Goal: Task Accomplishment & Management: Use online tool/utility

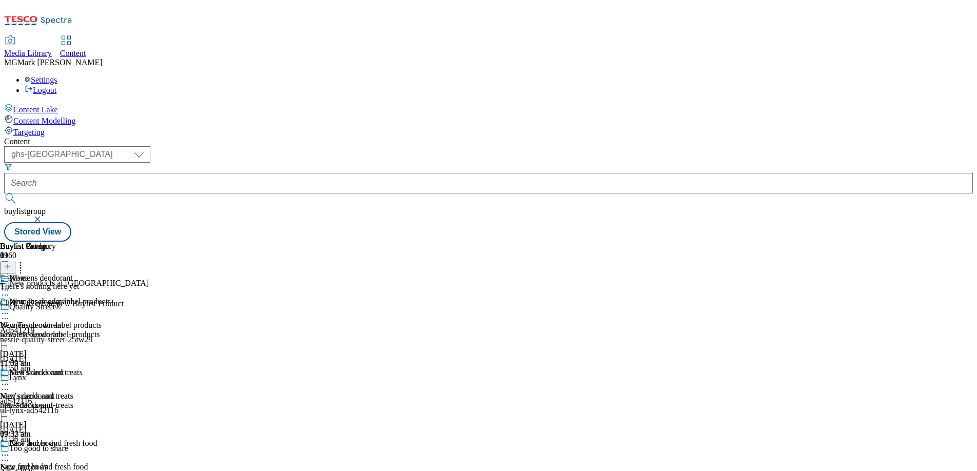
select select "ghs-[GEOGRAPHIC_DATA]"
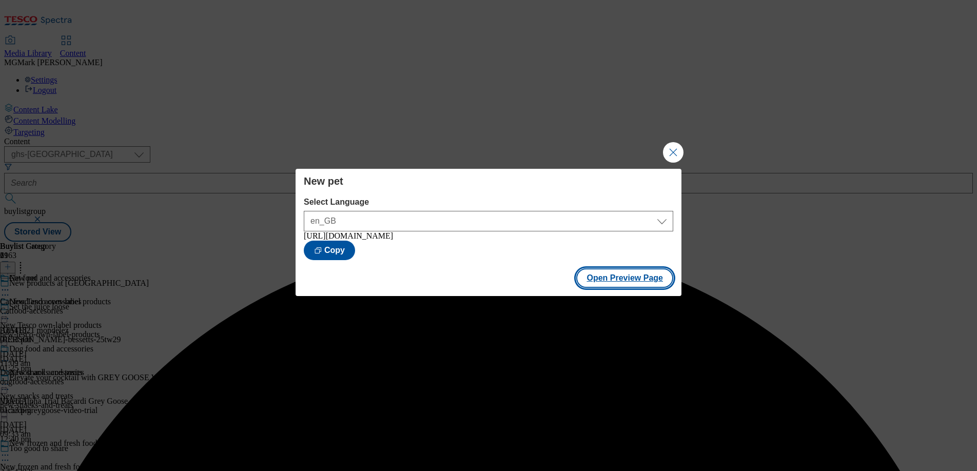
click at [615, 283] on button "Open Preview Page" at bounding box center [624, 278] width 97 height 20
click at [676, 149] on button "Close Modal" at bounding box center [673, 152] width 21 height 21
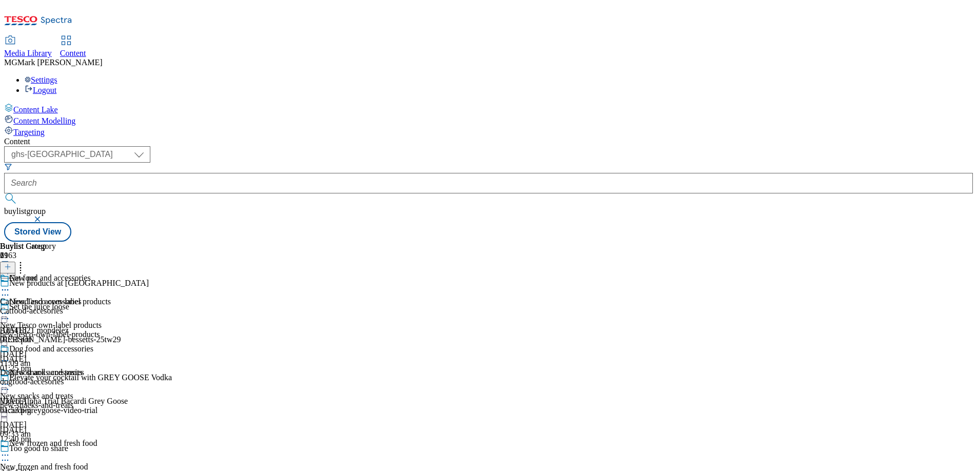
scroll to position [9, 0]
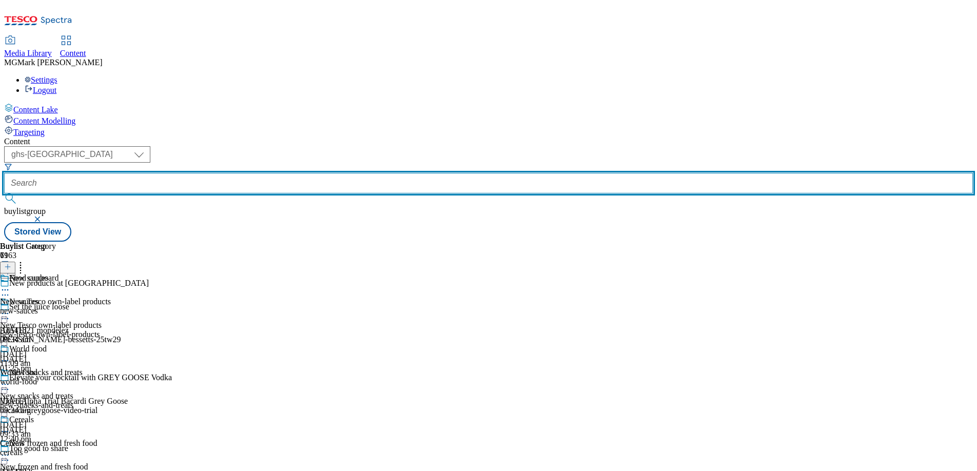
click at [252, 173] on input "text" at bounding box center [488, 183] width 969 height 21
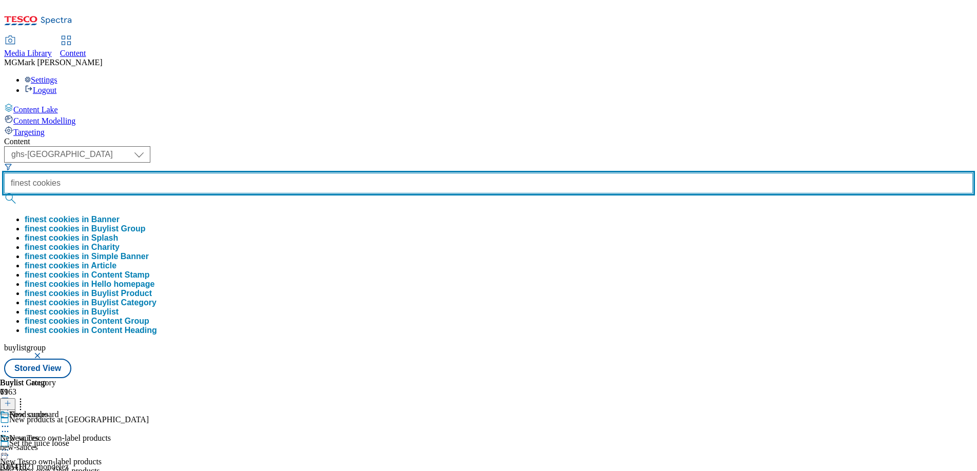
click at [4, 193] on button "submit" at bounding box center [11, 198] width 14 height 10
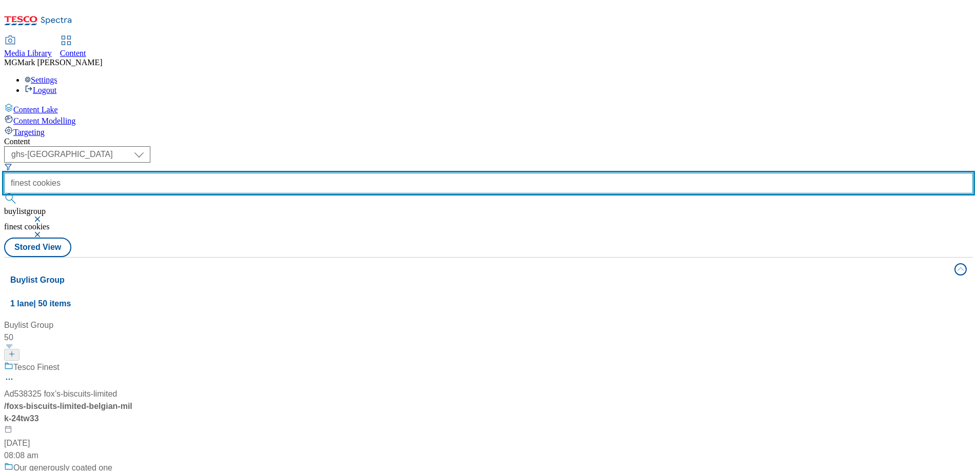
click at [275, 173] on input "finest cookies" at bounding box center [488, 183] width 969 height 21
type input "f"
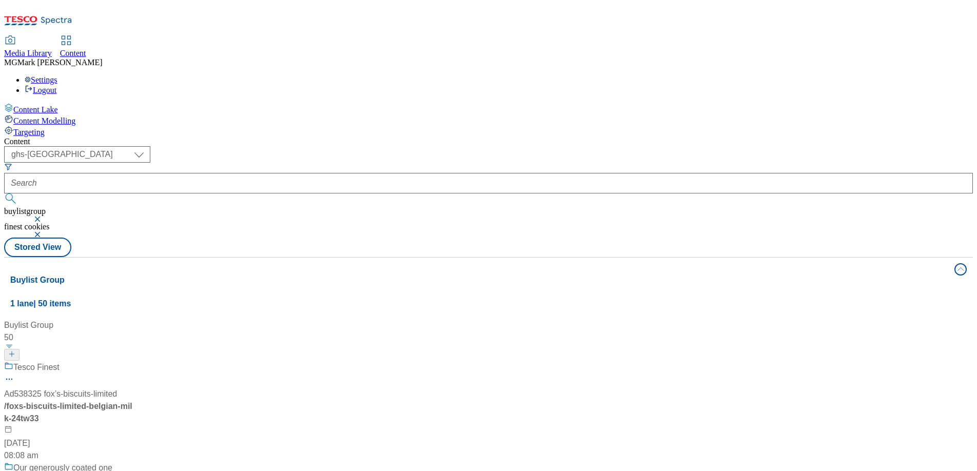
click at [44, 231] on button "button" at bounding box center [38, 234] width 10 height 6
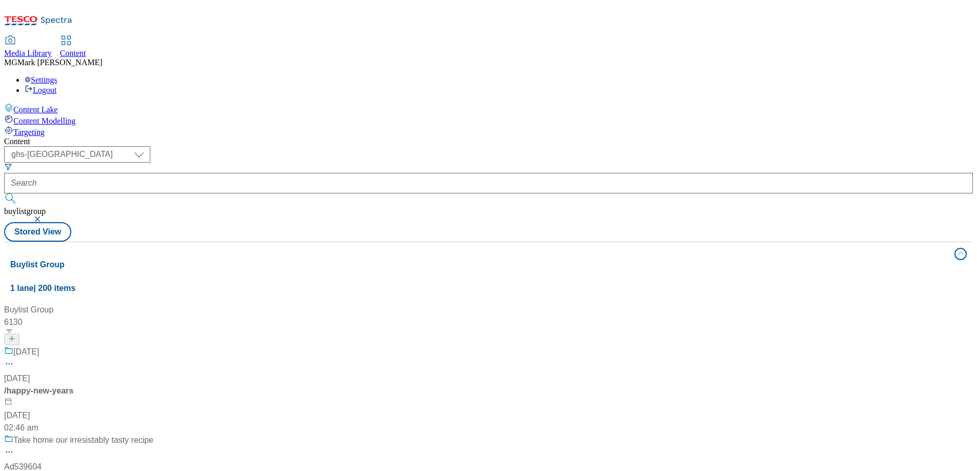
click at [44, 216] on button "button" at bounding box center [38, 219] width 10 height 6
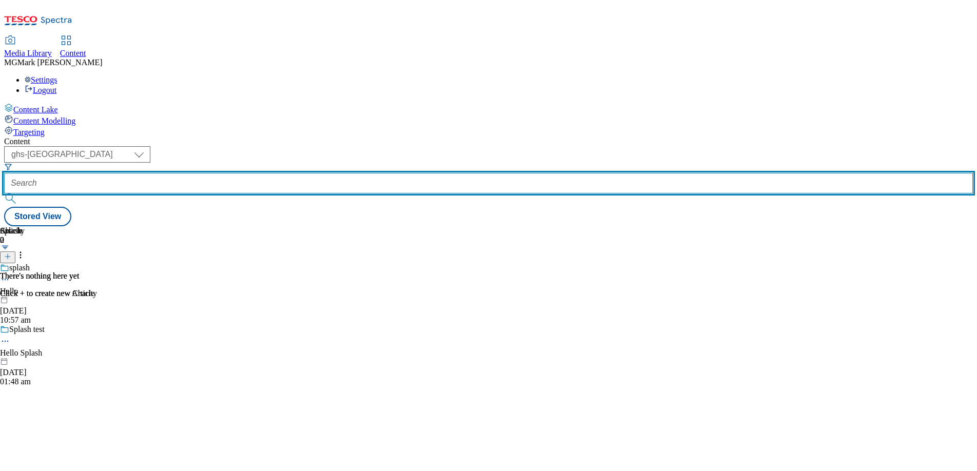
click at [250, 173] on input "text" at bounding box center [488, 183] width 969 height 21
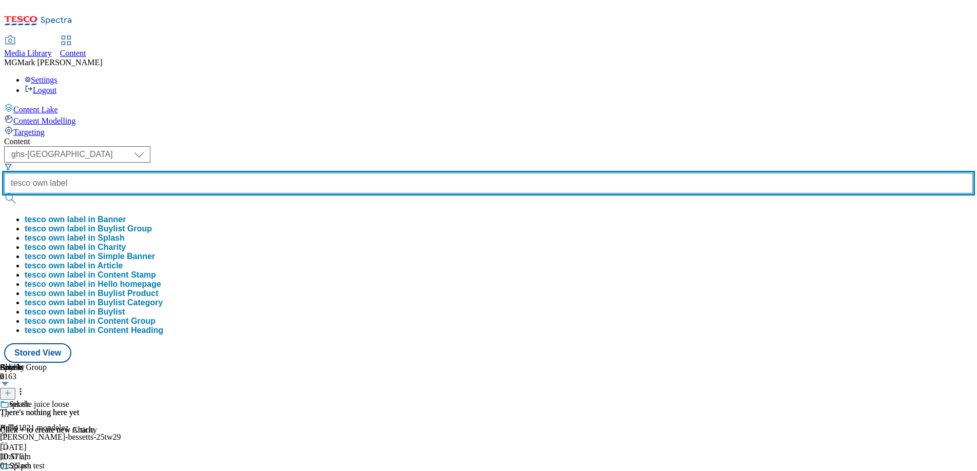
type input "tesco own label"
click at [4, 193] on button "submit" at bounding box center [11, 198] width 14 height 10
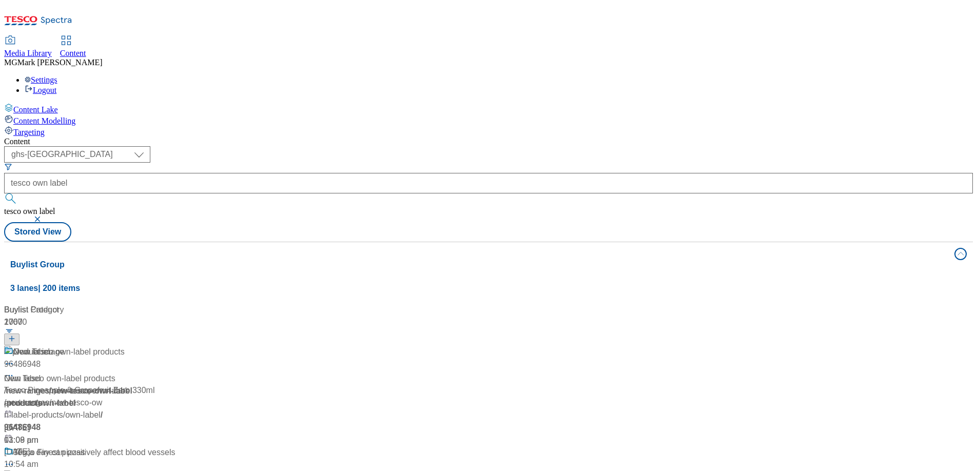
click at [476, 137] on div "Content ( optional ) Dotcom CZ Dotcom SK ghs-roi ghs-uk Phones UK ghs-uk tesco …" at bounding box center [488, 413] width 969 height 552
click at [231, 346] on div "New Tesco own-label products New Tesco own-label products / new-ranges / new-te…" at bounding box center [117, 396] width 227 height 101
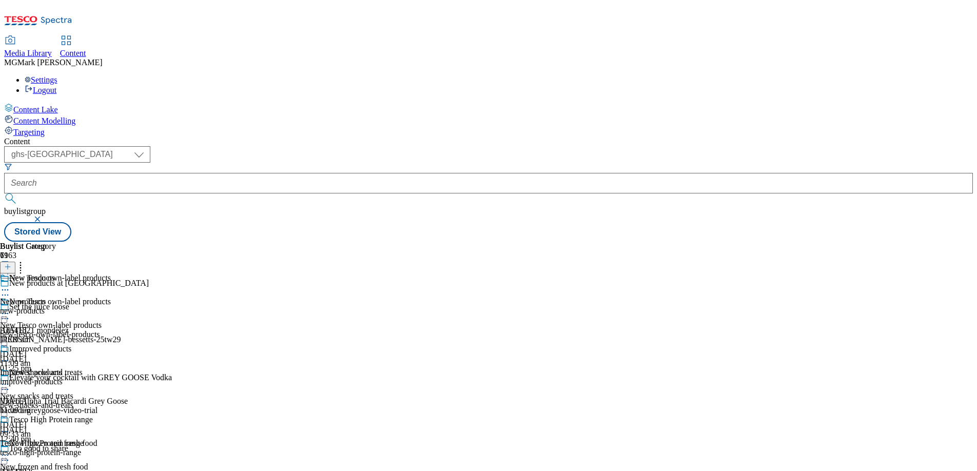
scroll to position [1, 0]
click at [93, 306] on div "new-products" at bounding box center [46, 310] width 93 height 9
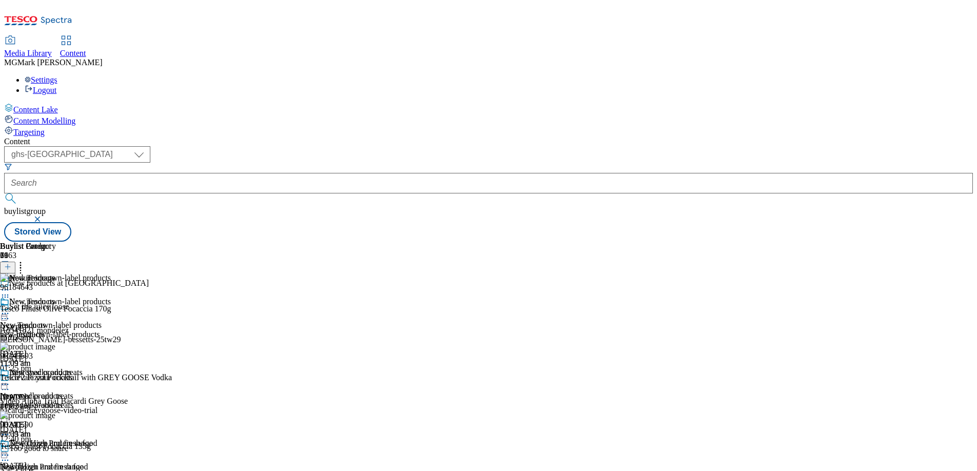
click at [93, 401] on div "improved-products" at bounding box center [46, 405] width 93 height 9
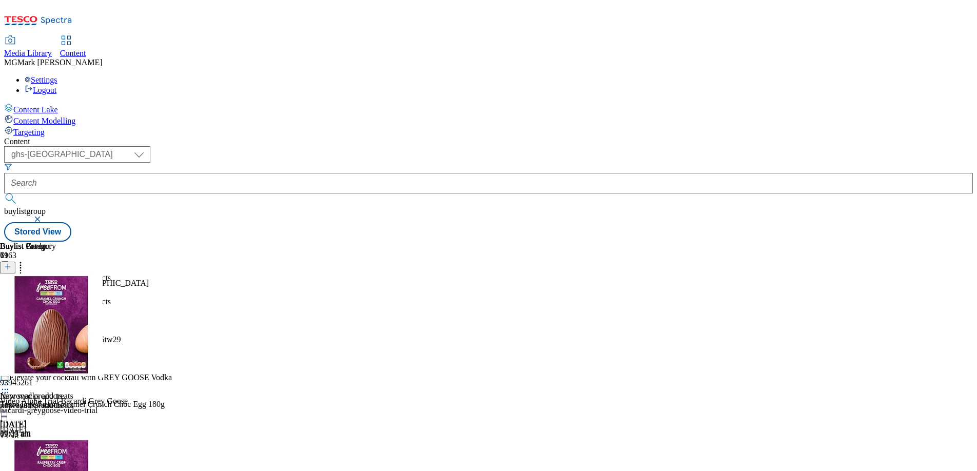
click at [11, 263] on icon at bounding box center [7, 266] width 7 height 7
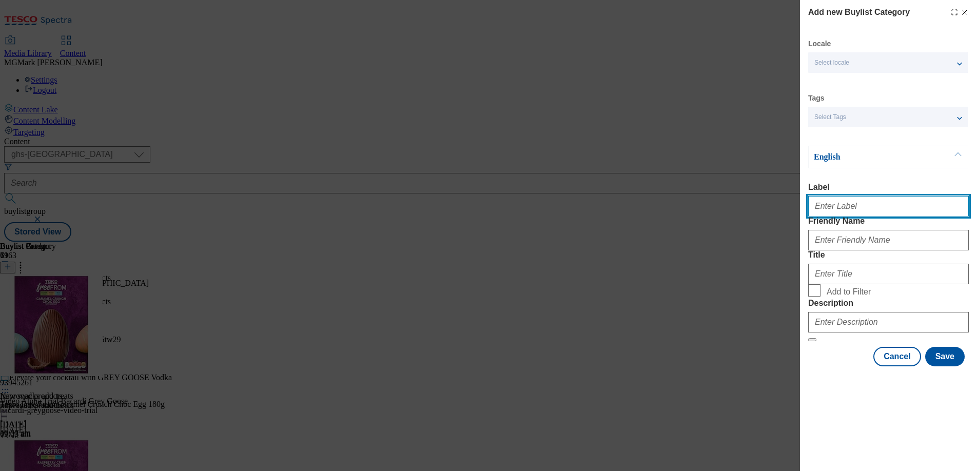
click at [860, 217] on input "Label" at bounding box center [888, 206] width 161 height 21
type input "Finest cookies"
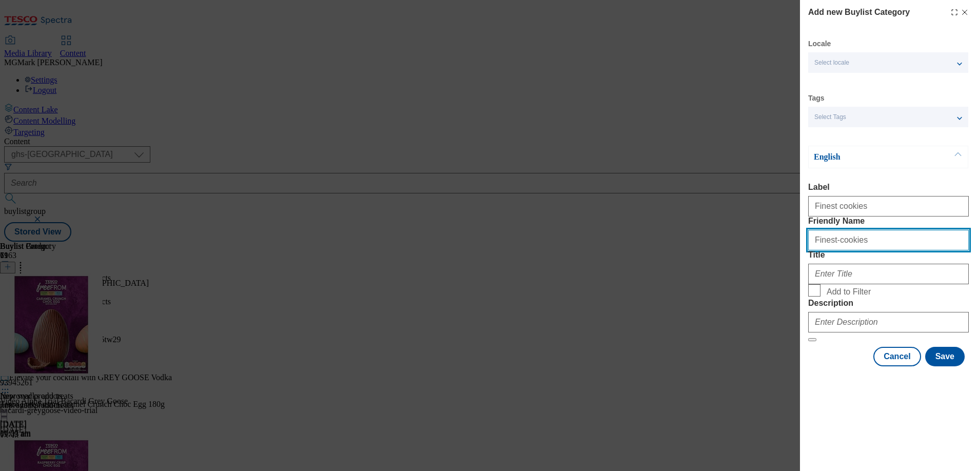
type input "Finest-cookies"
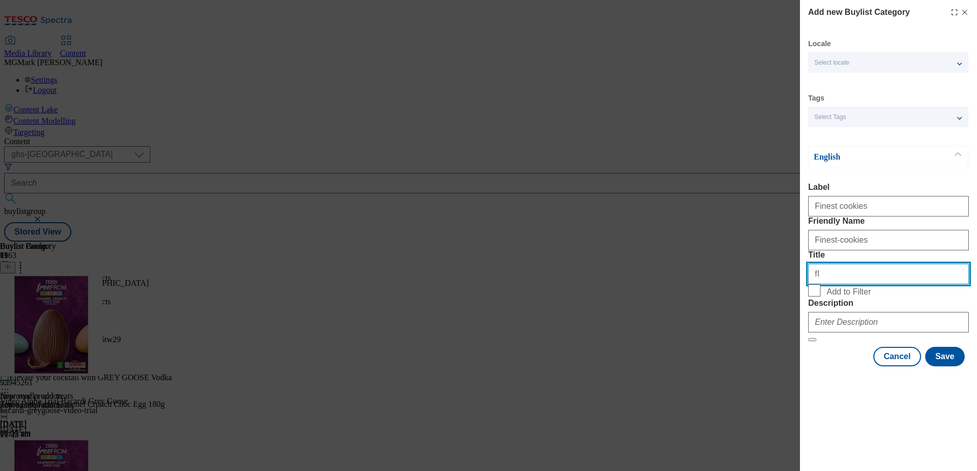
type input "f"
type input "Finest cookies"
click at [832, 297] on span "Add to Filter" at bounding box center [849, 291] width 44 height 9
click at [821, 297] on input "Add to Filter" at bounding box center [814, 290] width 12 height 12
checkbox input "true"
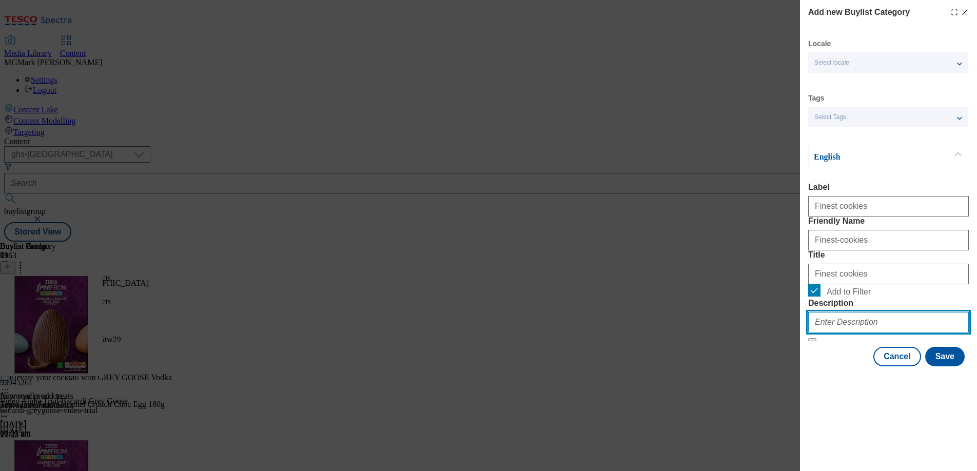
click at [870, 333] on input "Description" at bounding box center [888, 322] width 161 height 21
paste input "Want to try some new products? Check out our latest Tesco own-brand products an…"
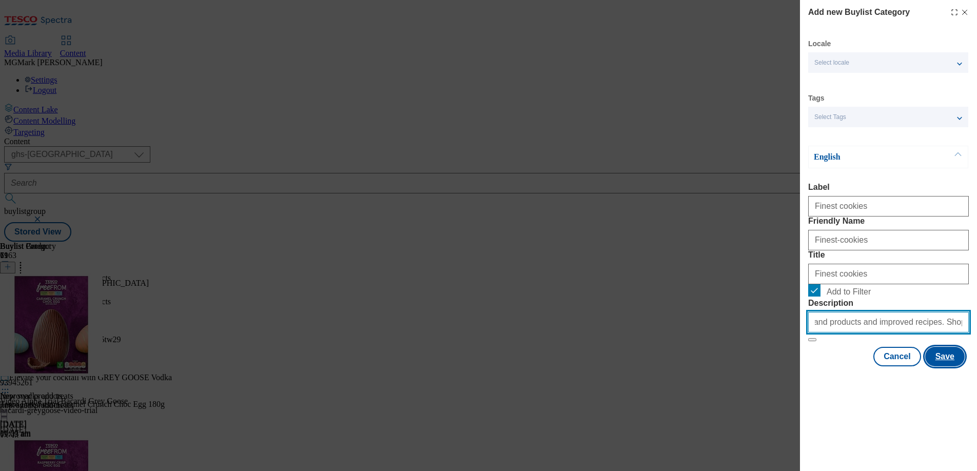
type input "Want to try some new products? Check out our latest Tesco own-brand products an…"
click at [945, 366] on button "Save" at bounding box center [945, 357] width 40 height 20
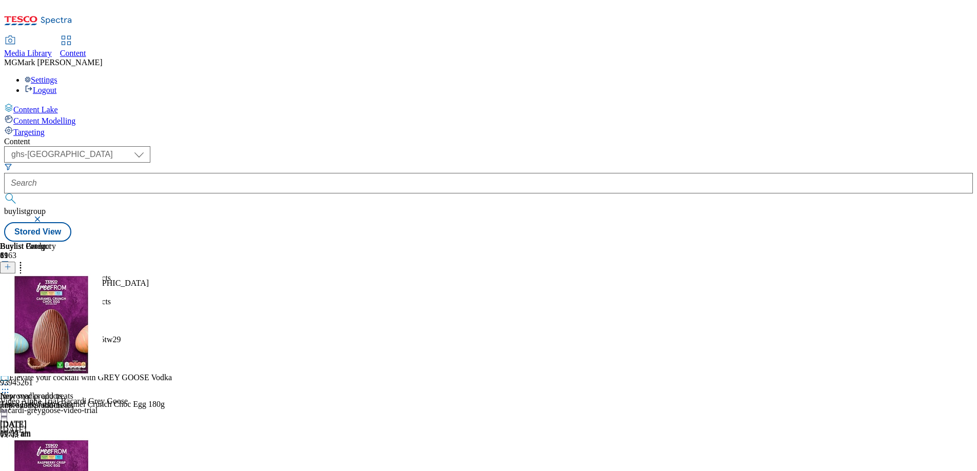
scroll to position [9, 0]
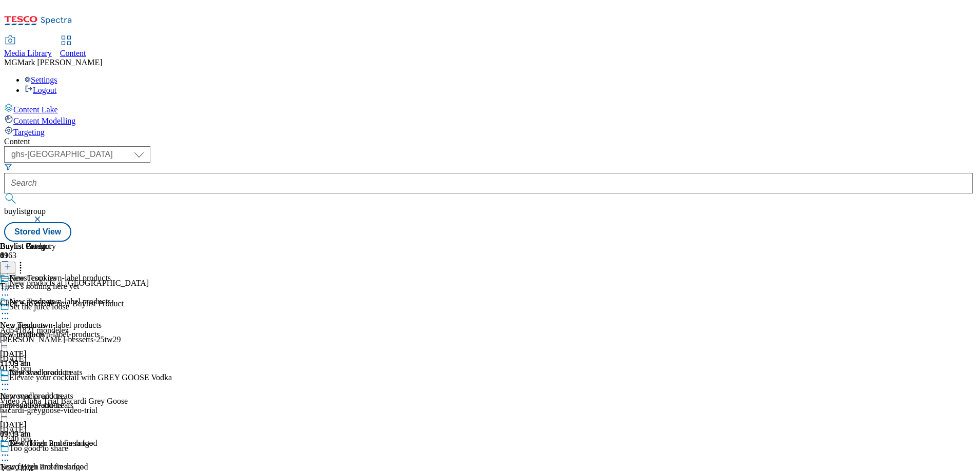
click at [11, 263] on icon at bounding box center [7, 266] width 7 height 7
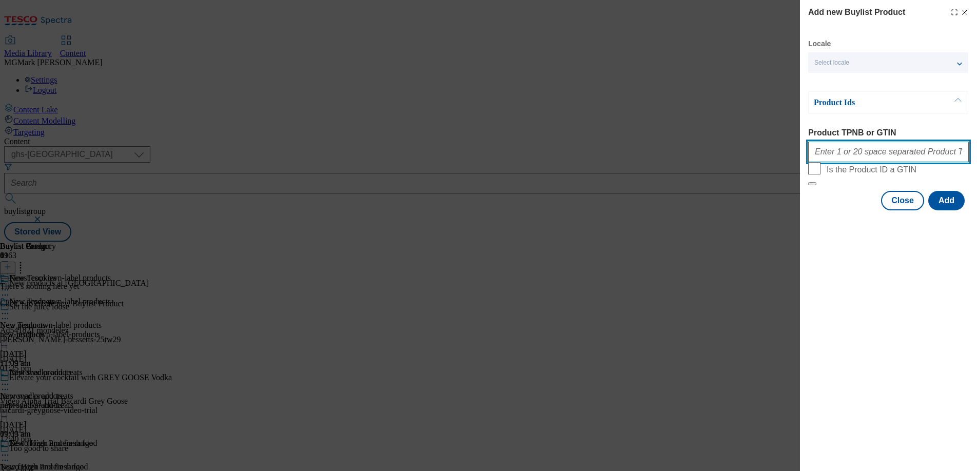
click at [855, 159] on input "Product TPNB or GTIN" at bounding box center [888, 152] width 161 height 21
paste input "96981720 97017484 97064467 97171651 97180317"
type input "96981720 97017484 97064467 97171651 97180317"
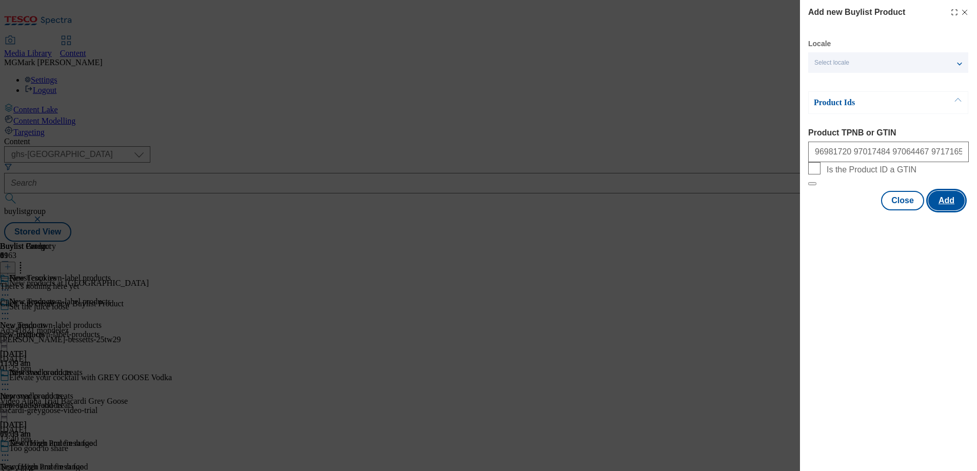
click at [946, 210] on button "Add" at bounding box center [946, 201] width 36 height 20
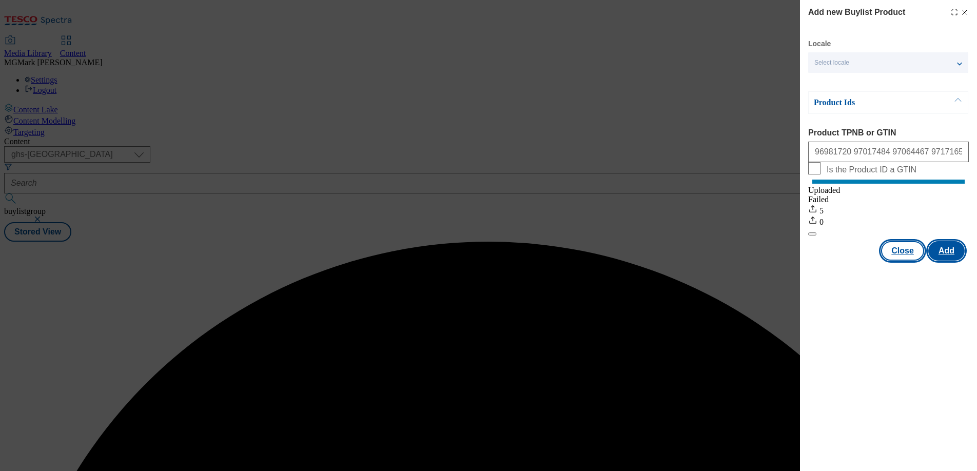
scroll to position [0, 0]
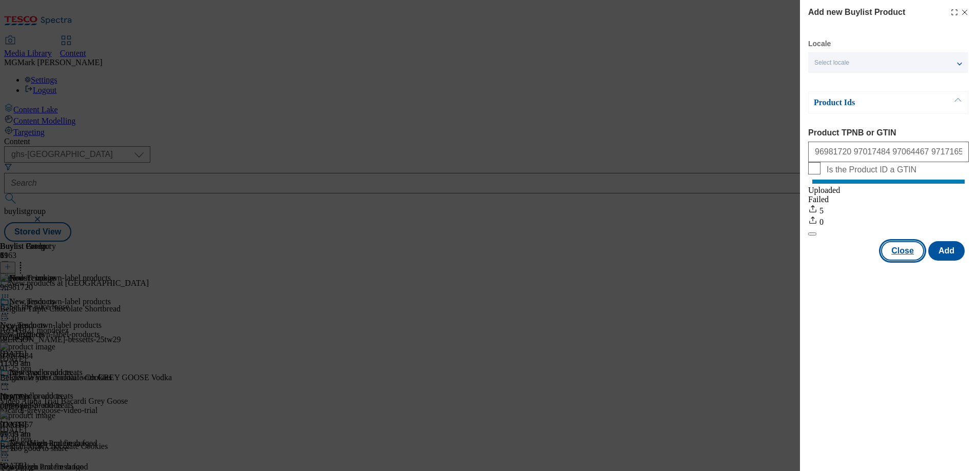
click at [897, 255] on button "Close" at bounding box center [902, 251] width 43 height 20
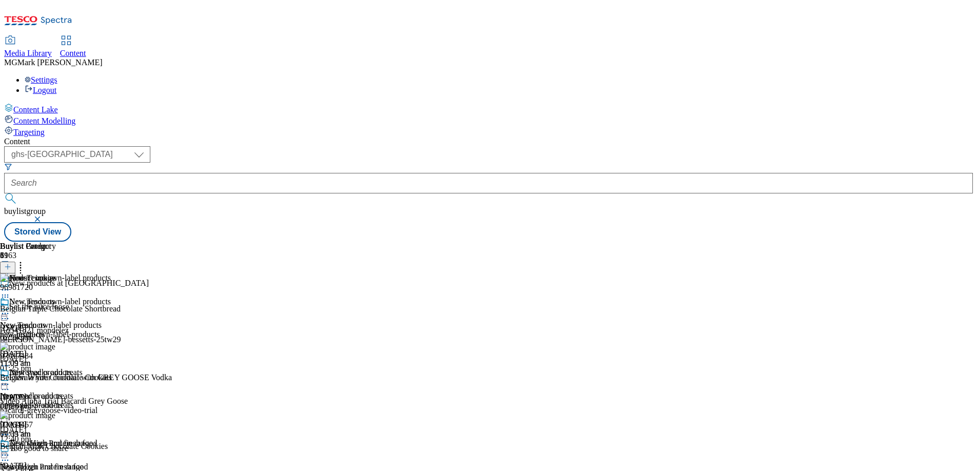
click at [93, 368] on div "Improved products Improved products improved-products 24 Jul 2025 11:09 am" at bounding box center [46, 403] width 93 height 71
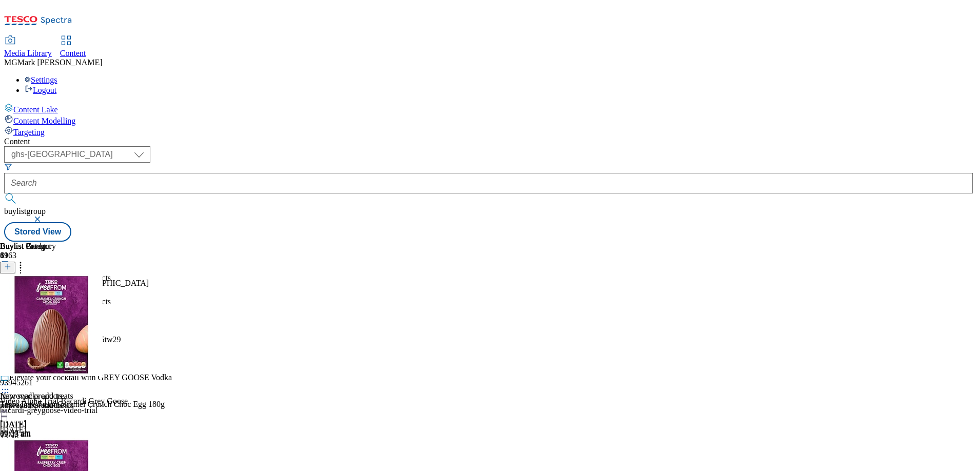
scroll to position [567, 0]
click at [26, 260] on icon at bounding box center [20, 265] width 10 height 10
click at [62, 295] on button "Reorder" at bounding box center [41, 301] width 41 height 13
drag, startPoint x: 672, startPoint y: 418, endPoint x: 668, endPoint y: 186, distance: 232.0
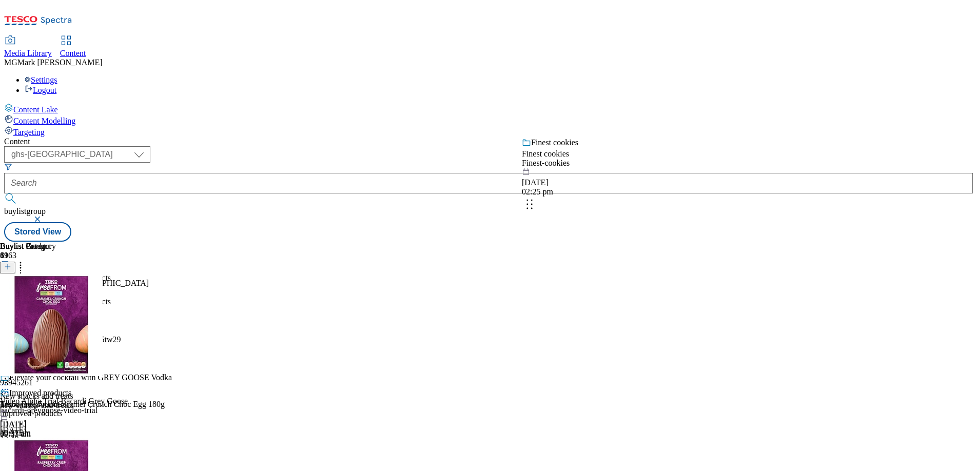
click at [669, 186] on body "Icons icon_account icon_add icon_backward_link icon_basket icon_benefits icon_c…" at bounding box center [488, 123] width 969 height 238
drag, startPoint x: 676, startPoint y: 379, endPoint x: 672, endPoint y: 257, distance: 122.7
click at [672, 242] on body "Icons icon_account icon_add icon_backward_link icon_basket icon_benefits icon_c…" at bounding box center [488, 123] width 969 height 238
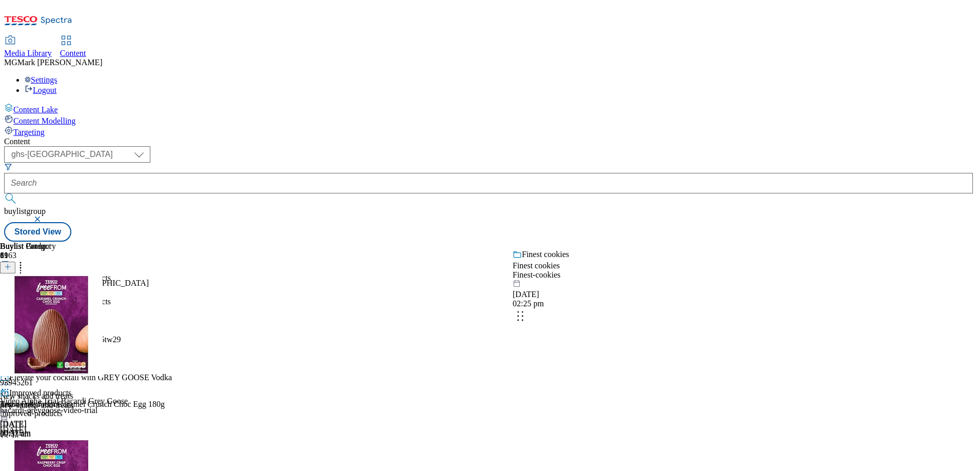
drag, startPoint x: 675, startPoint y: 397, endPoint x: 663, endPoint y: 284, distance: 113.6
click at [663, 242] on body "Icons icon_account icon_add icon_backward_link icon_basket icon_benefits icon_c…" at bounding box center [488, 123] width 969 height 238
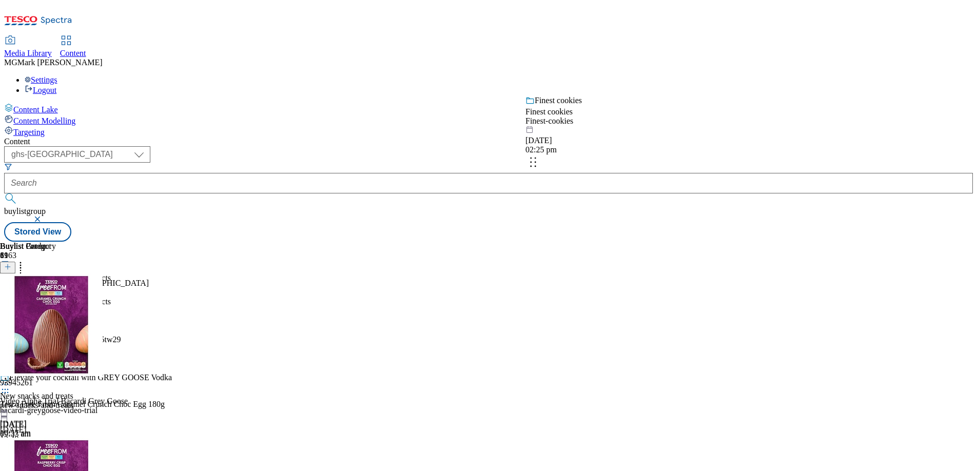
drag, startPoint x: 677, startPoint y: 325, endPoint x: 677, endPoint y: 152, distance: 173.5
click at [677, 152] on body "Icons icon_account icon_add icon_backward_link icon_basket icon_benefits icon_c…" at bounding box center [488, 123] width 969 height 238
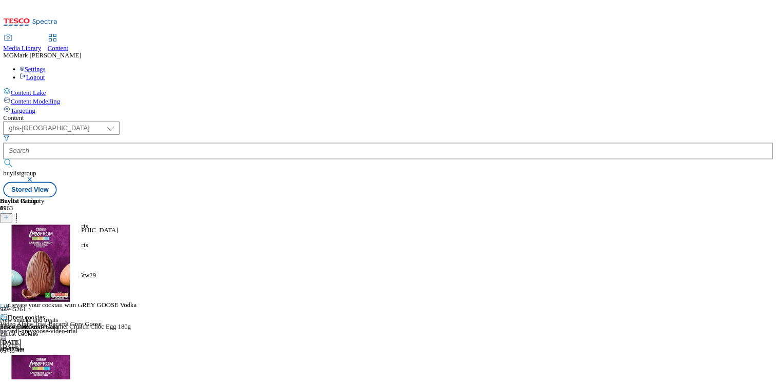
scroll to position [0, 0]
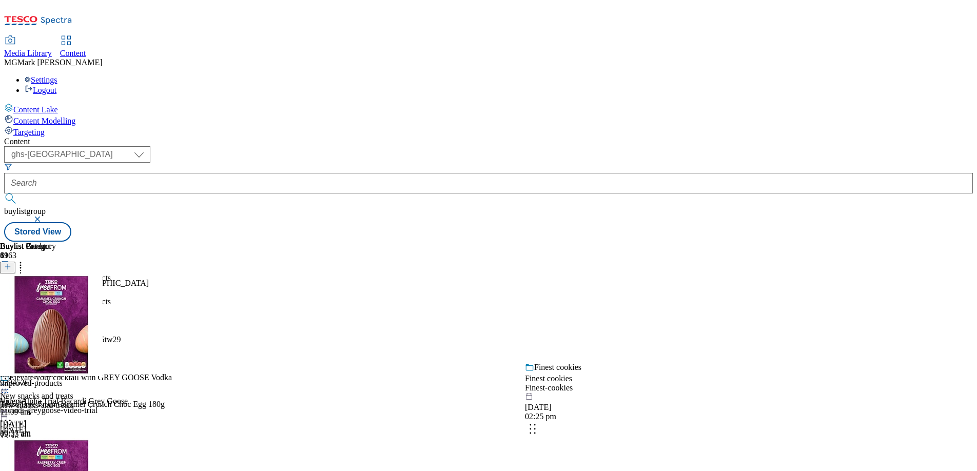
drag, startPoint x: 674, startPoint y: 322, endPoint x: 670, endPoint y: 416, distance: 94.5
click at [670, 242] on body "Icons icon_account icon_add icon_backward_link icon_basket icon_benefits icon_c…" at bounding box center [488, 123] width 969 height 238
click at [41, 293] on button "Done" at bounding box center [20, 303] width 41 height 20
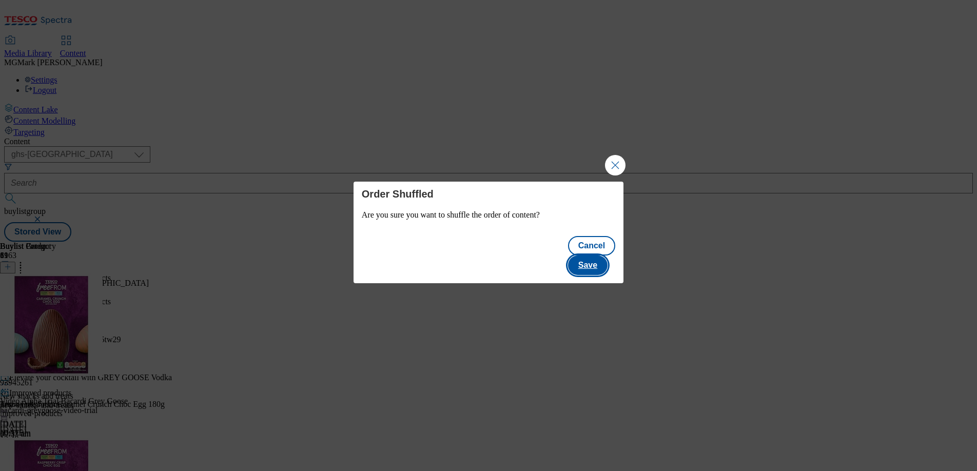
click at [596, 256] on button "Save" at bounding box center [588, 266] width 40 height 20
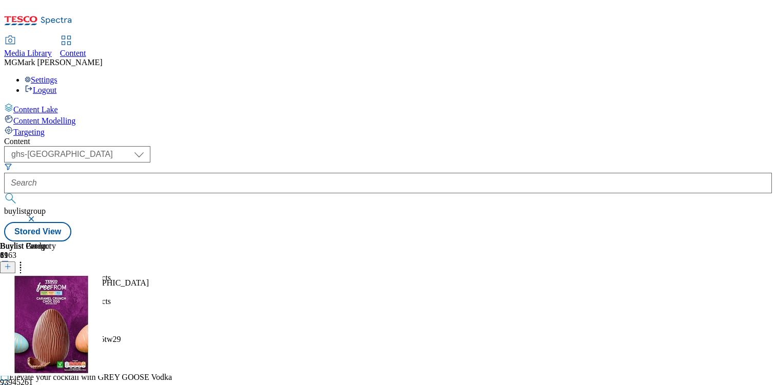
scroll to position [216, 0]
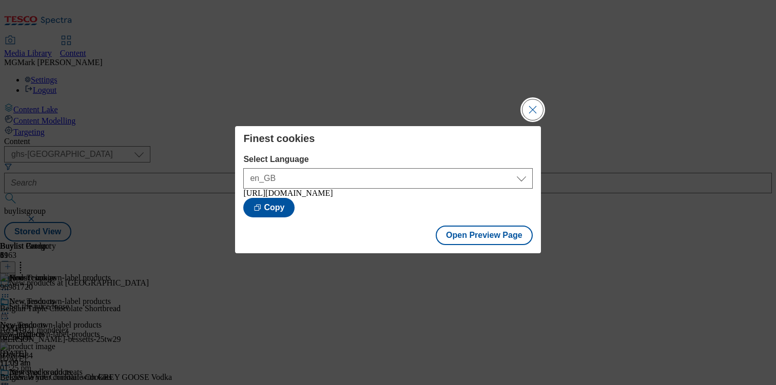
click at [533, 109] on button "Close Modal" at bounding box center [532, 110] width 21 height 21
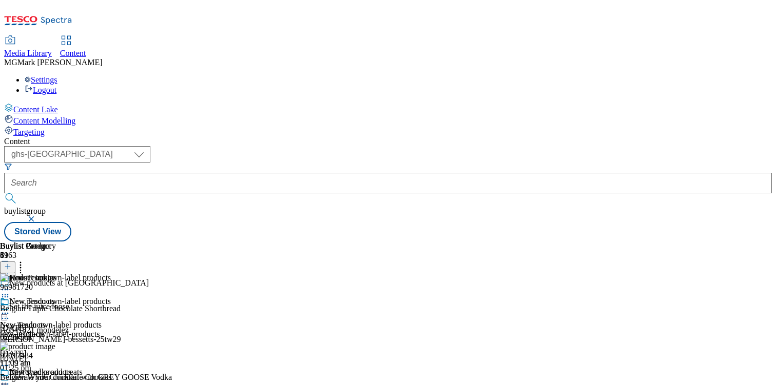
scroll to position [92, 0]
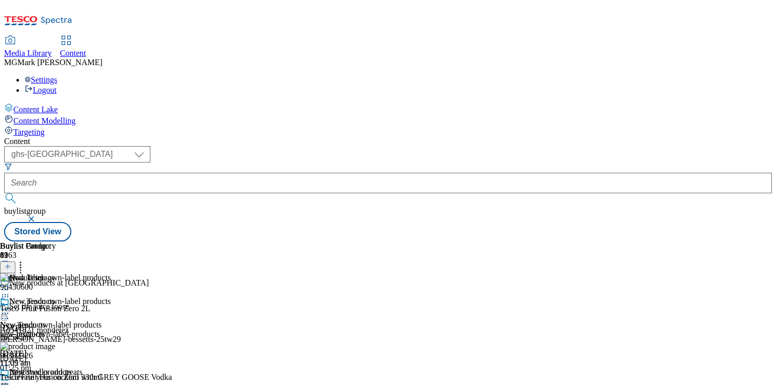
click at [172, 279] on div "New products at [GEOGRAPHIC_DATA]" at bounding box center [86, 291] width 172 height 24
click at [172, 335] on div "[PERSON_NAME]-bessetts-25tw29" at bounding box center [86, 339] width 172 height 9
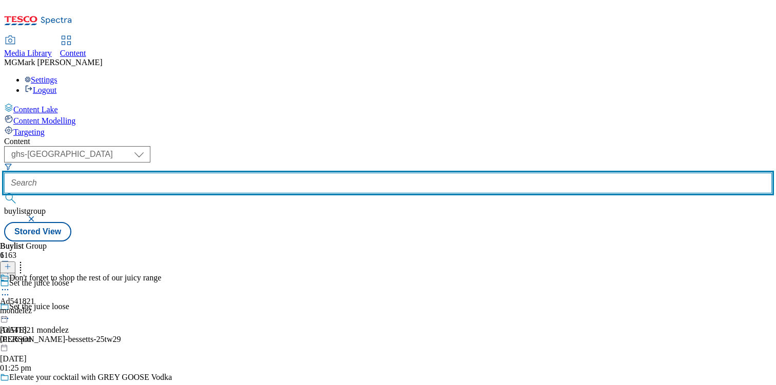
click at [241, 173] on input "text" at bounding box center [388, 183] width 768 height 21
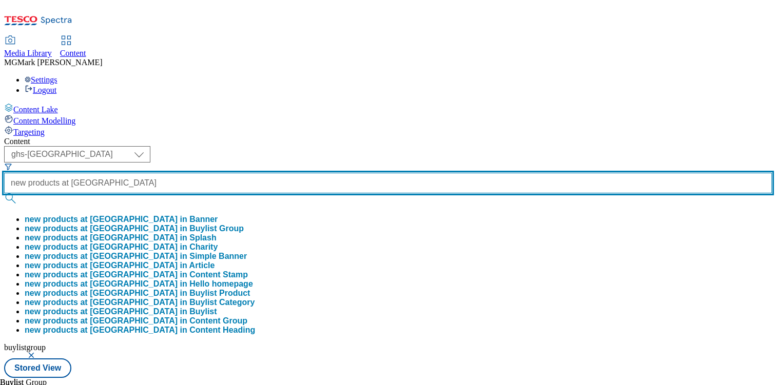
type input "new products at tesco"
click at [4, 193] on button "submit" at bounding box center [11, 198] width 14 height 10
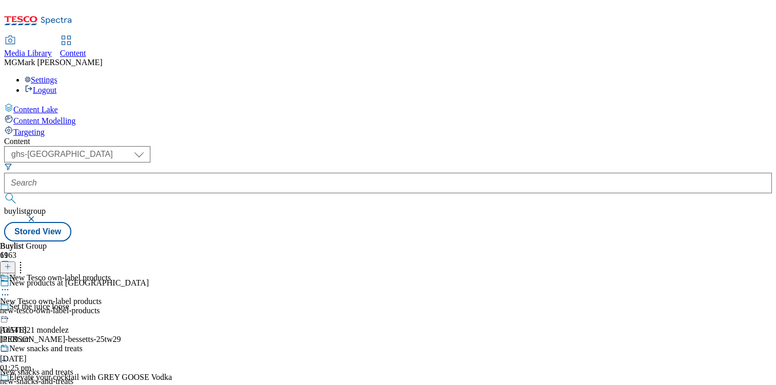
click at [111, 274] on div "New Tesco own-label products New Tesco own-label products new-tesco-own-label-p…" at bounding box center [55, 309] width 111 height 71
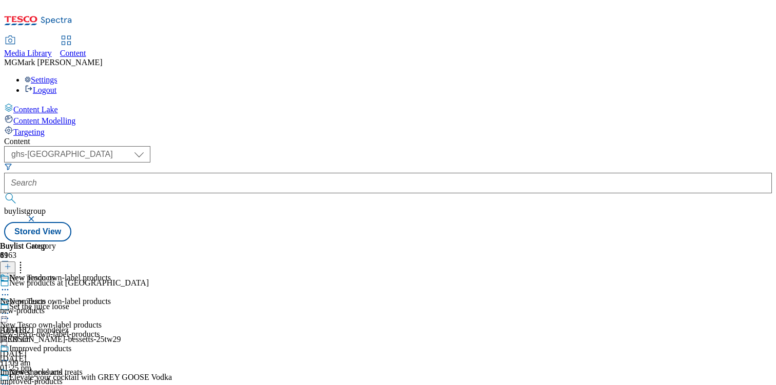
click at [10, 308] on icon at bounding box center [5, 313] width 10 height 10
click at [48, 329] on button "Edit" at bounding box center [34, 335] width 27 height 12
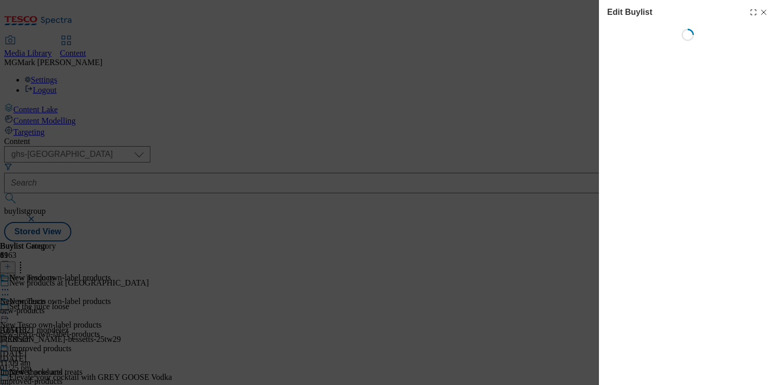
select select "evergreen"
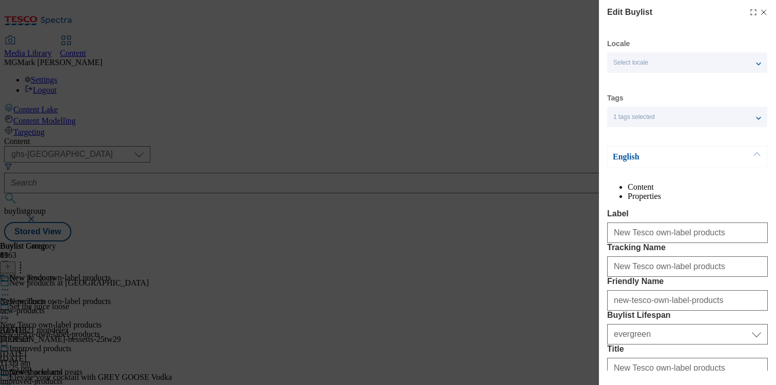
select select "Banner"
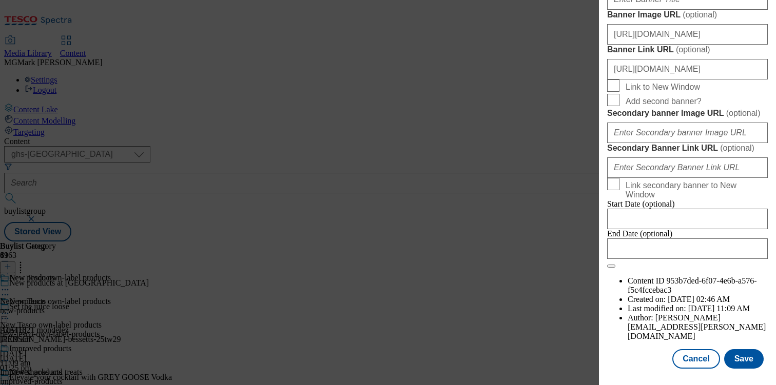
scroll to position [900, 0]
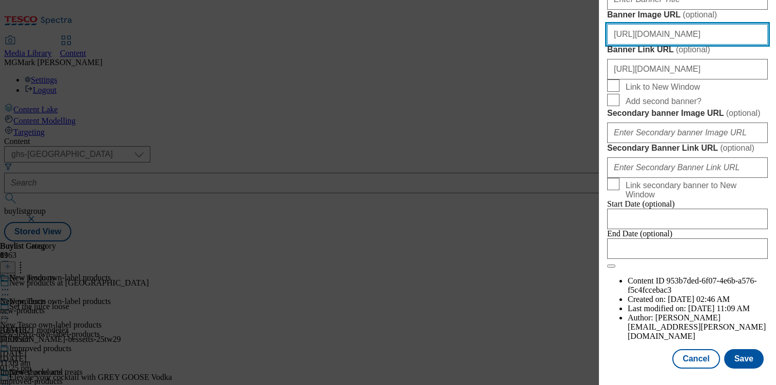
click at [685, 45] on input "https://digitalcontent.api.tesco.com/v2/media/ghs-mktg/b5bfff21-aeb3-4f03-a469-…" at bounding box center [687, 34] width 161 height 21
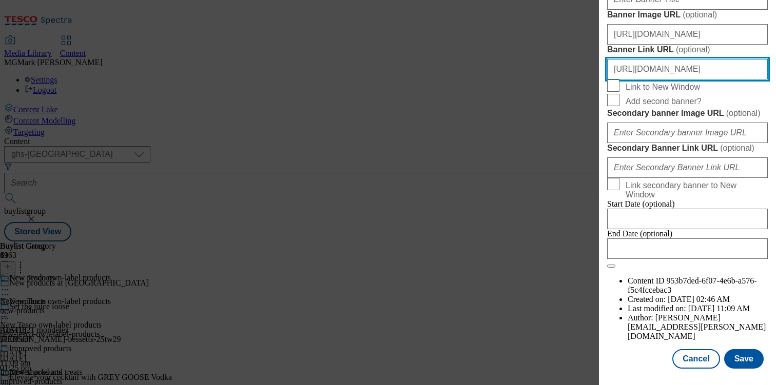
scroll to position [0, 21]
drag, startPoint x: 688, startPoint y: 290, endPoint x: 800, endPoint y: 295, distance: 112.0
click at [776, 246] on html "Icons icon_account icon_add icon_backward_link icon_basket icon_benefits icon_c…" at bounding box center [388, 123] width 776 height 246
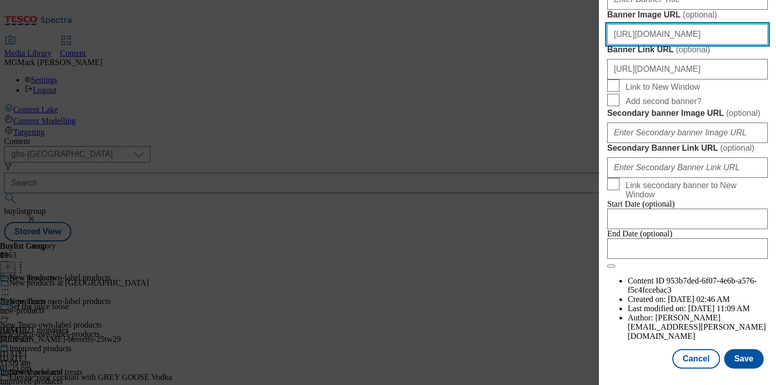
scroll to position [0, 0]
click at [727, 45] on input "https://digitalcontent.api.tesco.com/v2/media/ghs-mktg/b5bfff21-aeb3-4f03-a469-…" at bounding box center [687, 34] width 161 height 21
paste input "homepage/def32213-c40e-49eb-959c-a4d0392a1bfa/2529-452441-GHS-Header-1390x392-N…"
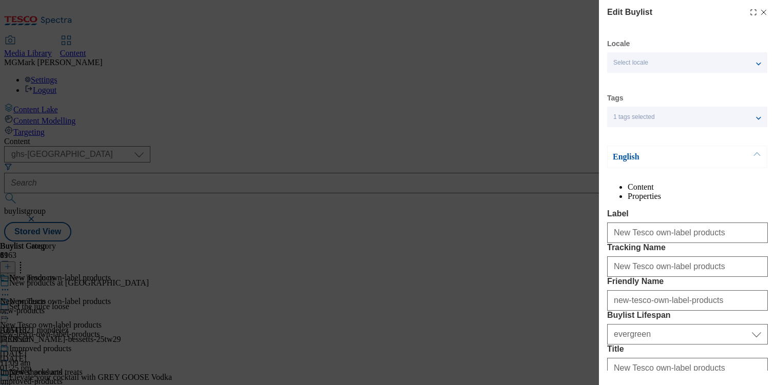
type input "https://digitalcontent.api.tesco.com/v2/media/homepage/def32213-c40e-49eb-959c-…"
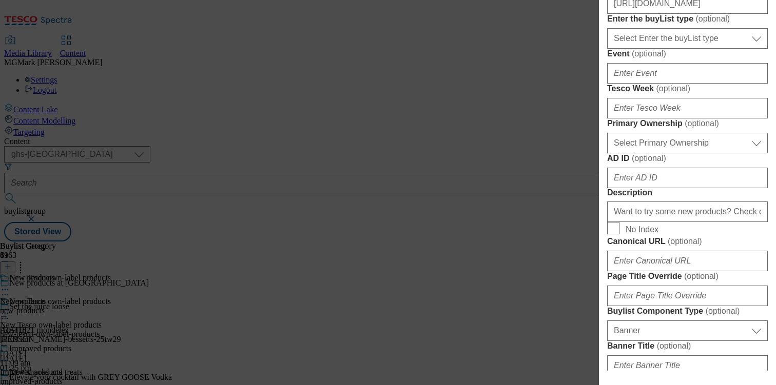
scroll to position [439, 0]
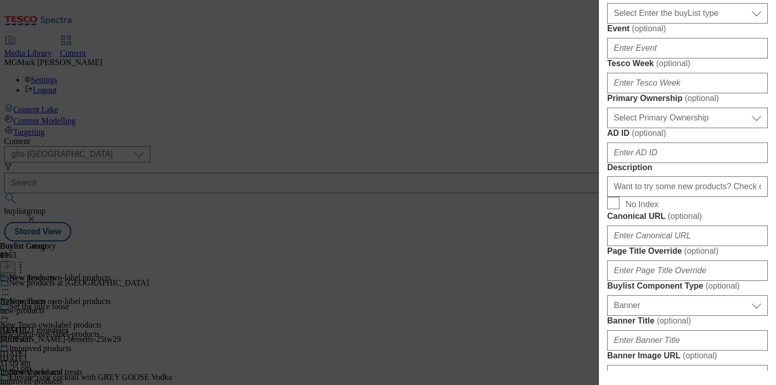
paste input "homepage/38a1c1d9-ef82-492b-b0e3-fc6e9d3c80aa/2529-452441"
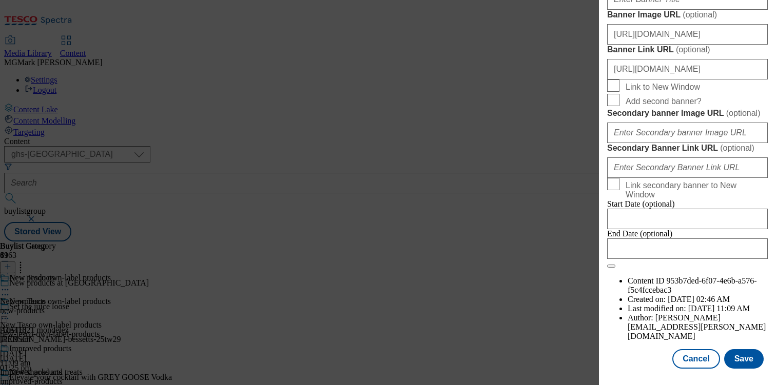
scroll to position [1155, 0]
type input "https://digitalcontent.api.tesco.com/v2/media/homepage/38a1c1d9-ef82-492b-b0e3-…"
click at [744, 360] on button "Save" at bounding box center [744, 360] width 40 height 20
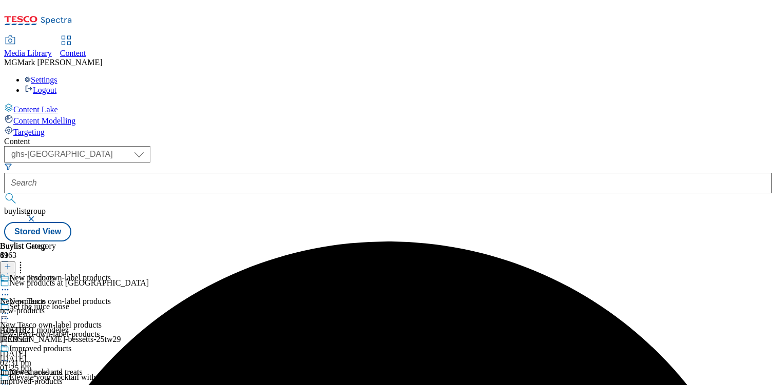
click at [111, 308] on div at bounding box center [55, 314] width 111 height 12
click at [60, 376] on button "Preview" at bounding box center [41, 382] width 40 height 12
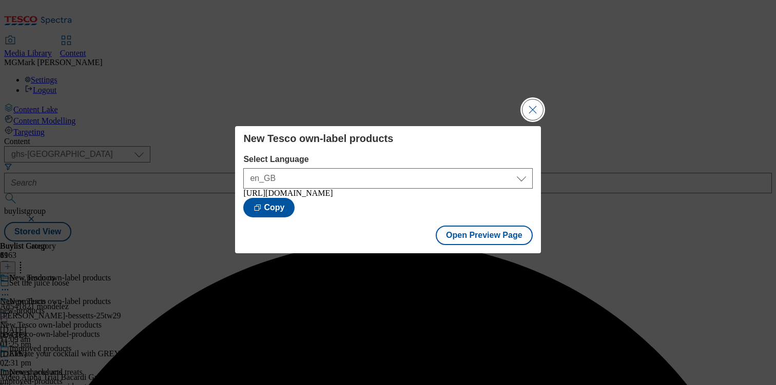
click at [533, 111] on button "Close Modal" at bounding box center [532, 110] width 21 height 21
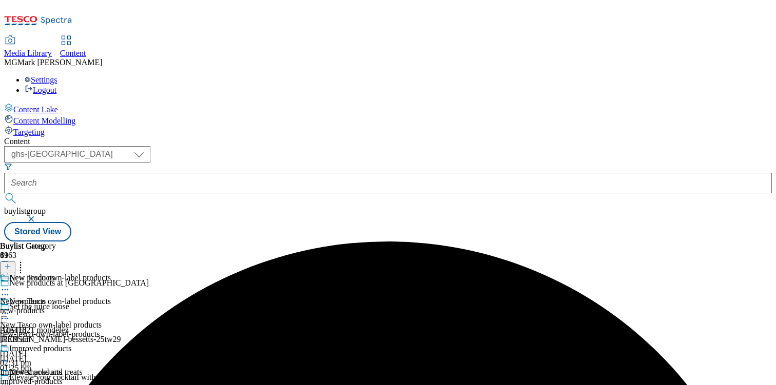
click at [10, 379] on icon at bounding box center [5, 384] width 10 height 10
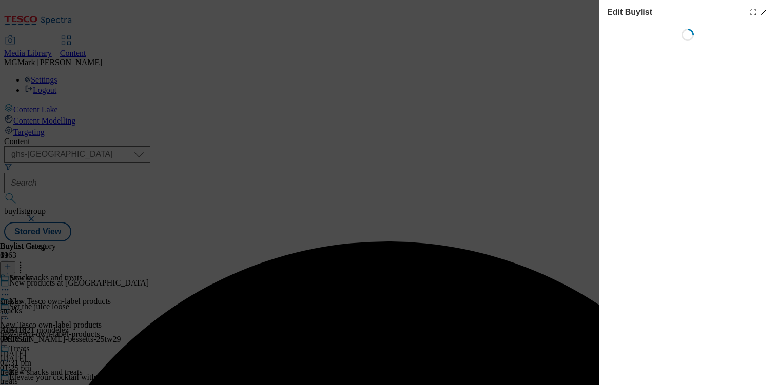
select select "evergreen"
select select "Banner"
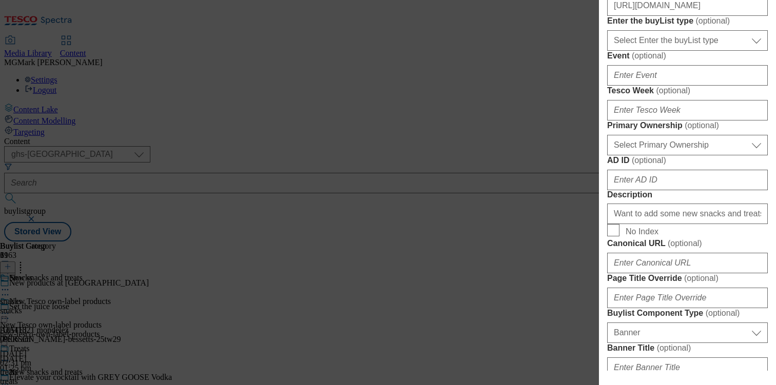
scroll to position [416, 0]
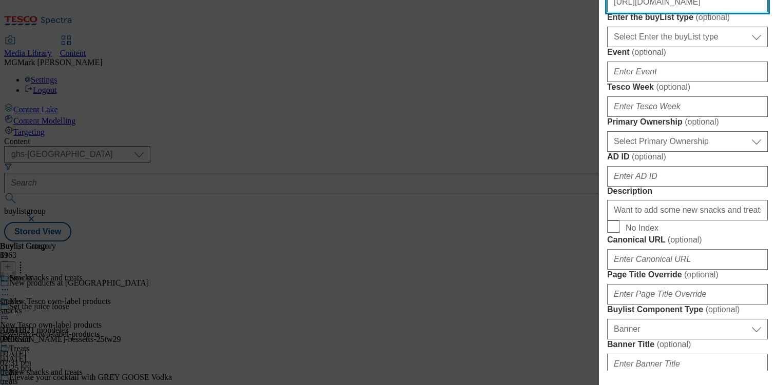
click at [667, 12] on input "https://digitalcontent.api.tesco.com/v2/media/ghs-mktg/6b07a700-61b8-4e17-8658-…" at bounding box center [687, 2] width 161 height 21
paste input "homepage/0aa5d67a-1623-48db-9743-f73486b29a22/2529-452441-BLthumb-246-n"
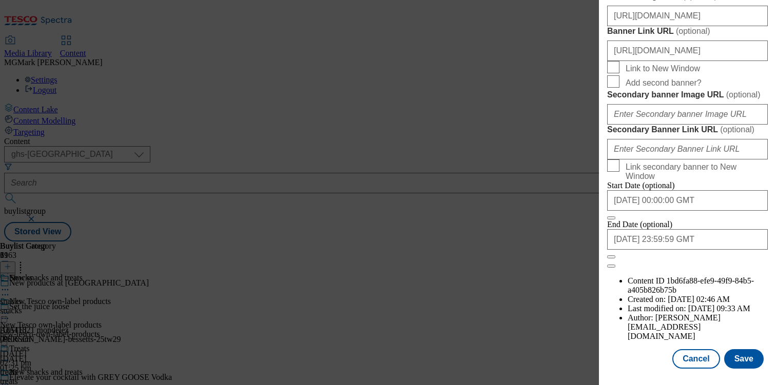
scroll to position [819, 0]
type input "https://digitalcontent.api.tesco.com/v2/media/homepage/0aa5d67a-1623-48db-9743-…"
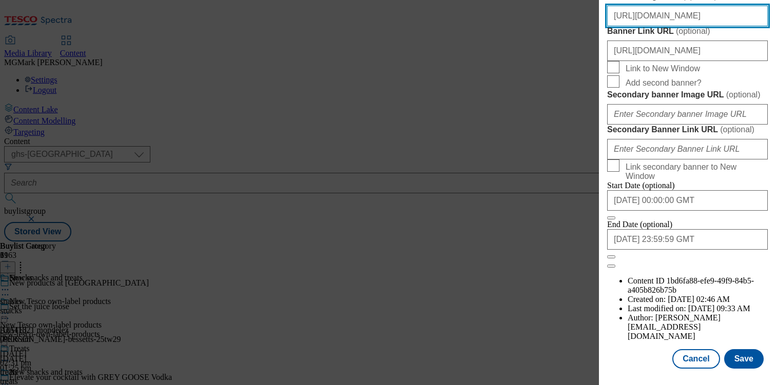
click at [664, 26] on input "https://digitalcontent.api.tesco.com/v2/media/ghs-mktg/b5bfff21-aeb3-4f03-a469-…" at bounding box center [687, 16] width 161 height 21
paste input "homepage/def32213-c40e-49eb-959c-a4d0392a1bfa/2529-452441-GHS-Header-1390x392-N…"
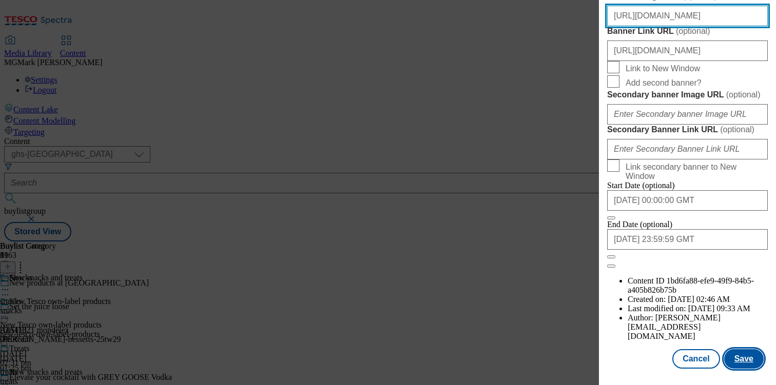
type input "https://digitalcontent.api.tesco.com/v2/media/homepage/def32213-c40e-49eb-959c-…"
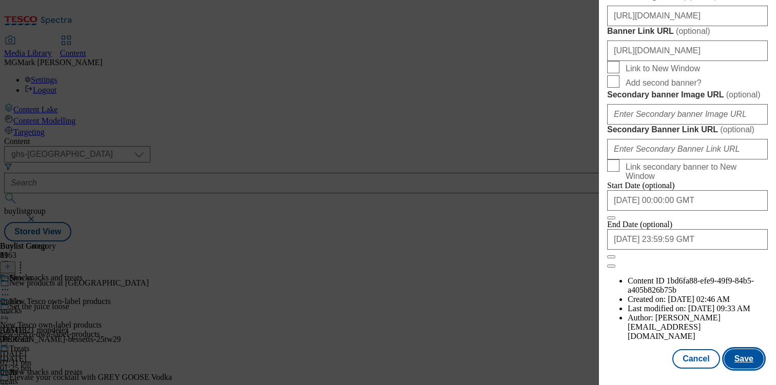
click at [743, 356] on button "Save" at bounding box center [744, 360] width 40 height 20
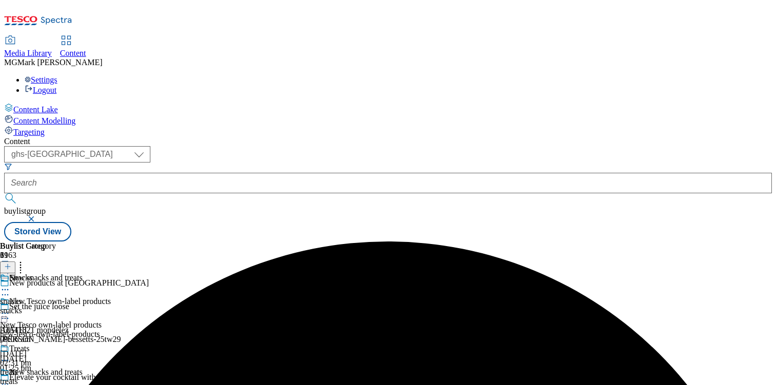
scroll to position [99, 0]
click at [10, 379] on icon at bounding box center [5, 384] width 10 height 10
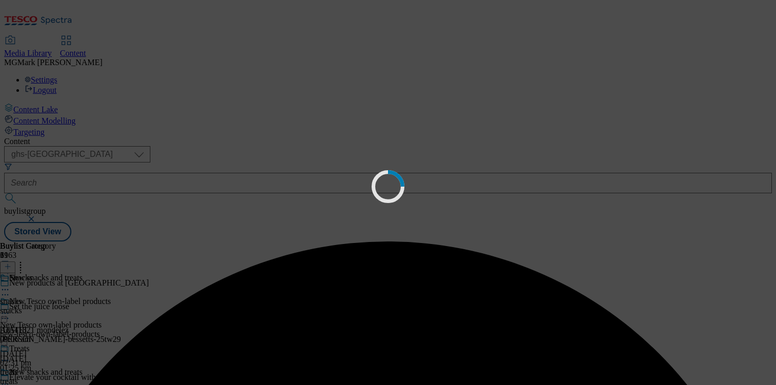
scroll to position [0, 0]
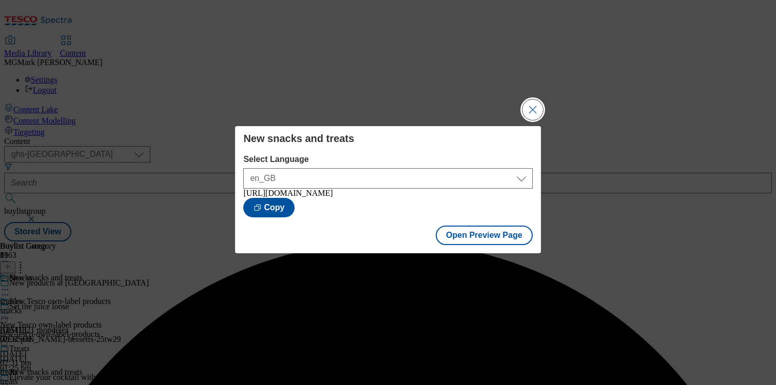
click at [529, 111] on button "Close Modal" at bounding box center [532, 110] width 21 height 21
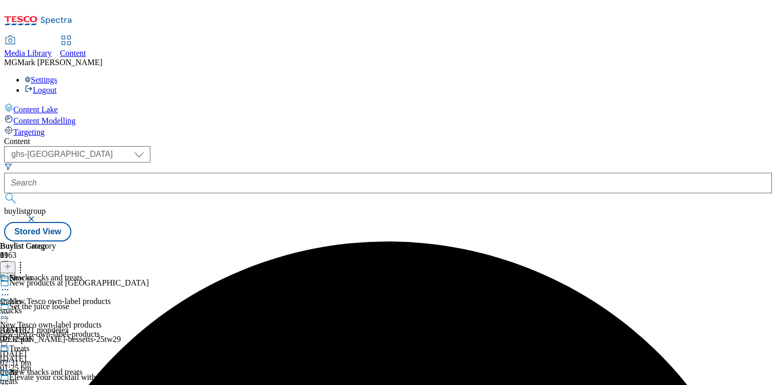
scroll to position [101, 0]
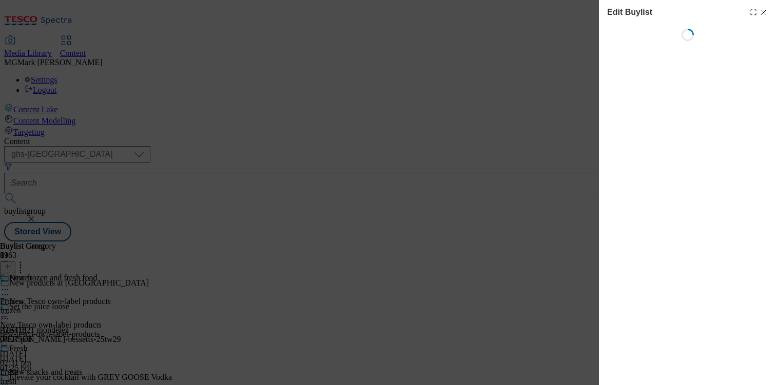
select select "evergreen"
select select "Banner"
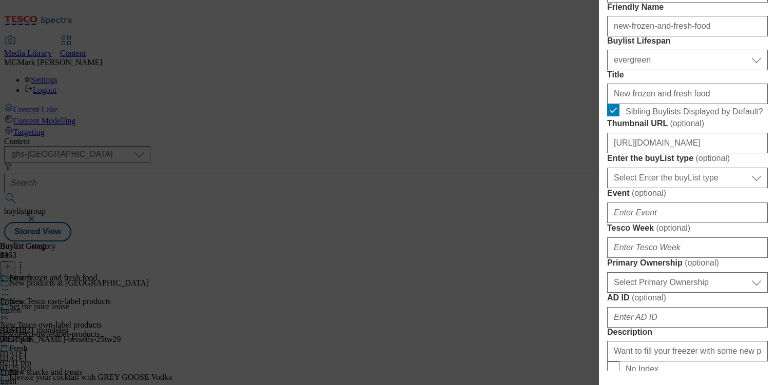
scroll to position [296, 0]
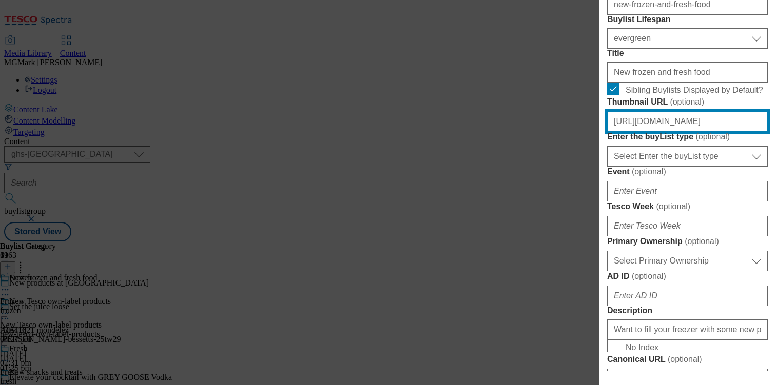
click at [649, 132] on input "https://digitalcontent.api.tesco.com/v2/media/ghs-mktg/ae38e0d0-55e9-47e6-8f00-…" at bounding box center [687, 121] width 161 height 21
paste input "homepage/e020ae88-627d-4c0a-909e-7ee1575cd842/2529-452441-BLthumb-246-Frozen"
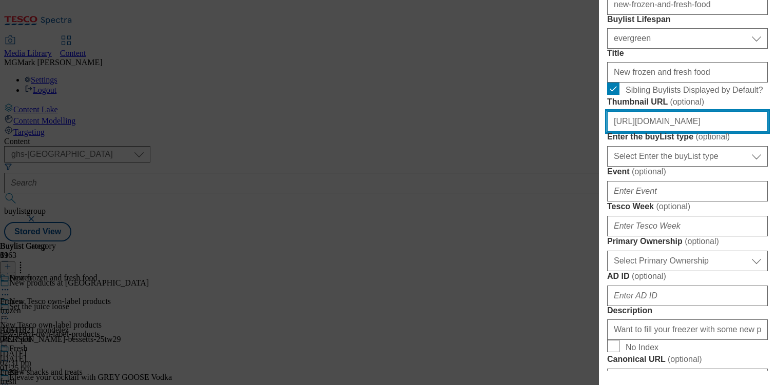
type input "https://digitalcontent.api.tesco.com/v2/media/homepage/e020ae88-627d-4c0a-909e-…"
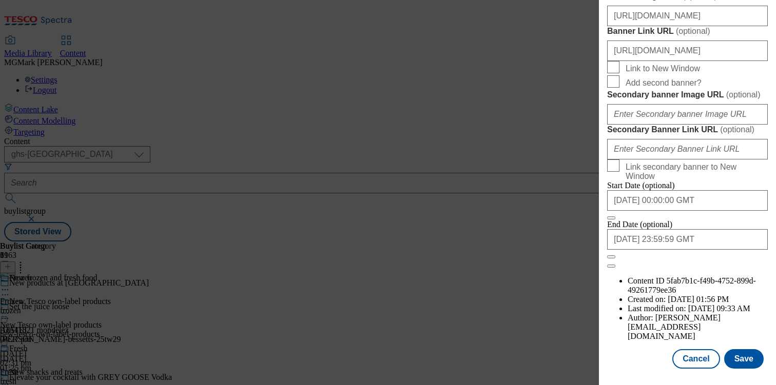
scroll to position [859, 0]
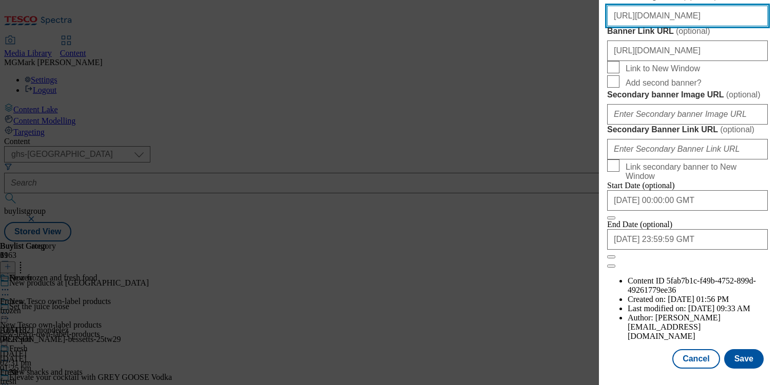
click at [691, 26] on input "https://digitalcontent.api.tesco.com/v2/media/ghs-mktg/b5bfff21-aeb3-4f03-a469-…" at bounding box center [687, 16] width 161 height 21
paste input "homepage/def32213-c40e-49eb-959c-a4d0392a1bfa/2529-452441-GHS-Header-1390x392-N…"
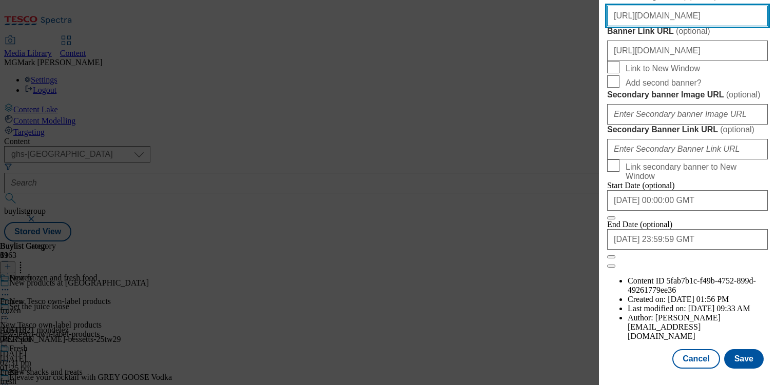
type input "https://digitalcontent.api.tesco.com/v2/media/homepage/def32213-c40e-49eb-959c-…"
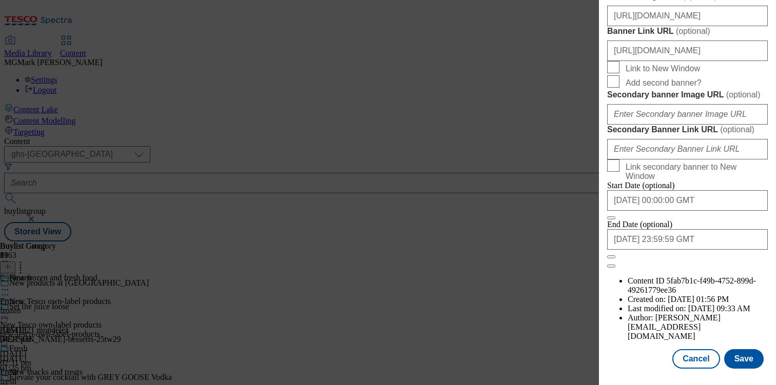
scroll to position [1155, 0]
click at [745, 362] on button "Save" at bounding box center [744, 360] width 40 height 20
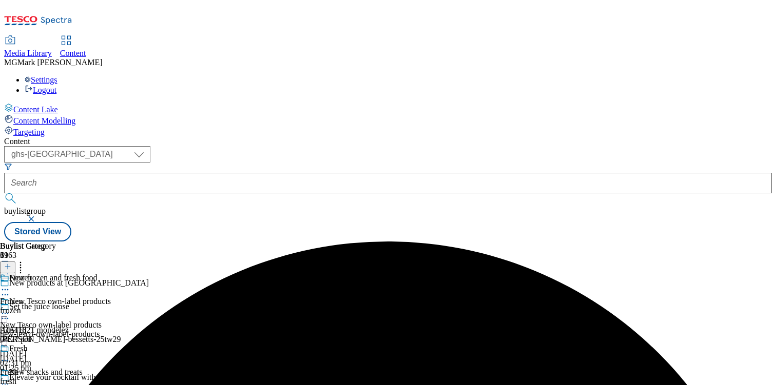
scroll to position [233, 0]
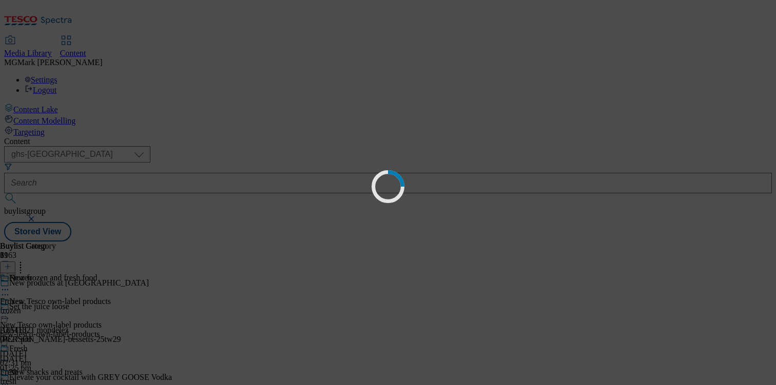
scroll to position [0, 0]
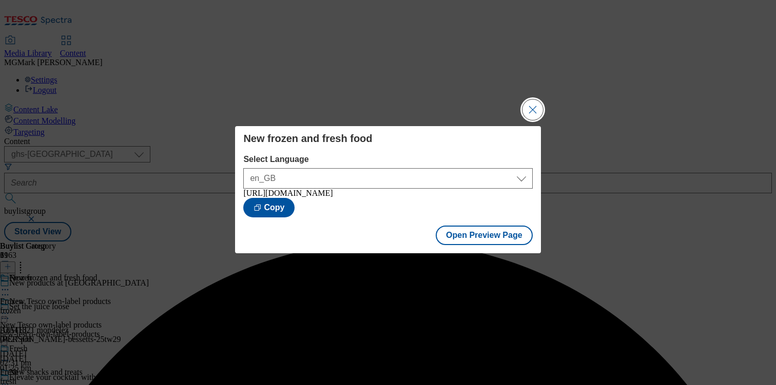
click at [541, 102] on button "Close Modal" at bounding box center [532, 110] width 21 height 21
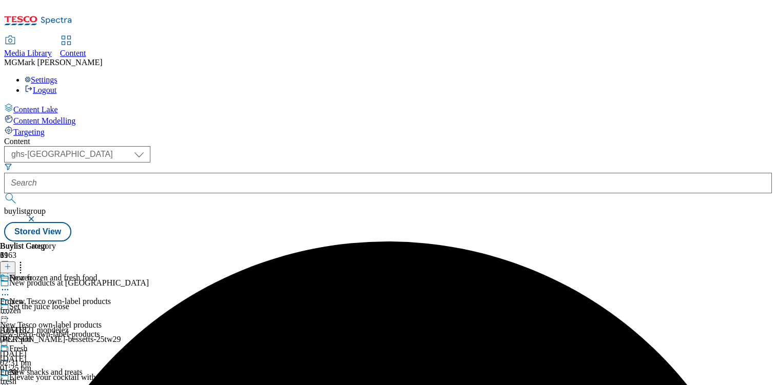
scroll to position [217, 0]
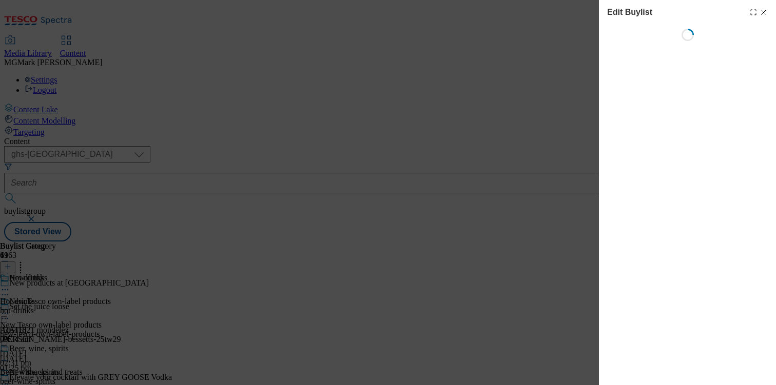
select select "evergreen"
select select "Banner"
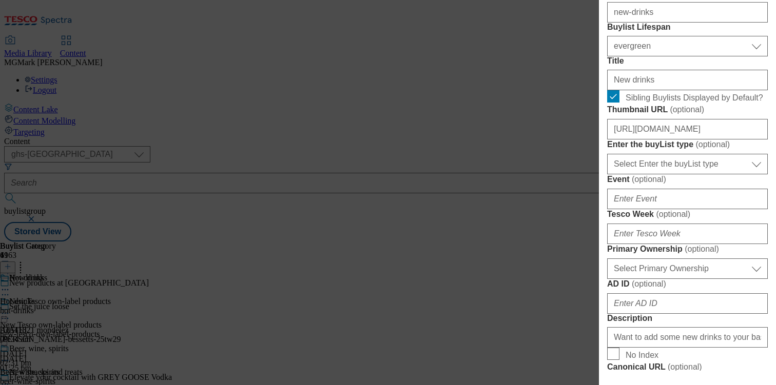
scroll to position [292, 0]
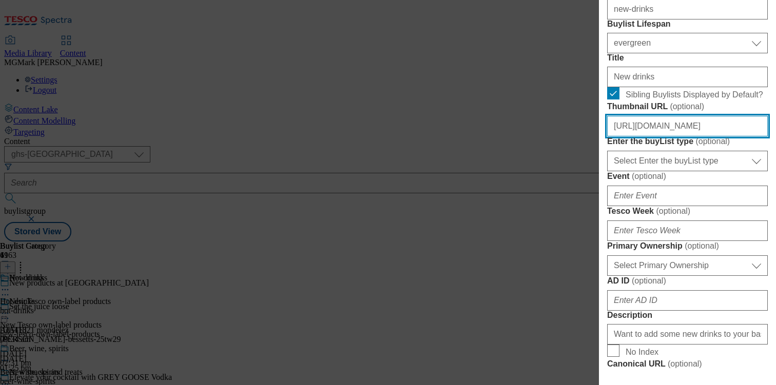
click at [664, 137] on input "https://digitalcontent.api.tesco.com/v2/media/ghs-mktg/9877ac0f-d530-4c24-9a48-…" at bounding box center [687, 126] width 161 height 21
paste input "homepage/892f43a6-8daa-41c7-bff0-8f53dc4bf174/2529-452441-BLthumb-246-D"
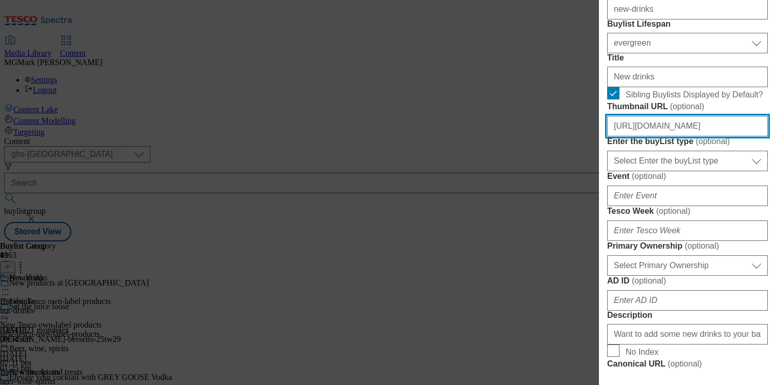
type input "https://digitalcontent.api.tesco.com/v2/media/homepage/892f43a6-8daa-41c7-bff0-…"
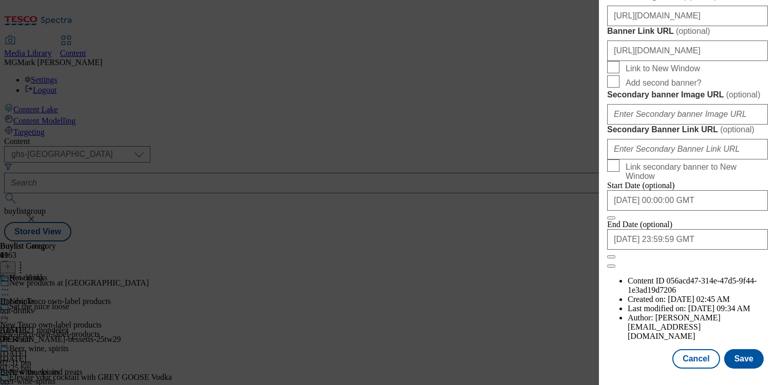
scroll to position [888, 0]
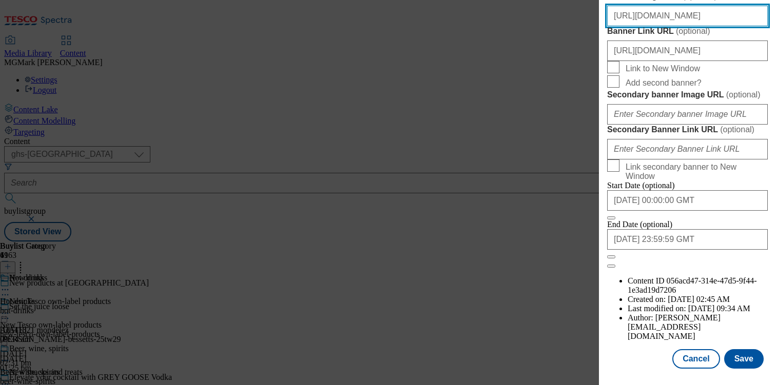
click at [648, 26] on input "https://digitalcontent.api.tesco.com/v2/media/ghs-mktg/b5bfff21-aeb3-4f03-a469-…" at bounding box center [687, 16] width 161 height 21
paste input "homepage/def32213-c40e-49eb-959c-a4d0392a1bfa/2529-452441-GHS-Header-1390x392-N…"
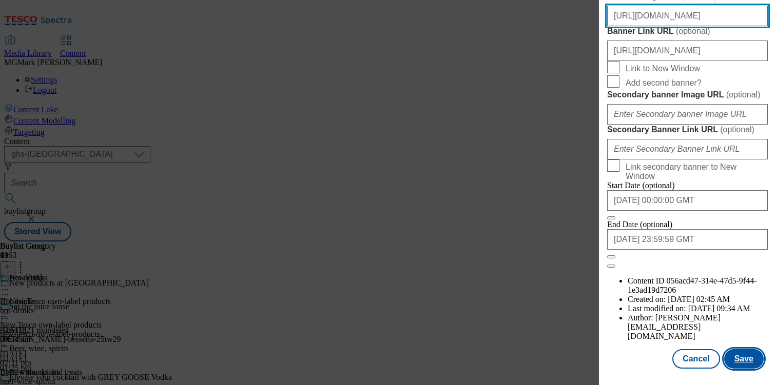
type input "https://digitalcontent.api.tesco.com/v2/media/homepage/def32213-c40e-49eb-959c-…"
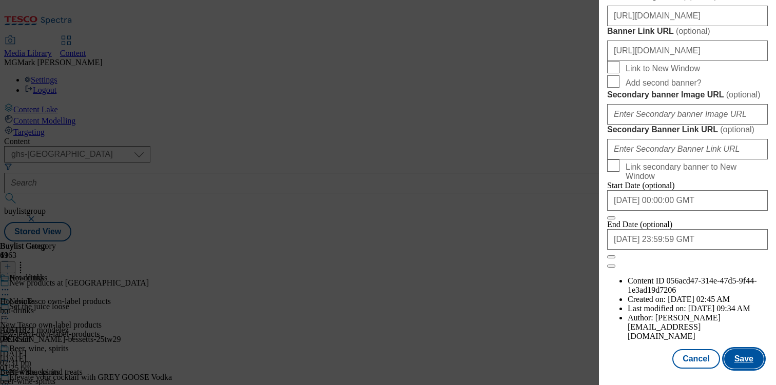
click at [748, 361] on button "Save" at bounding box center [744, 360] width 40 height 20
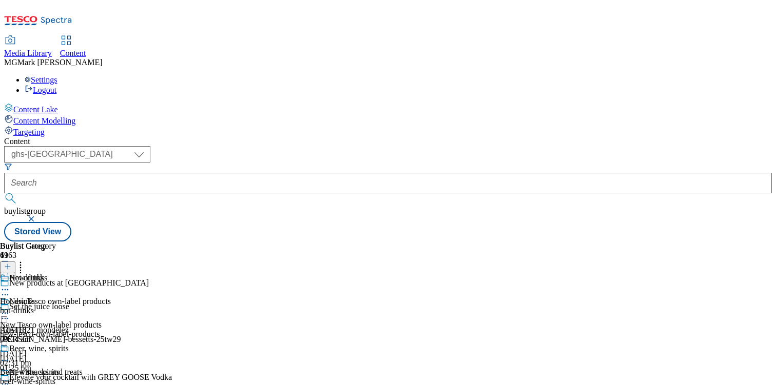
scroll to position [236, 0]
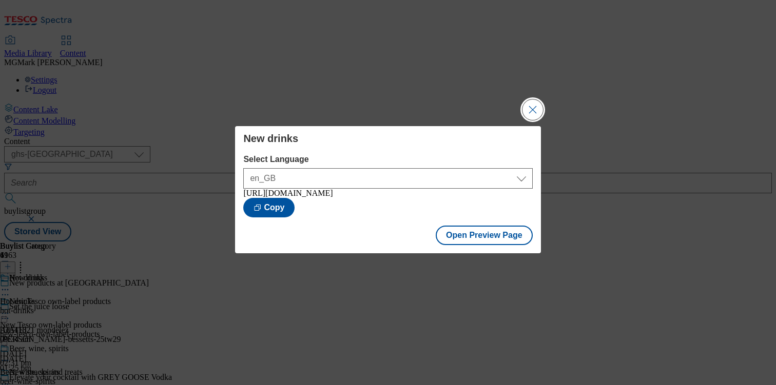
click at [532, 105] on button "Close Modal" at bounding box center [532, 110] width 21 height 21
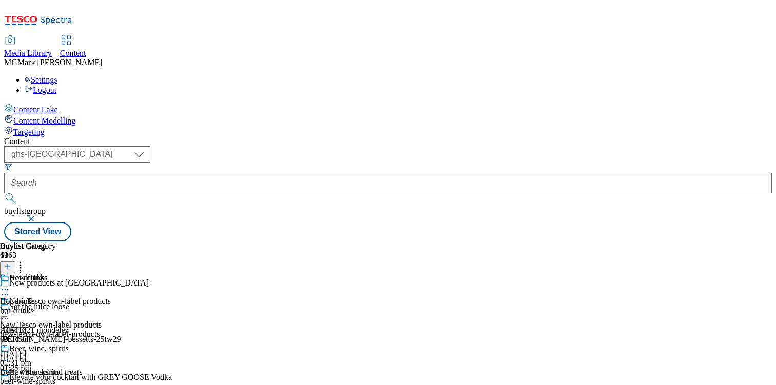
scroll to position [296, 0]
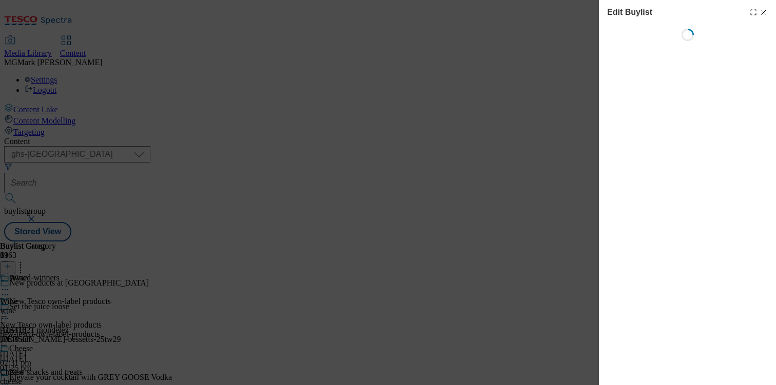
select select "evergreen"
select select "Banner"
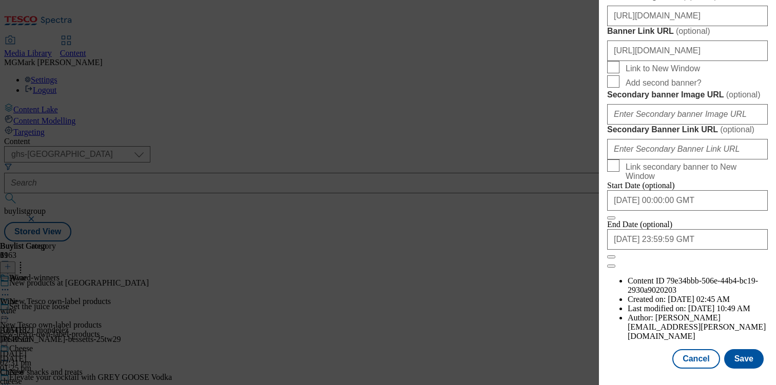
scroll to position [909, 0]
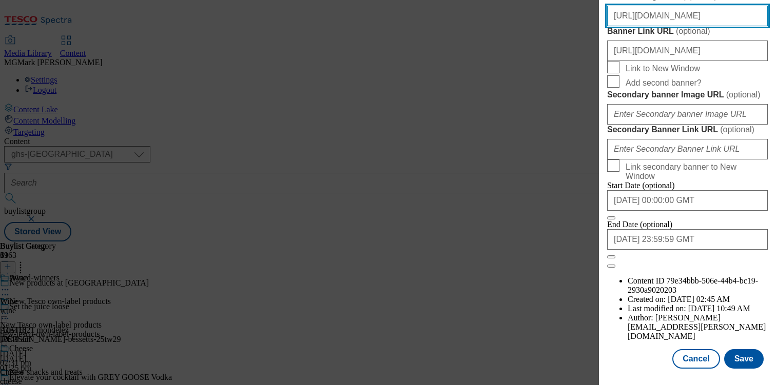
click at [696, 26] on input "https://digitalcontent.api.tesco.com/v2/media/ghs-mktg/b5bfff21-aeb3-4f03-a469-…" at bounding box center [687, 16] width 161 height 21
paste input "homepage/def32213-c40e-49eb-959c-a4d0392a1bfa/2529-452441-GHS-Header-1390x392-N…"
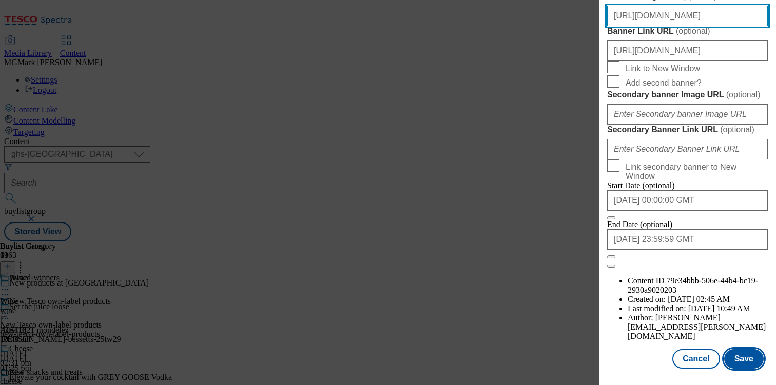
type input "https://digitalcontent.api.tesco.com/v2/media/homepage/def32213-c40e-49eb-959c-…"
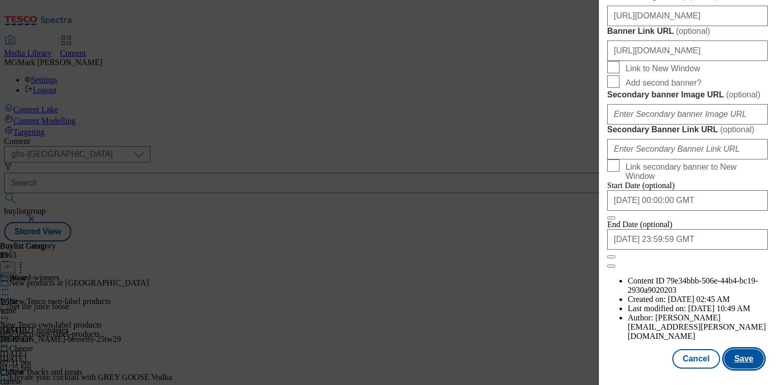
scroll to position [0, 0]
click at [752, 362] on button "Save" at bounding box center [744, 360] width 40 height 20
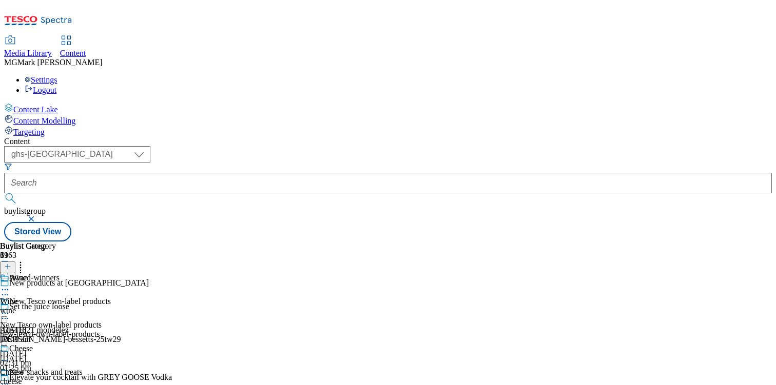
scroll to position [403, 0]
click at [500, 146] on div "( optional ) Dotcom CZ Dotcom SK ghs-roi ghs-uk Phones UK ghs-uk buylistgroup S…" at bounding box center [388, 193] width 768 height 95
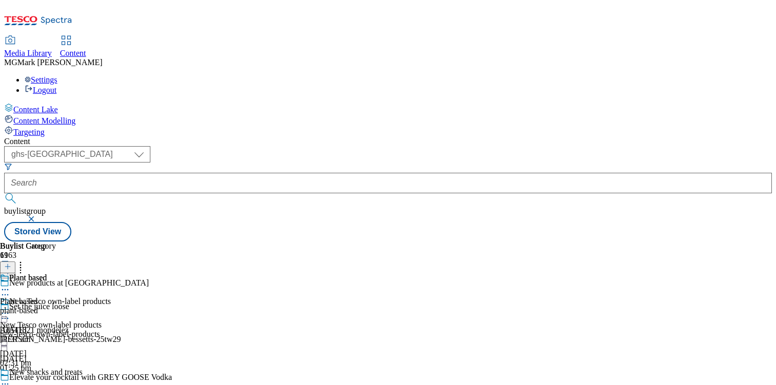
select select "evergreen"
select select "Banner"
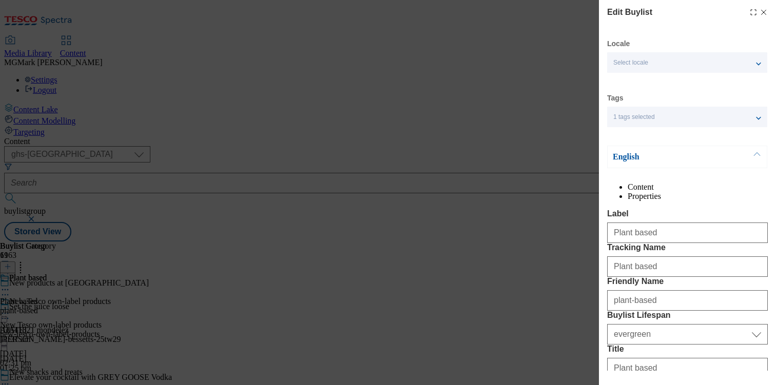
click at [765, 13] on line "Modal" at bounding box center [764, 12] width 5 height 5
select select "evergreen"
select select "Banner"
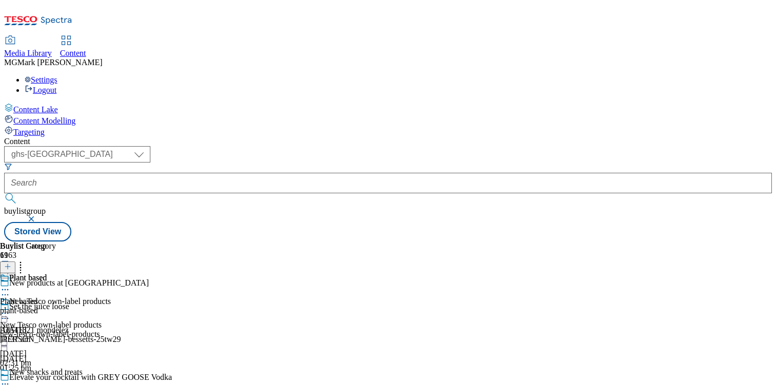
scroll to position [429, 0]
click at [26, 260] on icon at bounding box center [20, 265] width 10 height 10
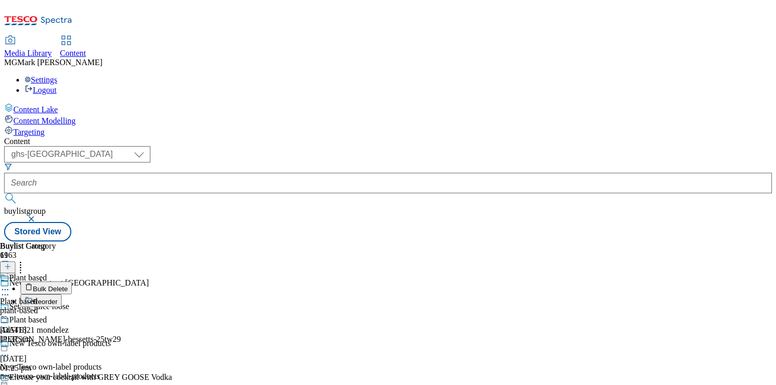
click at [62, 295] on button "Reorder" at bounding box center [41, 301] width 41 height 13
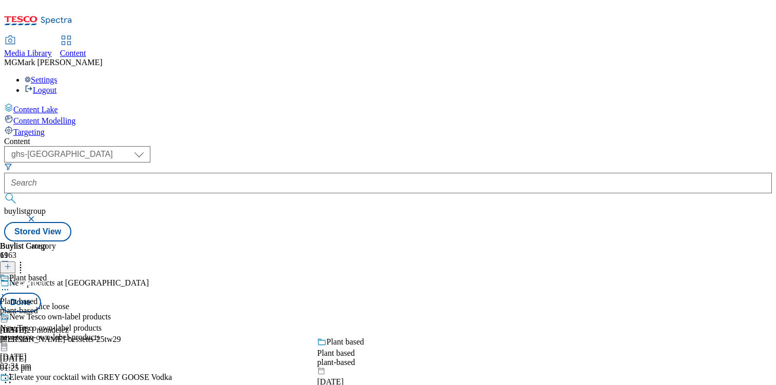
drag, startPoint x: 486, startPoint y: 282, endPoint x: 468, endPoint y: 366, distance: 86.2
click at [468, 242] on body "Icons icon_account icon_add icon_backward_link icon_basket icon_benefits icon_c…" at bounding box center [388, 123] width 768 height 238
drag, startPoint x: 485, startPoint y: 179, endPoint x: 470, endPoint y: 347, distance: 168.5
click at [470, 242] on body "Icons icon_account icon_add icon_backward_link icon_basket icon_benefits icon_c…" at bounding box center [388, 123] width 768 height 238
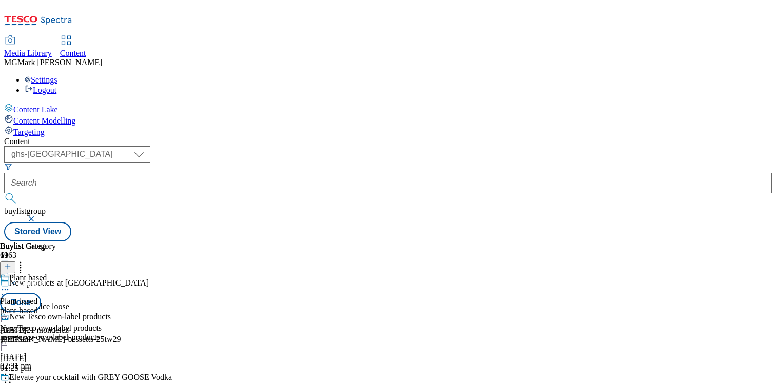
scroll to position [761, 0]
drag, startPoint x: 484, startPoint y: 200, endPoint x: 478, endPoint y: 384, distance: 184.3
click at [478, 242] on body "Icons icon_account icon_add icon_backward_link icon_basket icon_benefits icon_c…" at bounding box center [388, 123] width 768 height 238
drag, startPoint x: 481, startPoint y: 291, endPoint x: 478, endPoint y: 396, distance: 104.7
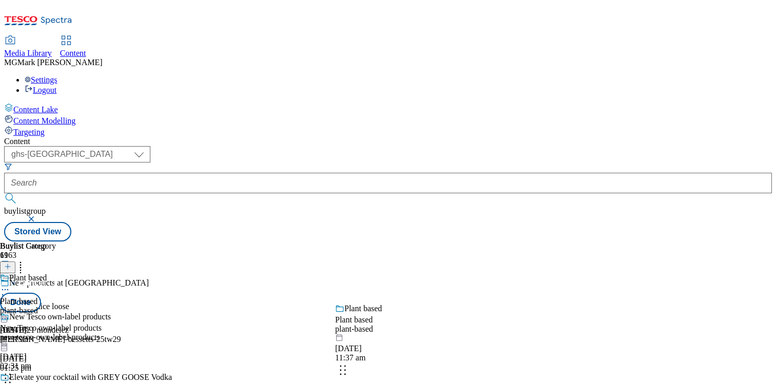
click at [478, 246] on html "Icons icon_account icon_add icon_backward_link icon_basket icon_benefits icon_c…" at bounding box center [388, 123] width 776 height 246
drag, startPoint x: 482, startPoint y: 206, endPoint x: 482, endPoint y: 378, distance: 171.9
click at [482, 242] on body "Icons icon_account icon_add icon_backward_link icon_basket icon_benefits icon_c…" at bounding box center [388, 123] width 768 height 238
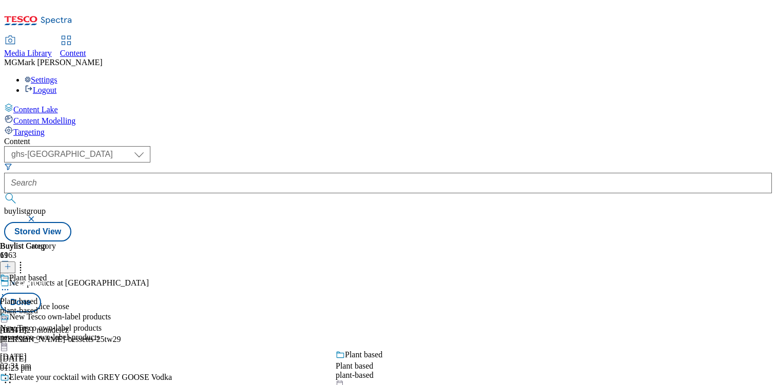
drag, startPoint x: 474, startPoint y: 182, endPoint x: 474, endPoint y: 395, distance: 213.0
click at [474, 246] on html "Icons icon_account icon_add icon_backward_link icon_basket icon_benefits icon_c…" at bounding box center [388, 123] width 776 height 246
drag, startPoint x: 482, startPoint y: 198, endPoint x: 477, endPoint y: 405, distance: 207.4
click at [477, 246] on html "Icons icon_account icon_add icon_backward_link icon_basket icon_benefits icon_c…" at bounding box center [388, 123] width 776 height 246
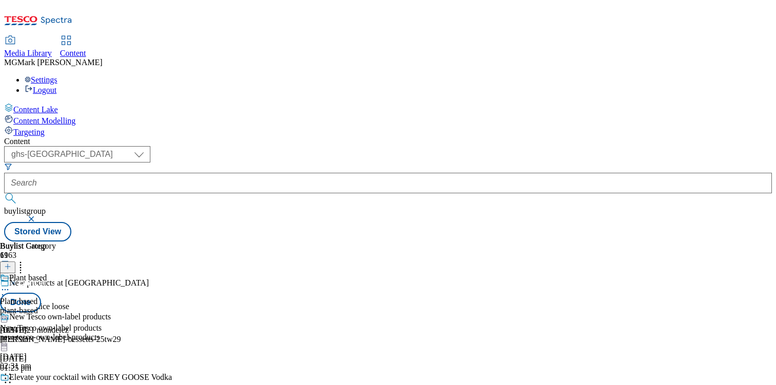
scroll to position [1686, 0]
drag, startPoint x: 486, startPoint y: 210, endPoint x: 481, endPoint y: 377, distance: 166.9
click at [482, 242] on body "Icons icon_account icon_add icon_backward_link icon_basket icon_benefits icon_c…" at bounding box center [388, 123] width 768 height 238
click at [41, 293] on button "Done" at bounding box center [20, 303] width 41 height 20
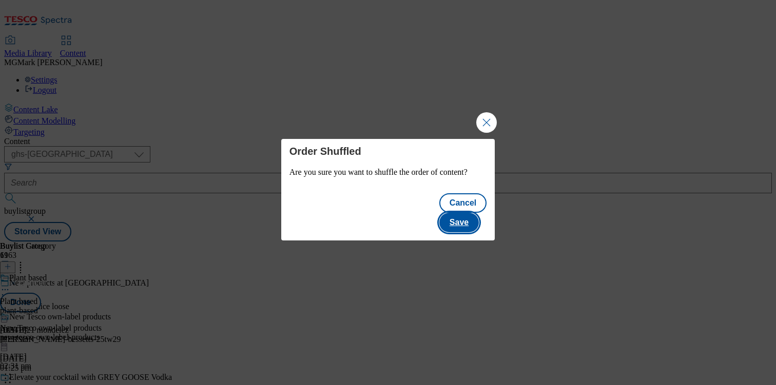
click at [475, 216] on button "Save" at bounding box center [459, 223] width 40 height 20
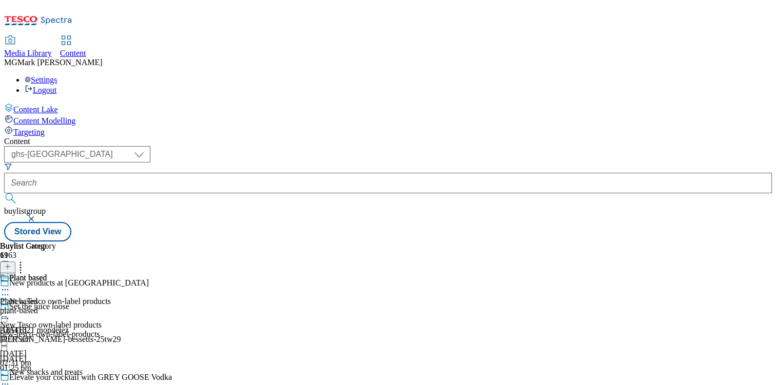
scroll to position [0, 0]
click at [26, 260] on icon at bounding box center [20, 265] width 10 height 10
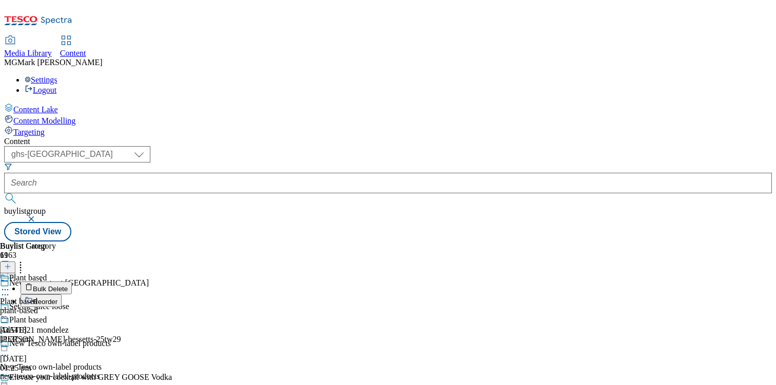
click at [72, 282] on button "Bulk Delete" at bounding box center [46, 288] width 51 height 13
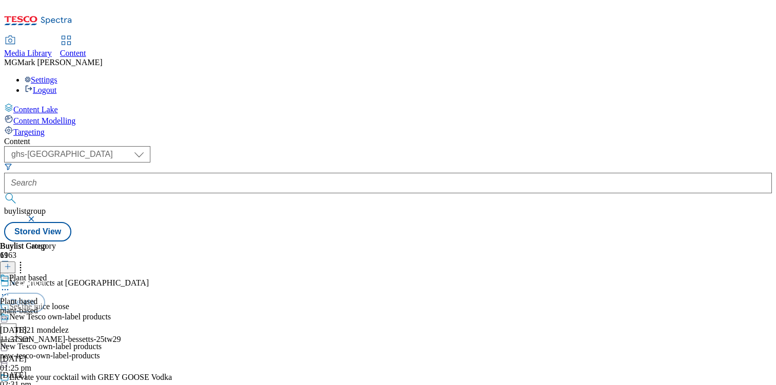
click at [489, 146] on div "( optional ) Dotcom CZ Dotcom SK ghs-roi ghs-uk Phones UK ghs-uk buylistgroup S…" at bounding box center [388, 193] width 768 height 95
click at [55, 274] on button "Cancel" at bounding box center [27, 284] width 55 height 20
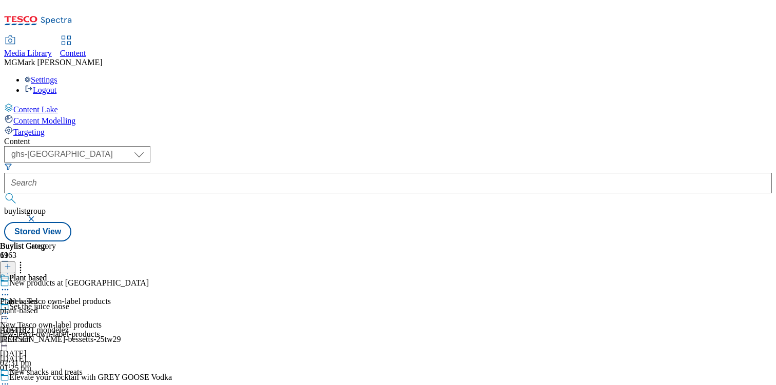
click at [26, 260] on icon at bounding box center [20, 265] width 10 height 10
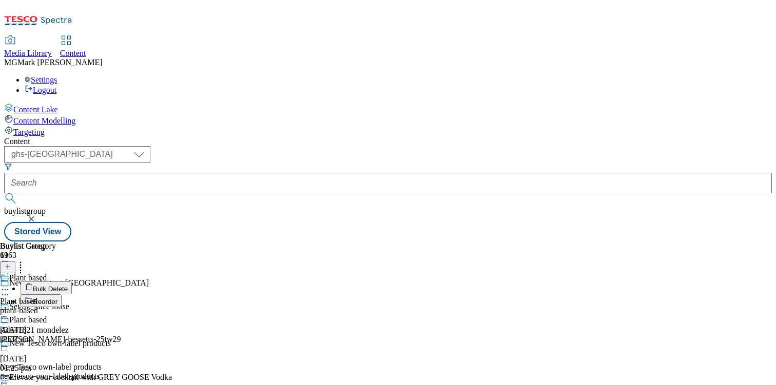
click at [62, 295] on button "Reorder" at bounding box center [41, 301] width 41 height 13
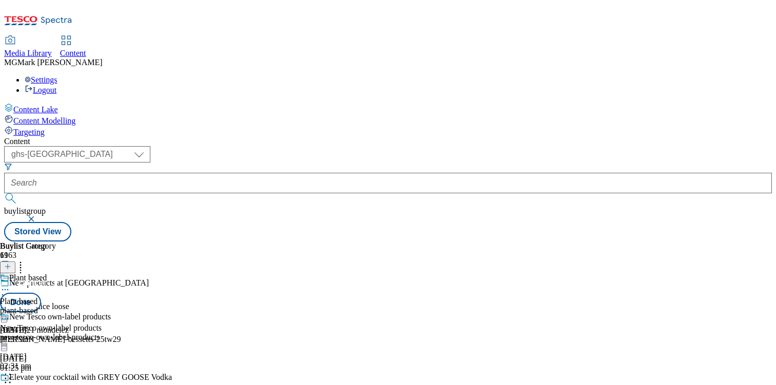
scroll to position [1507, 0]
drag, startPoint x: 479, startPoint y: 279, endPoint x: 477, endPoint y: 174, distance: 104.7
click at [477, 174] on body "Icons icon_account icon_add icon_backward_link icon_basket icon_benefits icon_c…" at bounding box center [388, 123] width 768 height 238
drag, startPoint x: 481, startPoint y: 266, endPoint x: 481, endPoint y: 188, distance: 78.5
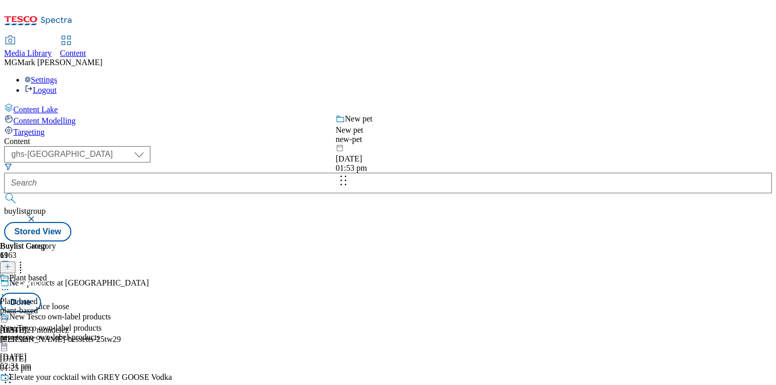
click at [481, 187] on body "Icons icon_account icon_add icon_backward_link icon_basket icon_benefits icon_c…" at bounding box center [388, 123] width 768 height 238
drag, startPoint x: 490, startPoint y: 316, endPoint x: 486, endPoint y: 220, distance: 95.5
click at [486, 220] on body "Icons icon_account icon_add icon_backward_link icon_basket icon_benefits icon_c…" at bounding box center [388, 123] width 768 height 238
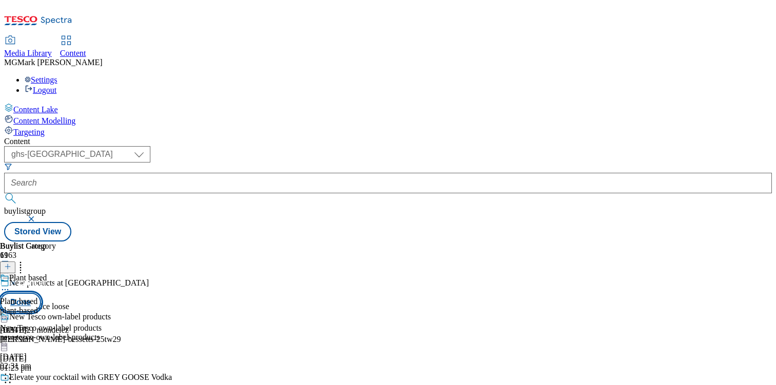
click at [41, 293] on button "Done" at bounding box center [20, 303] width 41 height 20
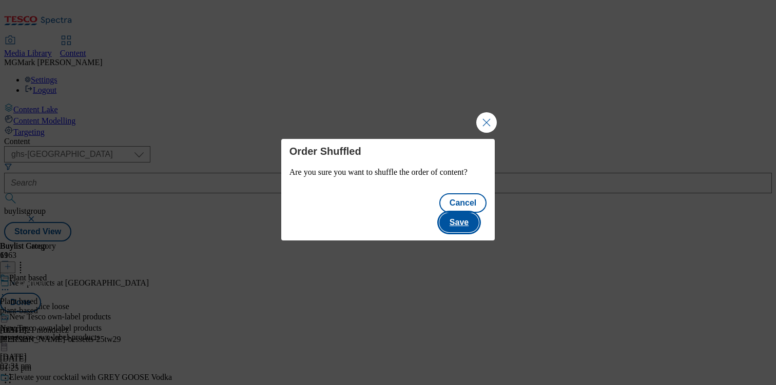
click at [463, 222] on button "Save" at bounding box center [459, 223] width 40 height 20
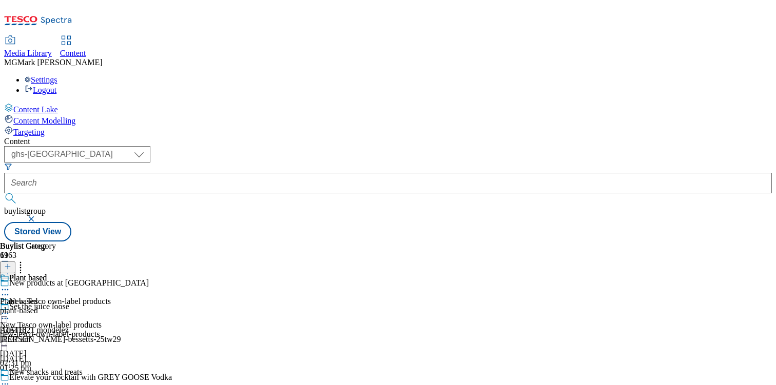
scroll to position [0, 0]
click at [111, 242] on header "Buylist 19" at bounding box center [55, 258] width 111 height 32
click at [26, 260] on icon at bounding box center [20, 265] width 10 height 10
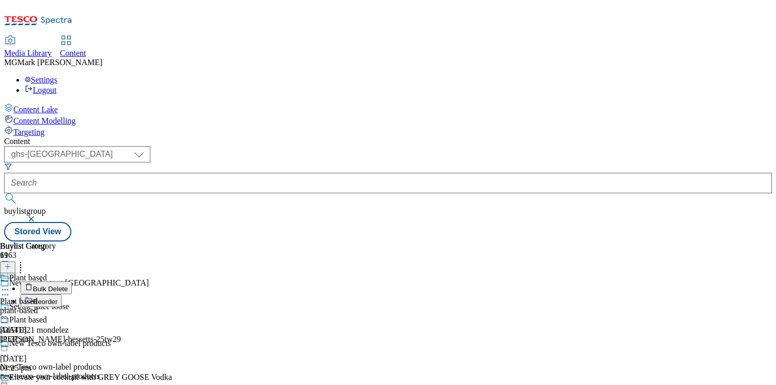
drag, startPoint x: 466, startPoint y: 136, endPoint x: 463, endPoint y: 147, distance: 11.1
click at [111, 282] on li "Bulk Delete" at bounding box center [66, 288] width 90 height 13
click at [62, 295] on button "Reorder" at bounding box center [41, 301] width 41 height 13
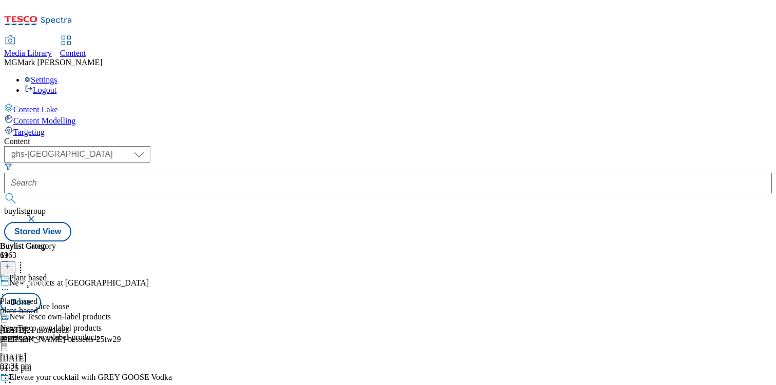
scroll to position [1469, 0]
drag, startPoint x: 484, startPoint y: 319, endPoint x: 491, endPoint y: 105, distance: 214.1
click at [491, 105] on body "Icons icon_account icon_add icon_backward_link icon_basket icon_benefits icon_c…" at bounding box center [388, 123] width 768 height 238
drag, startPoint x: 485, startPoint y: 261, endPoint x: 480, endPoint y: 109, distance: 152.5
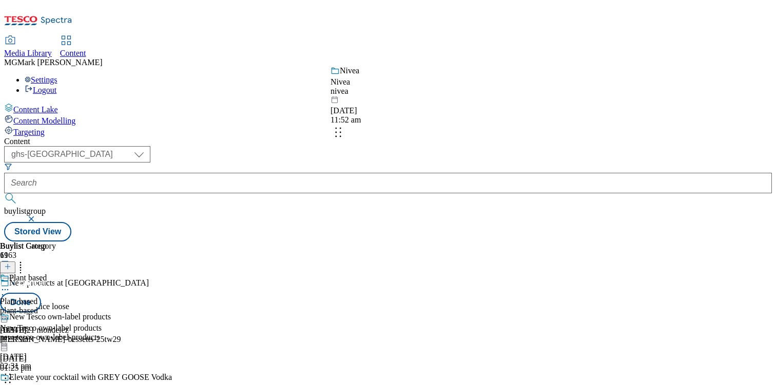
click at [480, 109] on body "Icons icon_account icon_add icon_backward_link icon_basket icon_benefits icon_c…" at bounding box center [388, 123] width 768 height 238
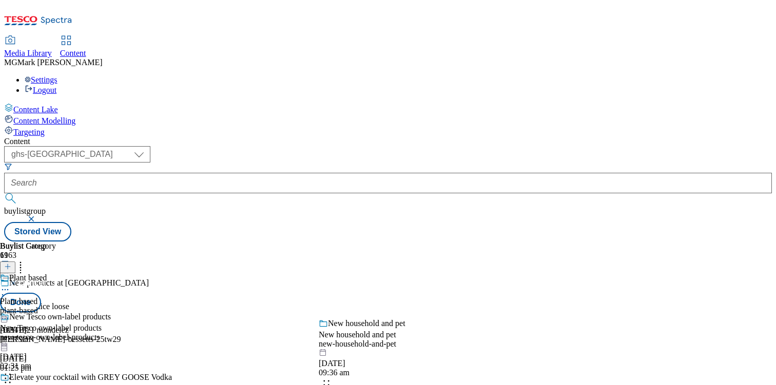
drag, startPoint x: 486, startPoint y: 172, endPoint x: 469, endPoint y: 369, distance: 197.8
click at [469, 242] on body "Icons icon_account icon_add icon_backward_link icon_basket icon_benefits icon_c…" at bounding box center [388, 123] width 768 height 238
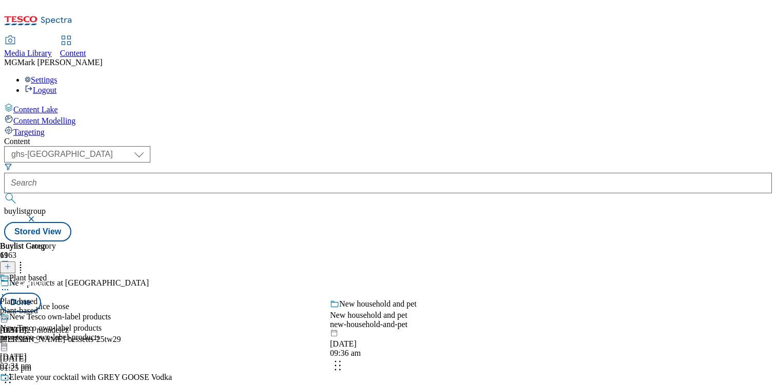
drag, startPoint x: 480, startPoint y: 248, endPoint x: 474, endPoint y: 367, distance: 118.7
click at [474, 242] on body "Icons icon_account icon_add icon_backward_link icon_basket icon_benefits icon_c…" at bounding box center [388, 123] width 768 height 238
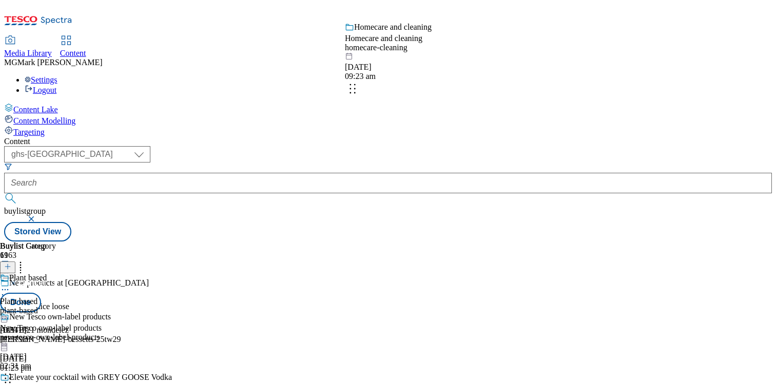
drag, startPoint x: 487, startPoint y: 247, endPoint x: 495, endPoint y: 76, distance: 171.1
click at [495, 76] on body "Icons icon_account icon_add icon_backward_link icon_basket icon_benefits icon_c…" at bounding box center [388, 123] width 768 height 238
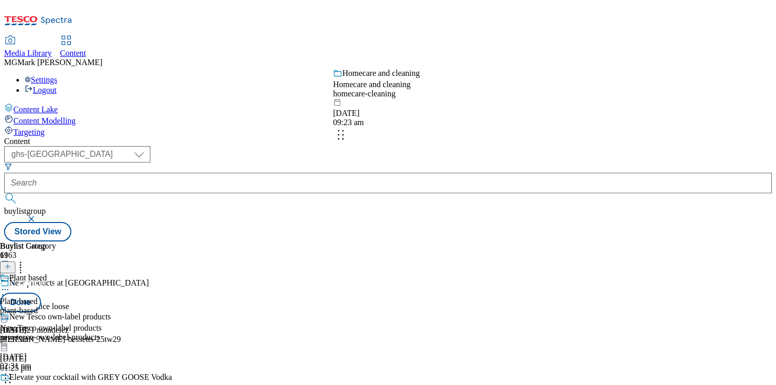
drag, startPoint x: 487, startPoint y: 267, endPoint x: 484, endPoint y: 134, distance: 133.5
click at [484, 134] on body "Icons icon_account icon_add icon_backward_link icon_basket icon_benefits icon_c…" at bounding box center [388, 123] width 768 height 238
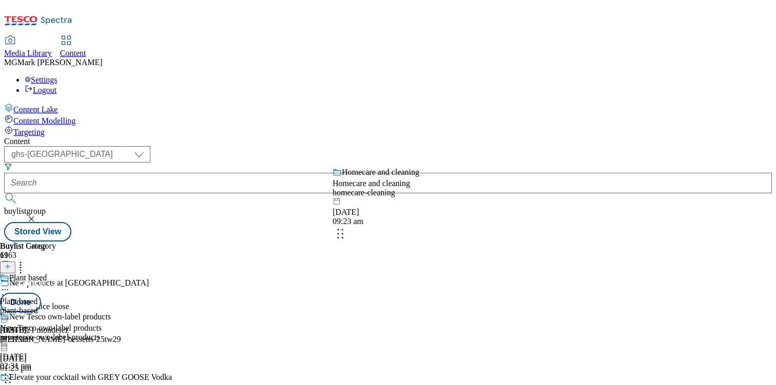
drag, startPoint x: 483, startPoint y: 317, endPoint x: 480, endPoint y: 205, distance: 111.9
click at [480, 205] on body "Icons icon_account icon_add icon_backward_link icon_basket icon_benefits icon_c…" at bounding box center [388, 123] width 768 height 238
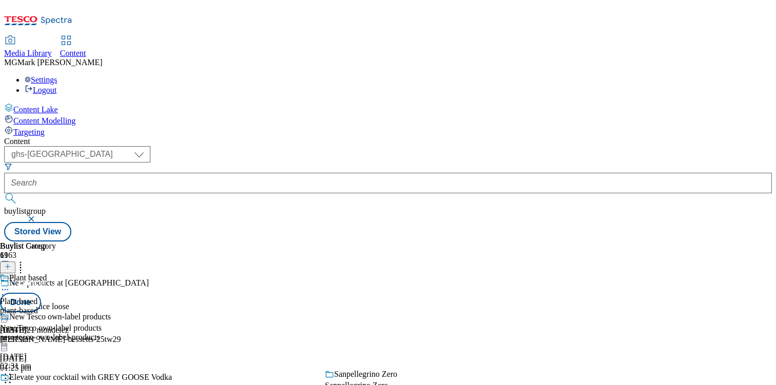
drag, startPoint x: 490, startPoint y: 209, endPoint x: 478, endPoint y: 411, distance: 202.6
click at [478, 246] on html "Icons icon_account icon_add icon_backward_link icon_basket icon_benefits icon_c…" at bounding box center [388, 123] width 776 height 246
drag, startPoint x: 481, startPoint y: 157, endPoint x: 472, endPoint y: 284, distance: 127.6
click at [472, 242] on body "Icons icon_account icon_add icon_backward_link icon_basket icon_benefits icon_c…" at bounding box center [388, 123] width 768 height 238
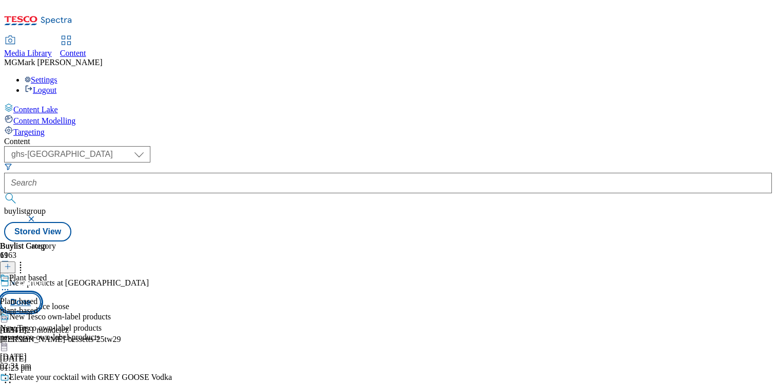
click at [41, 293] on button "Done" at bounding box center [20, 303] width 41 height 20
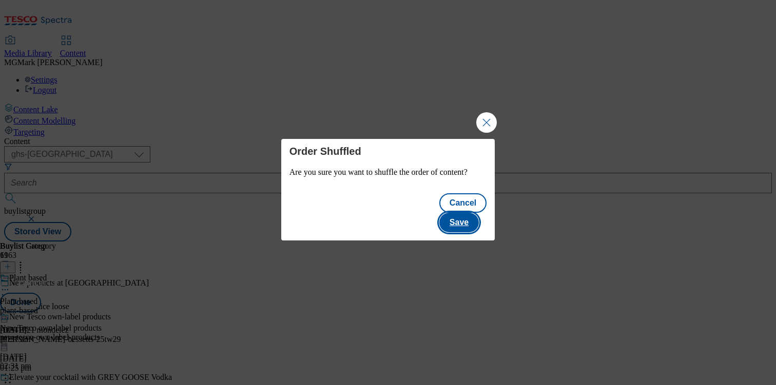
click at [473, 219] on button "Save" at bounding box center [459, 223] width 40 height 20
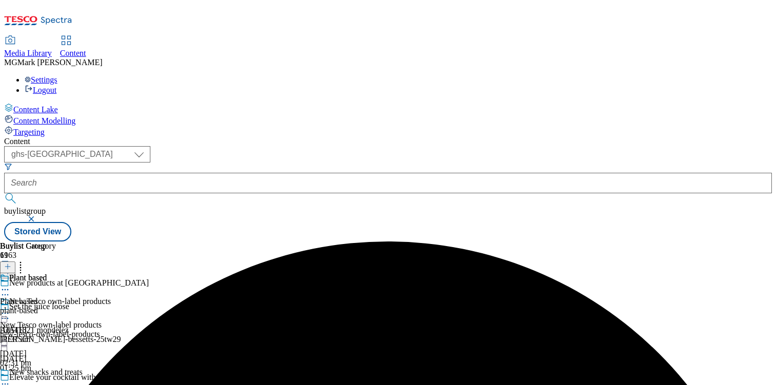
scroll to position [0, 0]
click at [111, 330] on div "new-tesco-own-label-products" at bounding box center [55, 334] width 111 height 9
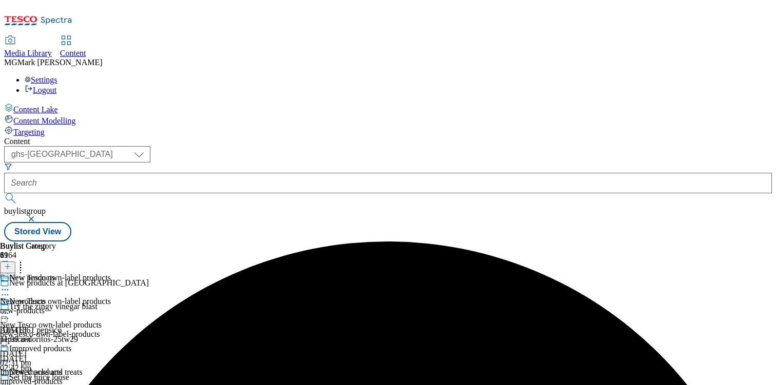
scroll to position [165, 0]
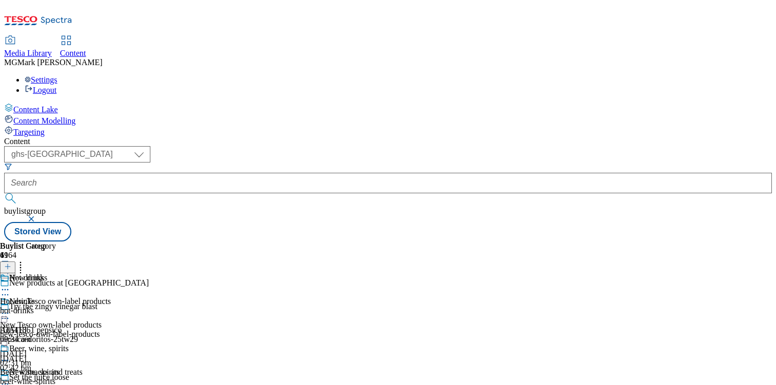
scroll to position [392, 0]
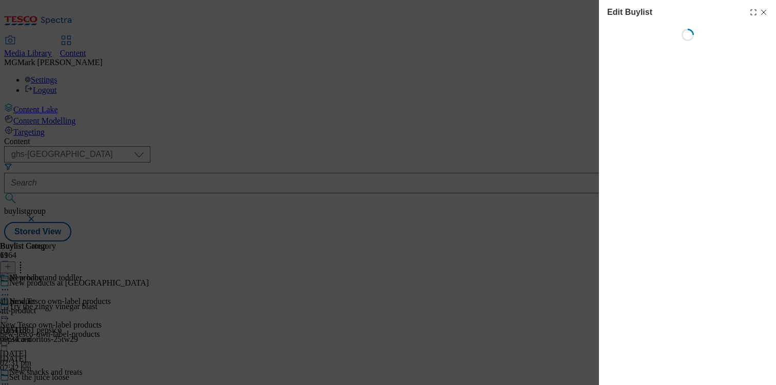
select select "evergreen"
select select "Banner"
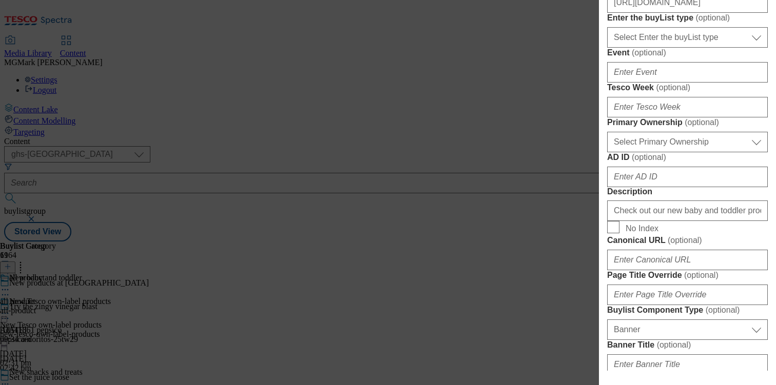
scroll to position [414, 0]
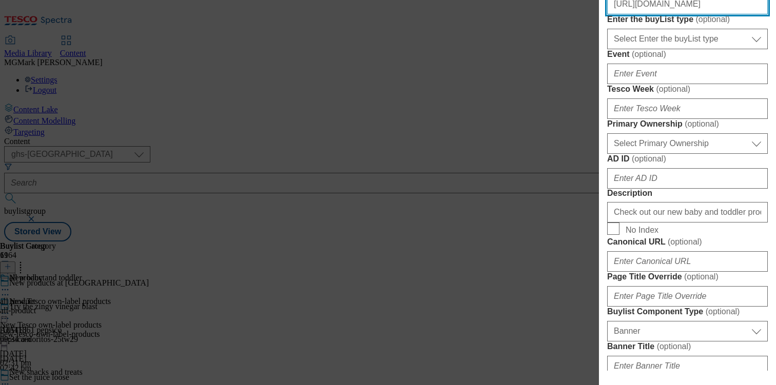
click at [665, 14] on input "https://digitalcontent.api.tesco.com/v2/media/ghs-mktg/68fbd6d9-9575-4790-a0d0-…" at bounding box center [687, 4] width 161 height 21
paste input "homepage/3605eea2-2114-4a12-a64f-69b1c28a9b2d/2529-452441-BLthumb-246-Baby"
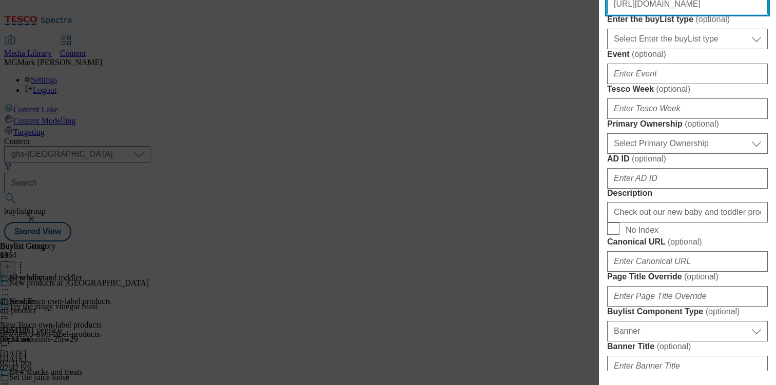
type input "https://digitalcontent.api.tesco.com/v2/media/homepage/3605eea2-2114-4a12-a64f-…"
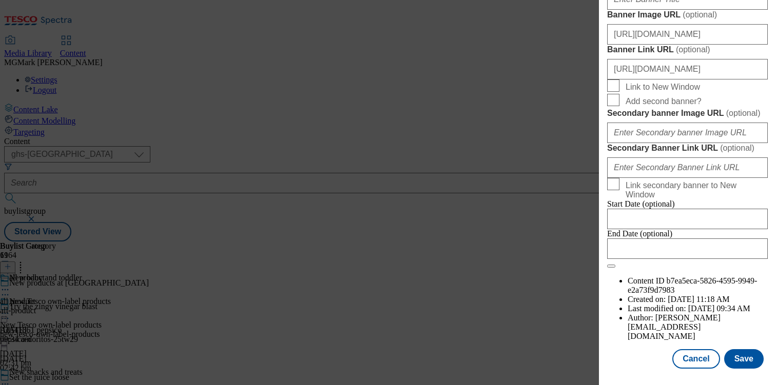
scroll to position [908, 0]
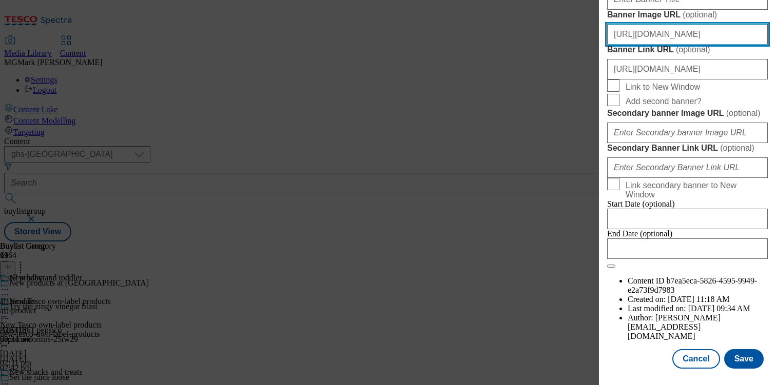
click at [703, 45] on input "https://digitalcontent.api.tesco.com/v2/media/ghs-mktg/b5bfff21-aeb3-4f03-a469-…" at bounding box center [687, 34] width 161 height 21
paste input "homepage/def32213-c40e-49eb-959c-a4d0392a1bfa/2529-452441-GHS-Header-1390x392-N…"
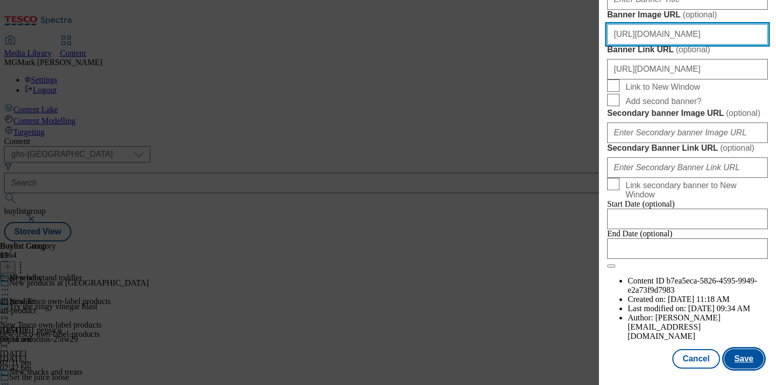
type input "https://digitalcontent.api.tesco.com/v2/media/homepage/def32213-c40e-49eb-959c-…"
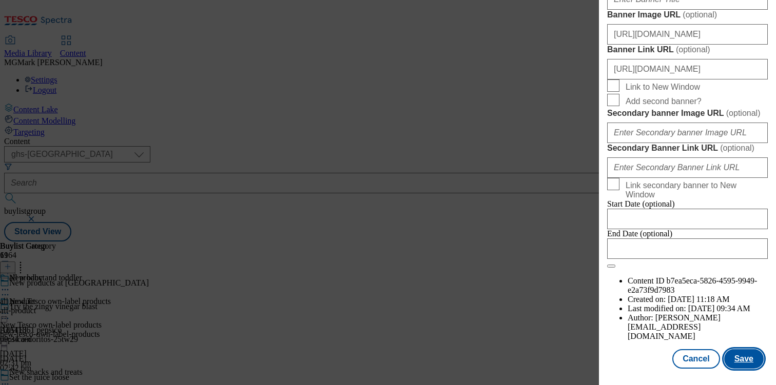
click at [748, 356] on button "Save" at bounding box center [744, 360] width 40 height 20
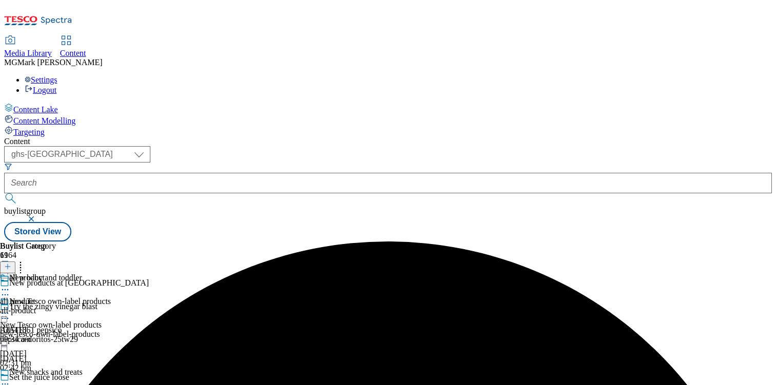
scroll to position [521, 0]
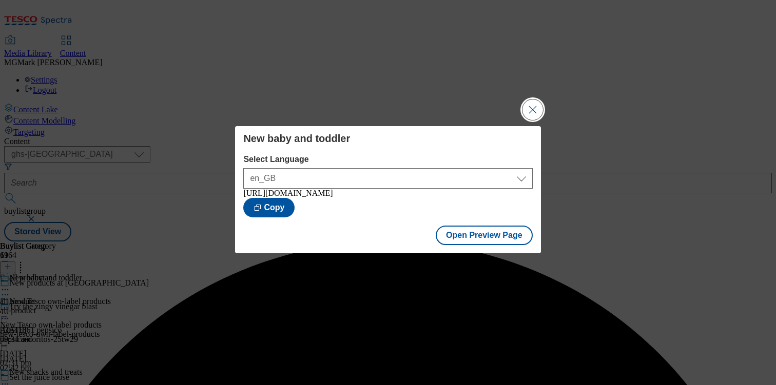
click at [531, 103] on button "Close Modal" at bounding box center [532, 110] width 21 height 21
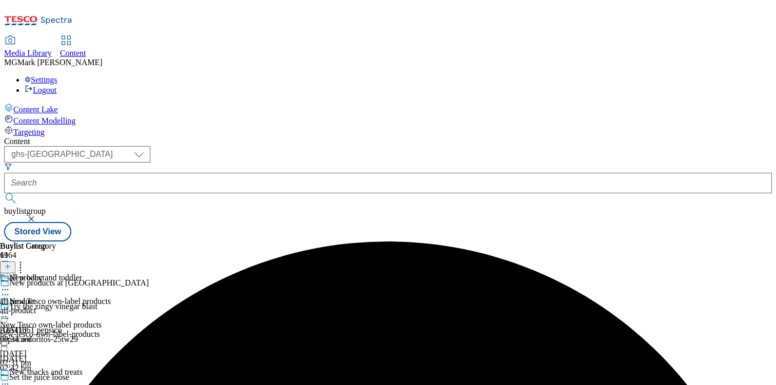
scroll to position [512, 0]
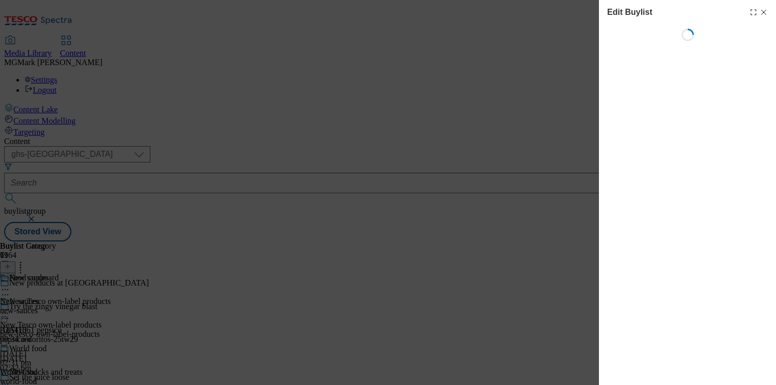
select select "evergreen"
select select "Banner"
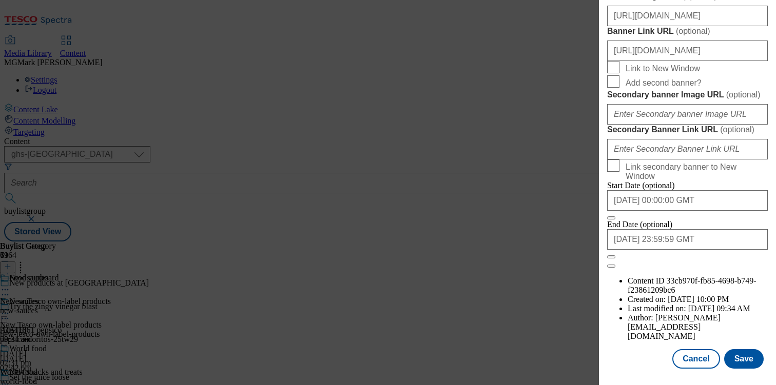
scroll to position [961, 0]
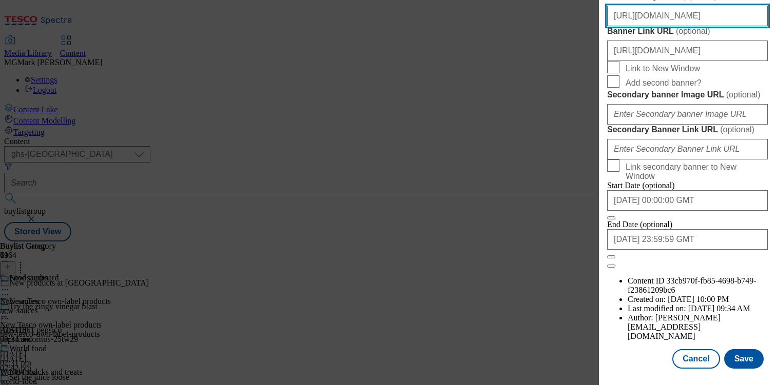
click at [668, 26] on input "https://digitalcontent.api.tesco.com/v2/media/ghs-mktg/b5bfff21-aeb3-4f03-a469-…" at bounding box center [687, 16] width 161 height 21
paste input "homepage/def32213-c40e-49eb-959c-a4d0392a1bfa/2529-452441-GHS-Header-1390x392-N…"
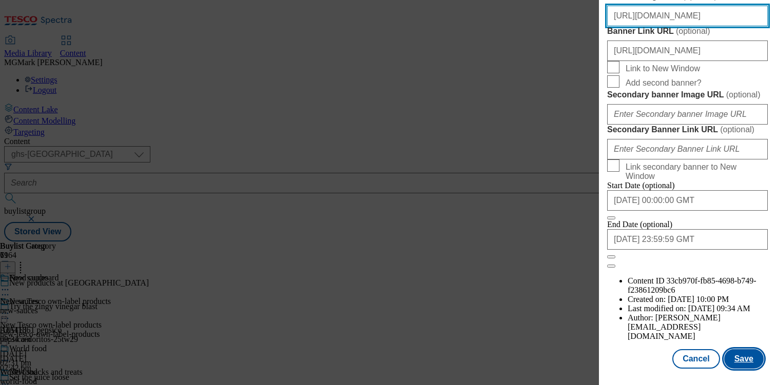
type input "https://digitalcontent.api.tesco.com/v2/media/homepage/def32213-c40e-49eb-959c-…"
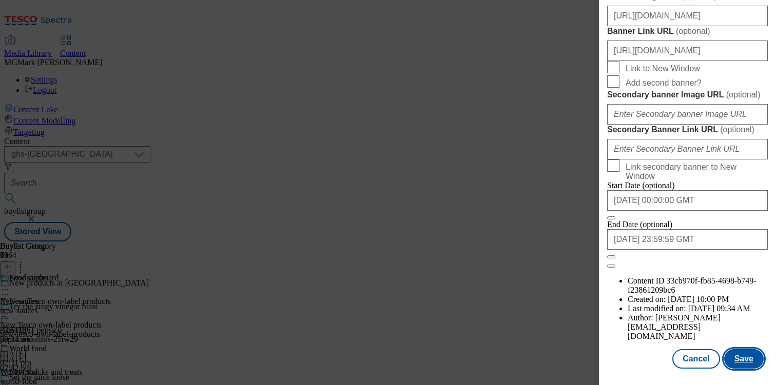
click at [747, 365] on button "Save" at bounding box center [744, 360] width 40 height 20
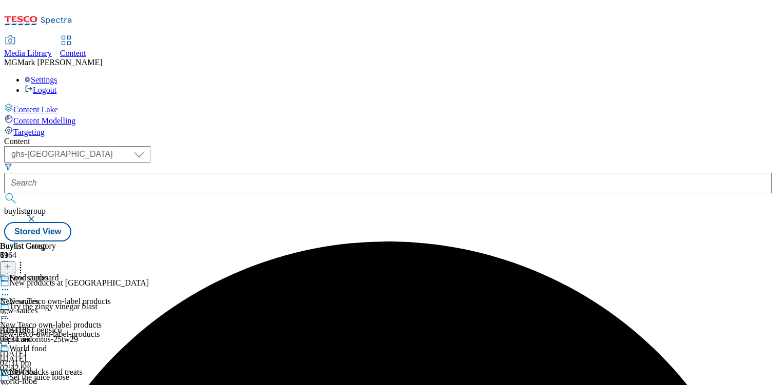
click at [10, 285] on icon at bounding box center [5, 290] width 10 height 10
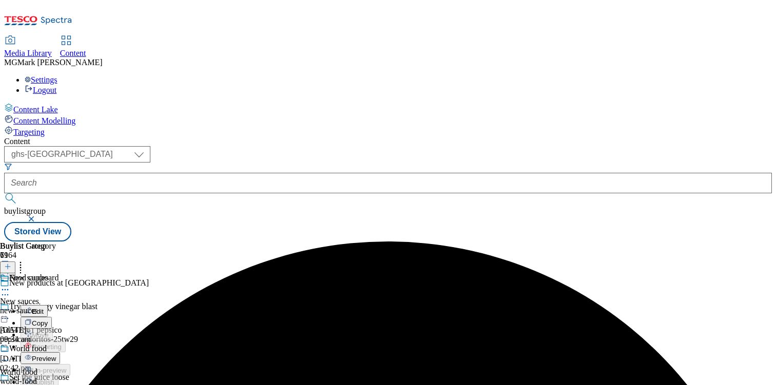
click at [48, 305] on button "Edit" at bounding box center [34, 311] width 27 height 12
select select "evergreen"
select select "Banner"
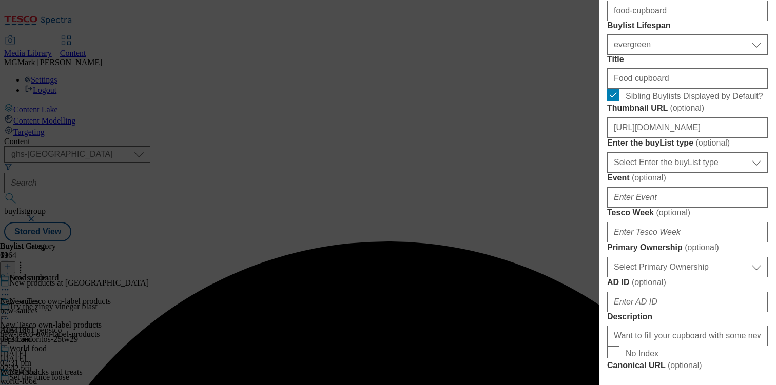
scroll to position [323, 0]
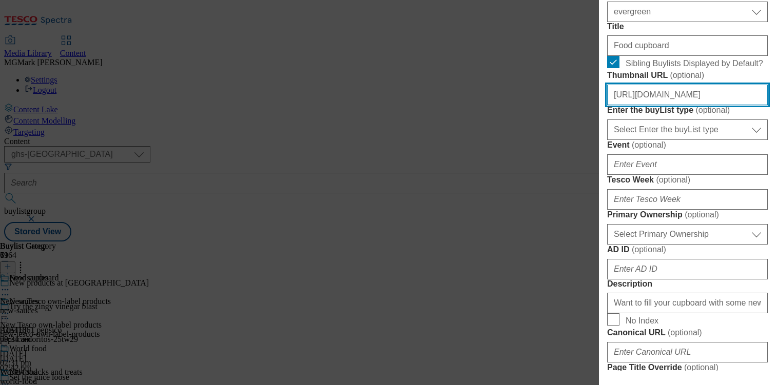
click at [667, 105] on input "https://digitalcontent.api.tesco.com/v2/media/ghs-mktg/b899dc06-ed3a-48b9-8b62-…" at bounding box center [687, 95] width 161 height 21
paste input "homepage/a3e7e86f-f654-4ebf-b308-ffde27318144/2529-452441-BLthumb-246-C"
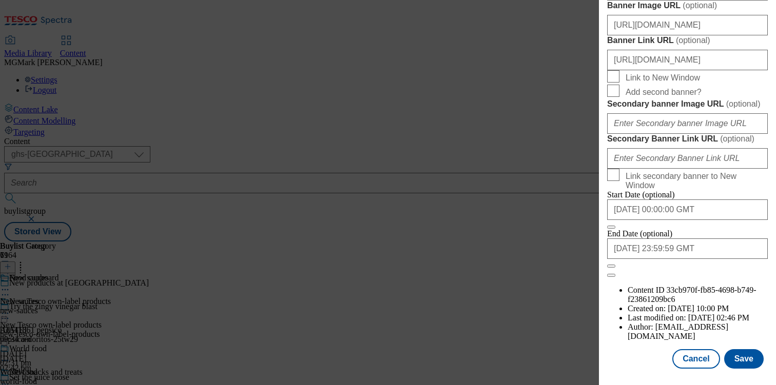
scroll to position [1155, 0]
type input "https://digitalcontent.api.tesco.com/v2/media/homepage/a3e7e86f-f654-4ebf-b308-…"
click at [751, 364] on button "Save" at bounding box center [744, 360] width 40 height 20
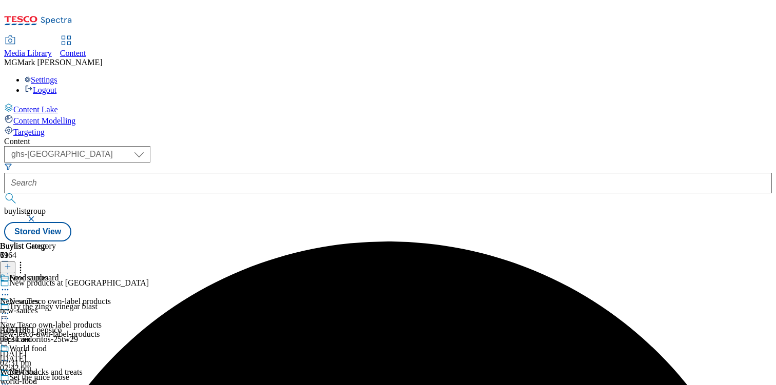
click at [10, 285] on icon at bounding box center [5, 290] width 10 height 10
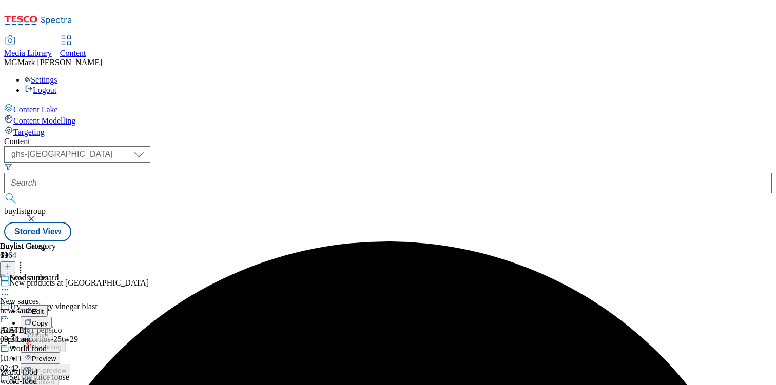
click at [56, 355] on span "Preview" at bounding box center [44, 359] width 24 height 8
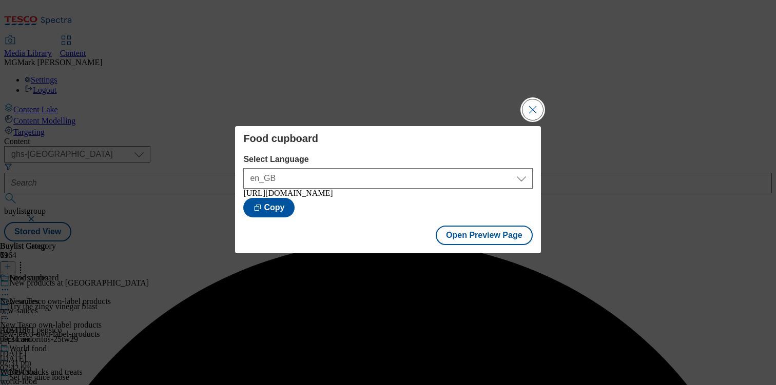
click at [531, 111] on button "Close Modal" at bounding box center [532, 110] width 21 height 21
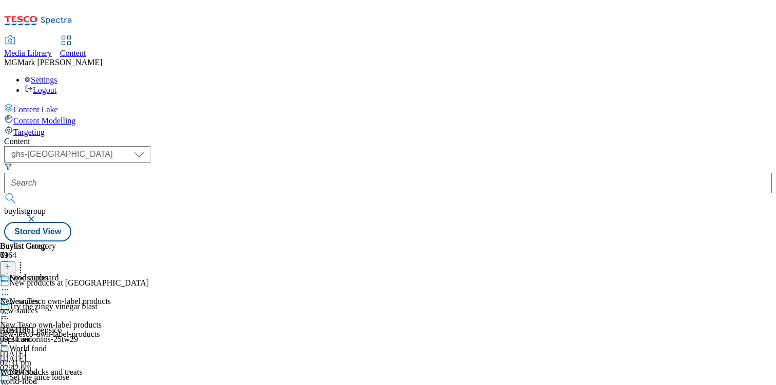
scroll to position [644, 0]
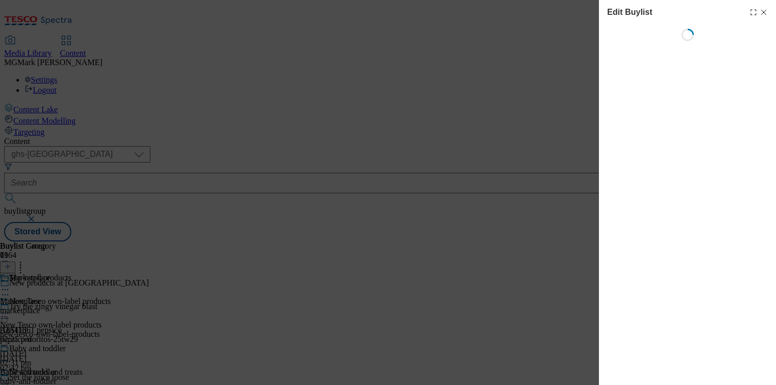
select select "evergreen"
select select "Banner"
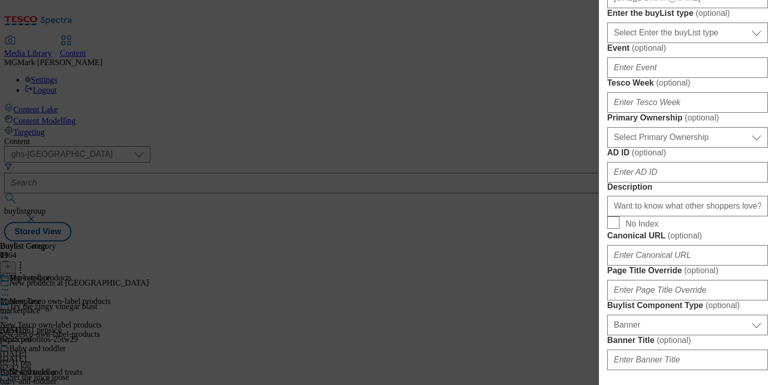
scroll to position [411, 0]
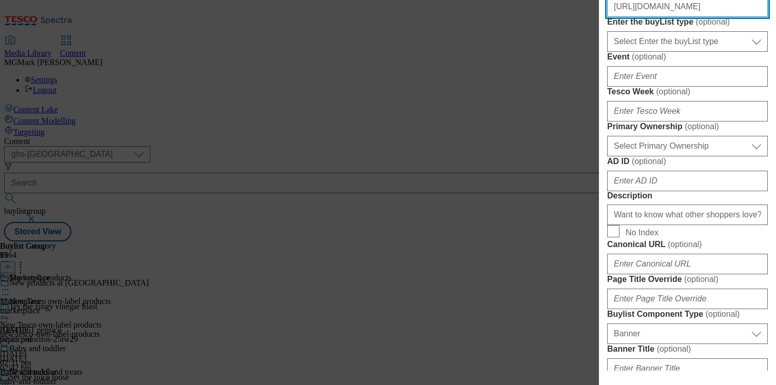
click at [678, 17] on input "https://digitalcontent.api.tesco.com/v2/media/ghs-mktg/b9205c3c-cfe4-4f00-a8a5-…" at bounding box center [687, 6] width 161 height 21
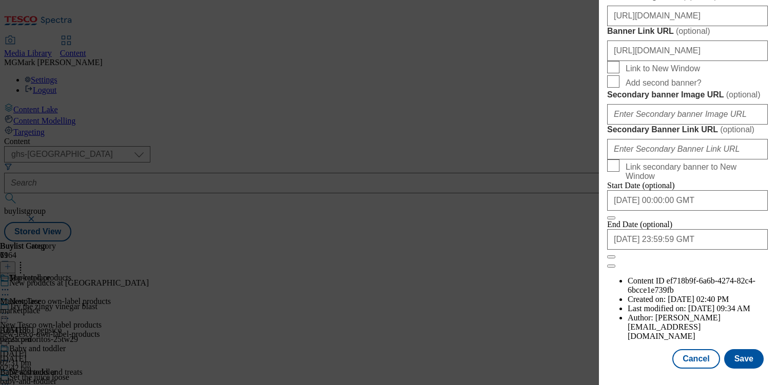
scroll to position [944, 0]
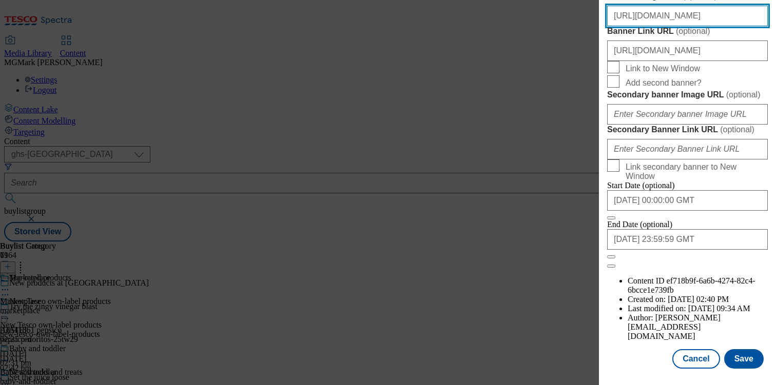
click at [653, 26] on input "https://digitalcontent.api.tesco.com/v2/media/ghs-mktg/b5bfff21-aeb3-4f03-a469-…" at bounding box center [687, 16] width 161 height 21
paste input "homepage/def32213-c40e-49eb-959c-a4d0392a1bfa/2529-452441-GHS-Header-1390x392-N…"
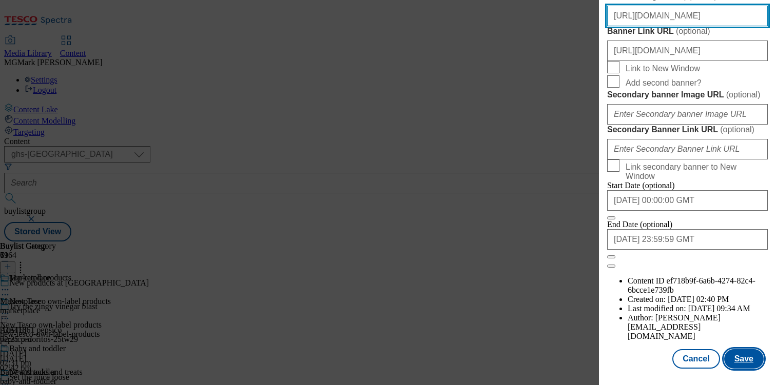
type input "https://digitalcontent.api.tesco.com/v2/media/homepage/def32213-c40e-49eb-959c-…"
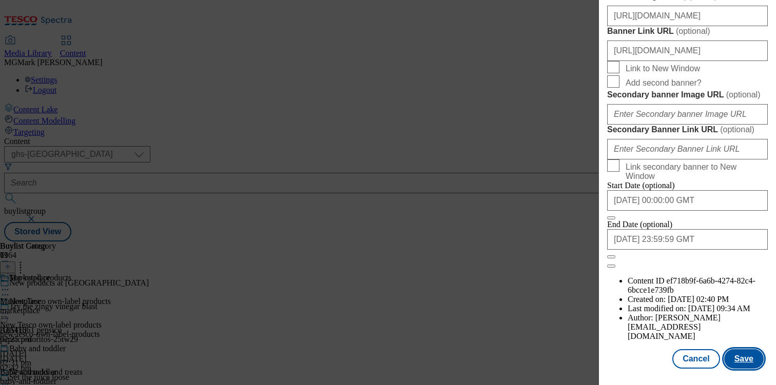
click at [745, 365] on button "Save" at bounding box center [744, 360] width 40 height 20
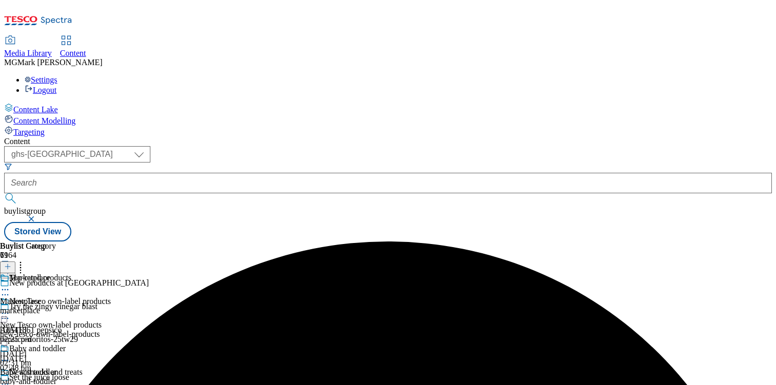
scroll to position [677, 0]
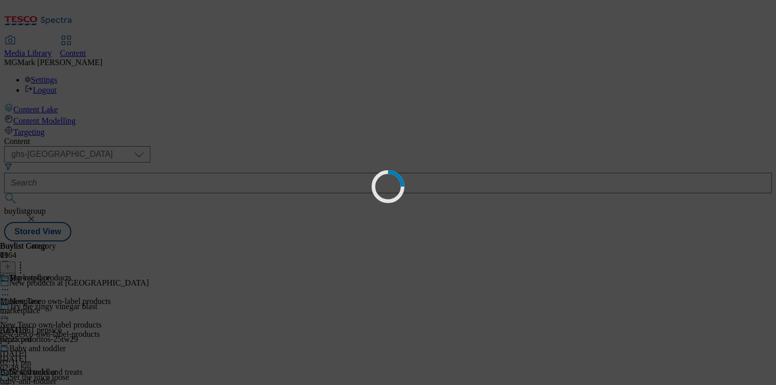
scroll to position [0, 0]
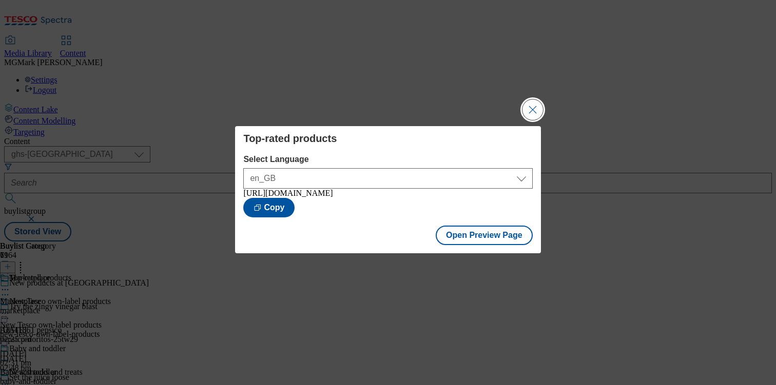
click at [535, 105] on button "Close Modal" at bounding box center [532, 110] width 21 height 21
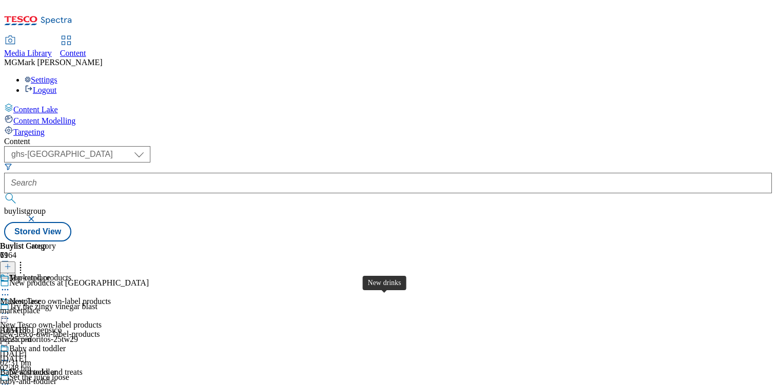
scroll to position [371, 0]
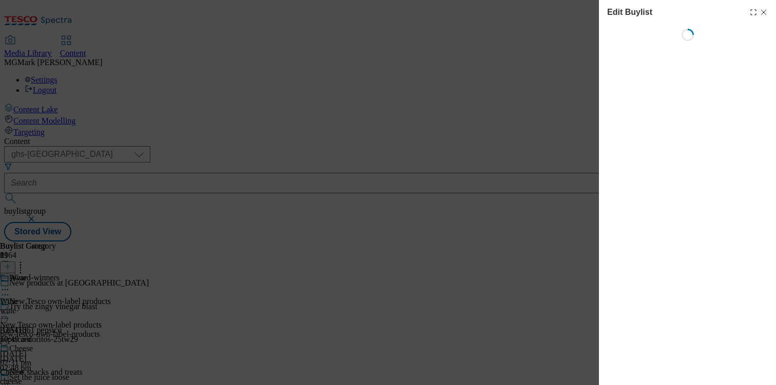
select select "evergreen"
select select "Banner"
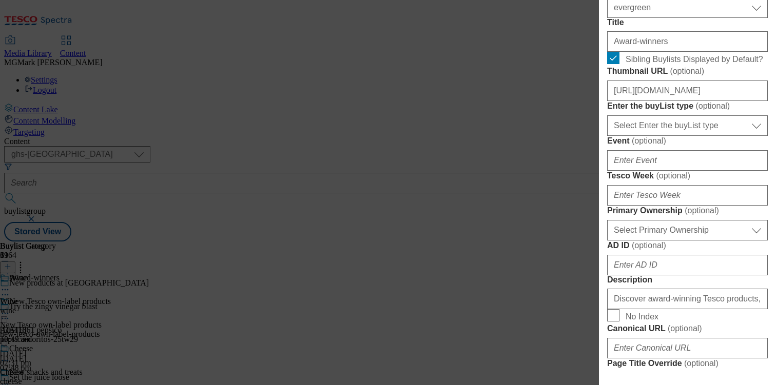
scroll to position [339, 0]
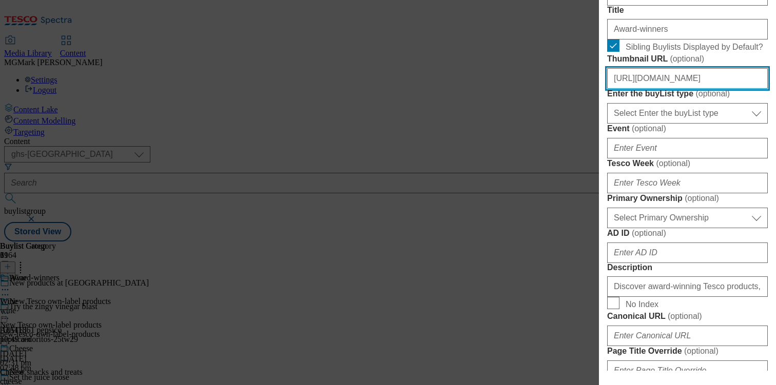
click at [675, 89] on input "https://digitalcontent.api.tesco.com/v2/media/ghs-mktg/564fe29b-3c1d-4a7c-ad99-…" at bounding box center [687, 78] width 161 height 21
paste input "homepage/cece378b-1970-44f0-8f3e-536ceb1f621a/255"
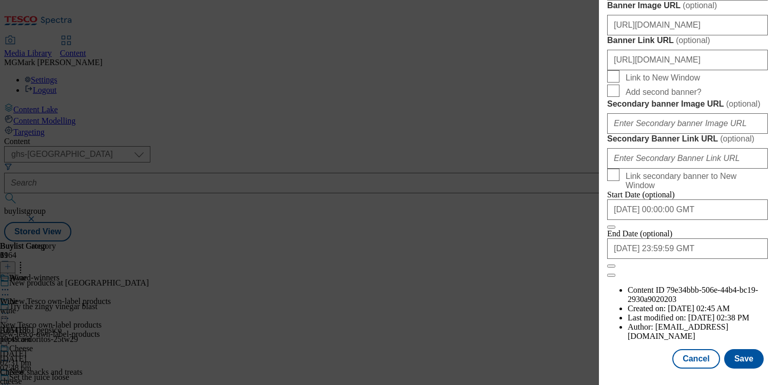
scroll to position [1155, 0]
type input "https://digitalcontent.api.tesco.com/v2/media/homepage/cece378b-1970-44f0-8f3e-…"
click at [739, 356] on button "Save" at bounding box center [744, 360] width 40 height 20
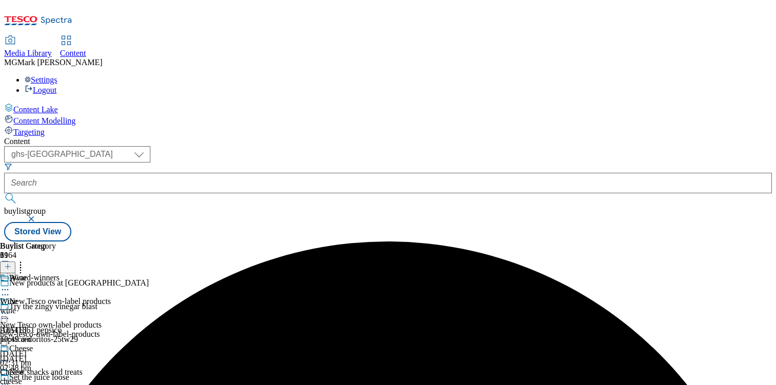
click at [10, 285] on icon at bounding box center [5, 290] width 10 height 10
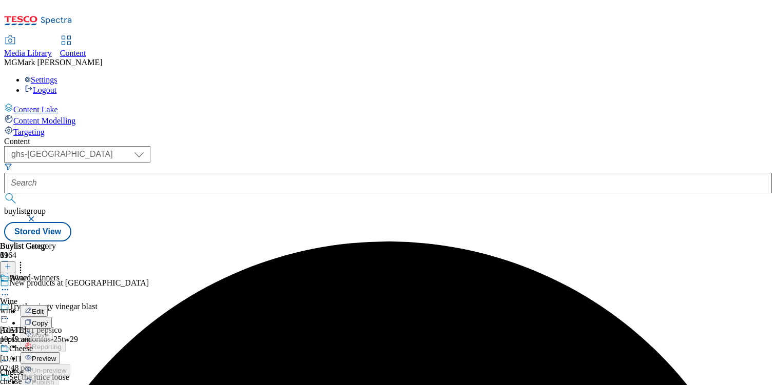
click at [60, 353] on button "Preview" at bounding box center [41, 359] width 40 height 12
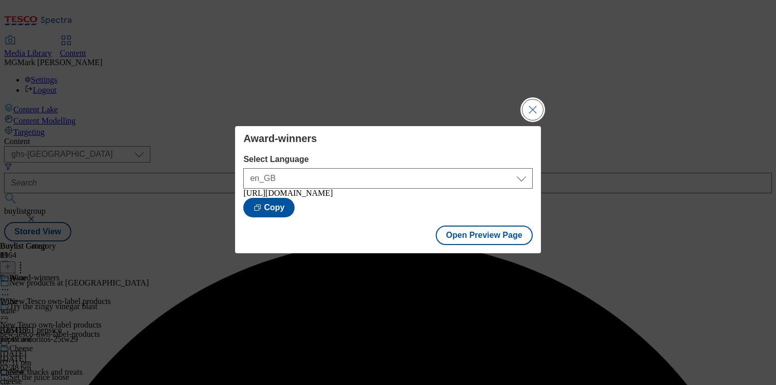
click at [538, 111] on button "Close Modal" at bounding box center [532, 110] width 21 height 21
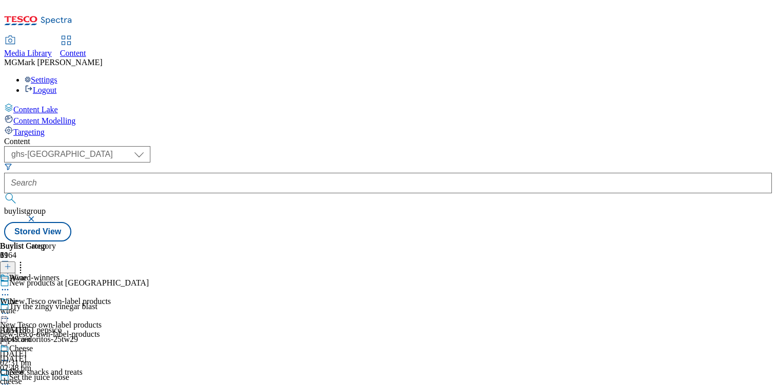
scroll to position [766, 0]
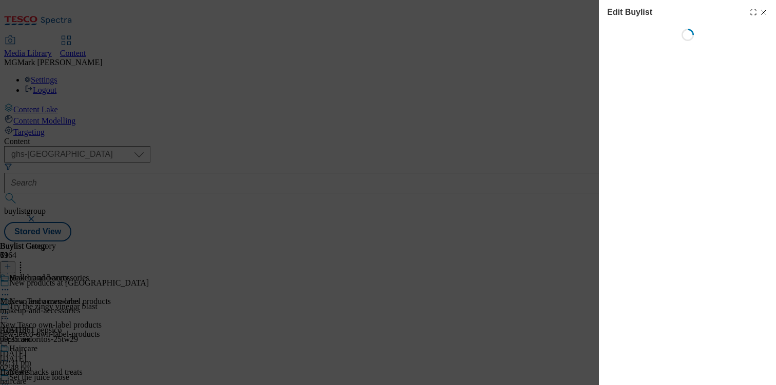
select select "evergreen"
select select "Banner"
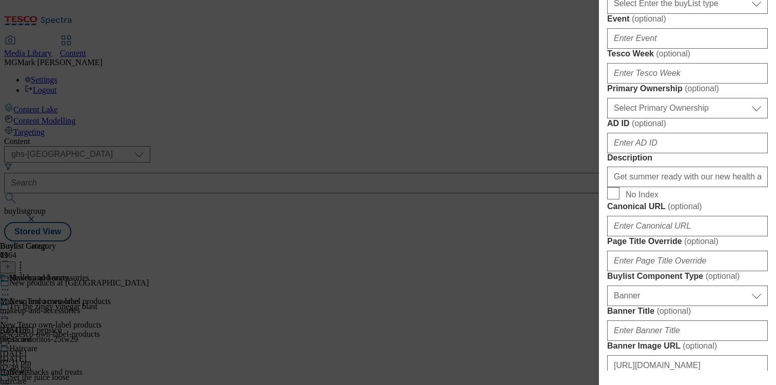
scroll to position [432, 0]
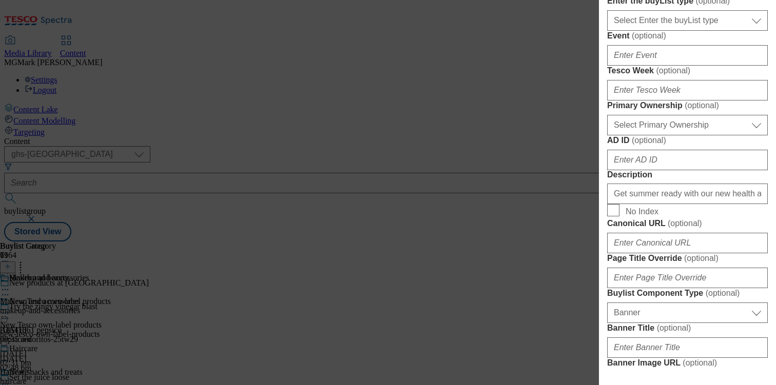
paste input "homepage/3f93a5cc-49d2-4a60-9cfb-975d87476c7b/2529-452441-BLthumb-246-Beauty"
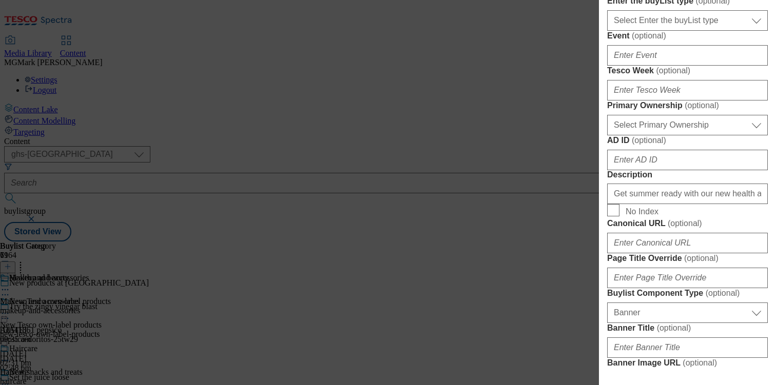
type input "https://digitalcontent.api.tesco.com/v2/media/homepage/3f93a5cc-49d2-4a60-9cfb-…"
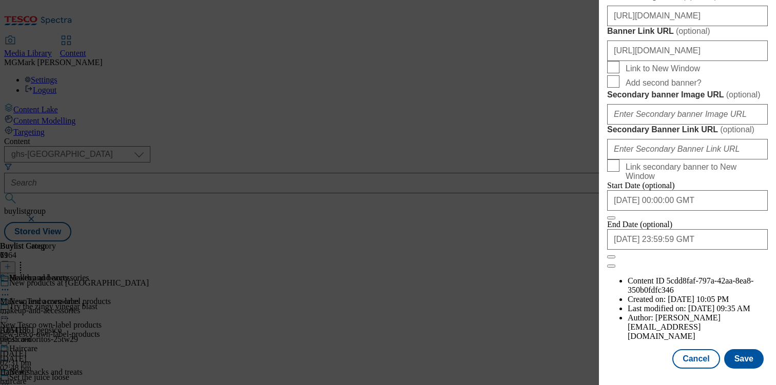
scroll to position [826, 0]
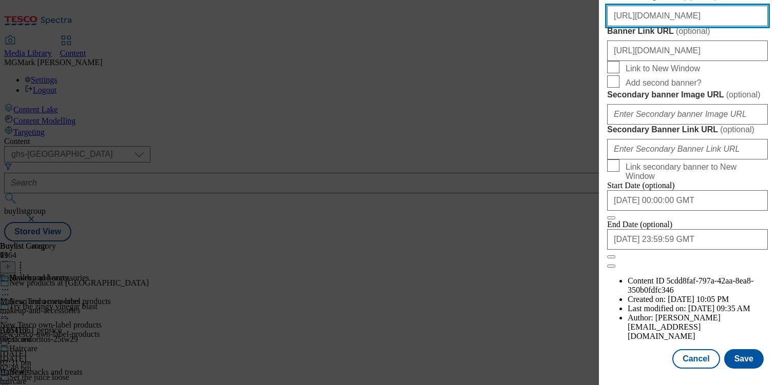
click at [698, 26] on input "https://digitalcontent.api.tesco.com/v2/media/ghs-mktg/b5bfff21-aeb3-4f03-a469-…" at bounding box center [687, 16] width 161 height 21
paste input "homepage/def32213-c40e-49eb-959c-a4d0392a1bfa/2529-452441-GHS-Header-1390x392-N…"
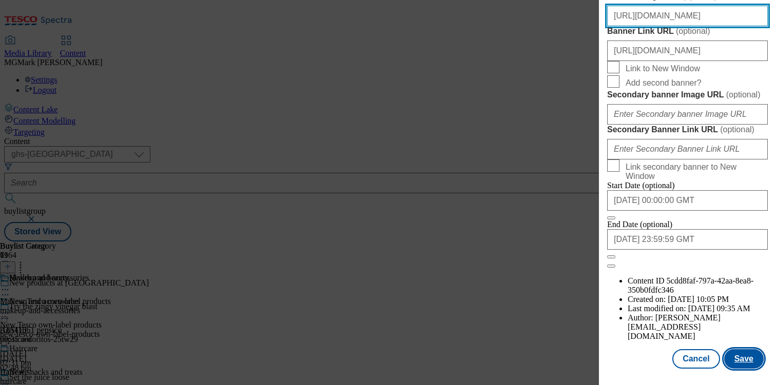
type input "https://digitalcontent.api.tesco.com/v2/media/homepage/def32213-c40e-49eb-959c-…"
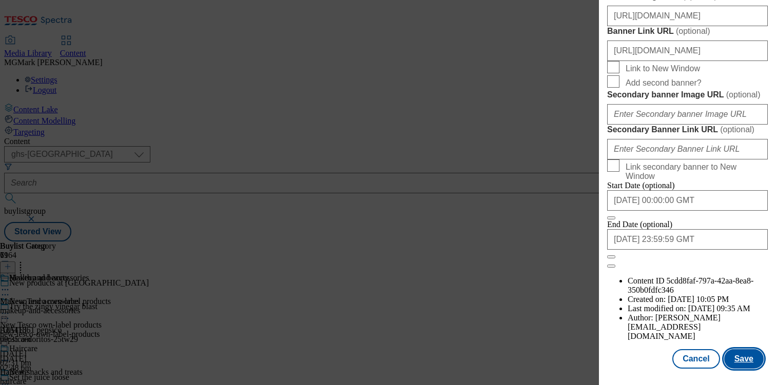
scroll to position [0, 0]
click at [743, 357] on button "Save" at bounding box center [744, 360] width 40 height 20
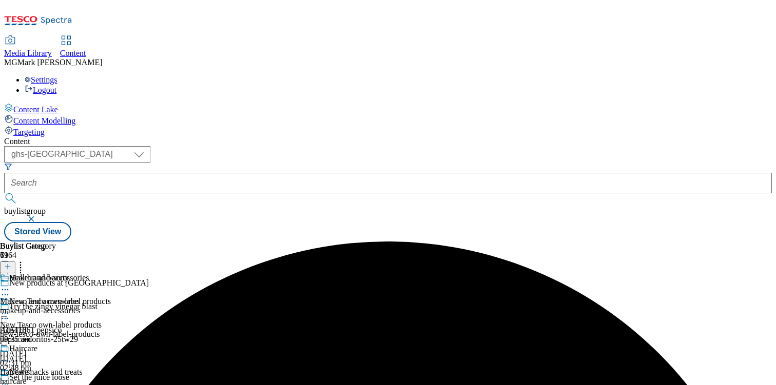
scroll to position [832, 0]
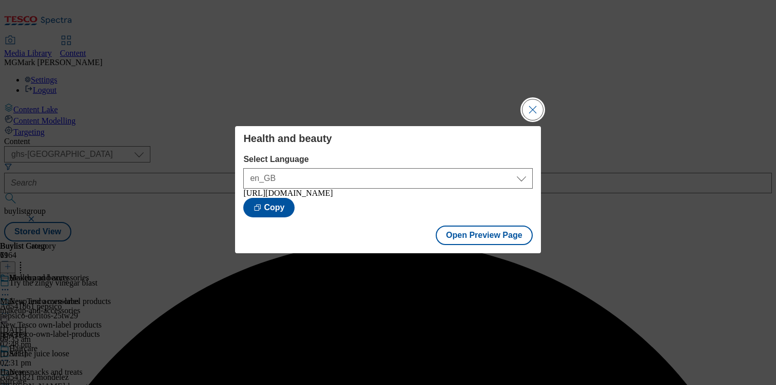
click at [533, 112] on button "Close Modal" at bounding box center [532, 110] width 21 height 21
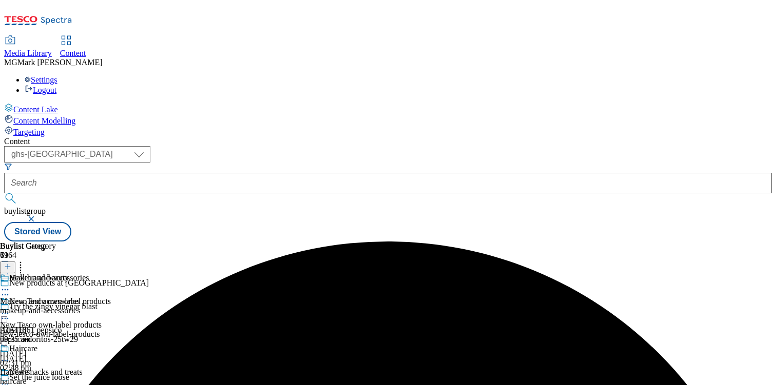
scroll to position [812, 0]
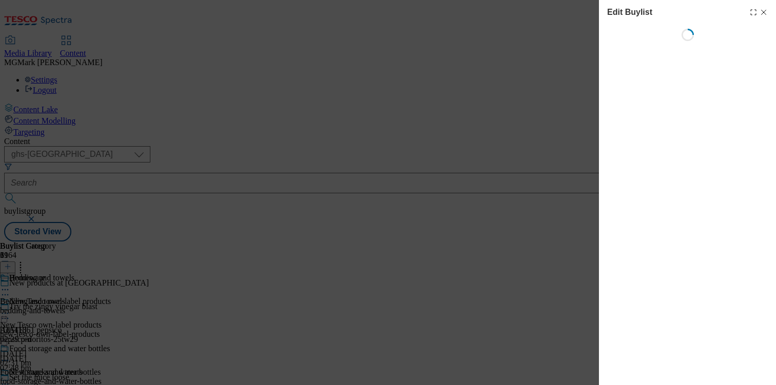
select select "evergreen"
select select "Banner"
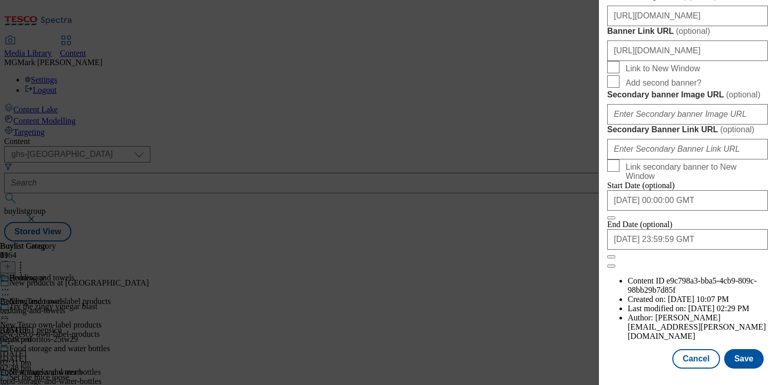
scroll to position [1013, 0]
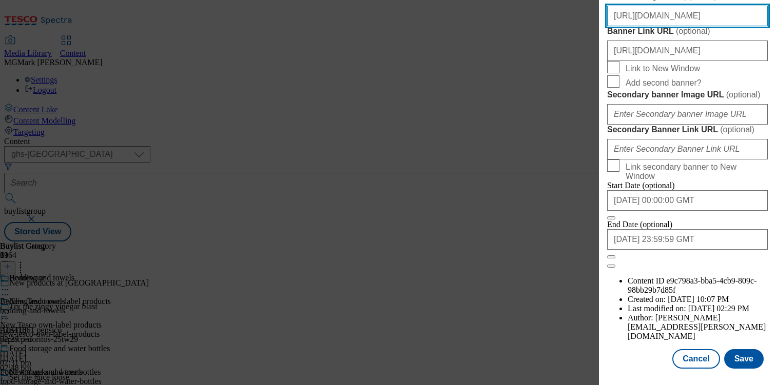
click at [651, 26] on input "https://digitalcontent.api.tesco.com/v2/media/ghs-mktg/b5bfff21-aeb3-4f03-a469-…" at bounding box center [687, 16] width 161 height 21
paste input "homepage/def32213-c40e-49eb-959c-a4d0392a1bfa/2529-452441-GHS-Header-1390x392-N…"
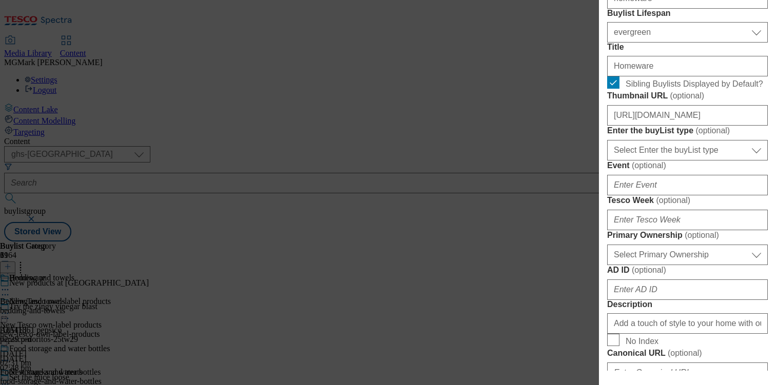
scroll to position [326, 0]
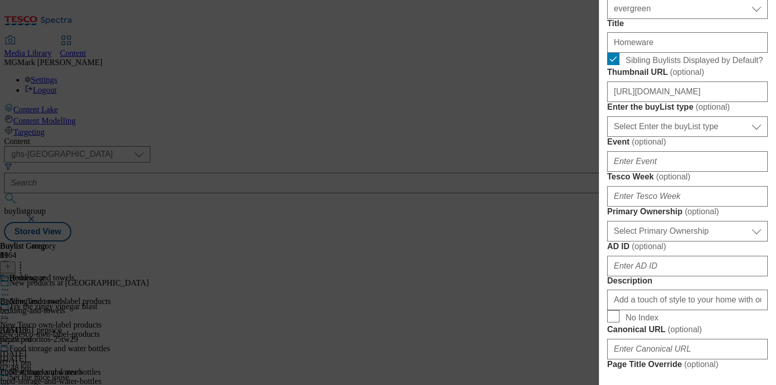
type input "https://digitalcontent.api.tesco.com/v2/media/homepage/def32213-c40e-49eb-959c-…"
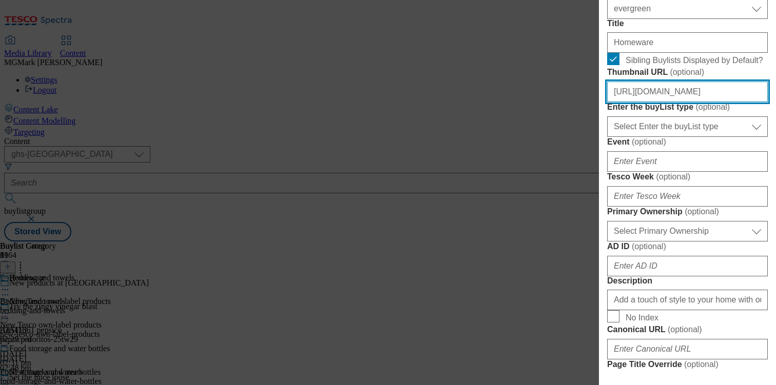
scroll to position [0, 0]
click at [664, 102] on input "https://digitalcontent.api.tesco.com/v2/media/ghs-mktg/2acffe32-9fe5-4f68-888e-…" at bounding box center [687, 92] width 161 height 21
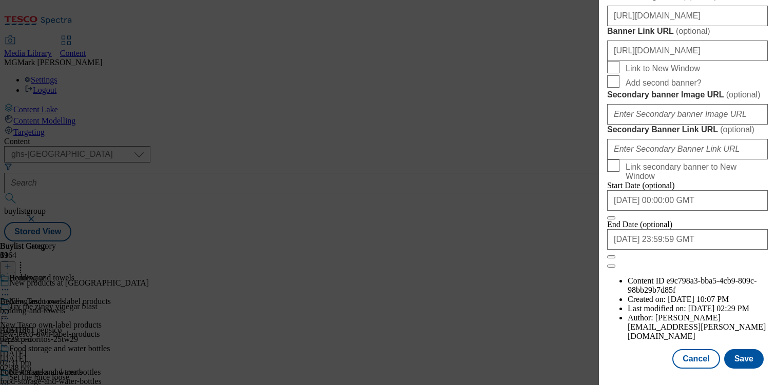
scroll to position [1155, 0]
click at [733, 362] on button "Save" at bounding box center [744, 360] width 40 height 20
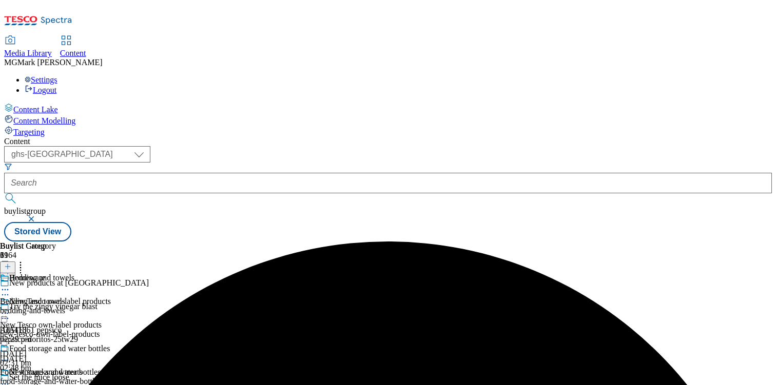
scroll to position [933, 0]
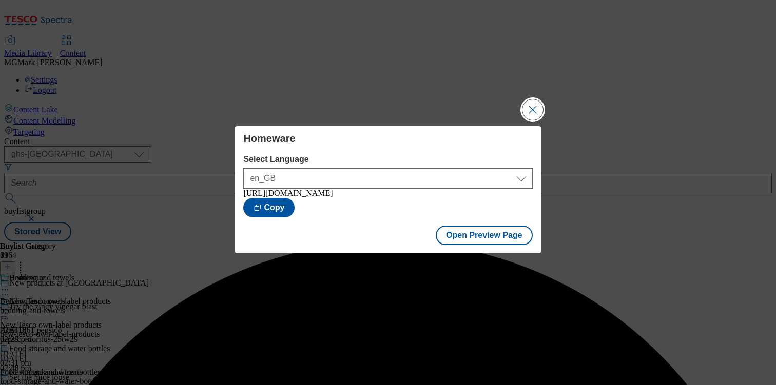
click at [533, 111] on button "Close Modal" at bounding box center [532, 110] width 21 height 21
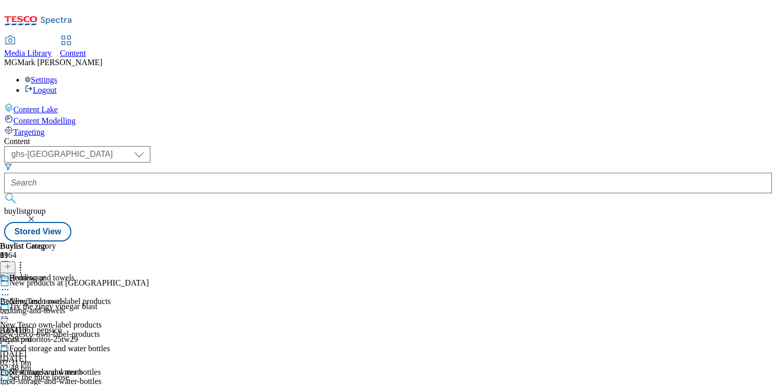
scroll to position [947, 0]
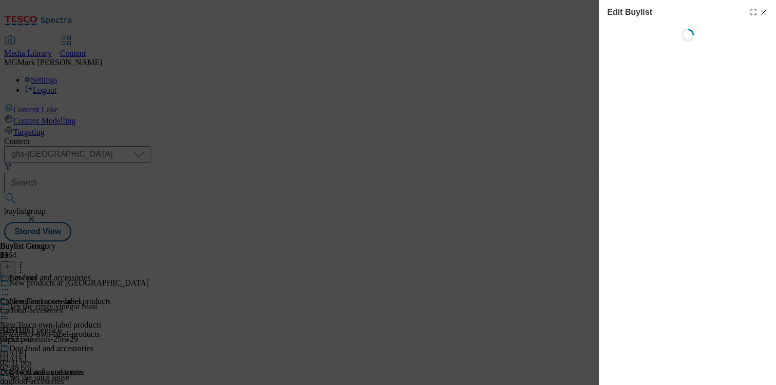
select select "evergreen"
select select "Banner"
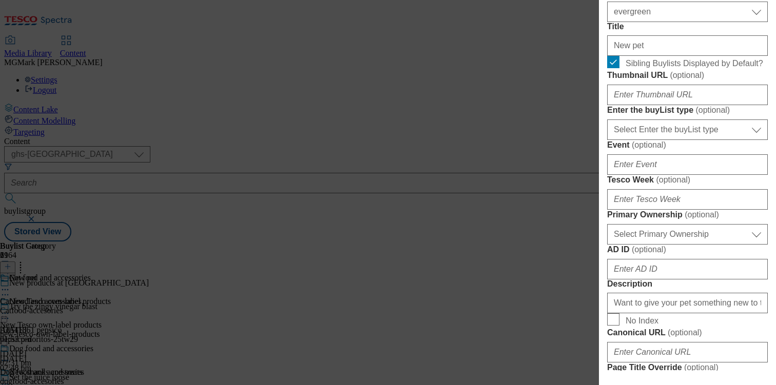
scroll to position [302, 0]
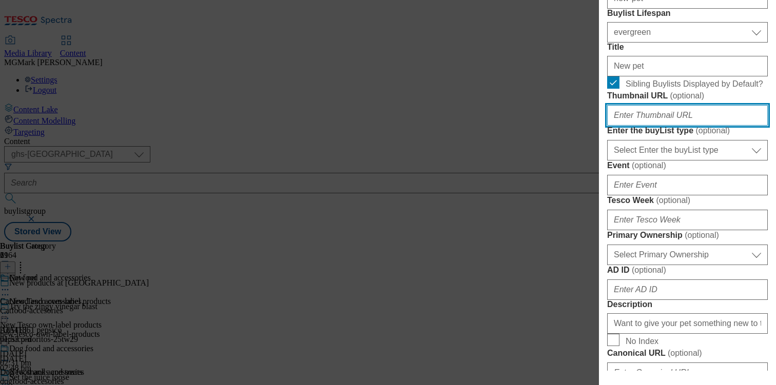
click at [689, 126] on input "Thumbnail URL ( optional )" at bounding box center [687, 115] width 161 height 21
paste input "https://digitalcontent.api.tesco.com/v2/media/homepage/ee326d40-b23c-4203-a718-…"
type input "https://digitalcontent.api.tesco.com/v2/media/homepage/ee326d40-b23c-4203-a718-…"
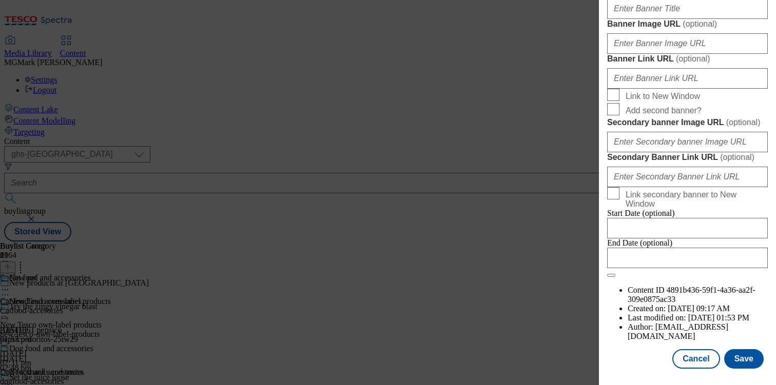
scroll to position [888, 0]
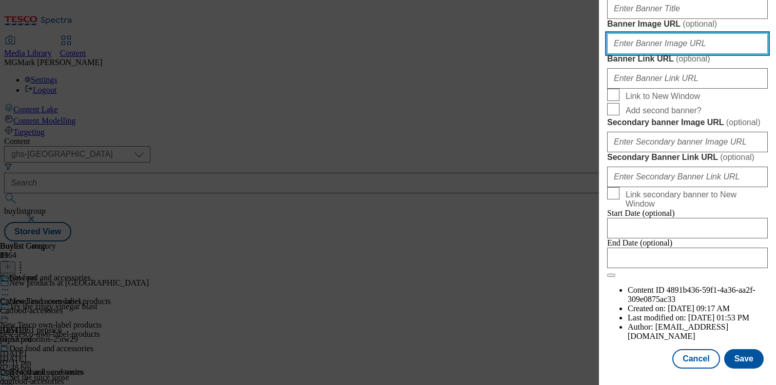
click at [646, 54] on input "Banner Image URL ( optional )" at bounding box center [687, 43] width 161 height 21
paste input "https://digitalcontent.api.tesco.com/v2/media/homepage/def32213-c40e-49eb-959c-…"
type input "https://digitalcontent.api.tesco.com/v2/media/homepage/def32213-c40e-49eb-959c-…"
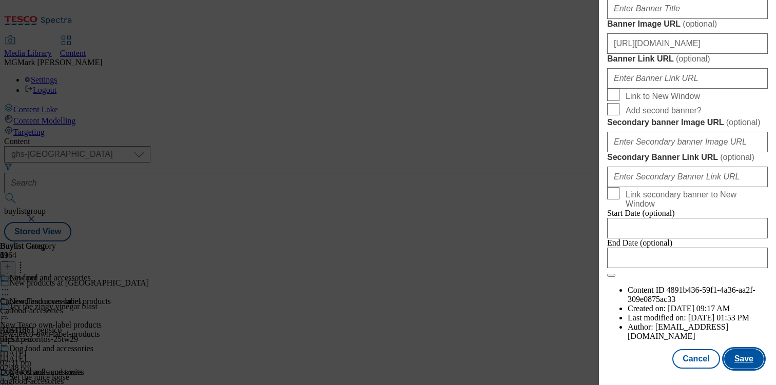
scroll to position [0, 0]
click at [752, 354] on button "Save" at bounding box center [744, 360] width 40 height 20
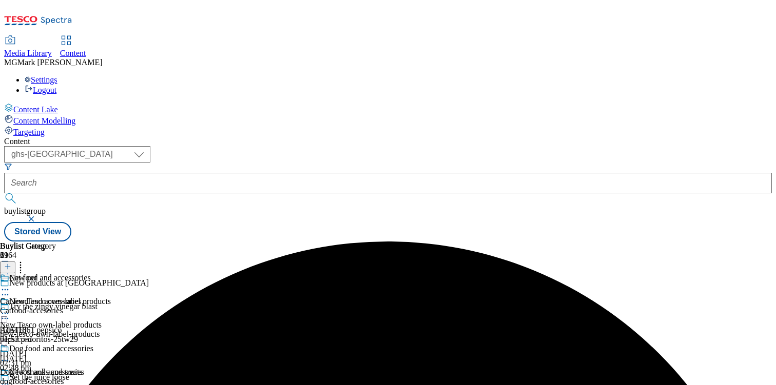
scroll to position [1056, 0]
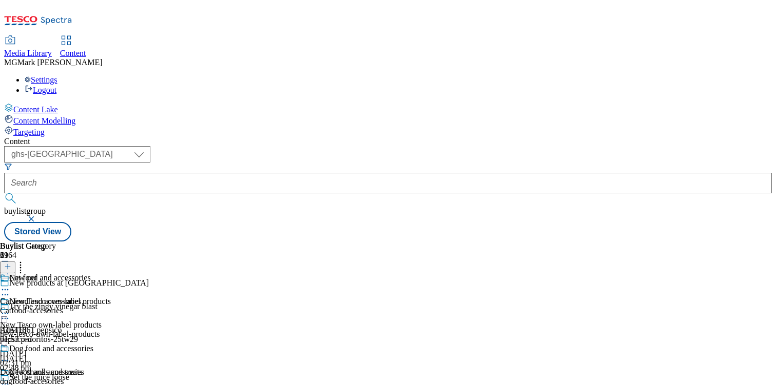
click at [73, 306] on div "womens-deodorant" at bounding box center [36, 310] width 73 height 9
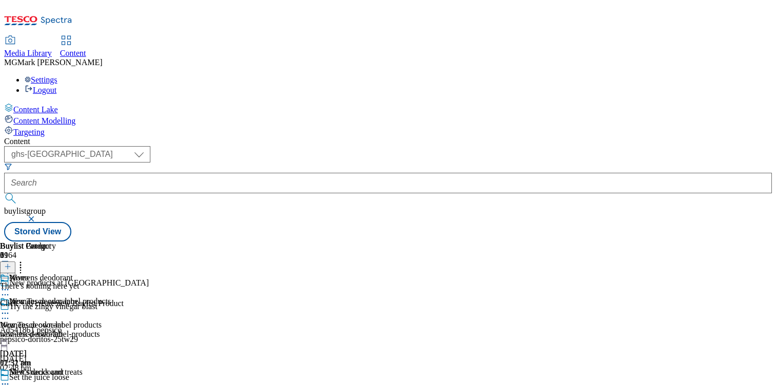
scroll to position [0, 135]
click at [8, 264] on line at bounding box center [8, 266] width 0 height 5
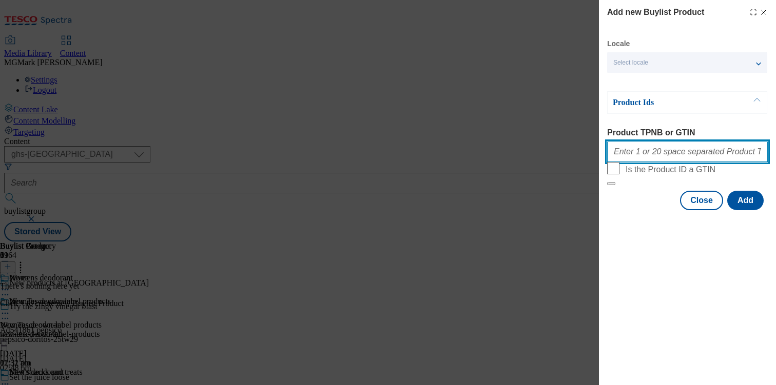
click at [643, 160] on input "Product TPNB or GTIN" at bounding box center [687, 152] width 161 height 21
paste input "96427490 96311592 96298347 93886422"
type input "96427490 96311592 96298347 93886422"
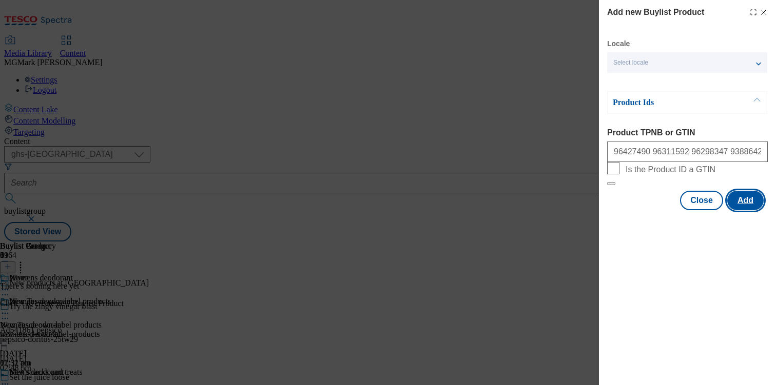
click at [743, 210] on button "Add" at bounding box center [745, 201] width 36 height 20
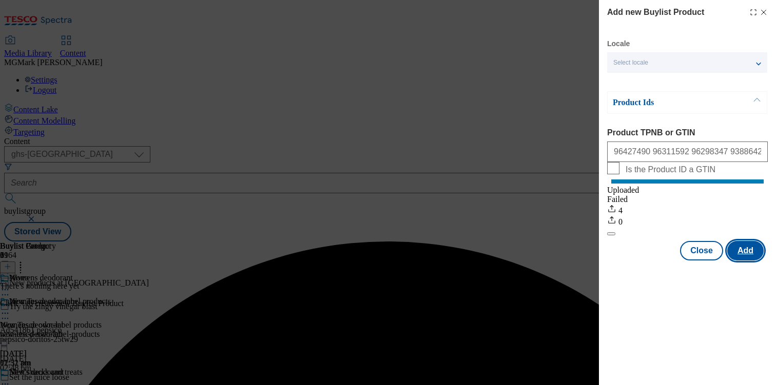
scroll to position [0, 0]
click at [711, 261] on button "Close" at bounding box center [701, 251] width 43 height 20
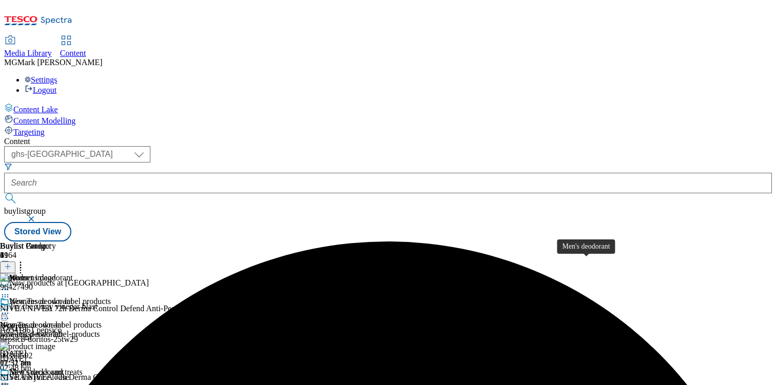
click at [64, 368] on span "Men's deodorant" at bounding box center [36, 373] width 54 height 11
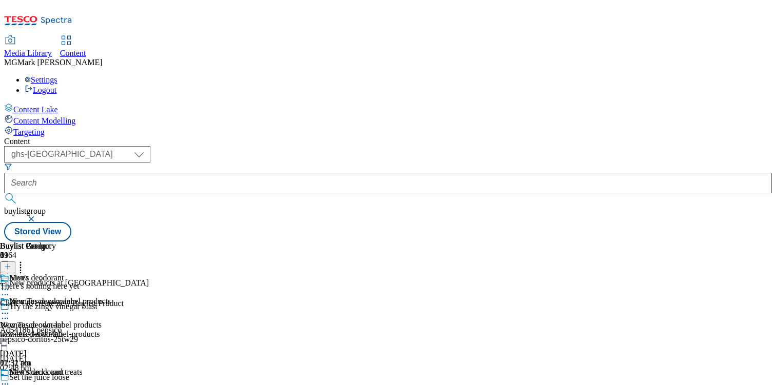
scroll to position [0, 135]
click at [11, 263] on icon at bounding box center [7, 266] width 7 height 7
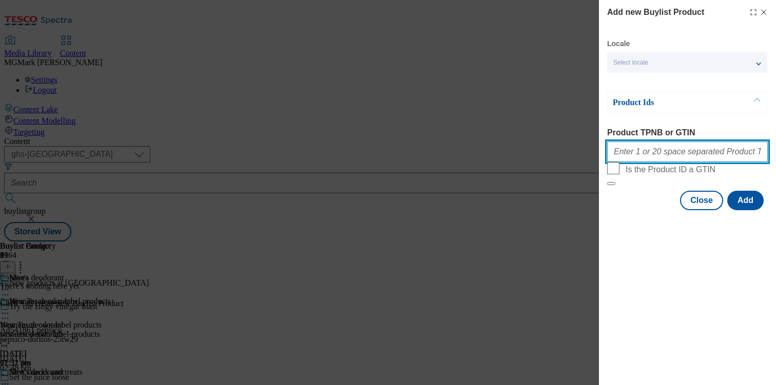
click at [694, 148] on input "Product TPNB or GTIN" at bounding box center [687, 152] width 161 height 21
paste input "96397967 96405216 96544696 96772788"
type input "96397967 96405216 96544696 96772788"
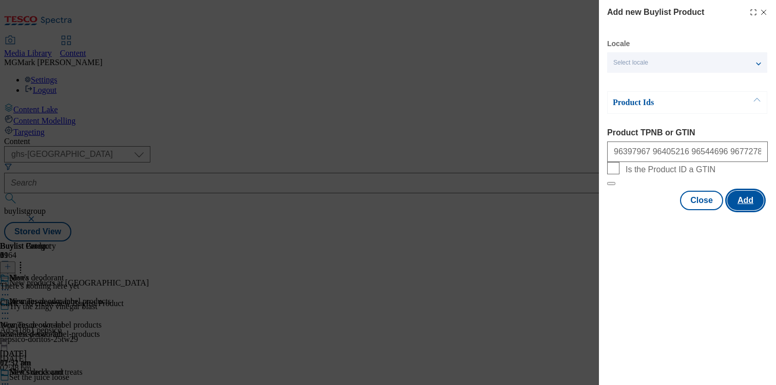
click at [743, 210] on button "Add" at bounding box center [745, 201] width 36 height 20
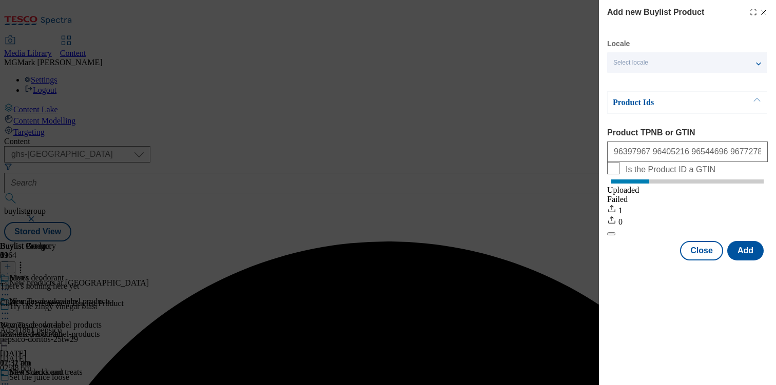
scroll to position [0, 0]
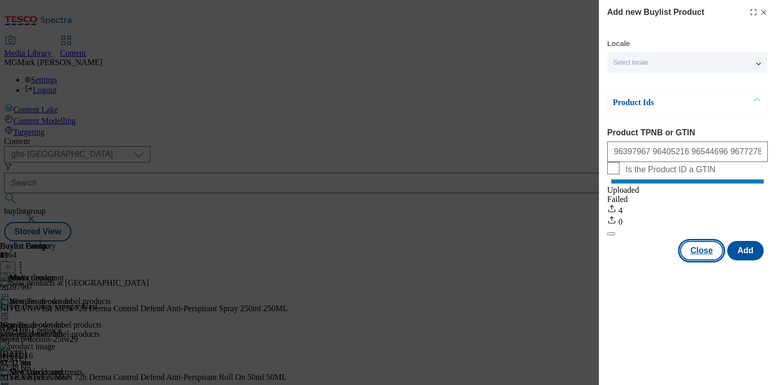
click at [709, 261] on button "Close" at bounding box center [701, 251] width 43 height 20
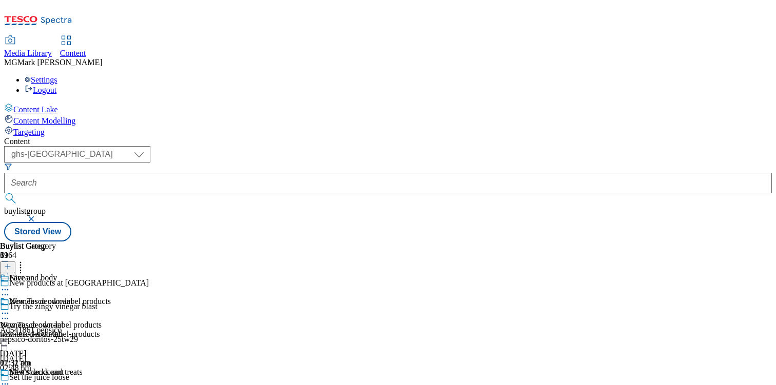
scroll to position [0, 135]
click at [11, 263] on icon at bounding box center [7, 266] width 7 height 7
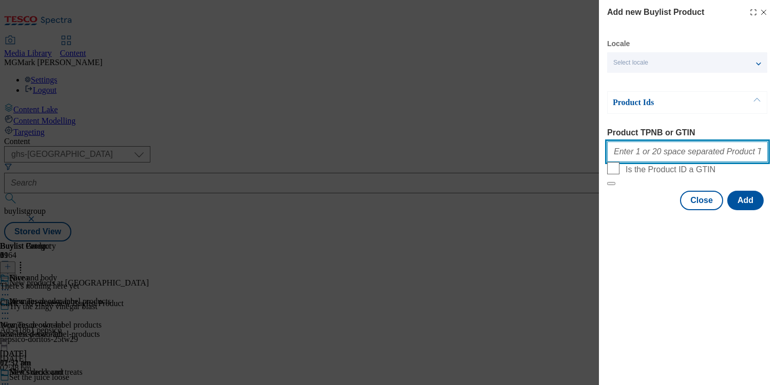
click at [683, 158] on input "Product TPNB or GTIN" at bounding box center [687, 152] width 161 height 21
paste input "96713116 96100628 84588408 85997078 92060047 87450198 87885167 71926334"
type input "96713116 96100628 84588408 85997078 92060047 87450198 87885167 71926334"
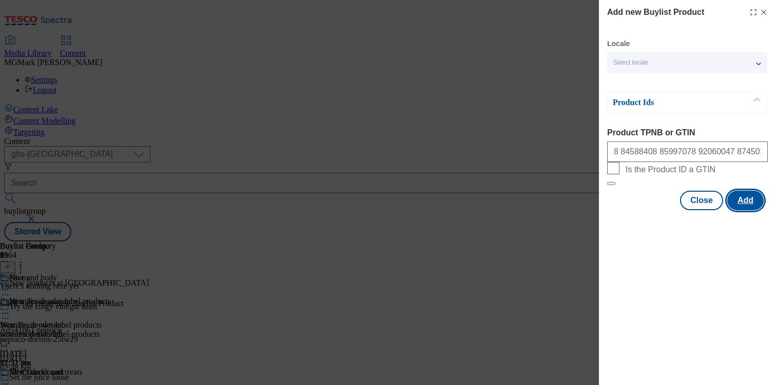
scroll to position [0, 0]
click at [741, 210] on button "Add" at bounding box center [745, 201] width 36 height 20
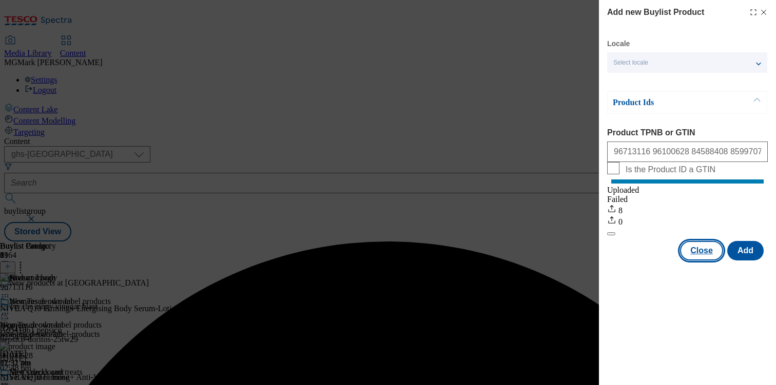
click at [703, 261] on button "Close" at bounding box center [701, 251] width 43 height 20
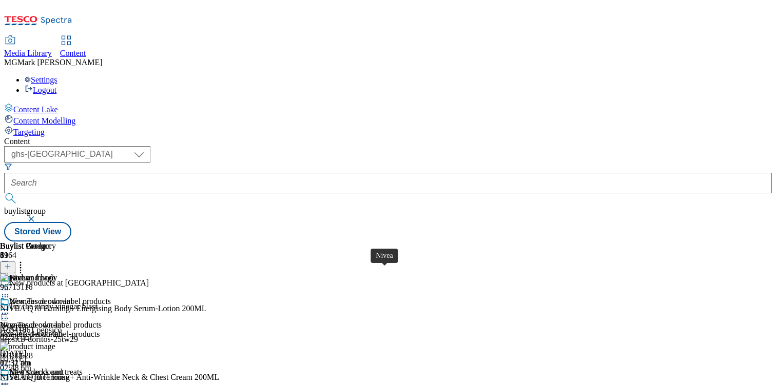
scroll to position [1114, 0]
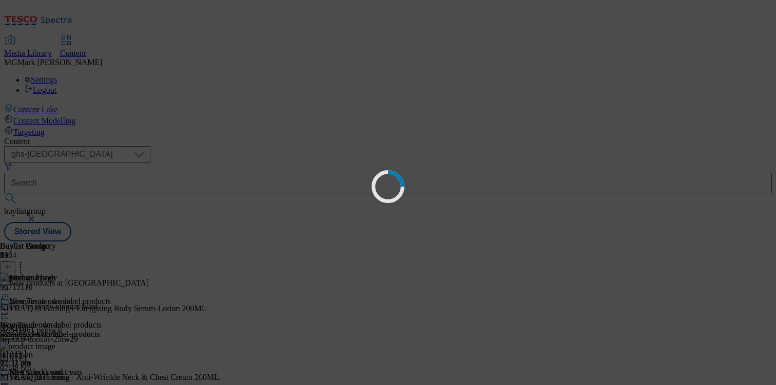
scroll to position [0, 0]
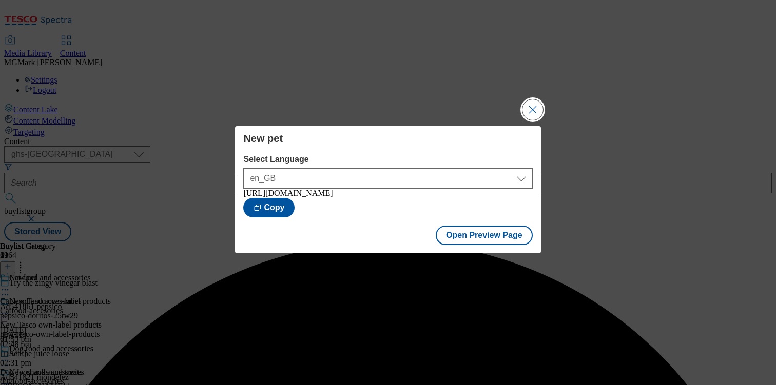
click at [525, 110] on button "Close Modal" at bounding box center [532, 110] width 21 height 21
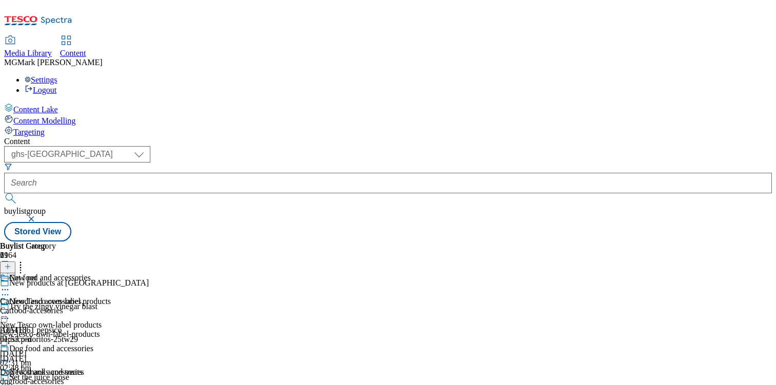
scroll to position [1060, 0]
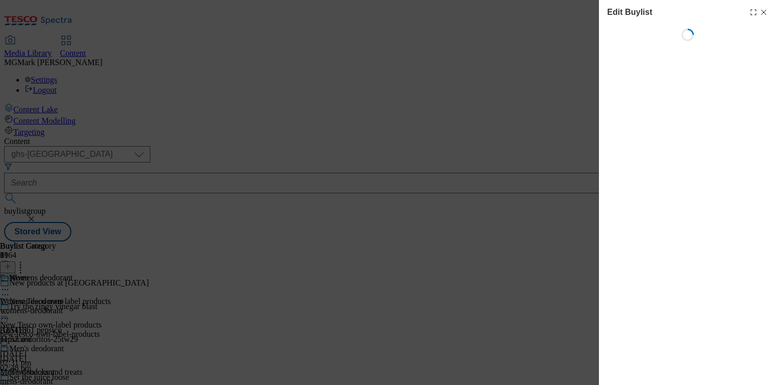
select select "evergreen"
select select "Banner"
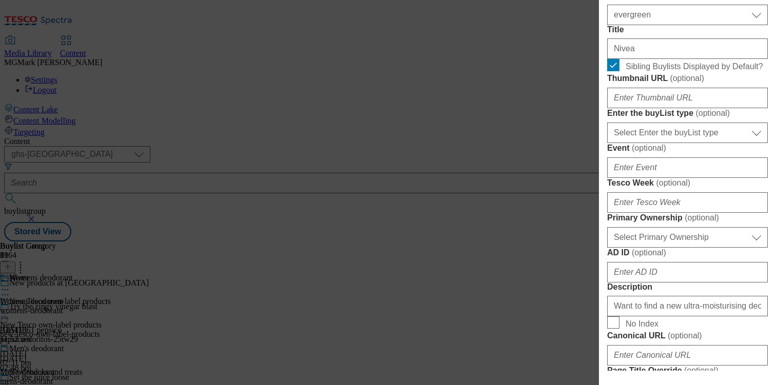
scroll to position [329, 0]
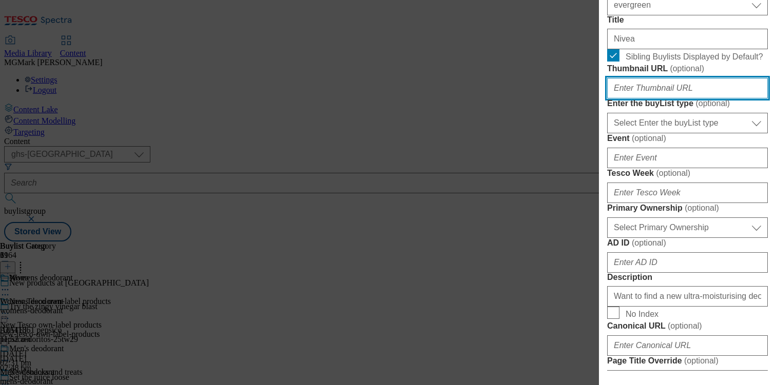
click at [663, 99] on input "Thumbnail URL ( optional )" at bounding box center [687, 88] width 161 height 21
paste input "https://digitalcontent.api.tesco.com/v2/media/homepage/1a36a832-5315-4d57-8031-…"
type input "https://digitalcontent.api.tesco.com/v2/media/homepage/1a36a832-5315-4d57-8031-…"
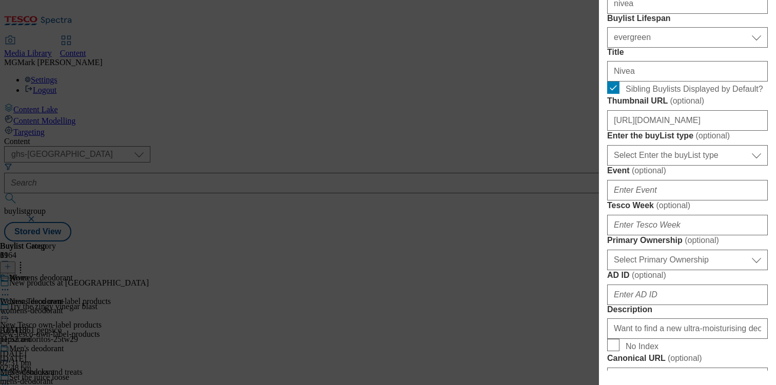
scroll to position [306, 0]
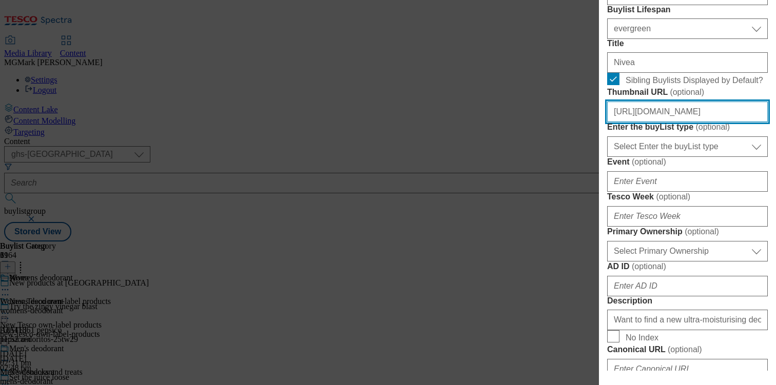
click at [658, 122] on input "https://digitalcontent.api.tesco.com/v2/media/homepage/1a36a832-5315-4d57-8031-…" at bounding box center [687, 112] width 161 height 21
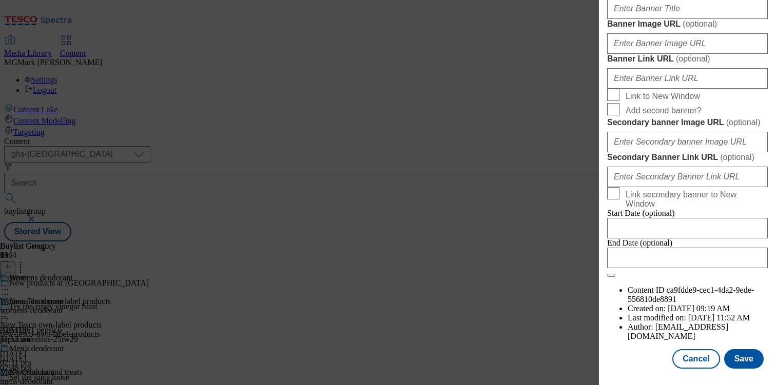
scroll to position [1080, 0]
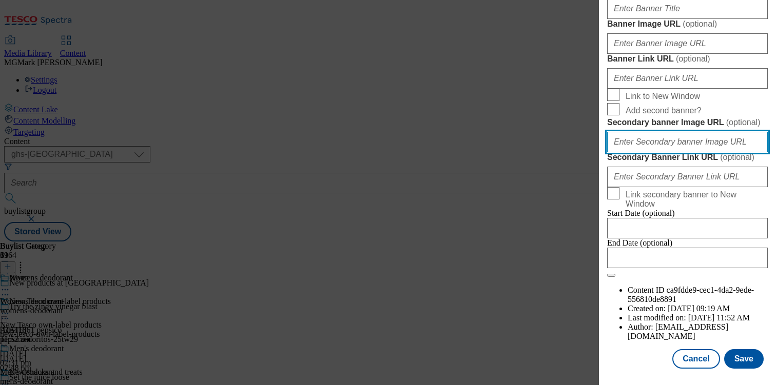
click at [672, 152] on input "Secondary banner Image URL ( optional )" at bounding box center [687, 142] width 161 height 21
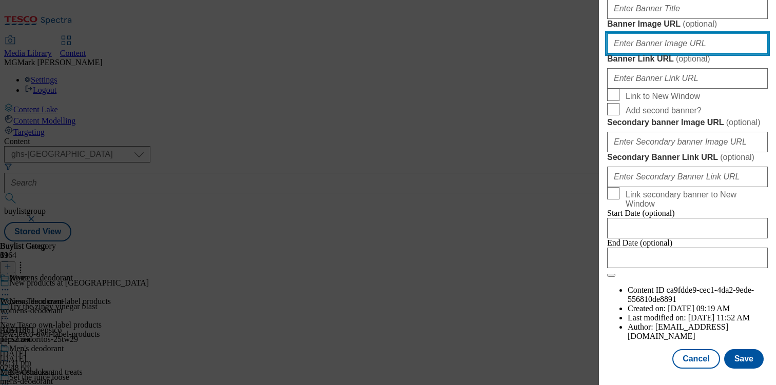
click at [659, 54] on input "Banner Image URL ( optional )" at bounding box center [687, 43] width 161 height 21
paste input "https://digitalcontent.api.tesco.com/v2/media/homepage/43724c76-edc7-4453-97d3-…"
type input "https://digitalcontent.api.tesco.com/v2/media/homepage/43724c76-edc7-4453-97d3-…"
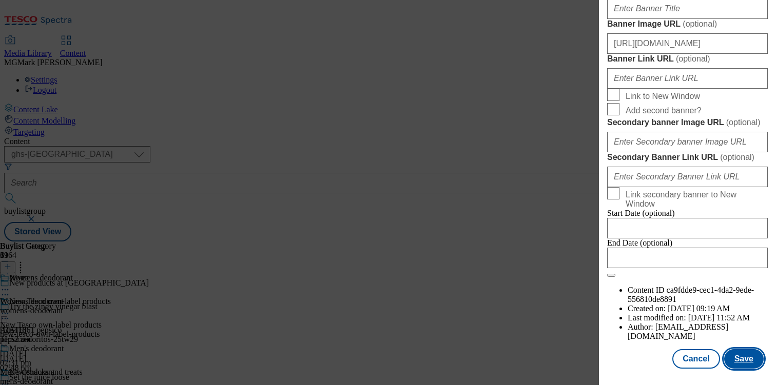
click at [747, 363] on button "Save" at bounding box center [744, 360] width 40 height 20
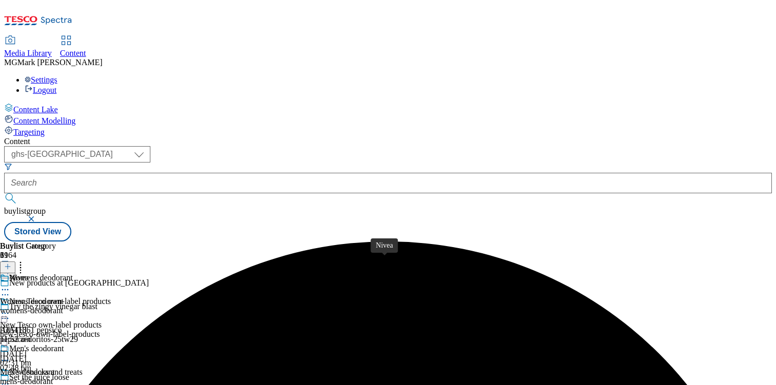
scroll to position [1010, 0]
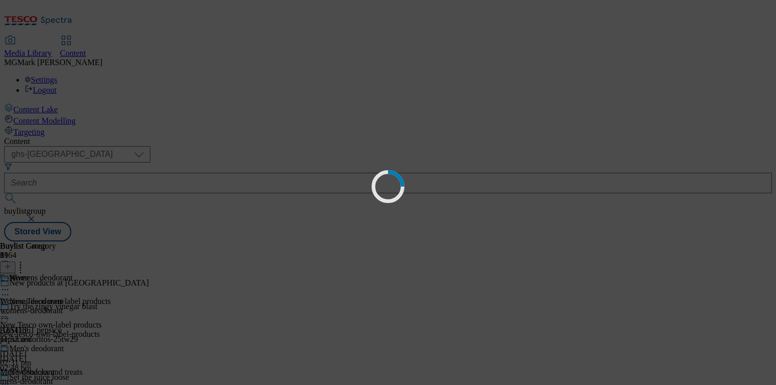
scroll to position [0, 0]
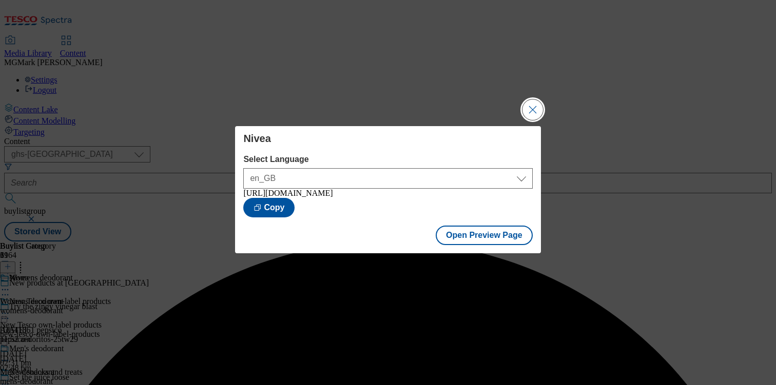
click at [535, 111] on button "Close Modal" at bounding box center [532, 110] width 21 height 21
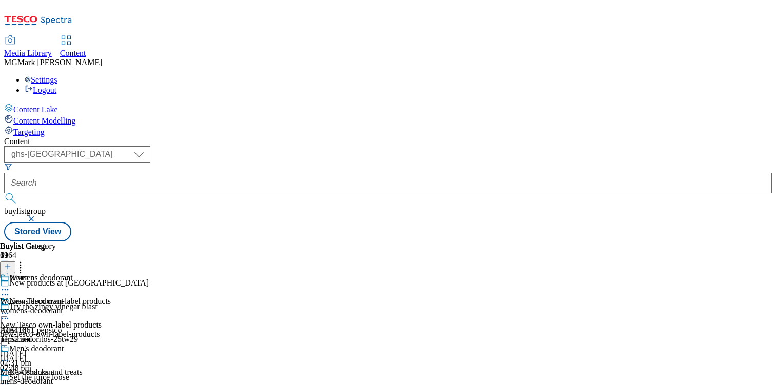
scroll to position [1127, 0]
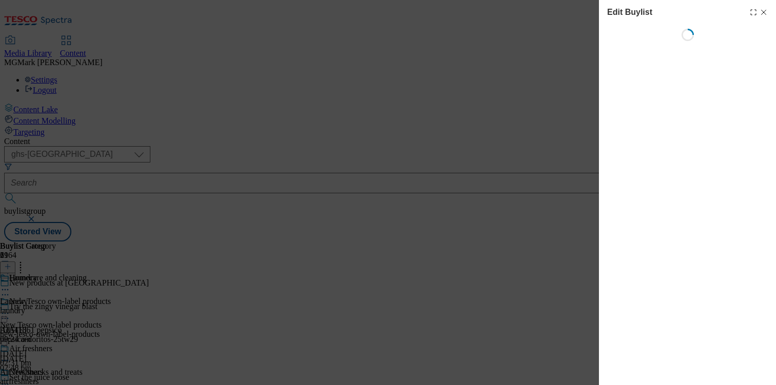
select select "evergreen"
select select "Banner"
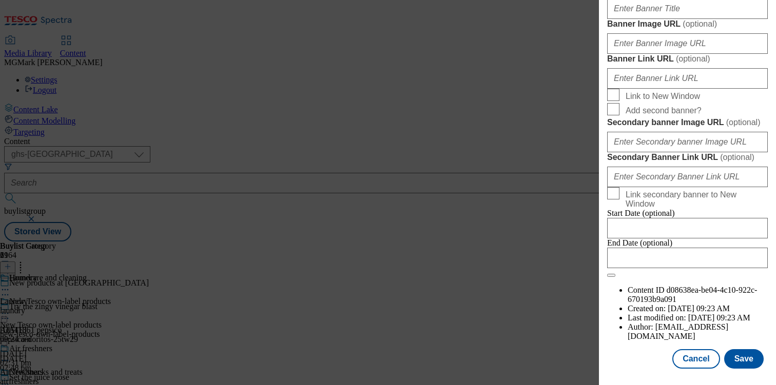
scroll to position [956, 0]
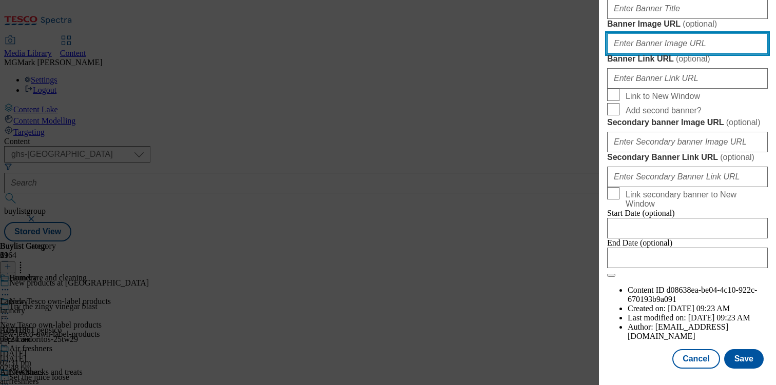
click at [661, 54] on input "Banner Image URL ( optional )" at bounding box center [687, 43] width 161 height 21
paste input "https://digitalcontent.api.tesco.com/v2/media/homepage/def32213-c40e-49eb-959c-…"
type input "https://digitalcontent.api.tesco.com/v2/media/homepage/def32213-c40e-49eb-959c-…"
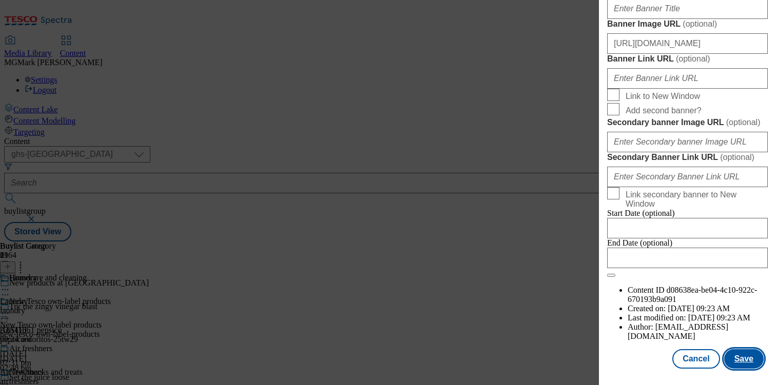
click at [748, 366] on button "Save" at bounding box center [744, 360] width 40 height 20
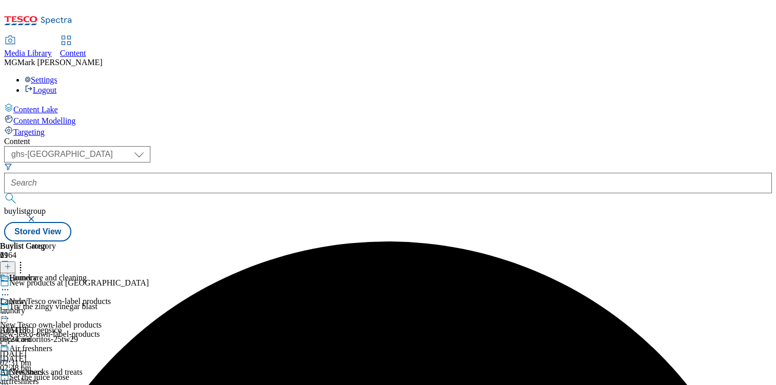
scroll to position [0, 0]
click at [10, 285] on icon at bounding box center [5, 290] width 10 height 10
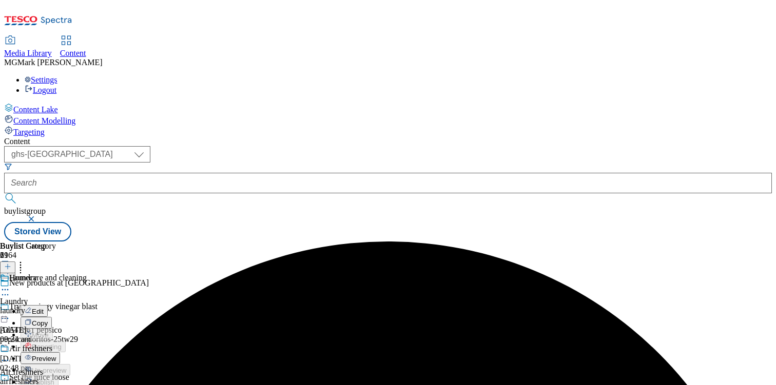
click at [48, 305] on button "Edit" at bounding box center [34, 311] width 27 height 12
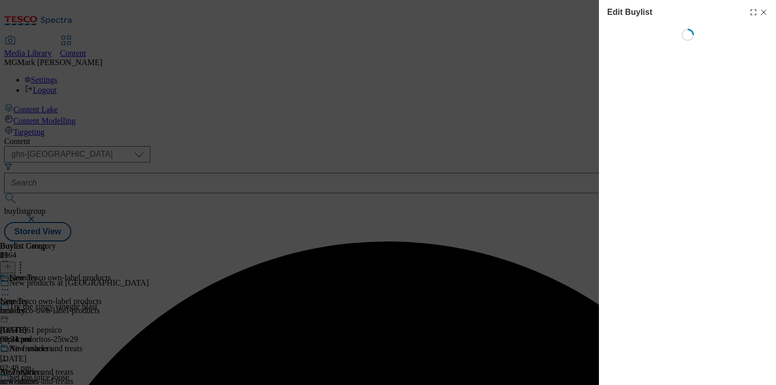
select select "evergreen"
select select "Banner"
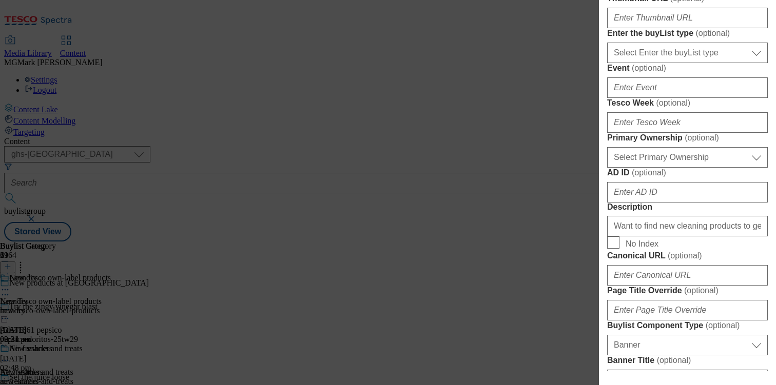
scroll to position [392, 0]
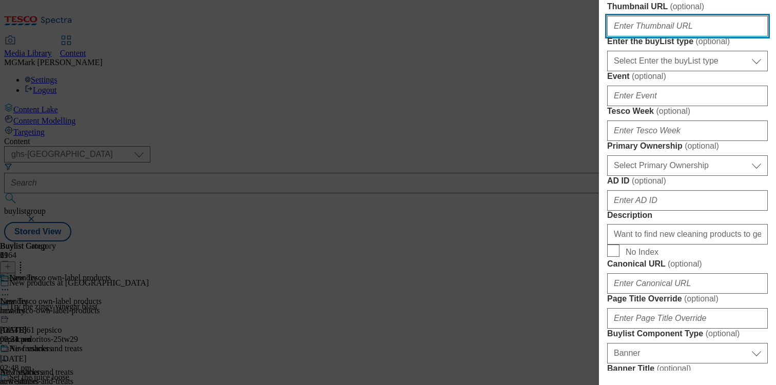
click at [653, 36] on input "Thumbnail URL ( optional )" at bounding box center [687, 26] width 161 height 21
paste input "https://digitalcontent.api.tesco.com/v2/media/homepage/e6a29321-59f8-4a03-9138-…"
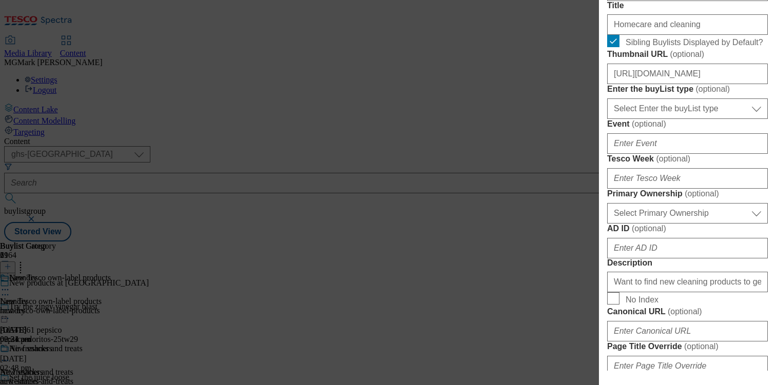
scroll to position [343, 0]
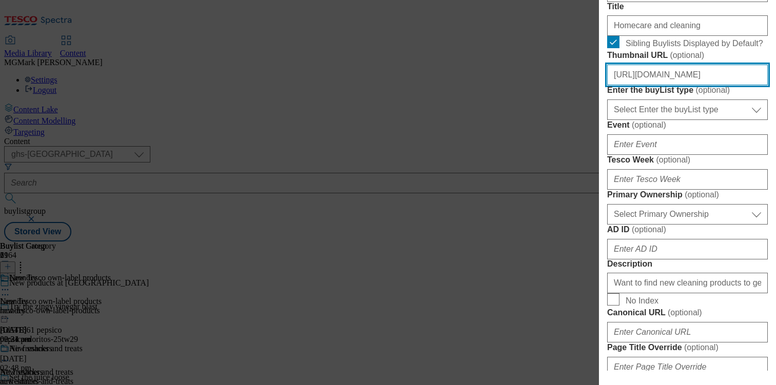
click at [656, 85] on input "https://digitalcontent.api.tesco.com/v2/media/homepage/e6a29321-59f8-4a03-9138-…" at bounding box center [687, 75] width 161 height 21
paste input "16fd74c4-4e76-46f8-9d31-c598ebdfd472/2529-4524412-GHS-Header-1390x392-NewTrendi…"
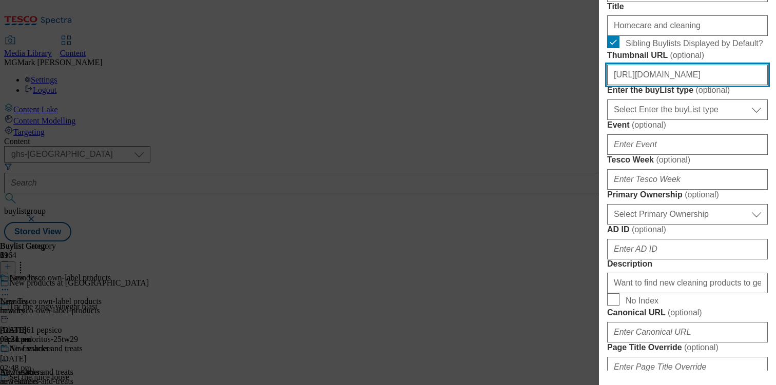
type input "https://digitalcontent.api.tesco.com/v2/media/homepage/e6a29321-59f8-4a03-9138-…"
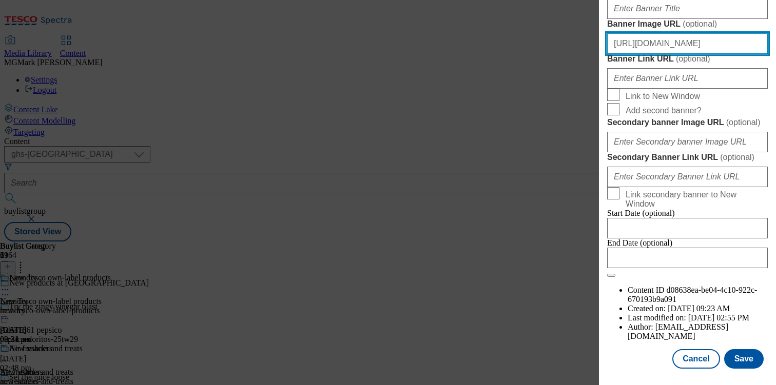
scroll to position [0, 0]
click at [663, 54] on input "https://digitalcontent.api.tesco.com/v2/media/homepage/def32213-c40e-49eb-959c-…" at bounding box center [687, 43] width 161 height 21
paste input "16fd74c4-4e76-46f8-9d31-c598ebdfd472/2529-4524412-GHS-Header-1390x392-NewTrendi…"
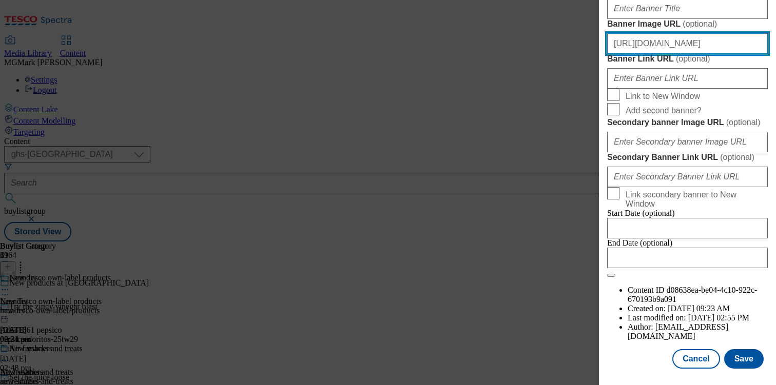
scroll to position [1155, 0]
type input "https://digitalcontent.api.tesco.com/v2/media/homepage/16fd74c4-4e76-46f8-9d31-…"
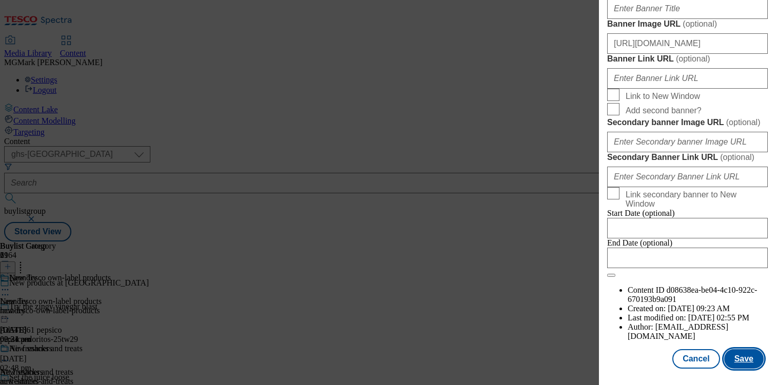
click at [743, 356] on button "Save" at bounding box center [744, 360] width 40 height 20
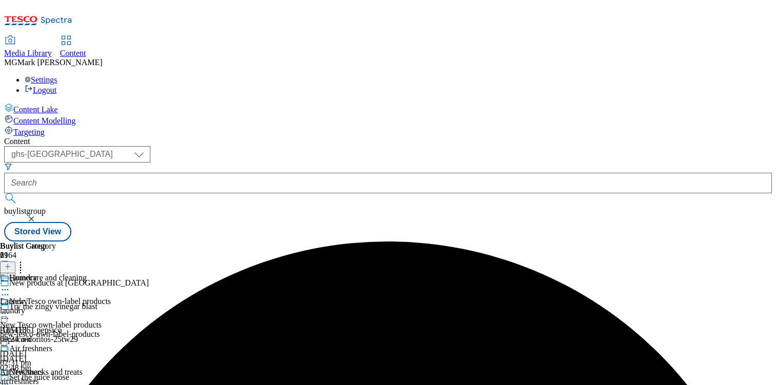
scroll to position [0, 0]
click at [102, 321] on div "New Tesco own-label products" at bounding box center [51, 325] width 102 height 9
click at [10, 308] on icon at bounding box center [5, 313] width 10 height 10
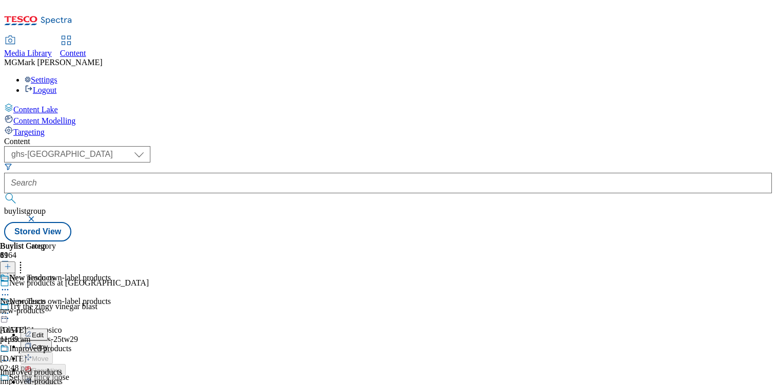
click at [48, 329] on button "Edit" at bounding box center [34, 335] width 27 height 12
select select "evergreen"
select select "Banner"
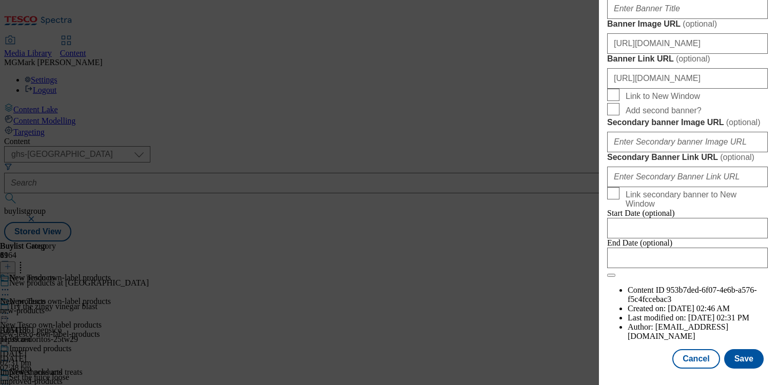
scroll to position [1066, 0]
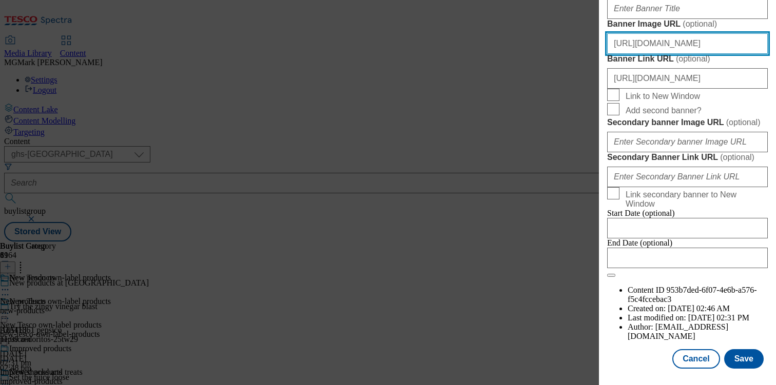
click at [707, 54] on input "https://digitalcontent.api.tesco.com/v2/media/homepage/def32213-c40e-49eb-959c-…" at bounding box center [687, 43] width 161 height 21
paste input "16fd74c4-4e76-46f8-9d31-c598ebdfd472/2529-4524412-GHS-Header-1390x392-NewTrendi…"
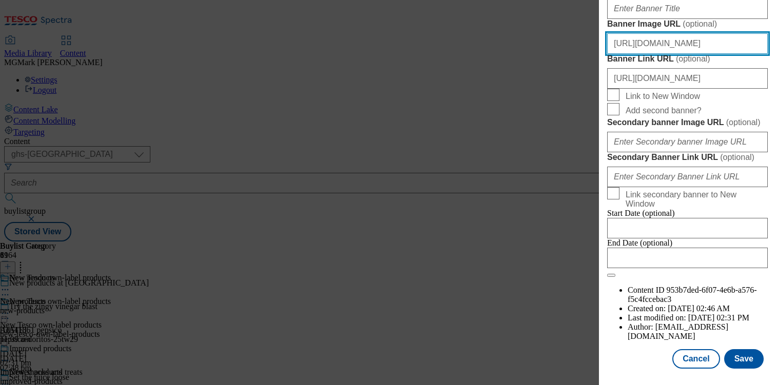
type input "https://digitalcontent.api.tesco.com/v2/media/homepage/16fd74c4-4e76-46f8-9d31-…"
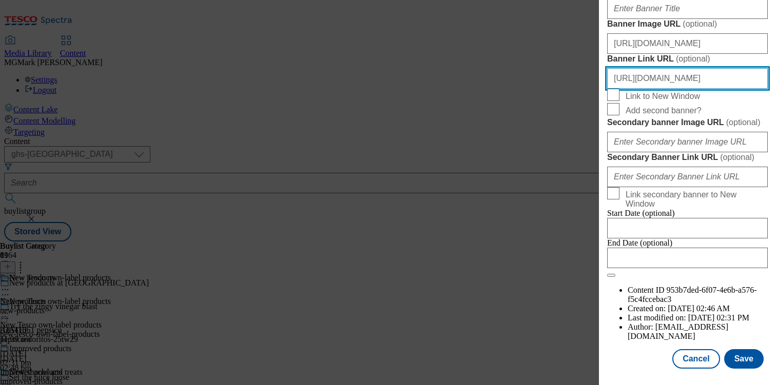
scroll to position [0, 21]
drag, startPoint x: 695, startPoint y: 122, endPoint x: 812, endPoint y: 120, distance: 117.5
click at [776, 120] on html "Icons icon_account icon_add icon_backward_link icon_basket icon_benefits icon_c…" at bounding box center [388, 123] width 776 height 246
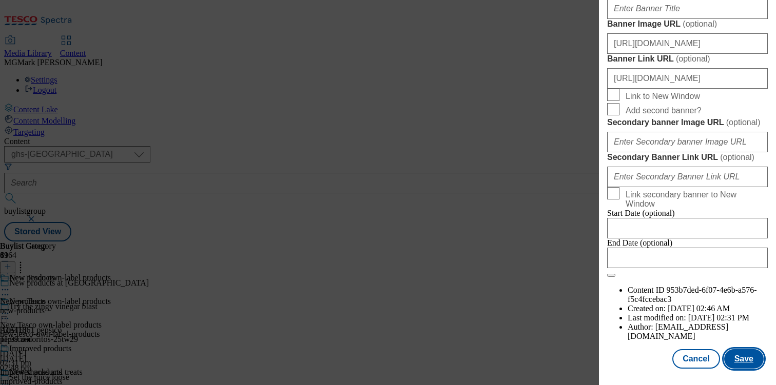
scroll to position [0, 0]
click at [738, 365] on button "Save" at bounding box center [744, 360] width 40 height 20
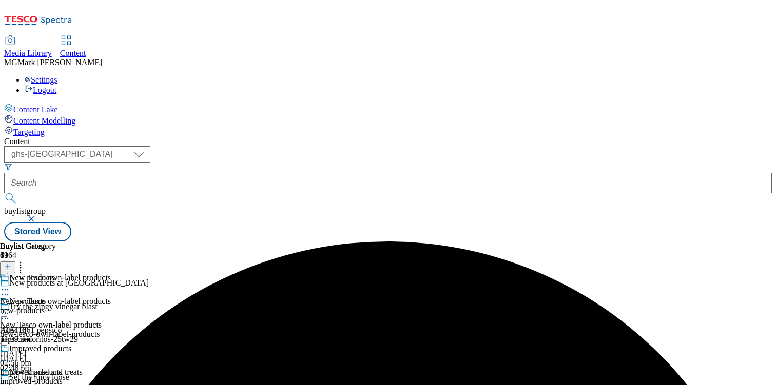
click at [10, 308] on icon at bounding box center [5, 313] width 10 height 10
click at [60, 376] on button "Preview" at bounding box center [41, 382] width 40 height 12
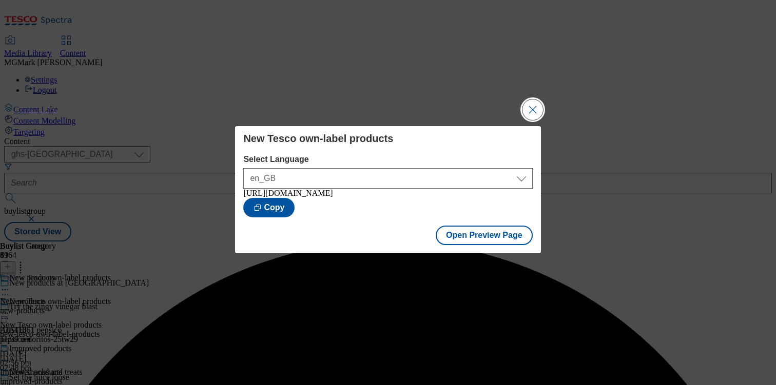
click at [537, 110] on button "Close Modal" at bounding box center [532, 110] width 21 height 21
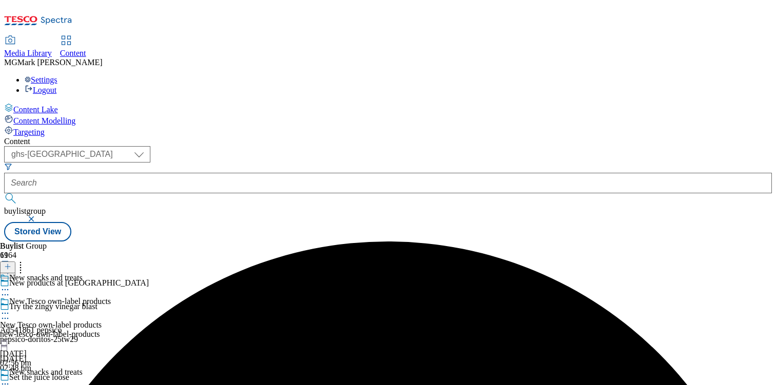
click at [10, 379] on icon at bounding box center [5, 384] width 10 height 10
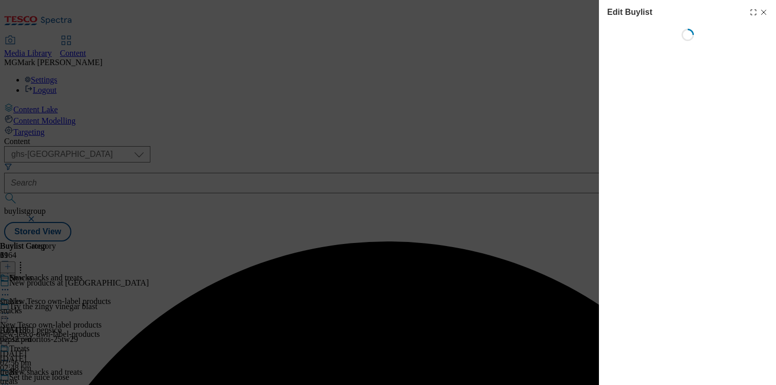
select select "evergreen"
select select "Banner"
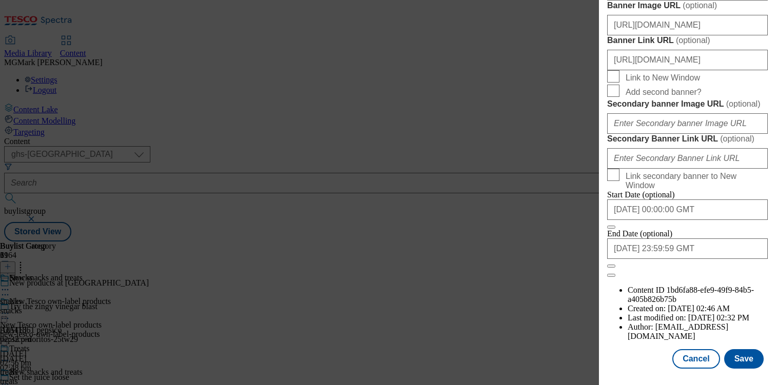
scroll to position [1079, 0]
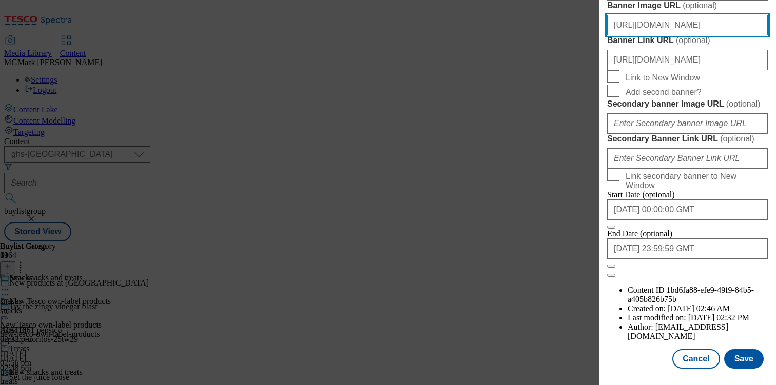
click at [722, 35] on input "https://digitalcontent.api.tesco.com/v2/media/homepage/def32213-c40e-49eb-959c-…" at bounding box center [687, 25] width 161 height 21
paste input "16fd74c4-4e76-46f8-9d31-c598ebdfd472/2529-4524412-GHS-Header-1390x392-NewTrendi…"
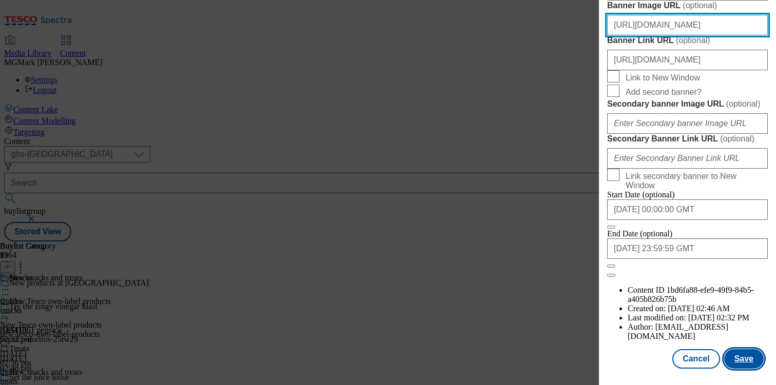
type input "https://digitalcontent.api.tesco.com/v2/media/homepage/16fd74c4-4e76-46f8-9d31-…"
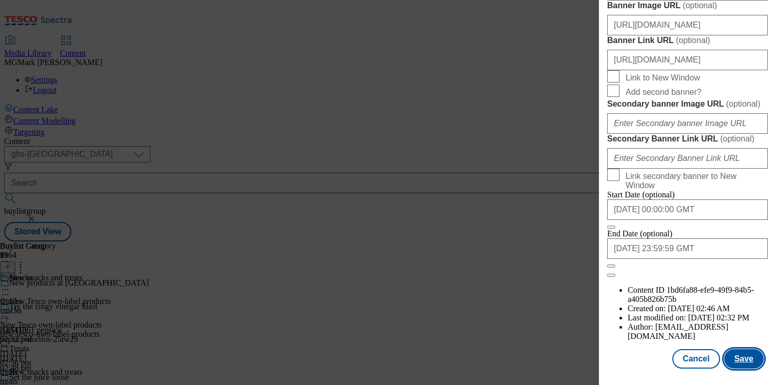
click at [743, 358] on button "Save" at bounding box center [744, 360] width 40 height 20
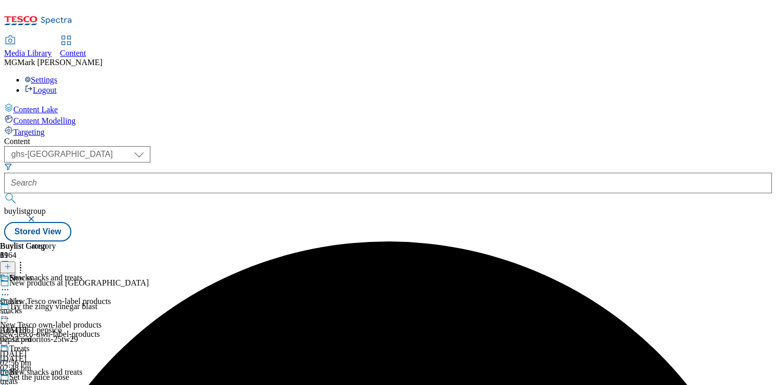
click at [10, 379] on icon at bounding box center [5, 384] width 10 height 10
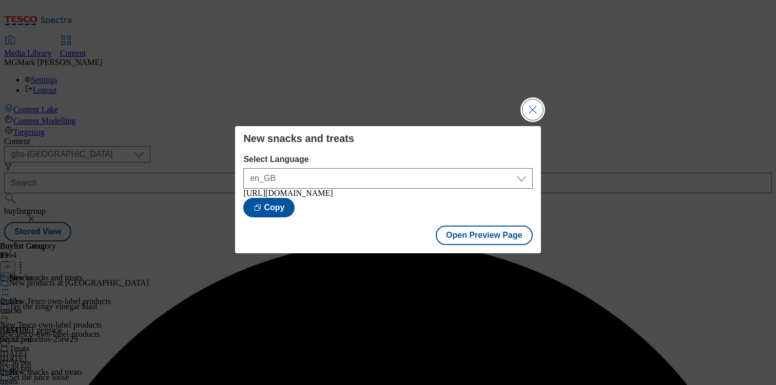
click at [529, 107] on button "Close Modal" at bounding box center [532, 110] width 21 height 21
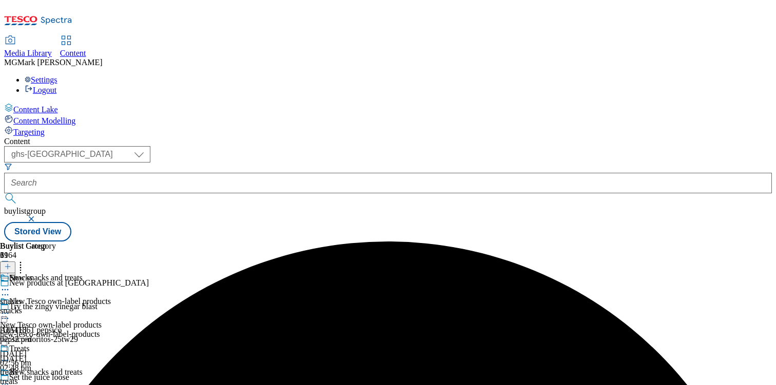
scroll to position [130, 0]
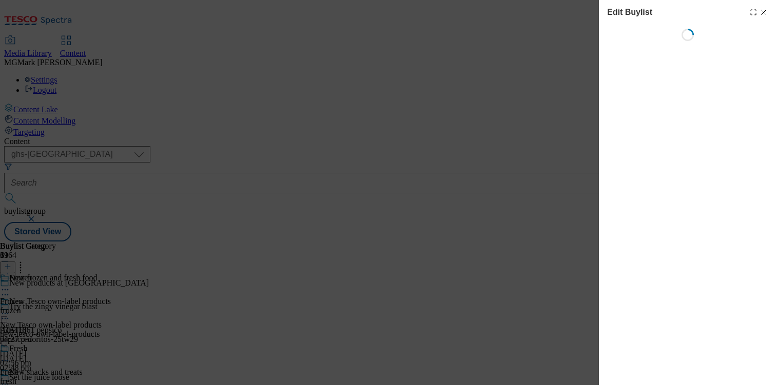
select select "evergreen"
select select "Banner"
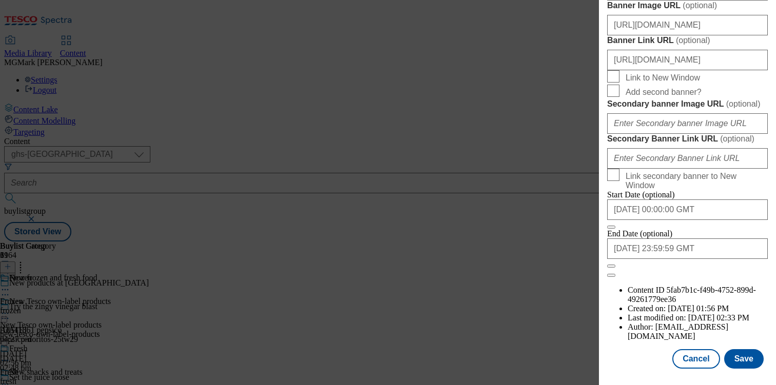
scroll to position [1049, 0]
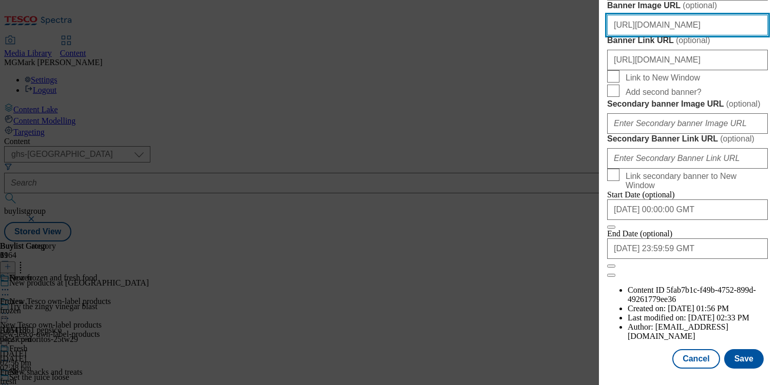
click at [671, 35] on input "https://digitalcontent.api.tesco.com/v2/media/homepage/def32213-c40e-49eb-959c-…" at bounding box center [687, 25] width 161 height 21
paste input "16fd74c4-4e76-46f8-9d31-c598ebdfd472/2529-4524412-GHS-Header-1390x392-NewTrendi…"
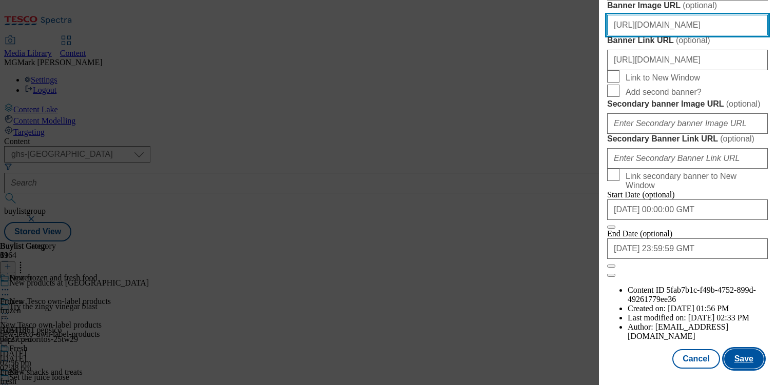
type input "https://digitalcontent.api.tesco.com/v2/media/homepage/16fd74c4-4e76-46f8-9d31-…"
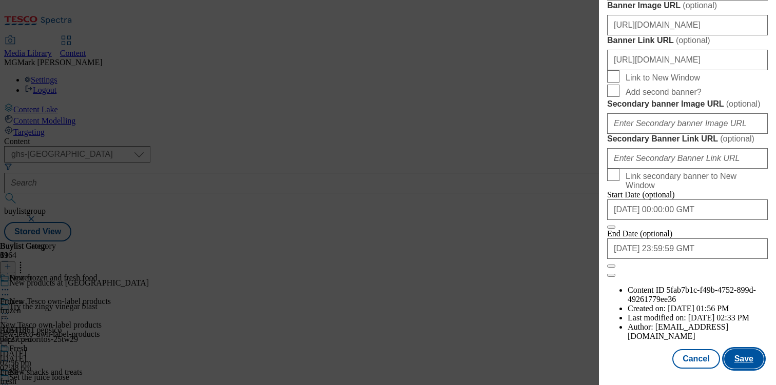
click at [734, 366] on button "Save" at bounding box center [744, 360] width 40 height 20
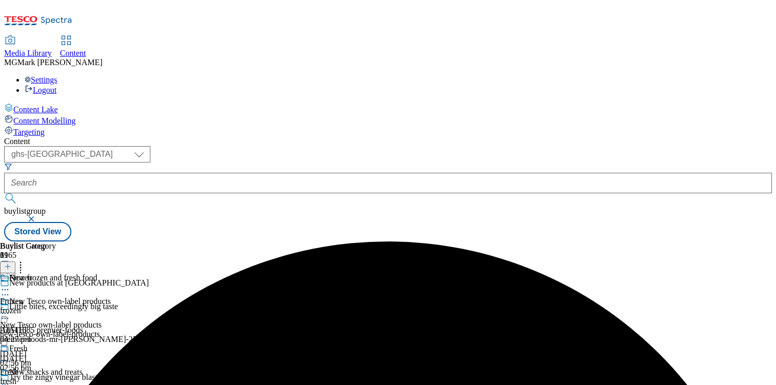
scroll to position [0, 0]
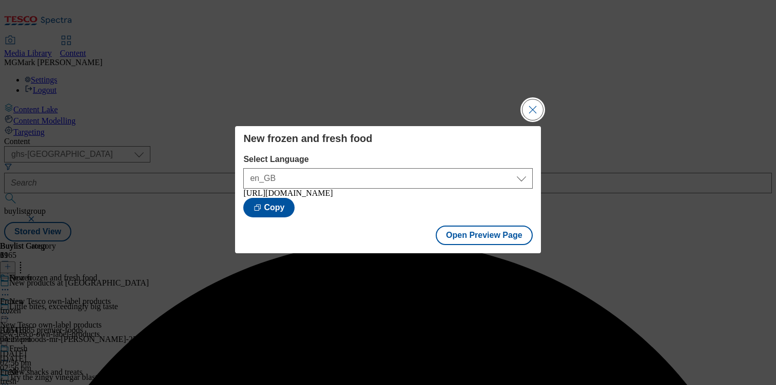
click at [529, 112] on button "Close Modal" at bounding box center [532, 110] width 21 height 21
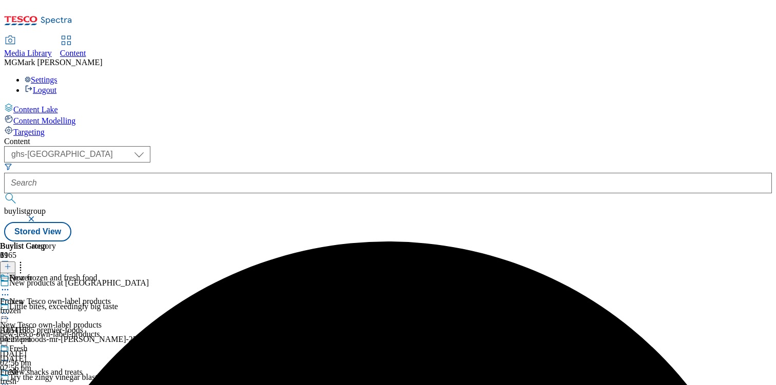
scroll to position [197, 0]
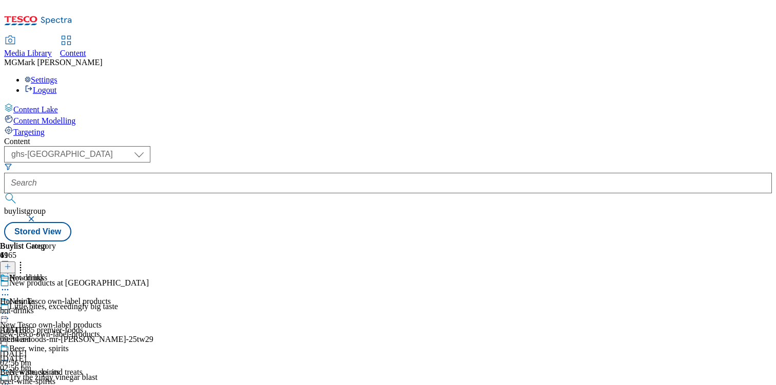
select select "evergreen"
select select "Banner"
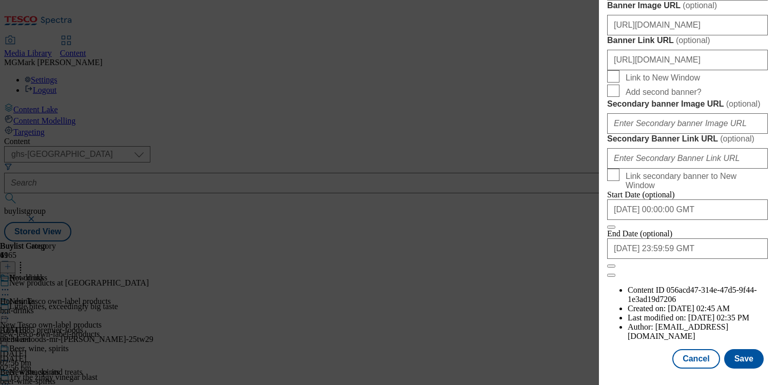
scroll to position [930, 0]
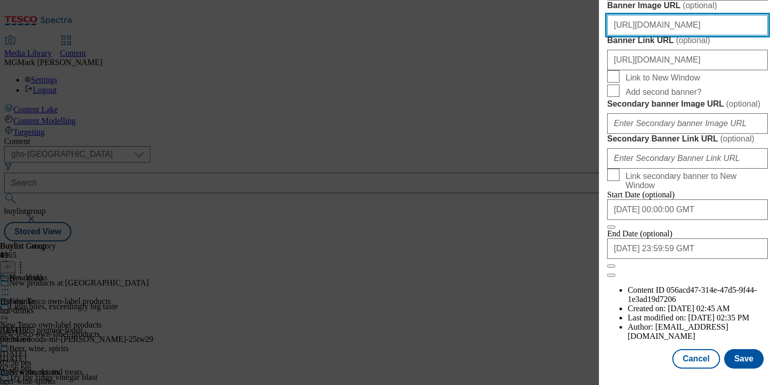
click at [691, 35] on input "https://digitalcontent.api.tesco.com/v2/media/homepage/def32213-c40e-49eb-959c-…" at bounding box center [687, 25] width 161 height 21
paste input "16fd74c4-4e76-46f8-9d31-c598ebdfd472/2529-4524412-GHS-Header-1390x392-NewTrendi…"
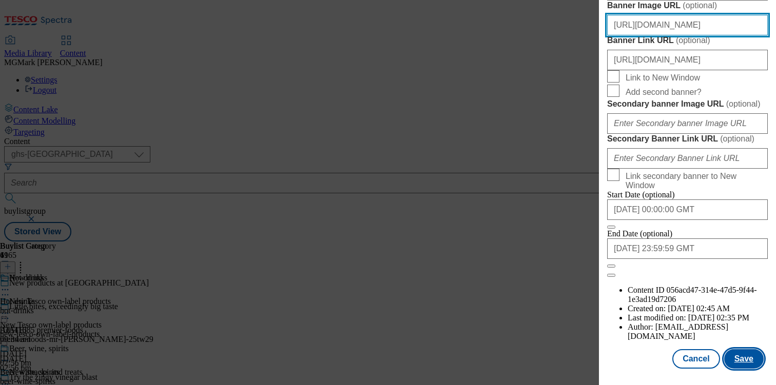
type input "https://digitalcontent.api.tesco.com/v2/media/homepage/16fd74c4-4e76-46f8-9d31-…"
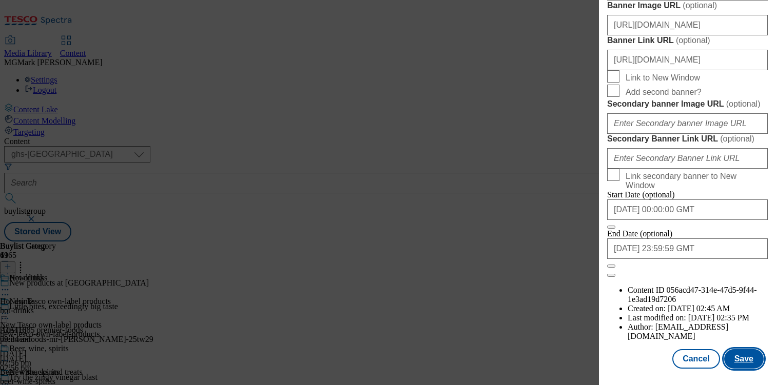
click at [747, 363] on button "Save" at bounding box center [744, 360] width 40 height 20
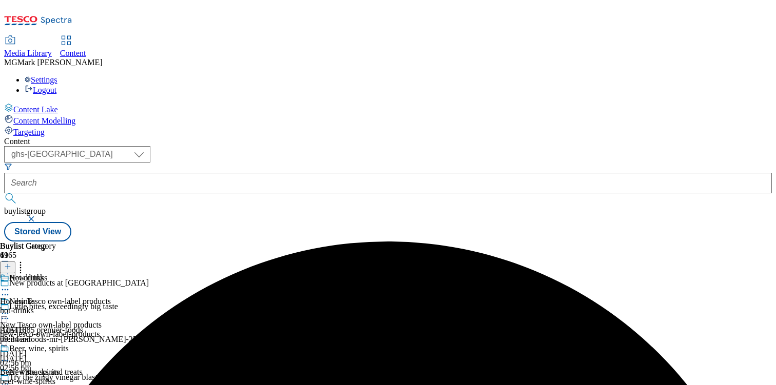
scroll to position [291, 0]
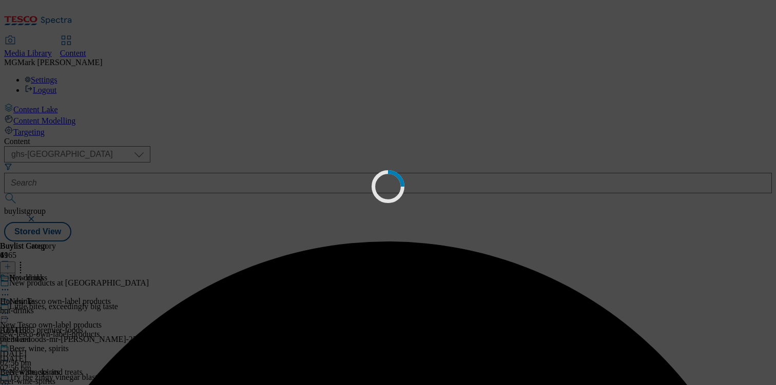
scroll to position [0, 0]
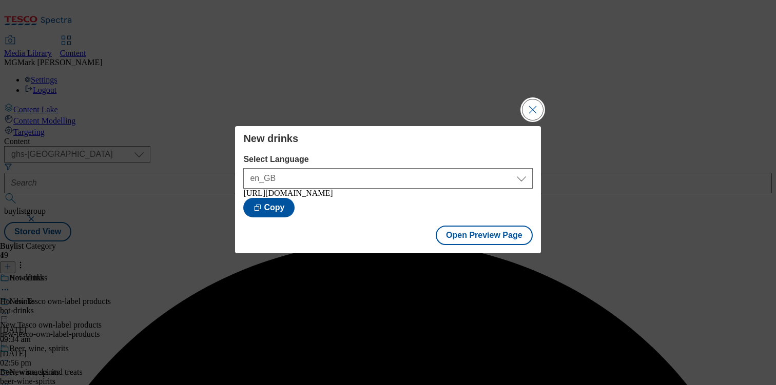
click at [529, 112] on button "Close Modal" at bounding box center [532, 110] width 21 height 21
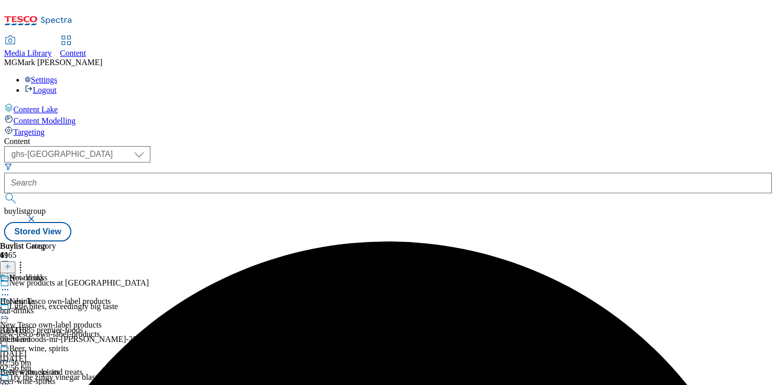
scroll to position [338, 0]
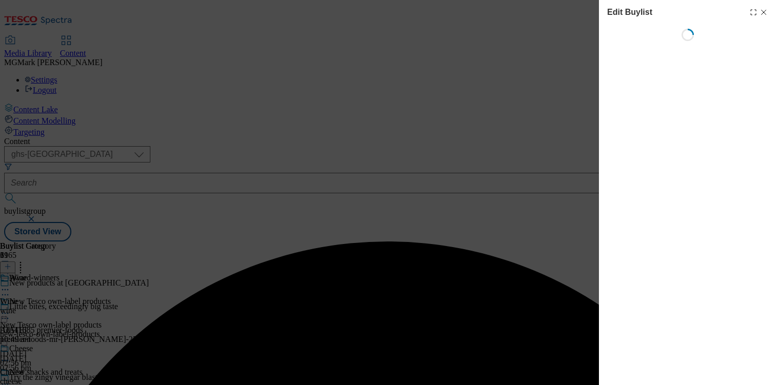
select select "evergreen"
select select "Banner"
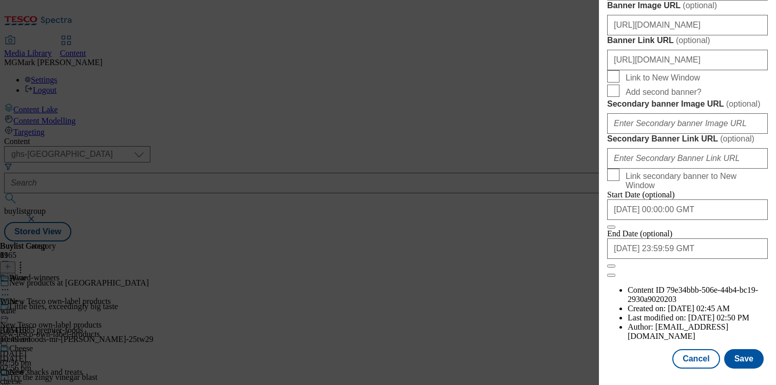
scroll to position [933, 0]
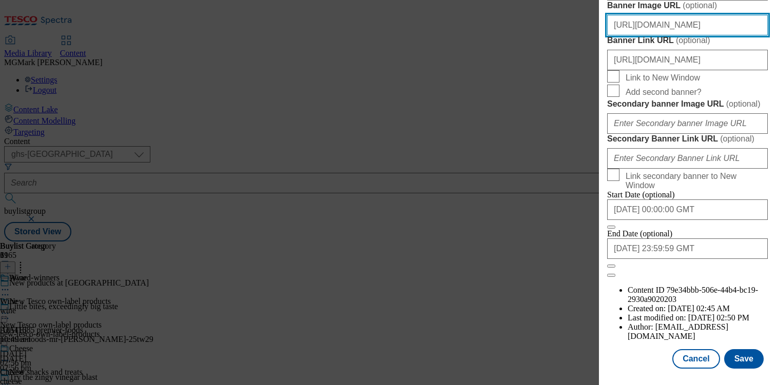
click at [664, 35] on input "https://digitalcontent.api.tesco.com/v2/media/homepage/def32213-c40e-49eb-959c-…" at bounding box center [687, 25] width 161 height 21
paste input "16fd74c4-4e76-46f8-9d31-c598ebdfd472/2529-4524412-GHS-Header-1390x392-NewTrendi…"
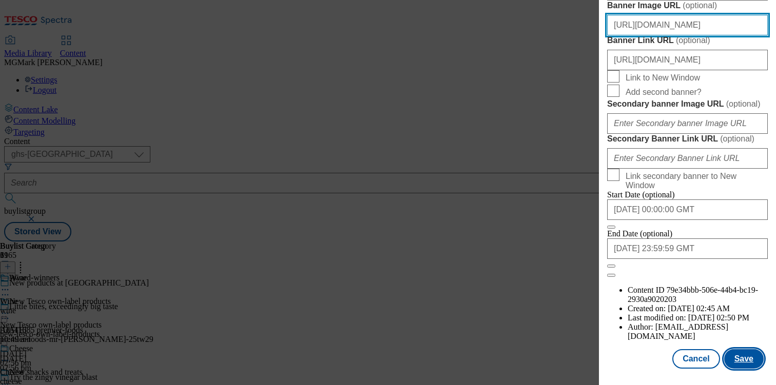
type input "https://digitalcontent.api.tesco.com/v2/media/homepage/16fd74c4-4e76-46f8-9d31-…"
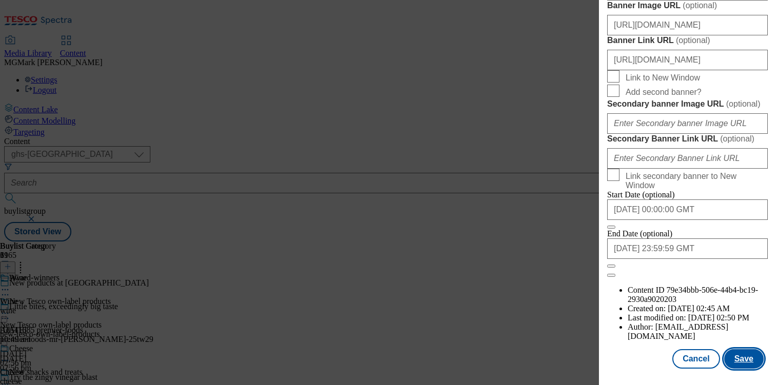
scroll to position [0, 0]
click at [740, 360] on button "Save" at bounding box center [744, 360] width 40 height 20
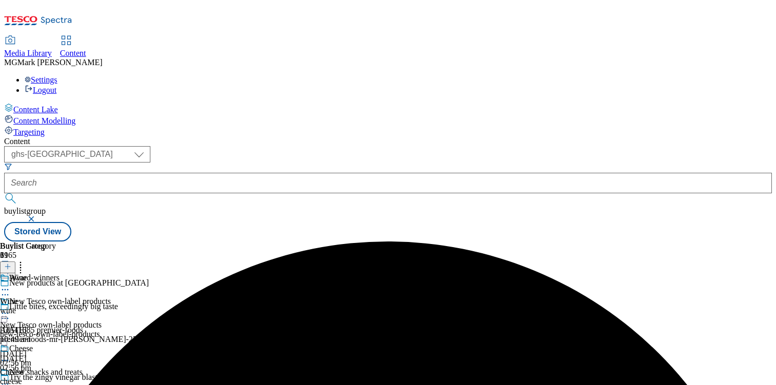
scroll to position [377, 0]
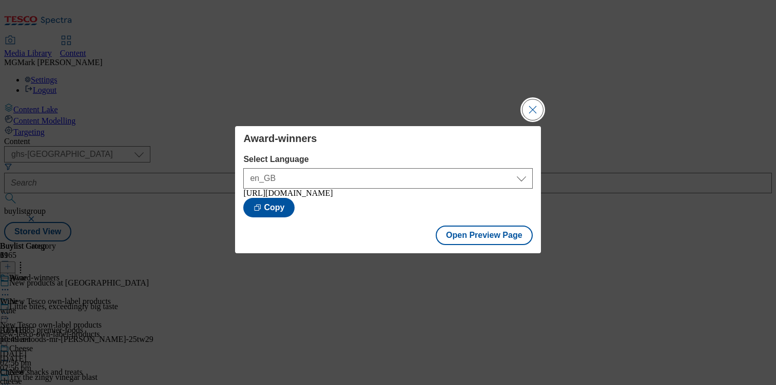
click at [531, 108] on button "Close Modal" at bounding box center [532, 110] width 21 height 21
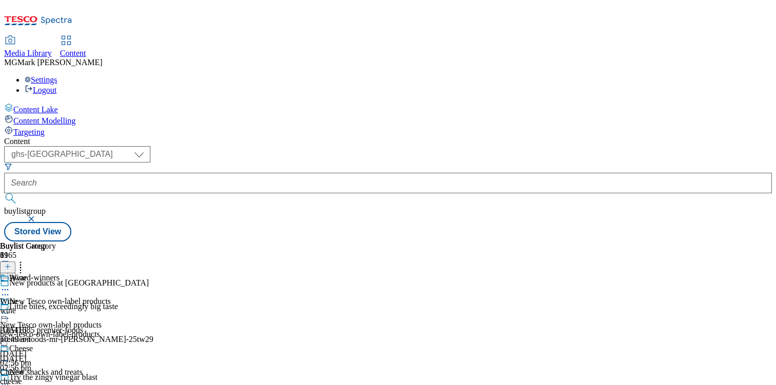
scroll to position [443, 0]
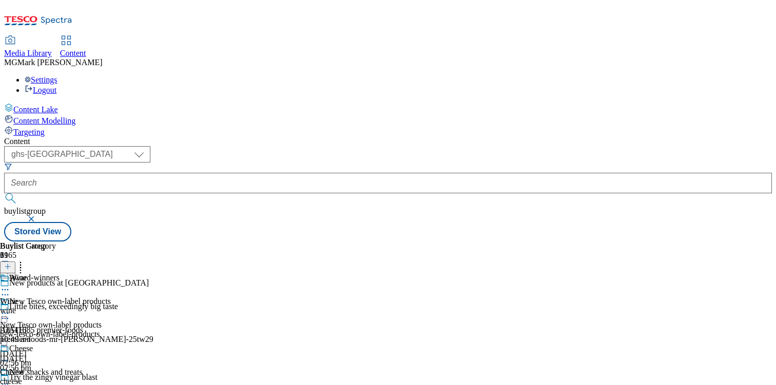
select select "evergreen"
select select "Banner"
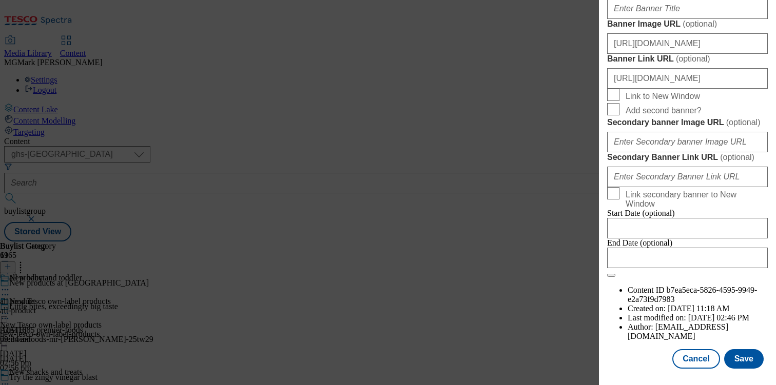
scroll to position [859, 0]
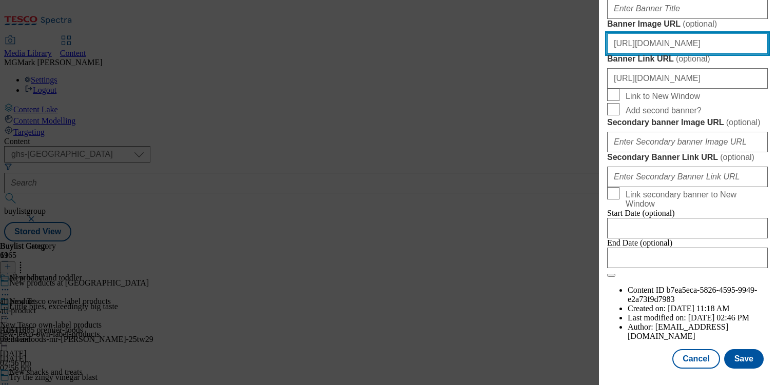
click at [670, 54] on input "https://digitalcontent.api.tesco.com/v2/media/homepage/def32213-c40e-49eb-959c-…" at bounding box center [687, 43] width 161 height 21
paste input "16fd74c4-4e76-46f8-9d31-c598ebdfd472/2529-4524412-GHS-Header-1390x392-NewTrendi…"
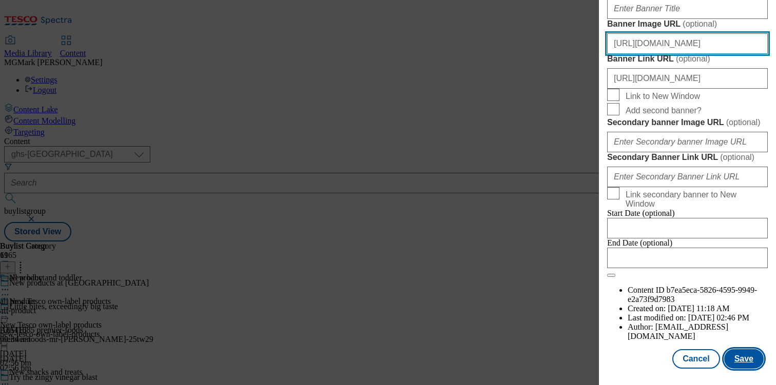
type input "https://digitalcontent.api.tesco.com/v2/media/homepage/16fd74c4-4e76-46f8-9d31-…"
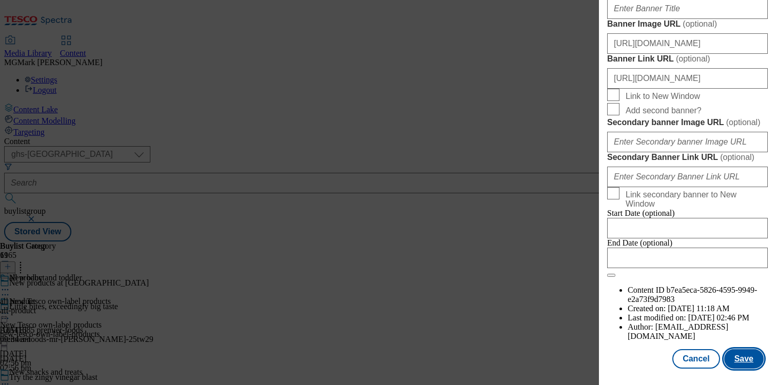
scroll to position [0, 0]
click at [740, 364] on button "Save" at bounding box center [744, 360] width 40 height 20
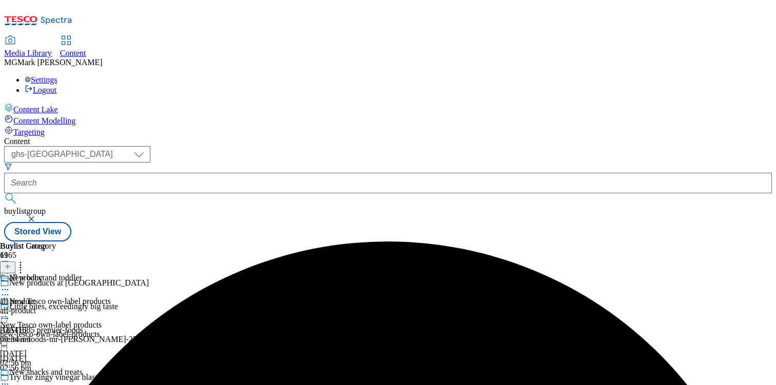
scroll to position [482, 0]
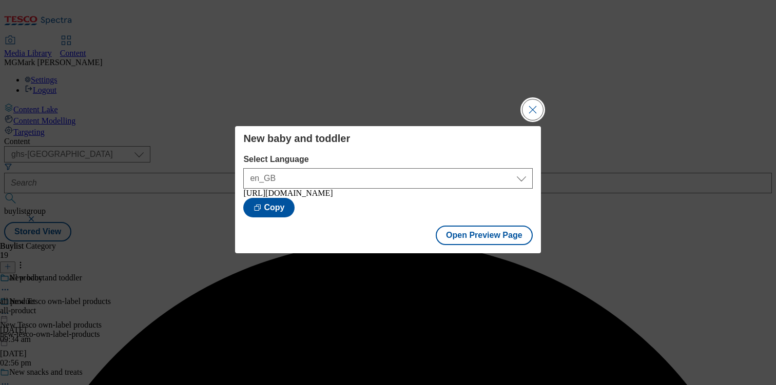
click at [531, 108] on button "Close Modal" at bounding box center [532, 110] width 21 height 21
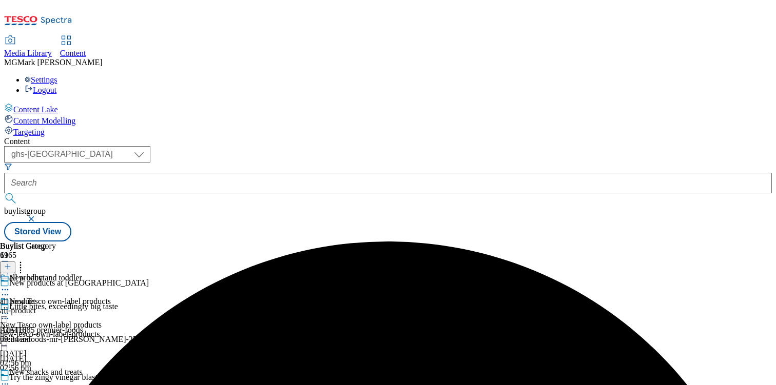
scroll to position [532, 0]
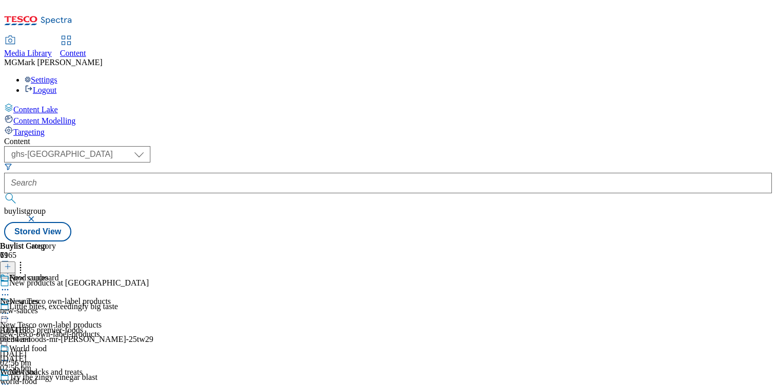
click at [10, 285] on icon at bounding box center [5, 290] width 10 height 10
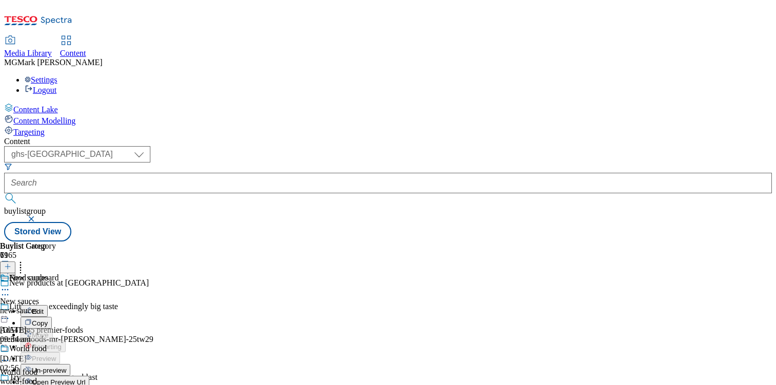
click at [48, 305] on button "Edit" at bounding box center [34, 311] width 27 height 12
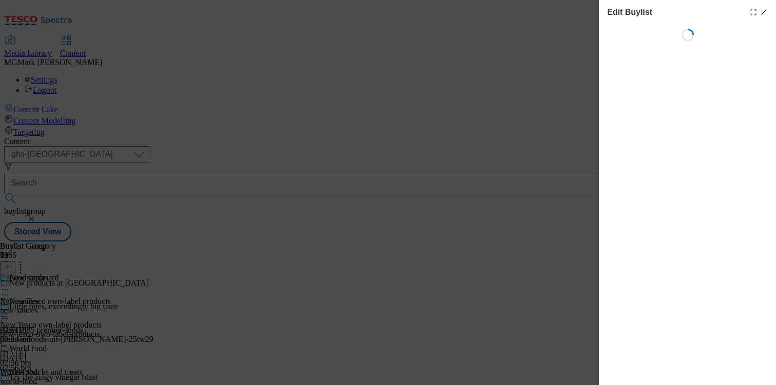
select select "evergreen"
select select "Banner"
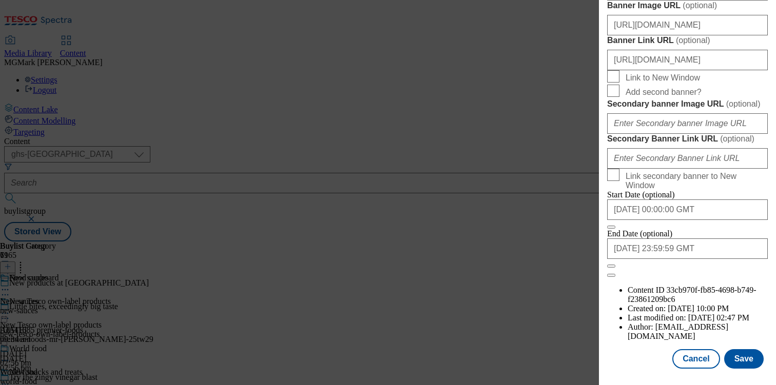
scroll to position [1022, 0]
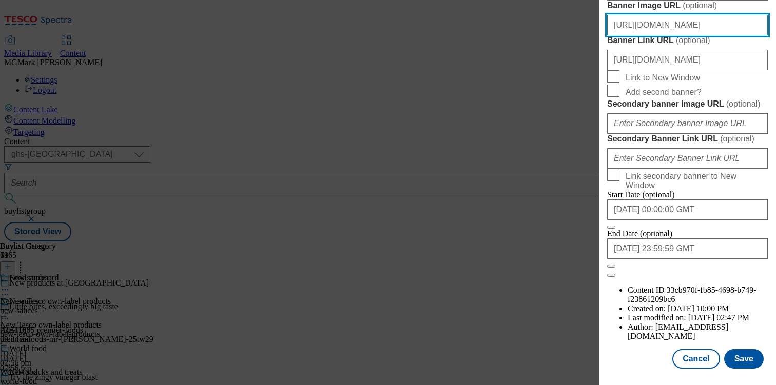
click at [650, 35] on input "https://digitalcontent.api.tesco.com/v2/media/homepage/def32213-c40e-49eb-959c-…" at bounding box center [687, 25] width 161 height 21
paste input "16fd74c4-4e76-46f8-9d31-c598ebdfd472/2529-4524412-GHS-Header-1390x392-NewTrendi…"
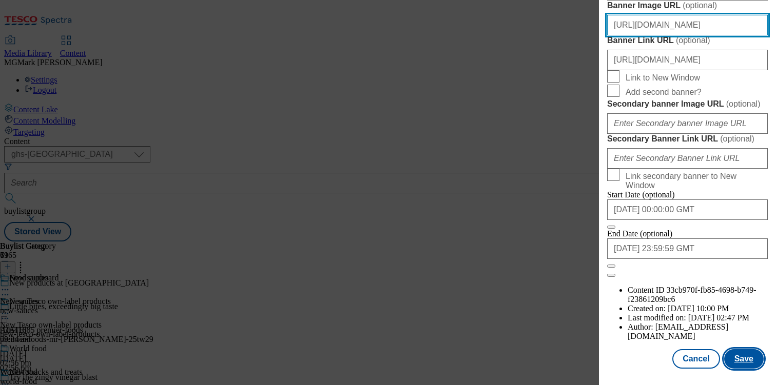
type input "https://digitalcontent.api.tesco.com/v2/media/homepage/16fd74c4-4e76-46f8-9d31-…"
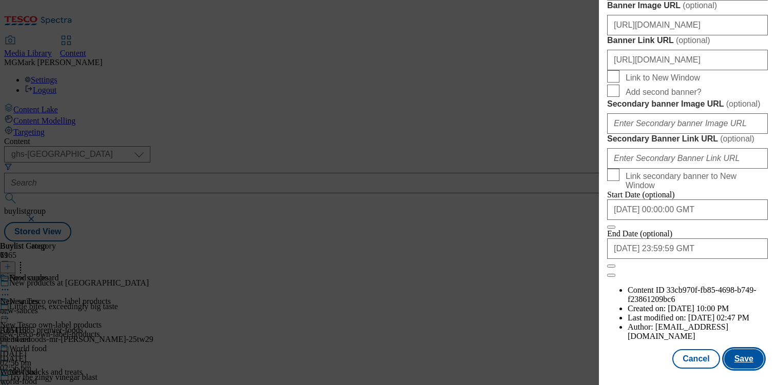
scroll to position [0, 0]
click at [742, 363] on button "Save" at bounding box center [744, 360] width 40 height 20
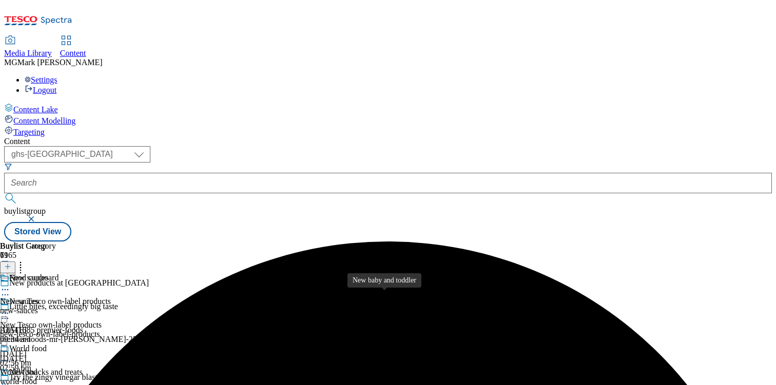
scroll to position [605, 0]
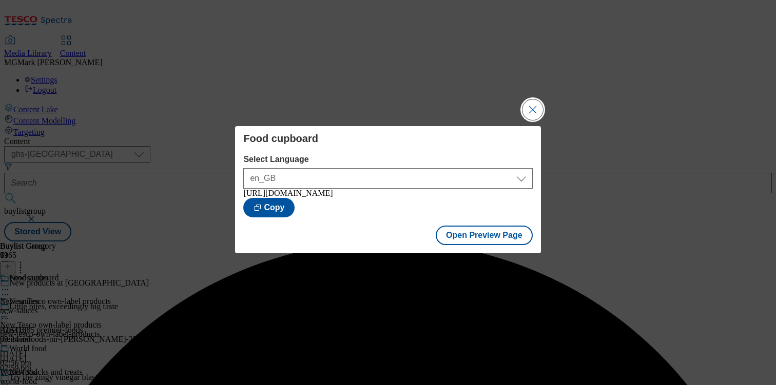
click at [529, 103] on button "Close Modal" at bounding box center [532, 110] width 21 height 21
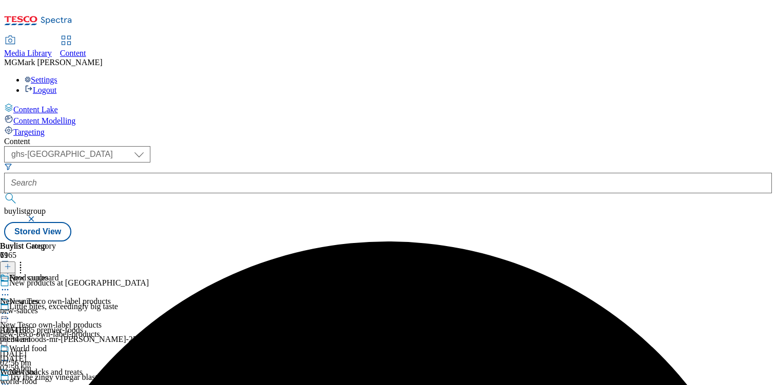
scroll to position [658, 0]
select select "evergreen"
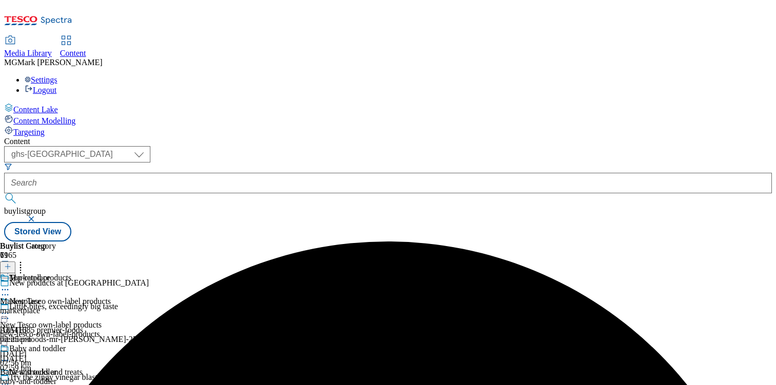
select select "Banner"
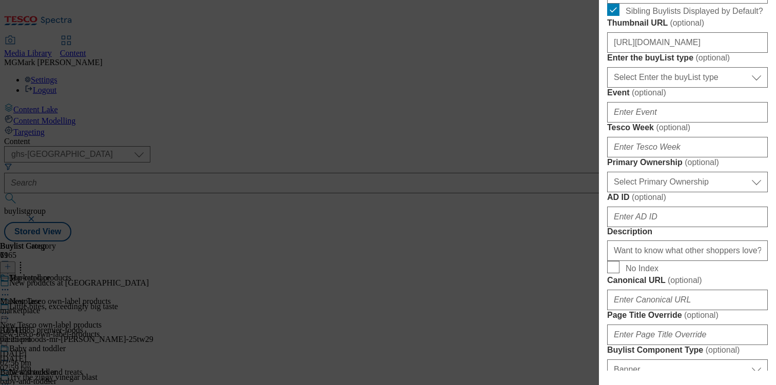
scroll to position [359, 0]
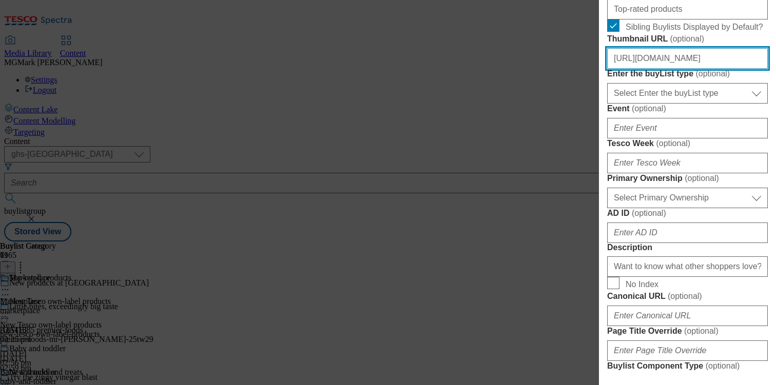
click at [665, 69] on input "https://digitalcontent.api.tesco.com/v2/media/ghs-mktg/b9205c3c-cfe4-4f00-a8a5-…" at bounding box center [687, 58] width 161 height 21
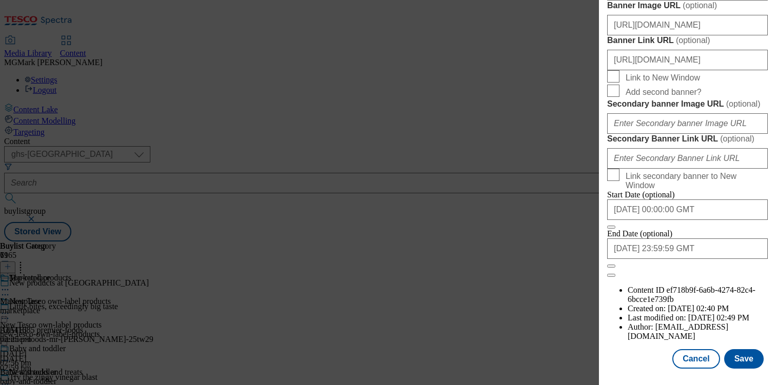
scroll to position [896, 0]
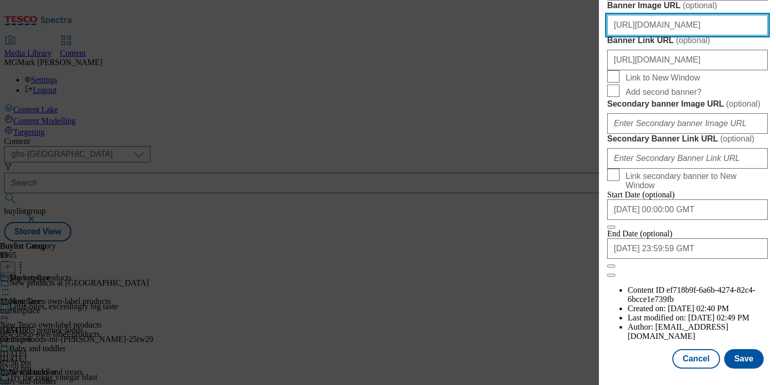
click at [656, 35] on input "https://digitalcontent.api.tesco.com/v2/media/homepage/def32213-c40e-49eb-959c-…" at bounding box center [687, 25] width 161 height 21
paste input "16fd74c4-4e76-46f8-9d31-c598ebdfd472/2529-4524412-GHS-Header-1390x392-NewTrendi…"
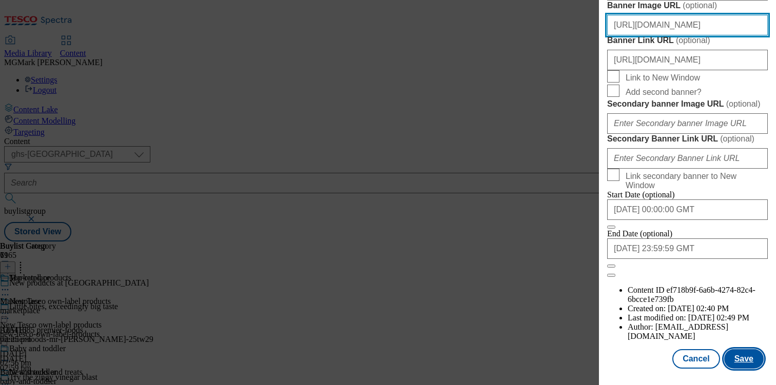
type input "https://digitalcontent.api.tesco.com/v2/media/homepage/16fd74c4-4e76-46f8-9d31-…"
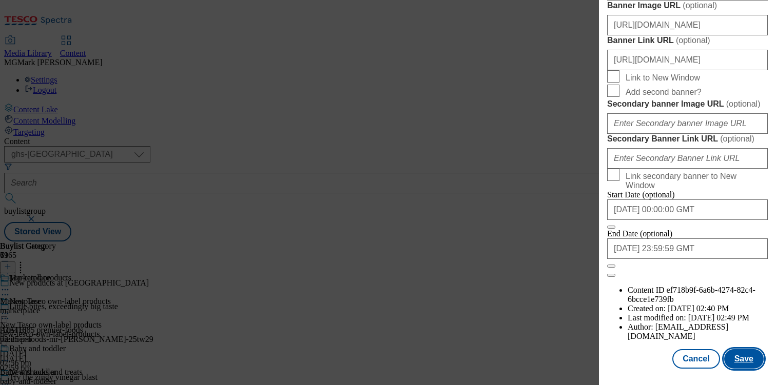
click at [733, 365] on button "Save" at bounding box center [744, 360] width 40 height 20
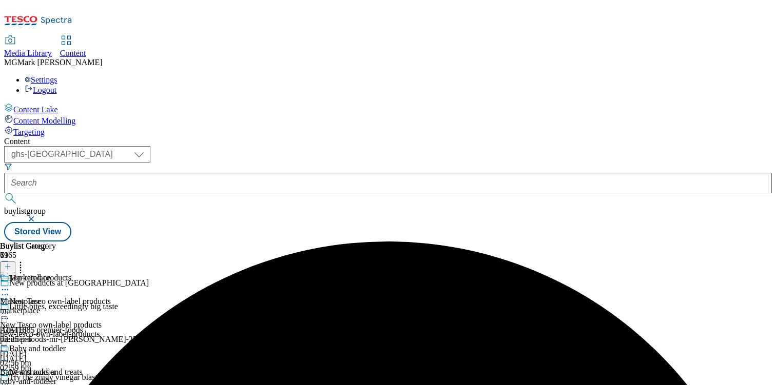
scroll to position [620, 0]
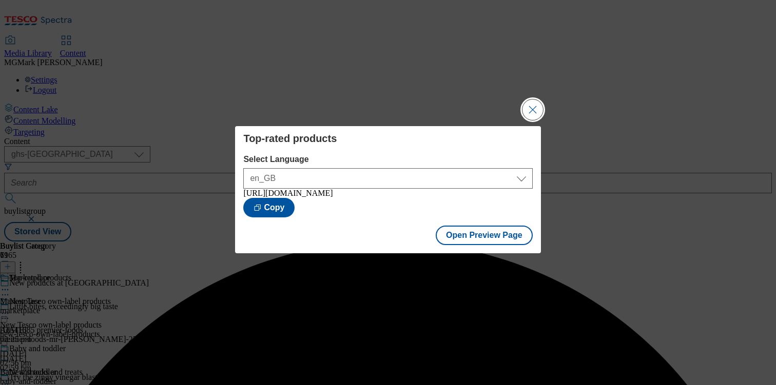
click at [535, 111] on button "Close Modal" at bounding box center [532, 110] width 21 height 21
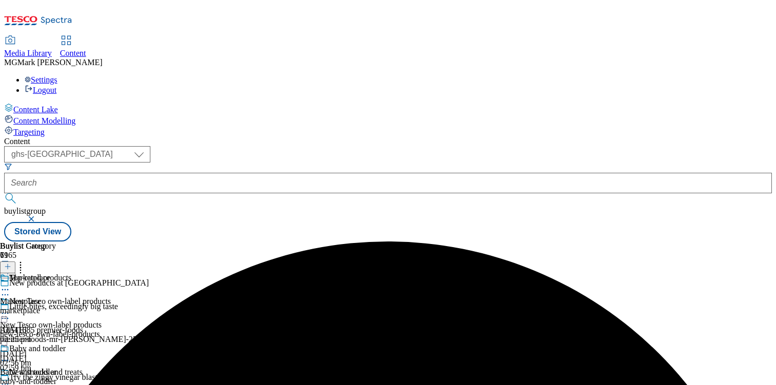
scroll to position [761, 0]
select select "evergreen"
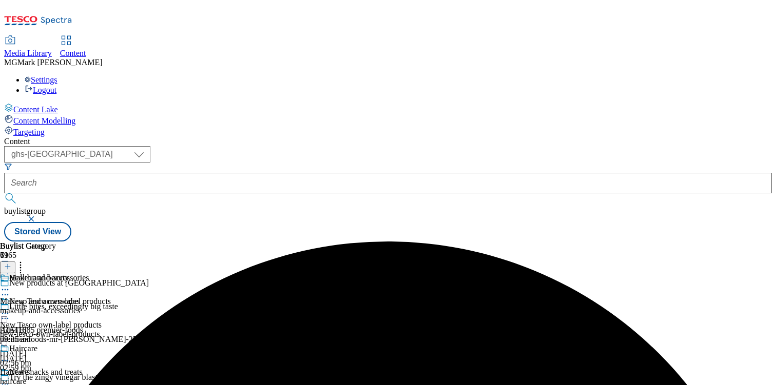
select select "Banner"
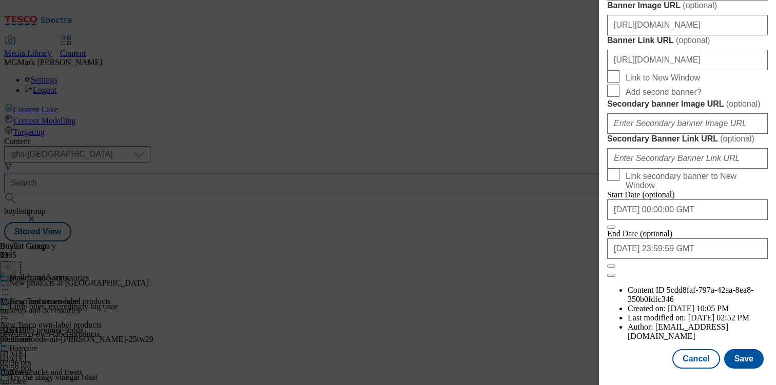
scroll to position [921, 0]
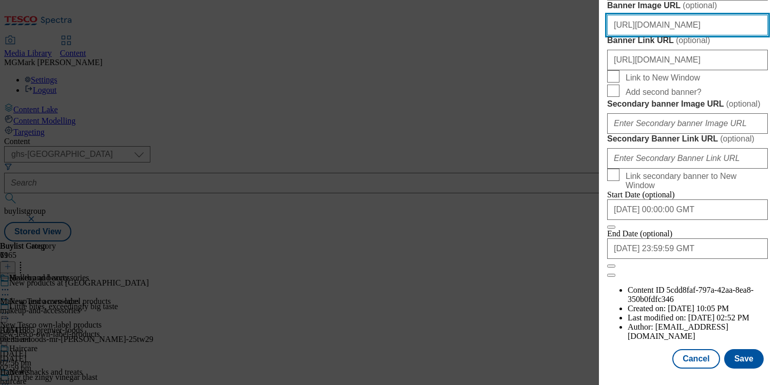
click at [680, 35] on input "https://digitalcontent.api.tesco.com/v2/media/homepage/def32213-c40e-49eb-959c-…" at bounding box center [687, 25] width 161 height 21
paste input "16fd74c4-4e76-46f8-9d31-c598ebdfd472/2529-4524412-GHS-Header-1390x392-NewTrendi…"
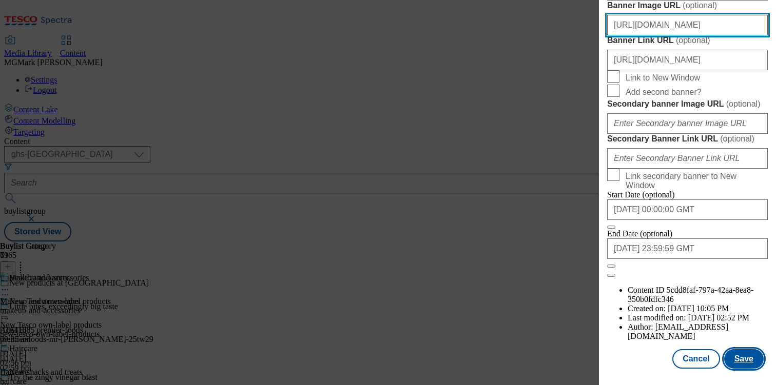
type input "https://digitalcontent.api.tesco.com/v2/media/homepage/16fd74c4-4e76-46f8-9d31-…"
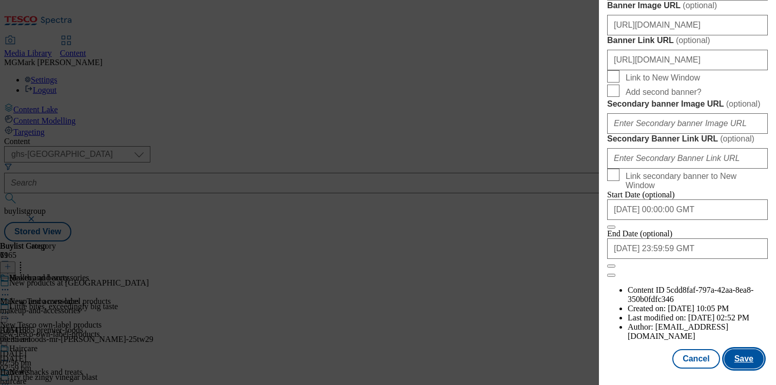
click at [746, 356] on button "Save" at bounding box center [744, 360] width 40 height 20
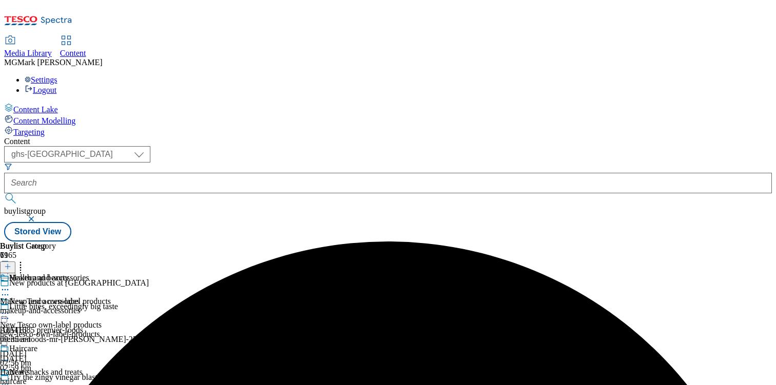
scroll to position [297, 0]
click at [10, 285] on icon at bounding box center [5, 290] width 10 height 10
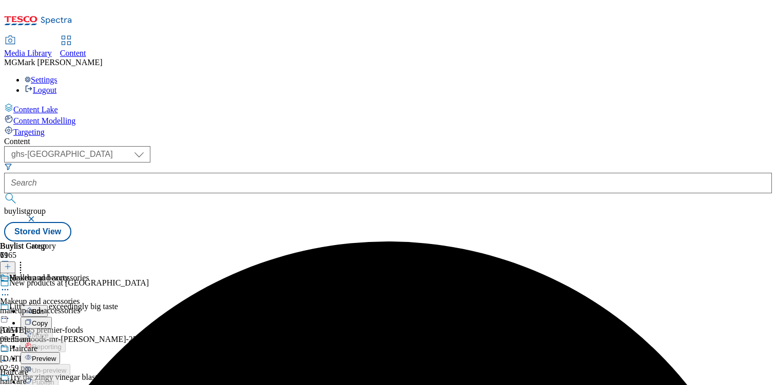
click at [60, 353] on button "Preview" at bounding box center [41, 359] width 40 height 12
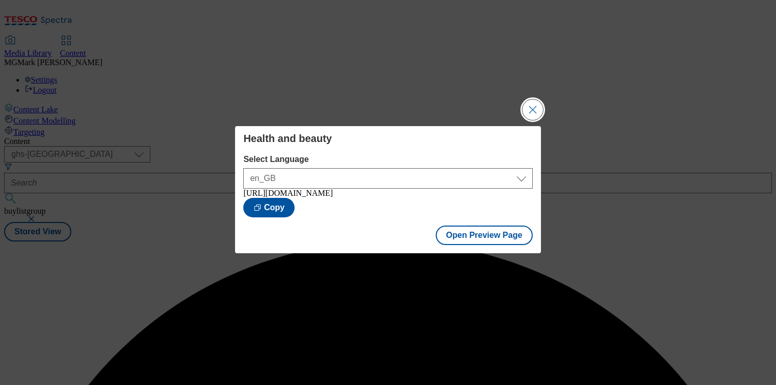
click at [534, 107] on button "Close Modal" at bounding box center [532, 110] width 21 height 21
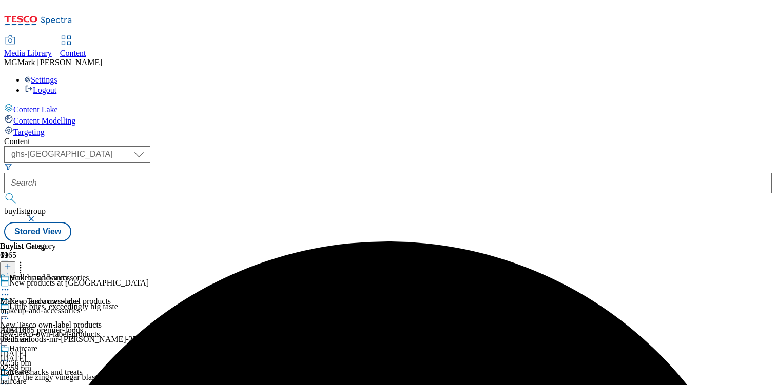
scroll to position [747, 0]
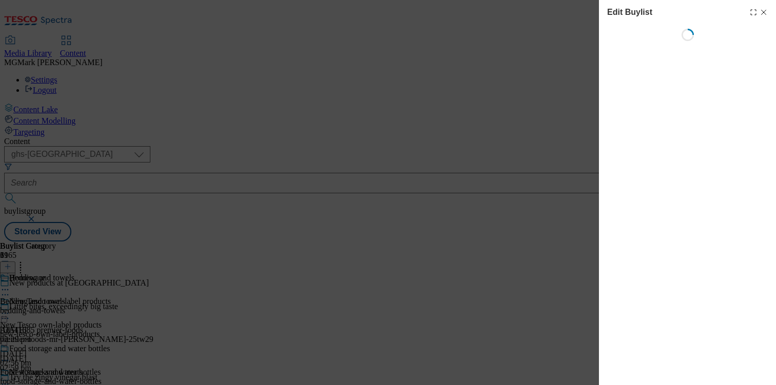
select select "evergreen"
select select "Banner"
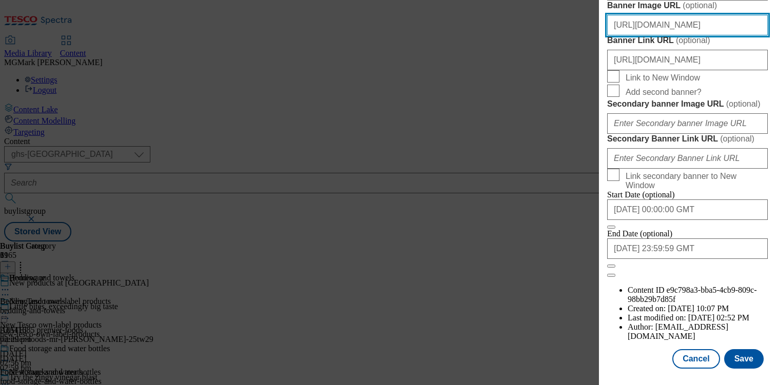
click at [708, 35] on input "https://digitalcontent.api.tesco.com/v2/media/homepage/def32213-c40e-49eb-959c-…" at bounding box center [687, 25] width 161 height 21
paste input "16fd74c4-4e76-46f8-9d31-c598ebdfd472/2529-4524412-GHS-Header-1390x392-NewTrendi…"
type input "https://digitalcontent.api.tesco.com/v2/media/homepage/16fd74c4-4e76-46f8-9d31-…"
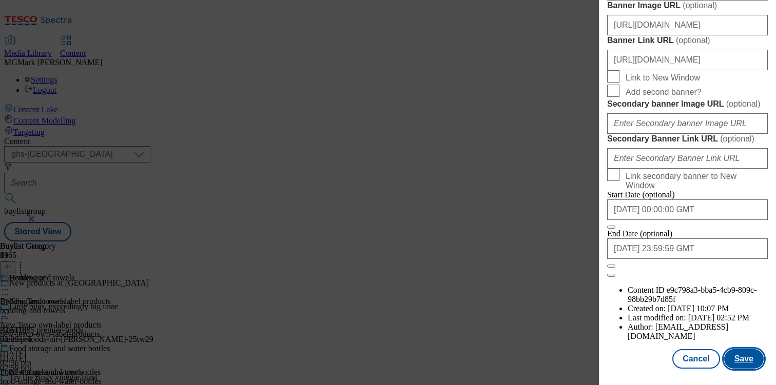
click at [751, 367] on button "Save" at bounding box center [744, 360] width 40 height 20
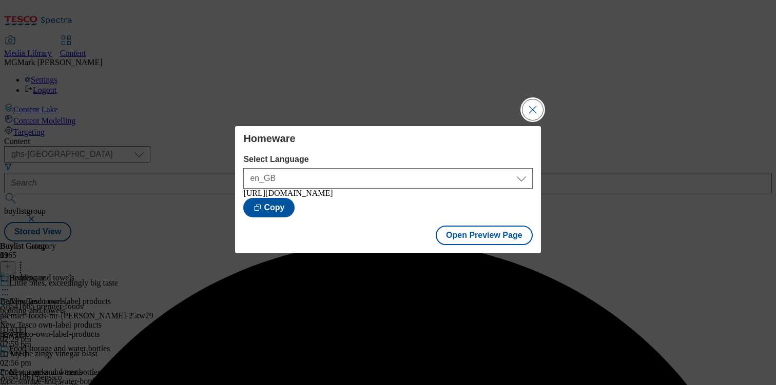
click at [537, 114] on button "Close Modal" at bounding box center [532, 110] width 21 height 21
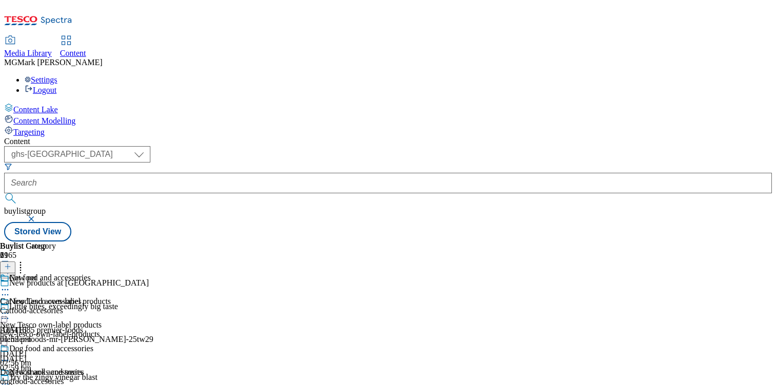
select select "evergreen"
select select "Banner"
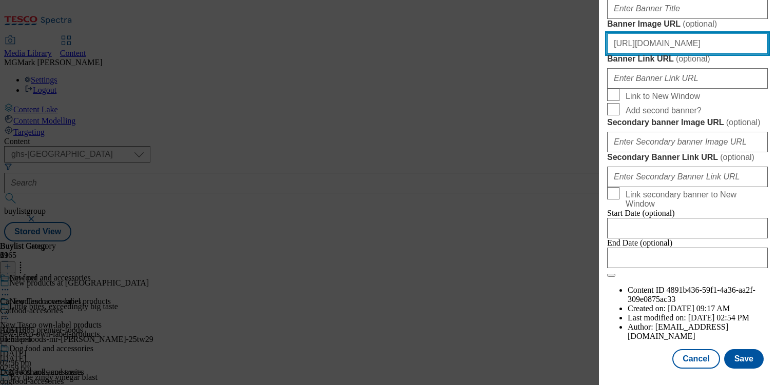
click at [681, 54] on input "https://digitalcontent.api.tesco.com/v2/media/homepage/def32213-c40e-49eb-959c-…" at bounding box center [687, 43] width 161 height 21
paste input "16fd74c4-4e76-46f8-9d31-c598ebdfd472/2529-4524412-GHS-Header-1390x392-NewTrendi…"
type input "https://digitalcontent.api.tesco.com/v2/media/homepage/16fd74c4-4e76-46f8-9d31-…"
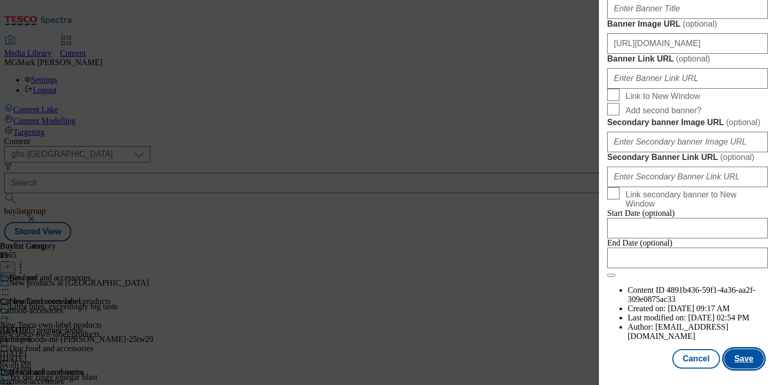
click at [759, 368] on button "Save" at bounding box center [744, 360] width 40 height 20
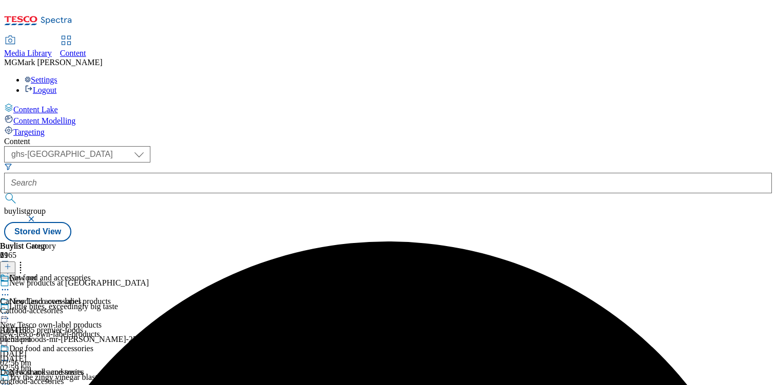
click at [10, 285] on icon at bounding box center [5, 290] width 10 height 10
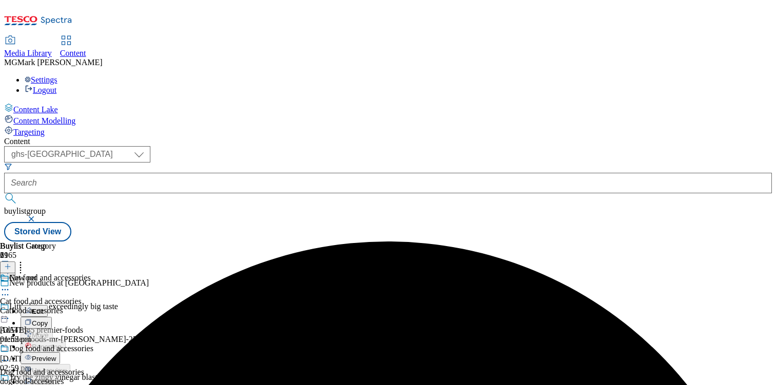
click at [56, 355] on span "Preview" at bounding box center [44, 359] width 24 height 8
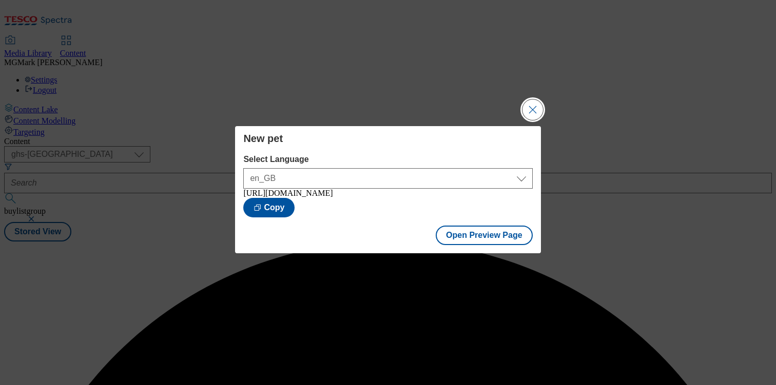
click at [526, 105] on button "Close Modal" at bounding box center [532, 110] width 21 height 21
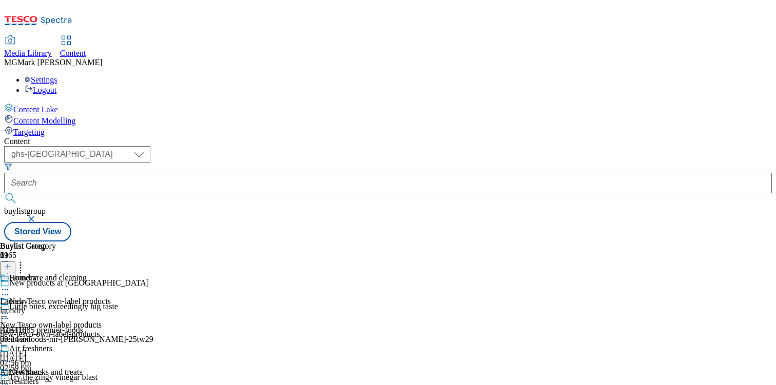
select select "evergreen"
select select "Banner"
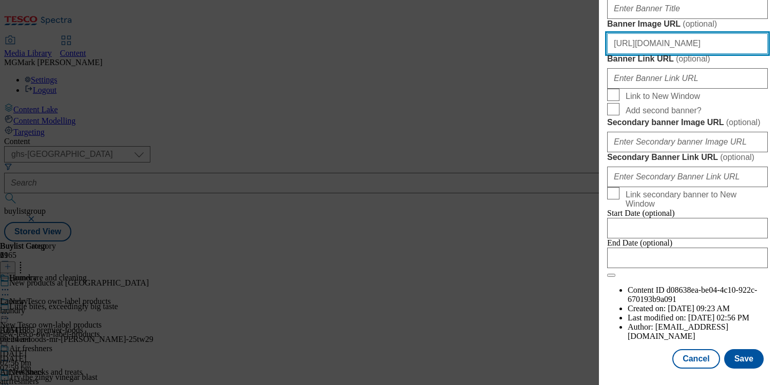
click at [691, 54] on input "https://digitalcontent.api.tesco.com/v2/media/homepage/16fd74c4-4e76-46f8-9d31-…" at bounding box center [687, 43] width 161 height 21
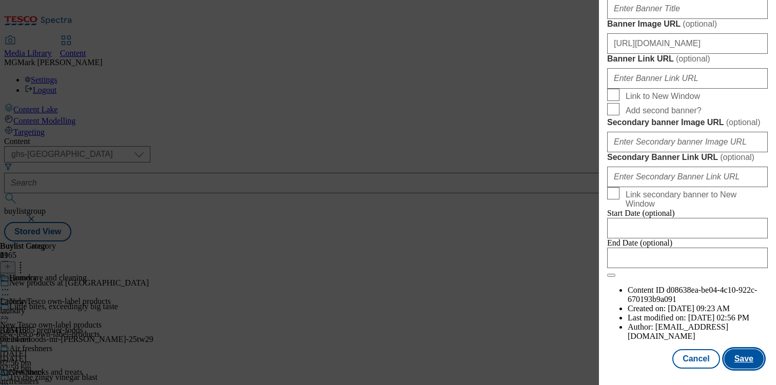
click at [748, 359] on button "Save" at bounding box center [744, 360] width 40 height 20
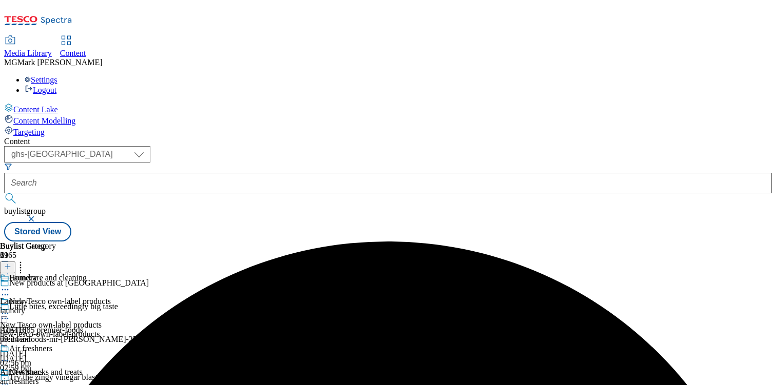
click at [10, 285] on icon at bounding box center [5, 290] width 10 height 10
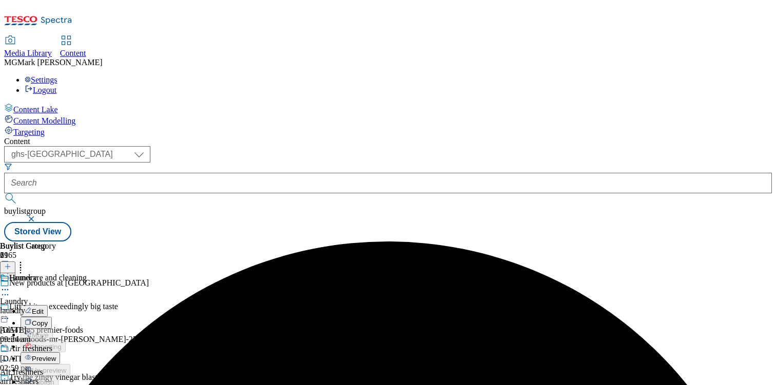
click at [56, 355] on span "Preview" at bounding box center [44, 359] width 24 height 8
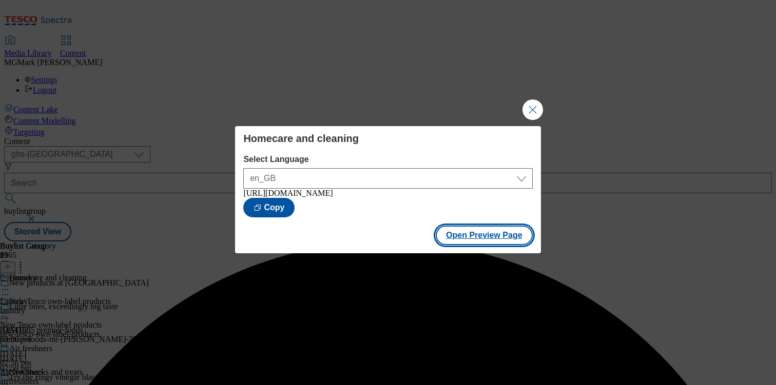
click at [511, 242] on button "Open Preview Page" at bounding box center [484, 236] width 97 height 20
click at [536, 109] on button "Close Modal" at bounding box center [532, 110] width 21 height 21
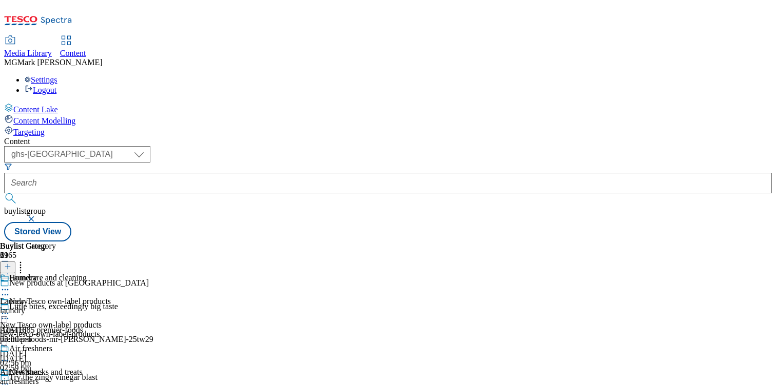
click at [111, 330] on div "new-tesco-own-label-products" at bounding box center [55, 334] width 111 height 9
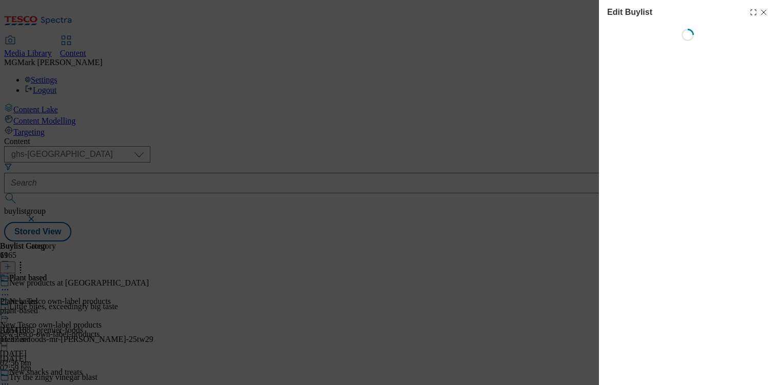
scroll to position [0, 0]
select select "evergreen"
select select "Banner"
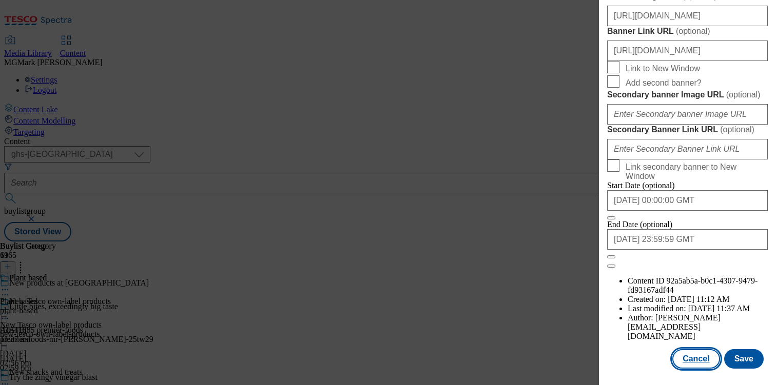
click at [693, 368] on button "Cancel" at bounding box center [695, 360] width 47 height 20
select select "evergreen"
select select "Banner"
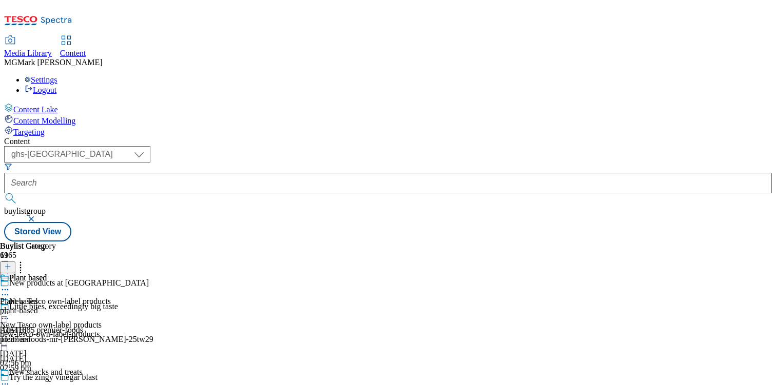
scroll to position [0, 0]
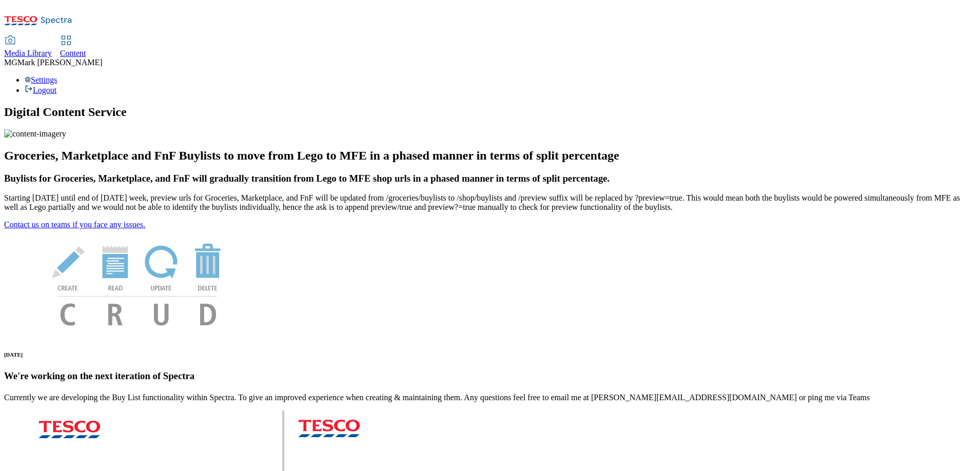
click at [52, 49] on span "Media Library" at bounding box center [28, 53] width 48 height 9
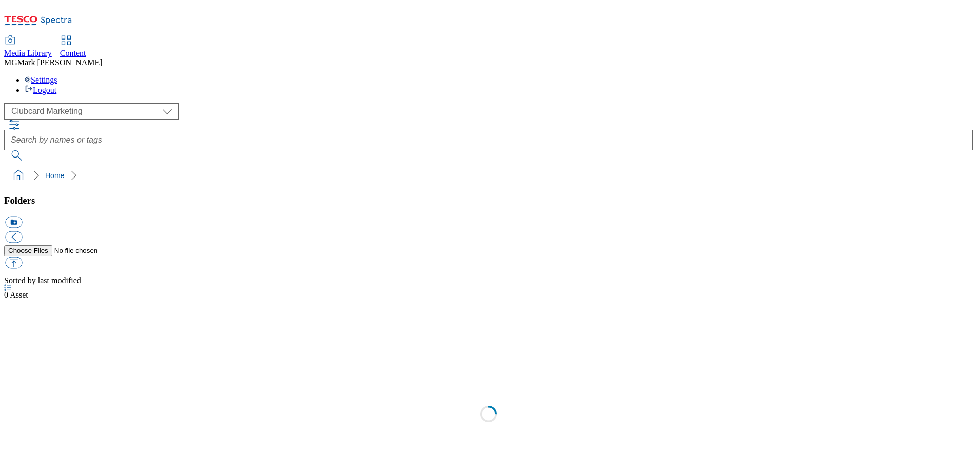
scroll to position [1, 0]
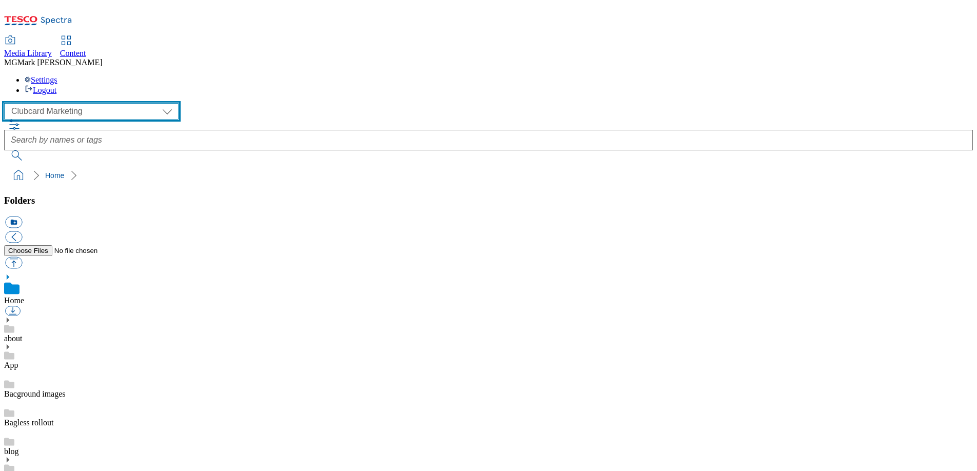
click at [73, 103] on select "Clubcard Marketing Dotcom UK FnF Stores GHS Marketing UK GHS Product UK GHS ROI…" at bounding box center [91, 111] width 174 height 16
click at [7, 103] on select "Clubcard Marketing Dotcom UK FnF Stores GHS Marketing UK GHS Product UK GHS ROI…" at bounding box center [91, 111] width 174 height 16
click at [52, 103] on select "Clubcard Marketing Dotcom UK FnF Stores GHS Marketing UK GHS Product UK GHS ROI…" at bounding box center [91, 111] width 174 height 16
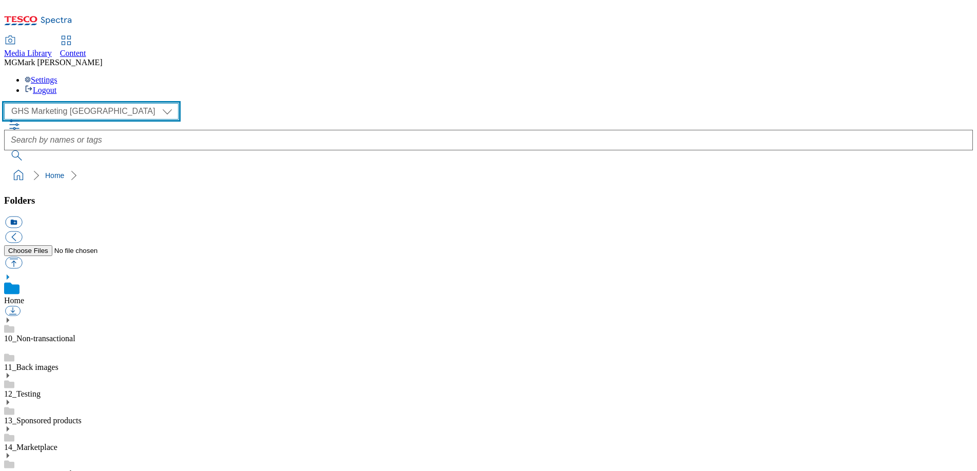
select select "flare-homepage"
click at [7, 103] on select "Clubcard Marketing Dotcom UK FnF Stores GHS Marketing UK GHS Product UK GHS ROI…" at bounding box center [91, 111] width 174 height 16
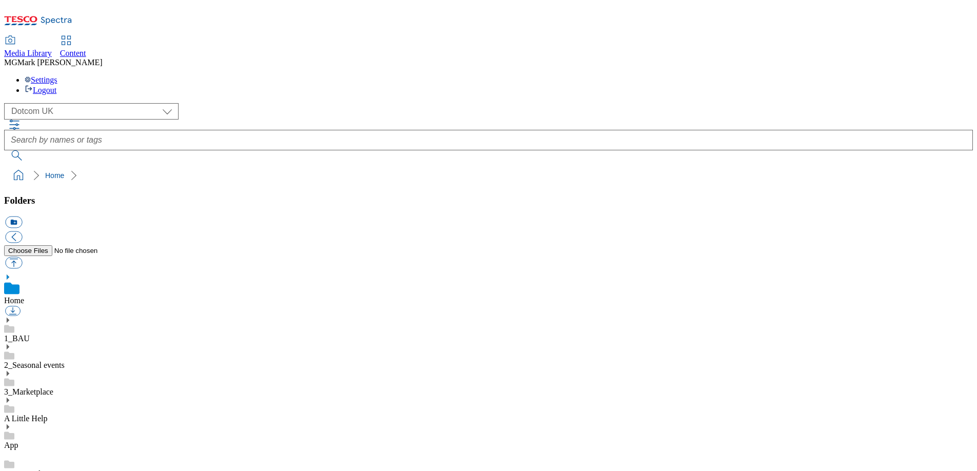
click at [9, 318] on use at bounding box center [8, 320] width 3 height 5
click at [11, 372] on icon at bounding box center [7, 375] width 7 height 7
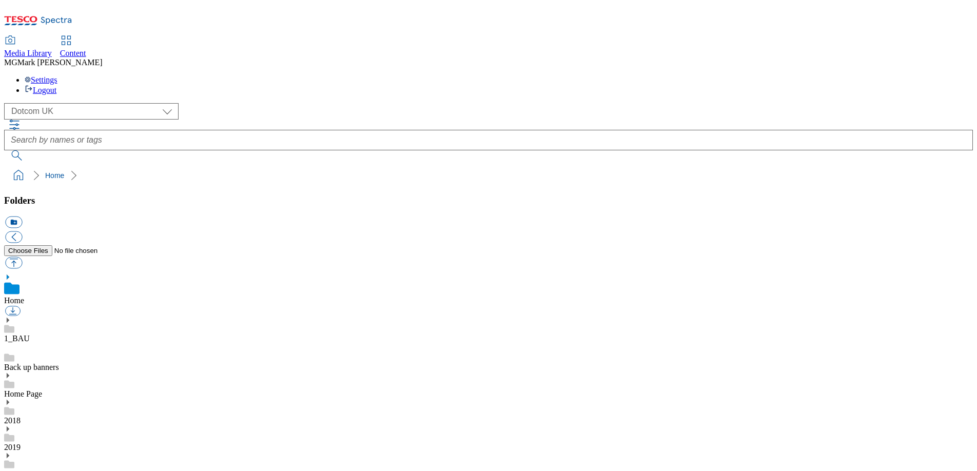
scroll to position [673, 0]
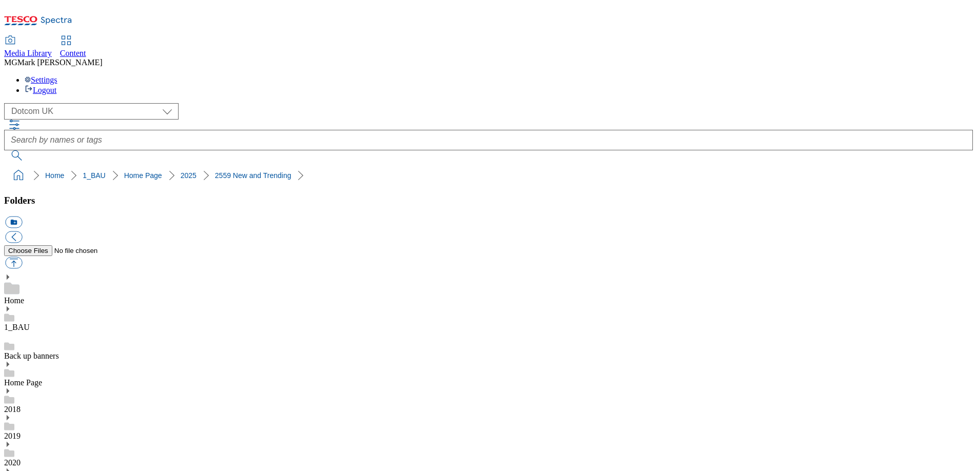
scroll to position [0, 0]
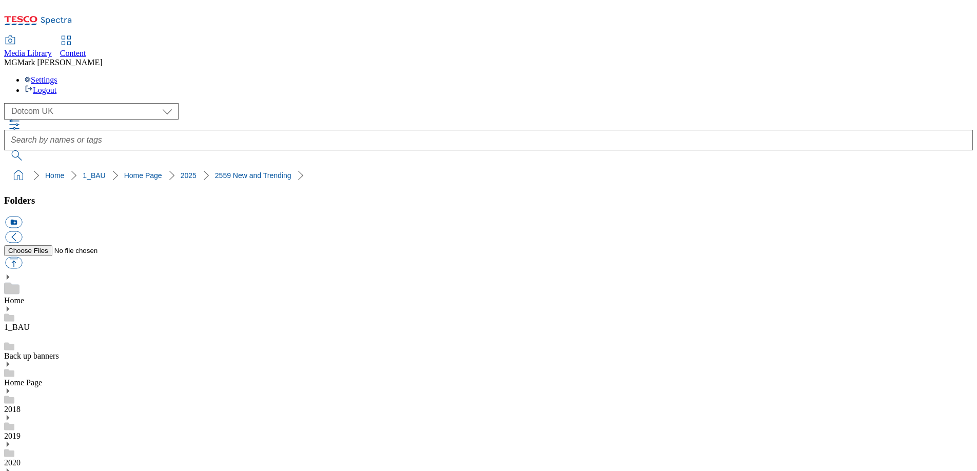
scroll to position [72, 0]
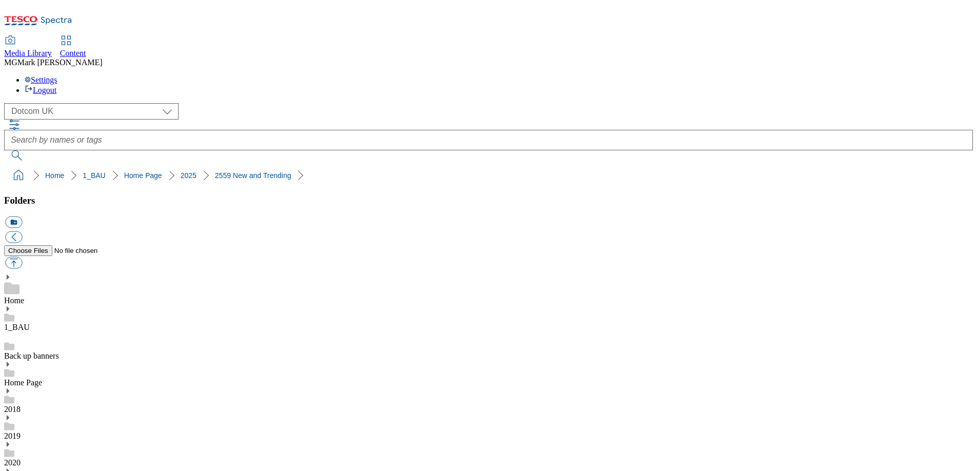
scroll to position [0, 0]
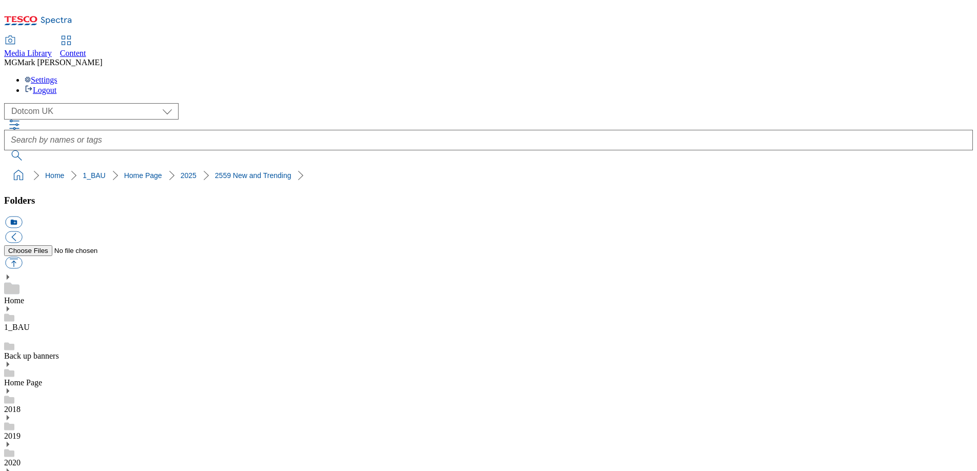
scroll to position [337, 0]
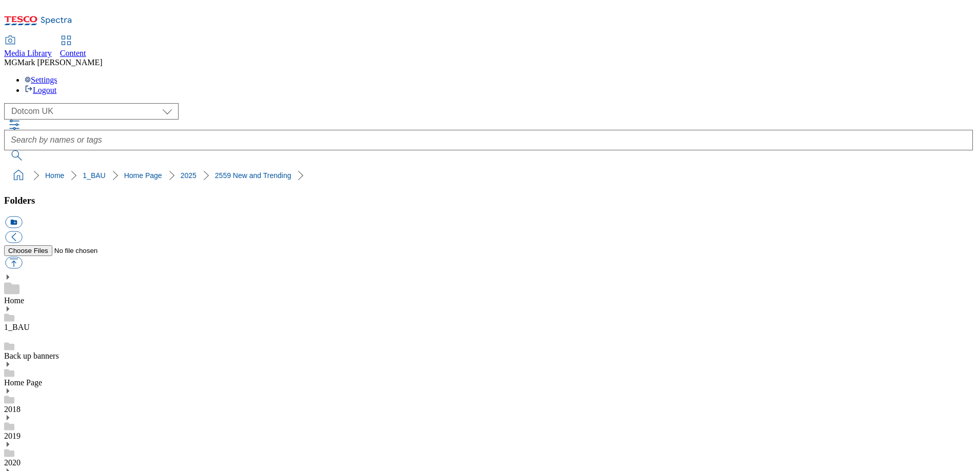
scroll to position [108, 0]
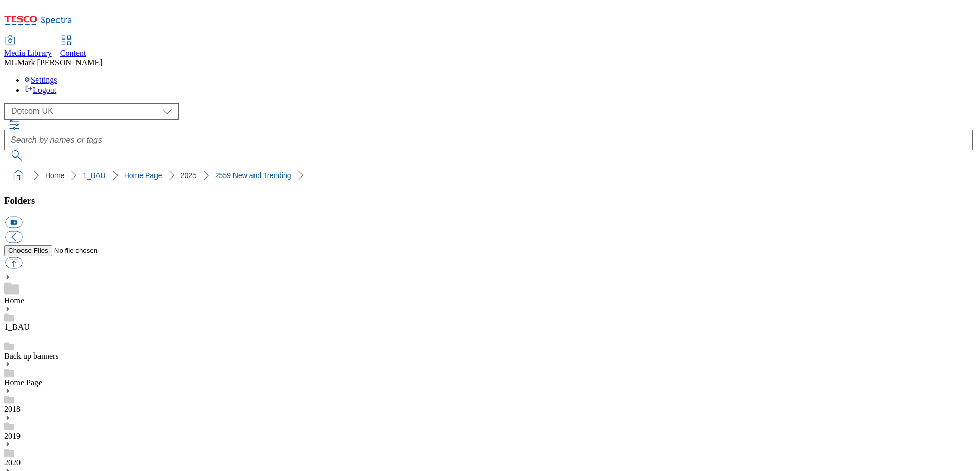
scroll to position [0, 0]
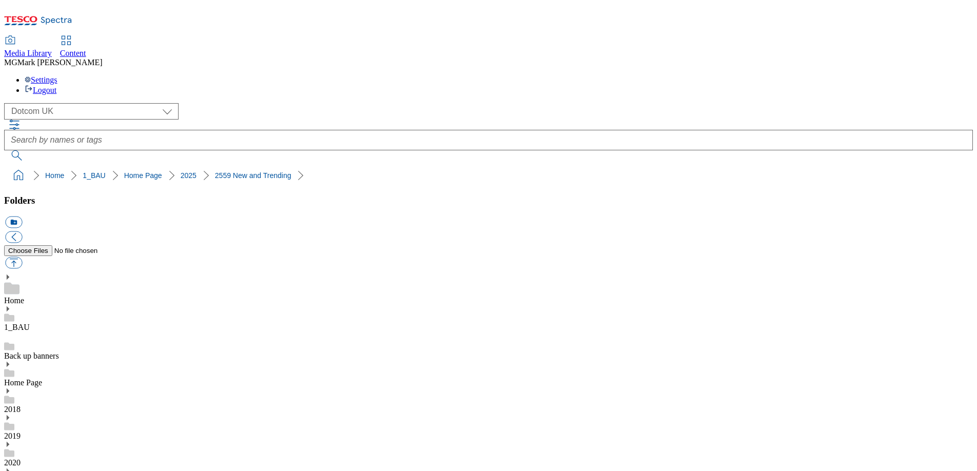
scroll to position [24, 0]
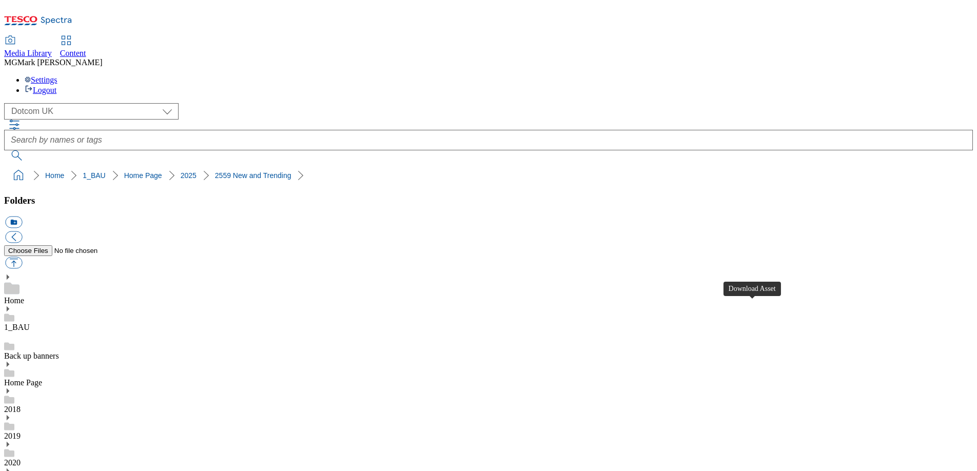
scroll to position [569, 0]
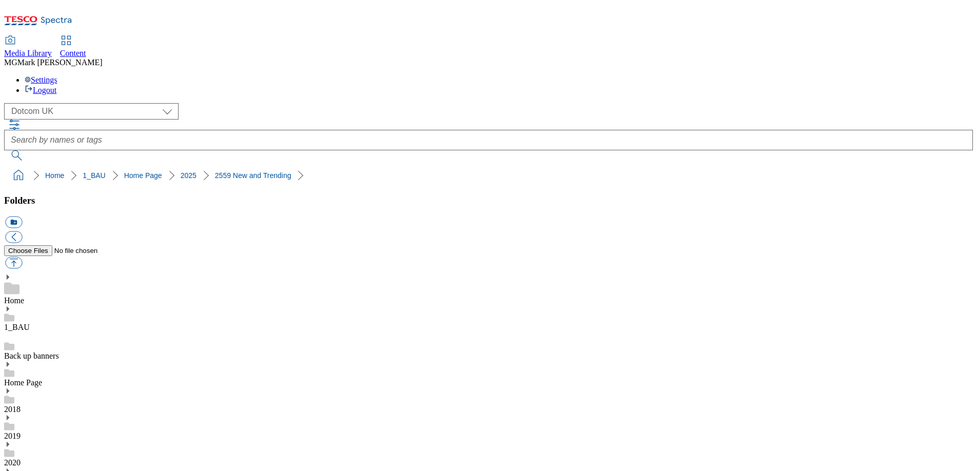
scroll to position [569, 0]
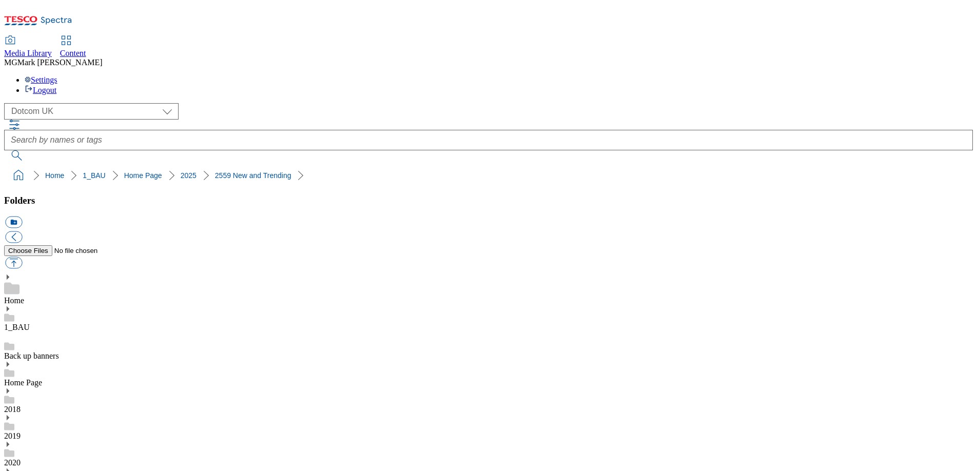
scroll to position [569, 0]
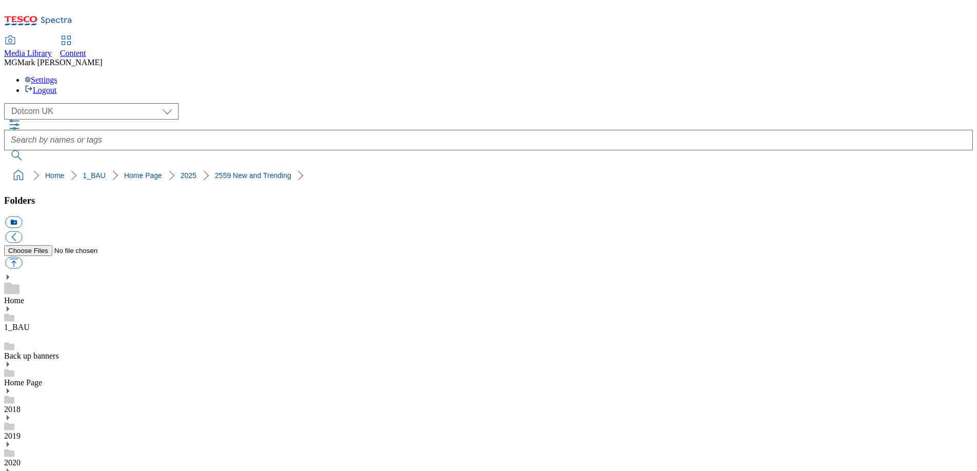
scroll to position [647, 0]
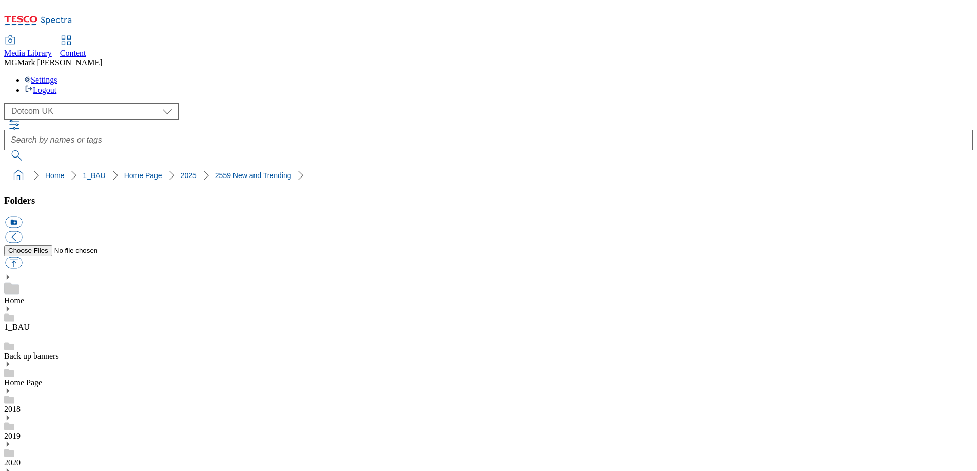
scroll to position [509, 0]
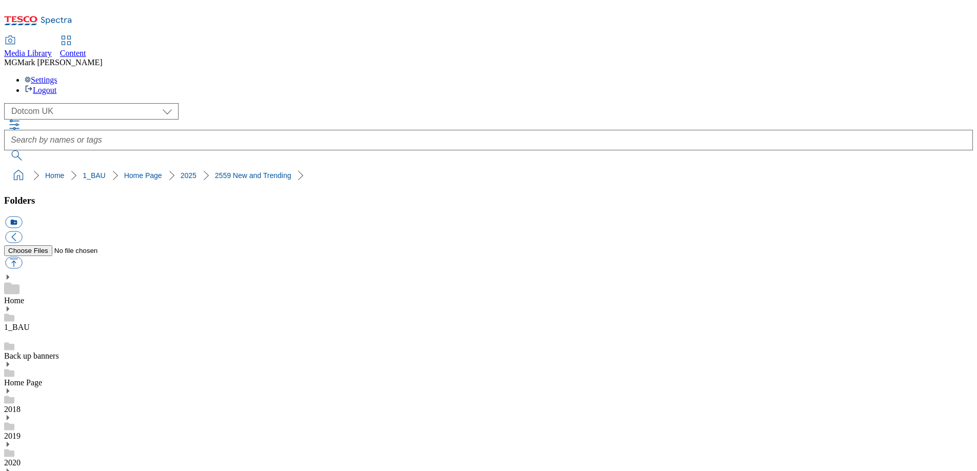
scroll to position [456, 0]
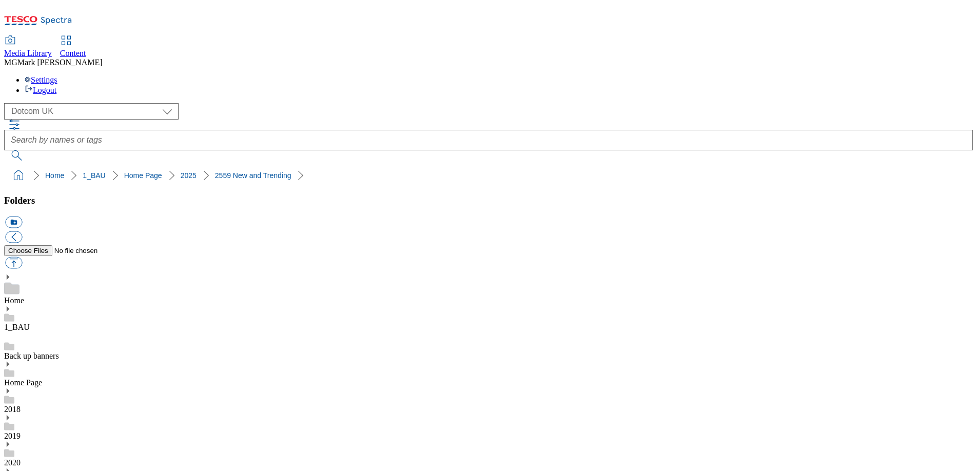
scroll to position [569, 0]
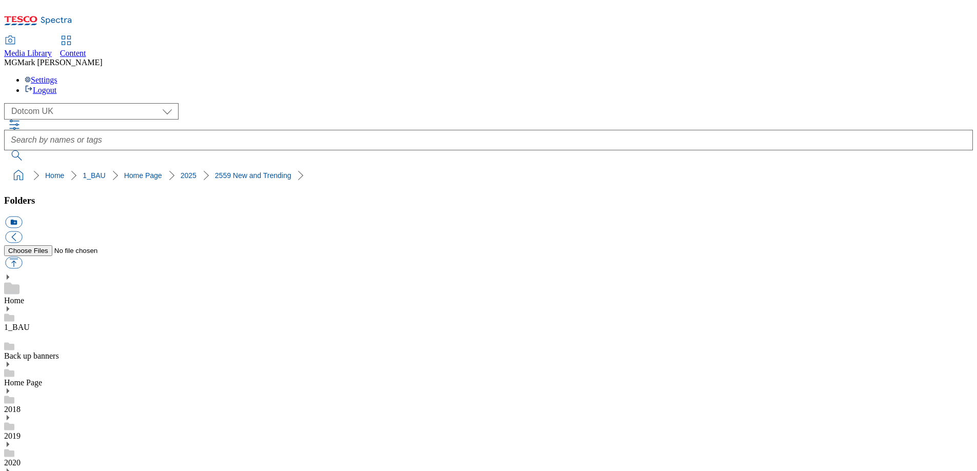
click at [801, 166] on ol "Home 1_BAU Home Page 2025 2559 New and Trending" at bounding box center [491, 176] width 963 height 20
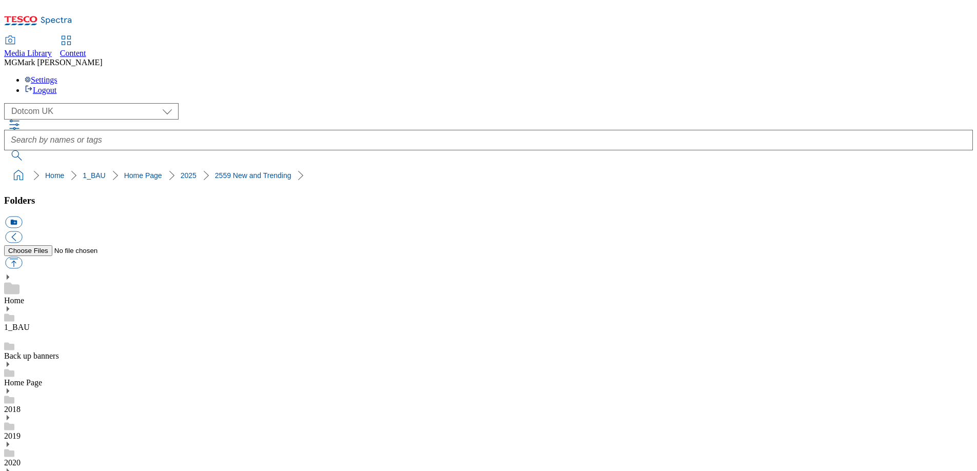
scroll to position [405, 0]
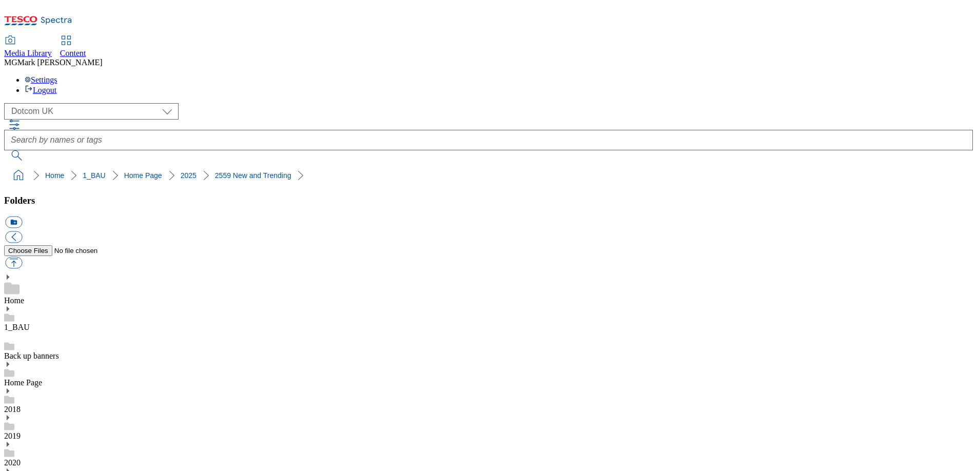
scroll to position [395, 0]
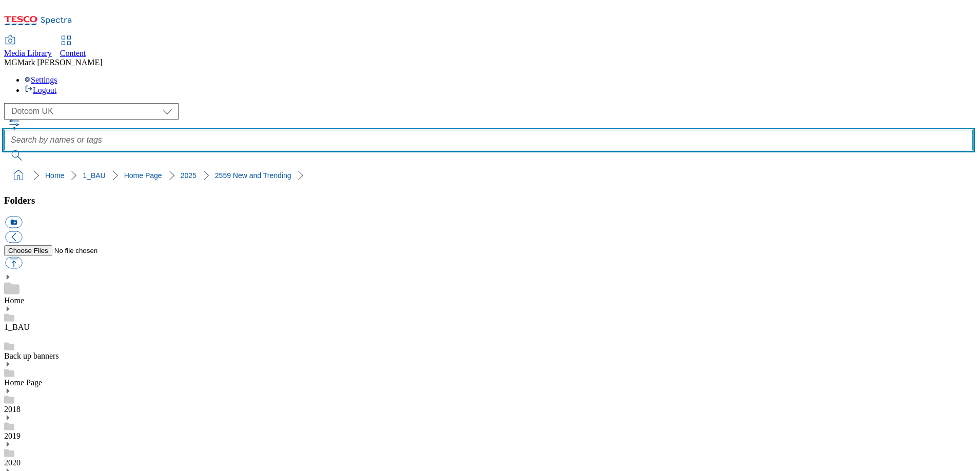
click at [439, 130] on input "text" at bounding box center [488, 140] width 969 height 21
type input "search"
click at [4, 150] on button "submit" at bounding box center [17, 155] width 27 height 10
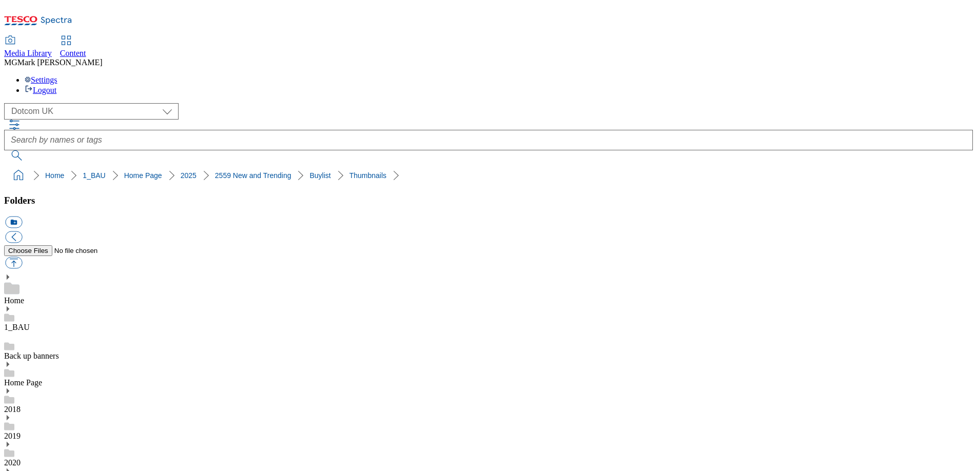
scroll to position [76, 0]
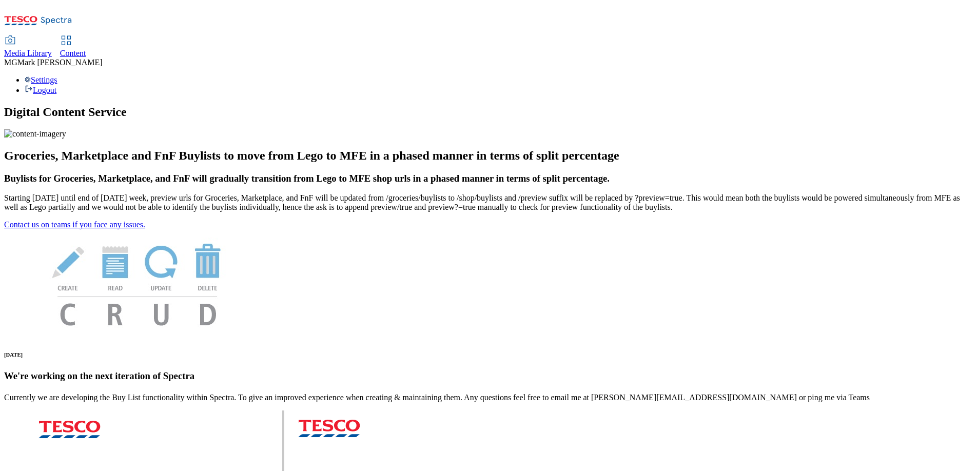
click at [52, 49] on span "Media Library" at bounding box center [28, 53] width 48 height 9
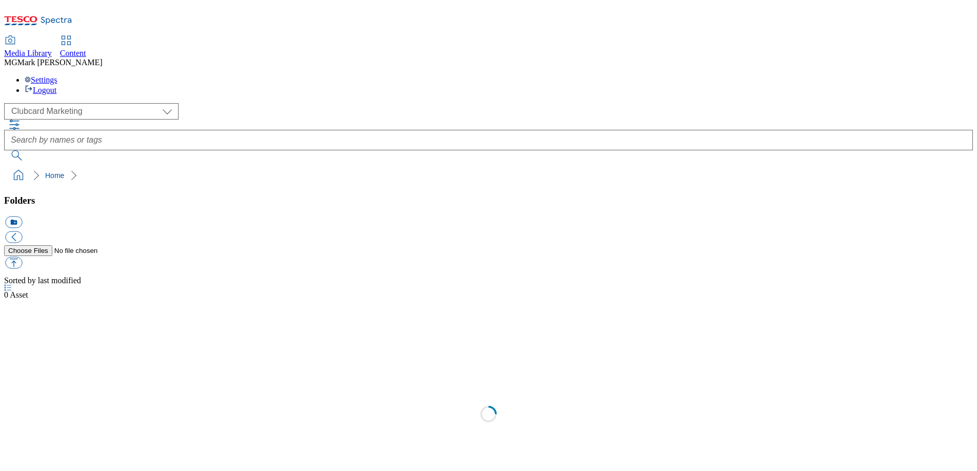
scroll to position [1, 0]
click at [86, 49] on span "Content" at bounding box center [73, 53] width 26 height 9
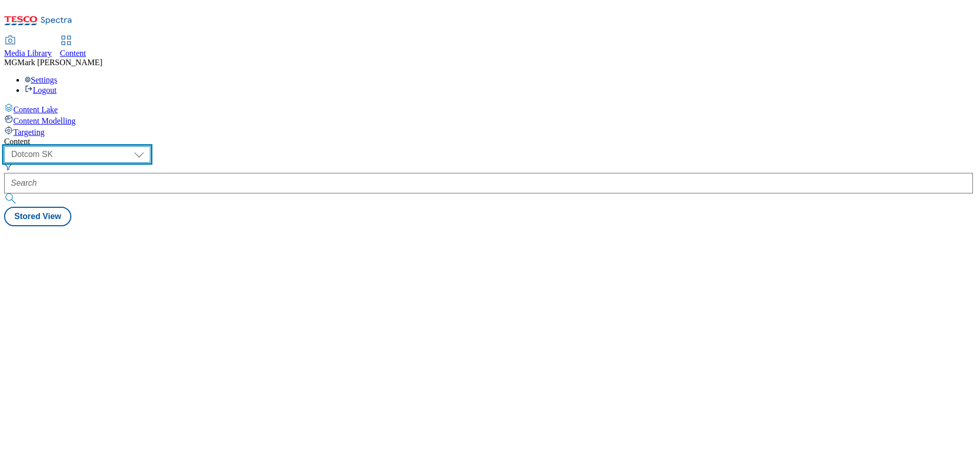
click at [150, 146] on select "Dotcom CZ Dotcom SK ghs-roi ghs-uk Phones [GEOGRAPHIC_DATA]" at bounding box center [77, 154] width 146 height 16
select select "ghs-[GEOGRAPHIC_DATA]"
click at [133, 146] on select "Dotcom CZ Dotcom SK ghs-roi ghs-uk Phones [GEOGRAPHIC_DATA]" at bounding box center [77, 154] width 146 height 16
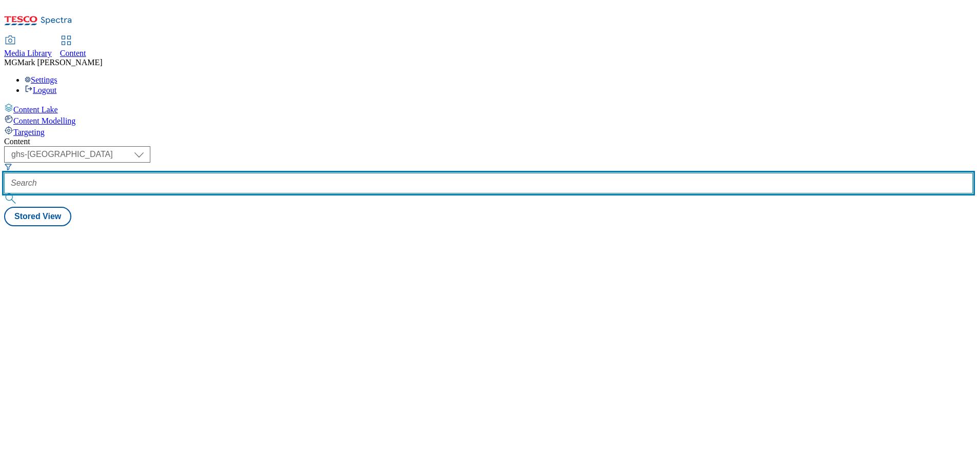
click at [259, 173] on input "text" at bounding box center [488, 183] width 969 height 21
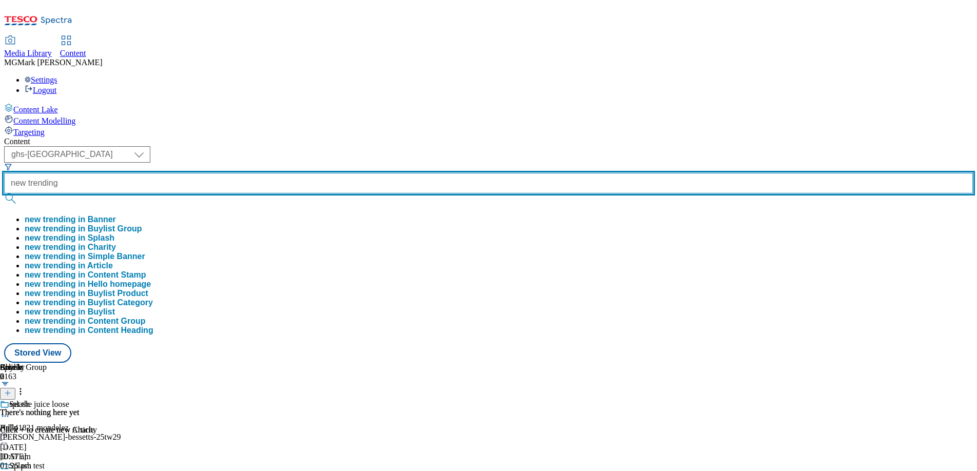
type input "new trending"
click at [4, 193] on button "submit" at bounding box center [11, 198] width 14 height 10
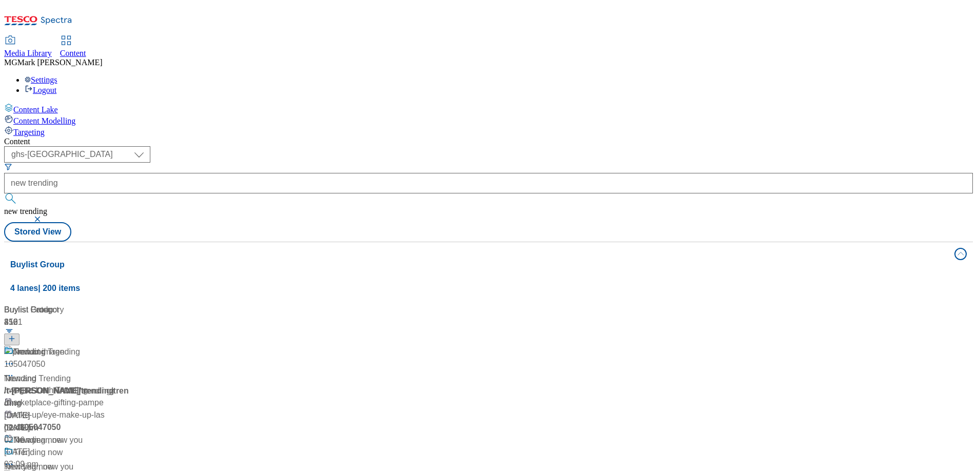
click at [471, 146] on div "( optional ) Dotcom CZ Dotcom SK ghs-roi ghs-[GEOGRAPHIC_DATA] Phones [GEOGRAPH…" at bounding box center [488, 193] width 969 height 95
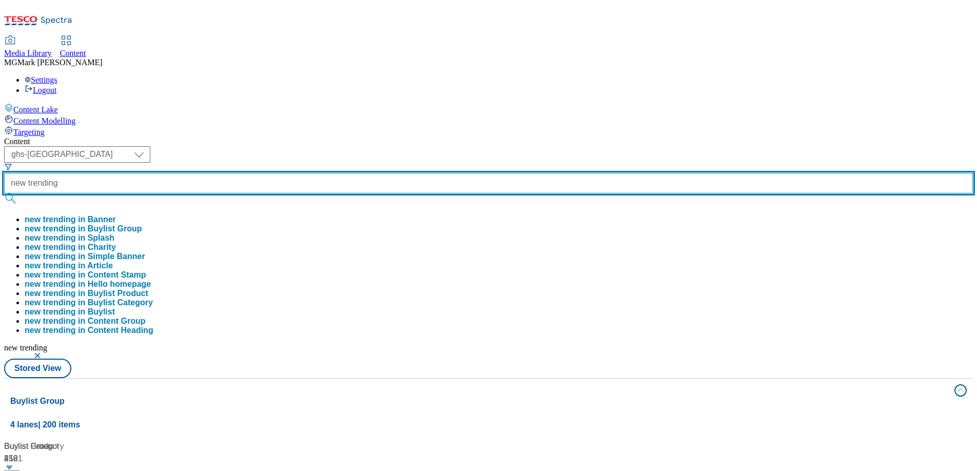
click at [269, 173] on input "new trending" at bounding box center [488, 183] width 969 height 21
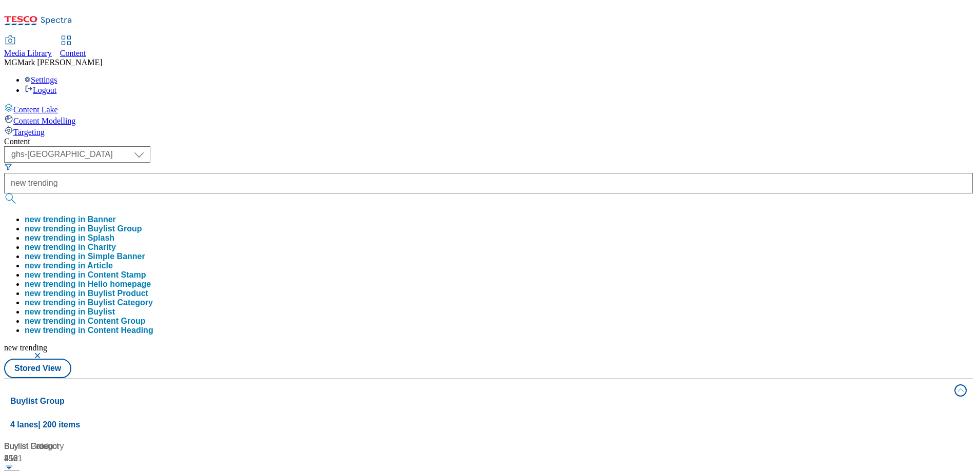
click at [44, 353] on button "button" at bounding box center [38, 356] width 10 height 6
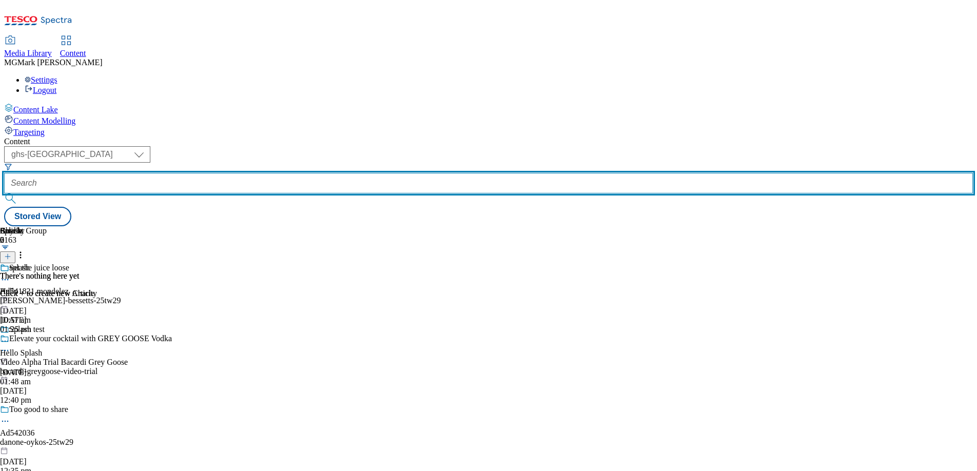
click at [252, 173] on input "text" at bounding box center [488, 183] width 969 height 21
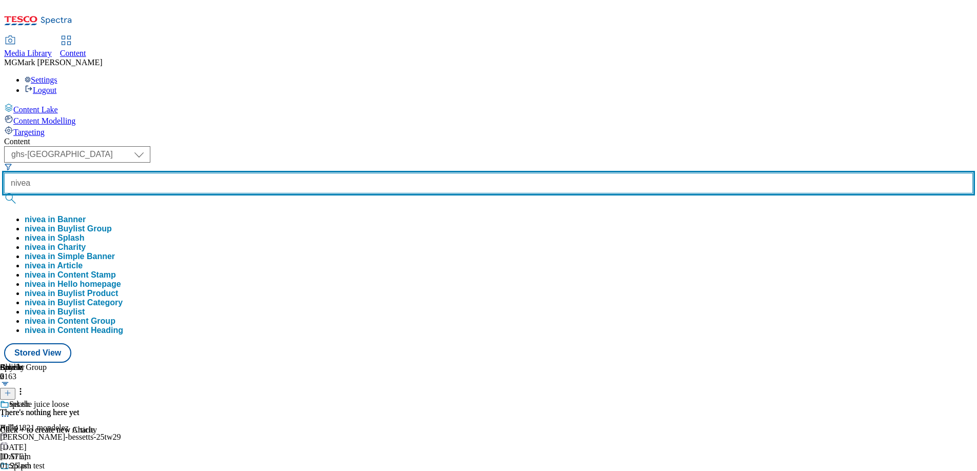
type input "nivea"
click at [4, 193] on button "submit" at bounding box center [11, 198] width 14 height 10
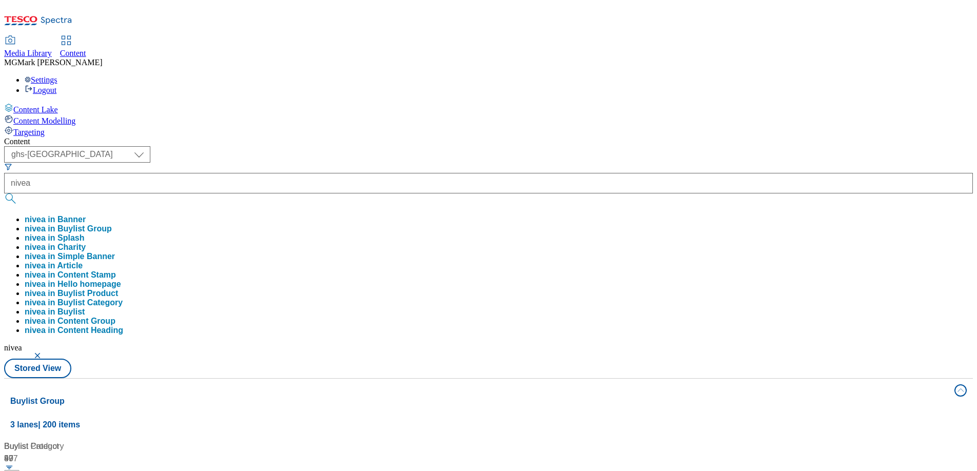
click at [425, 146] on div "( optional ) Dotcom CZ Dotcom SK ghs-roi ghs-uk Phones [GEOGRAPHIC_DATA] ghs-uk…" at bounding box center [488, 262] width 969 height 232
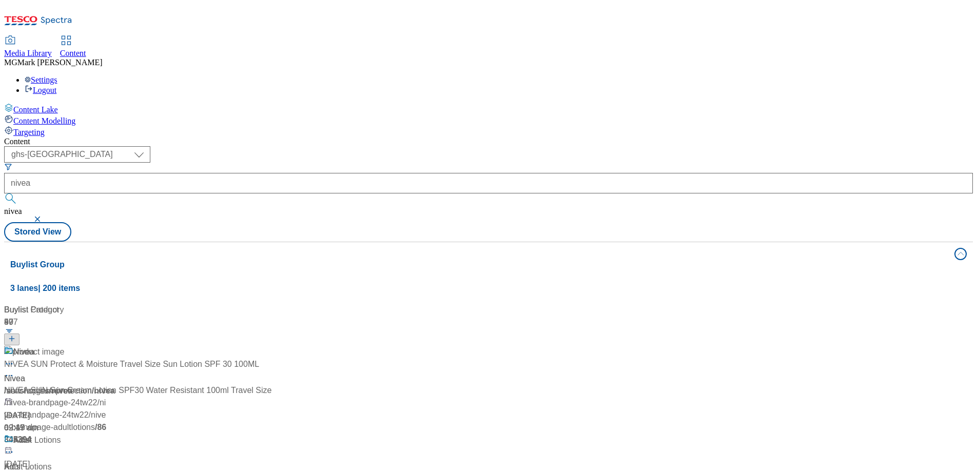
click at [132, 385] on div "/ new-ranges / nivea" at bounding box center [68, 391] width 128 height 12
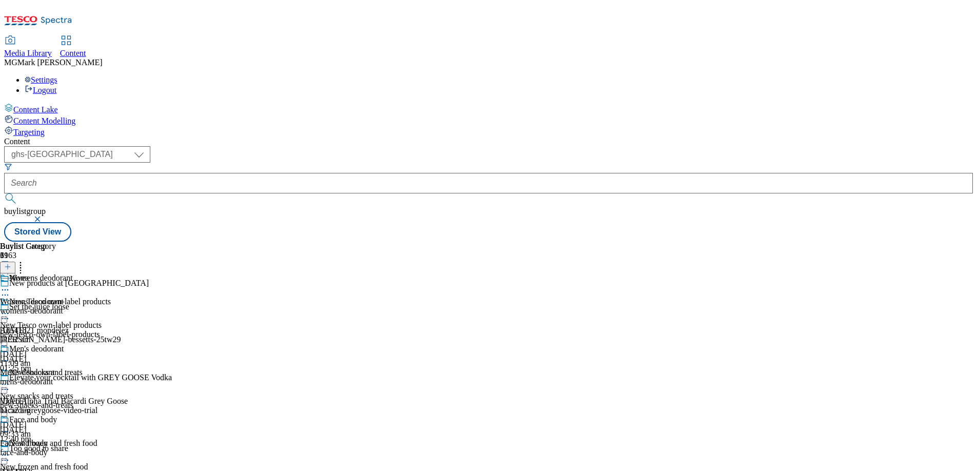
scroll to position [95, 0]
click at [111, 471] on div "new-frozen-and-fresh-food" at bounding box center [55, 476] width 111 height 9
click at [56, 274] on div "Frozen Frozen frozen [DATE] 04:27 pm" at bounding box center [28, 309] width 56 height 71
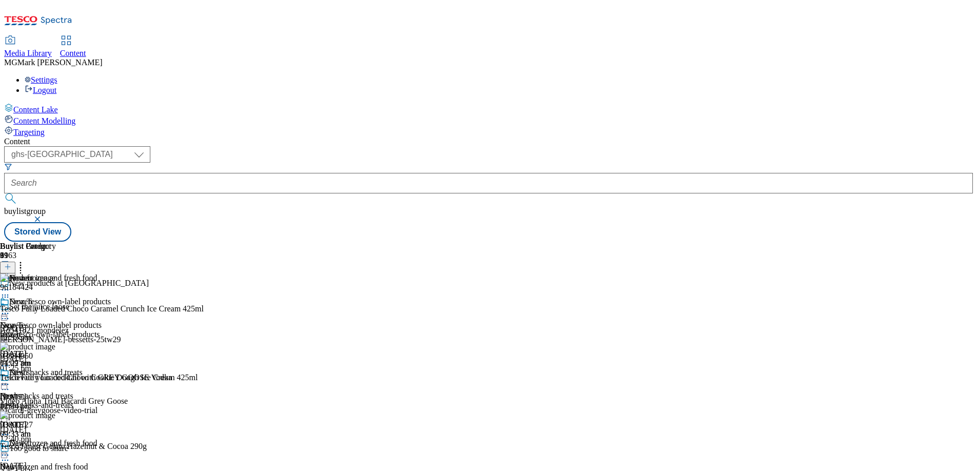
click at [10, 308] on icon at bounding box center [5, 313] width 10 height 10
click at [85, 402] on span "Open Preview Url" at bounding box center [58, 406] width 53 height 8
click at [56, 330] on div "frozen" at bounding box center [28, 334] width 56 height 9
click at [10, 308] on icon at bounding box center [5, 313] width 10 height 10
click at [85, 402] on span "Open Preview Url" at bounding box center [58, 406] width 53 height 8
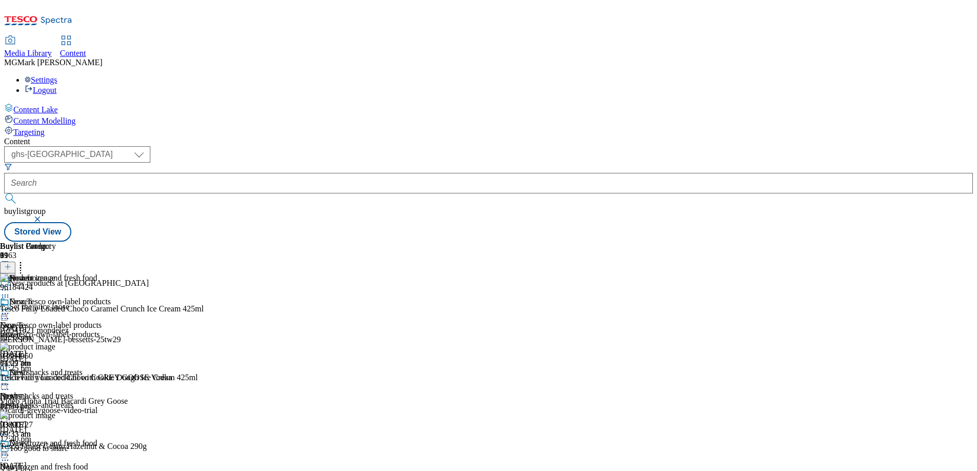
click at [6, 313] on circle at bounding box center [6, 314] width 2 height 2
click at [85, 402] on span "Open Preview Url" at bounding box center [58, 406] width 53 height 8
click at [10, 308] on icon at bounding box center [5, 313] width 10 height 10
click at [536, 137] on div "Content ( optional ) Dotcom CZ Dotcom SK ghs-roi ghs-uk Phones [GEOGRAPHIC_DATA…" at bounding box center [488, 189] width 969 height 105
click at [111, 368] on div "New snacks and treats New snacks and treats new-snacks-and-treats [DATE] 09:33 …" at bounding box center [55, 403] width 111 height 71
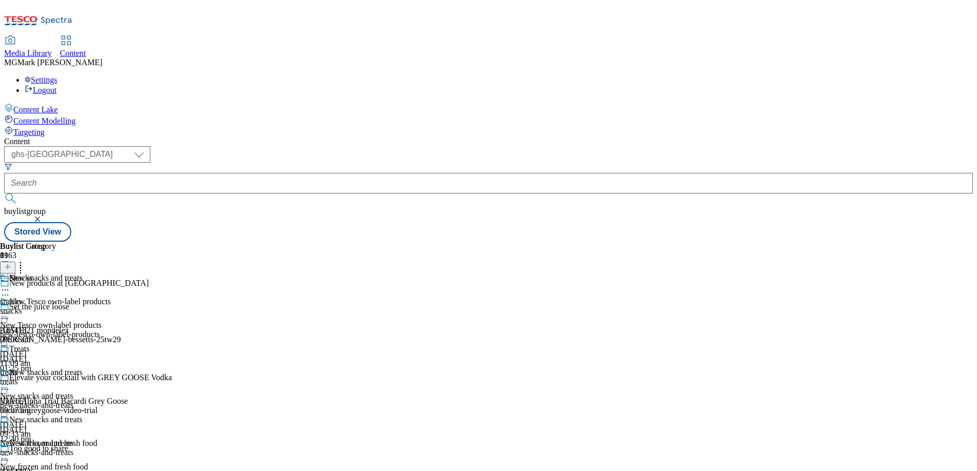
scroll to position [604, 0]
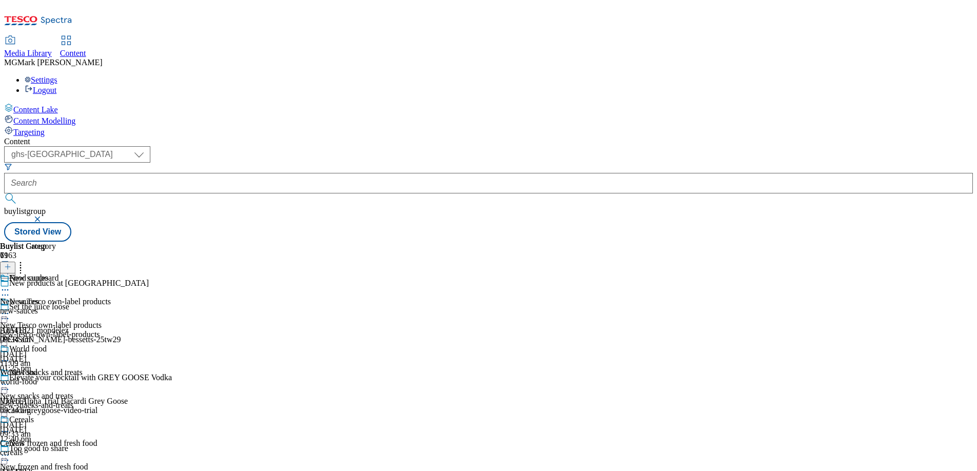
scroll to position [797, 0]
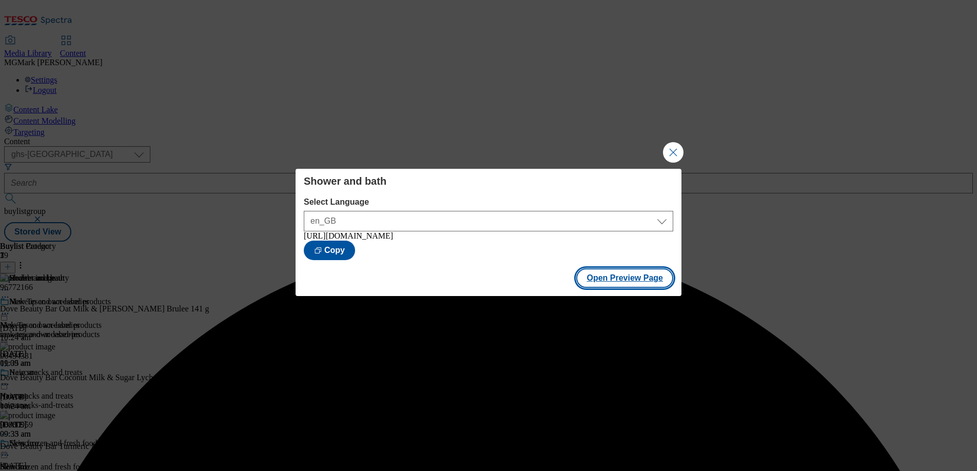
click at [633, 284] on button "Open Preview Page" at bounding box center [624, 278] width 97 height 20
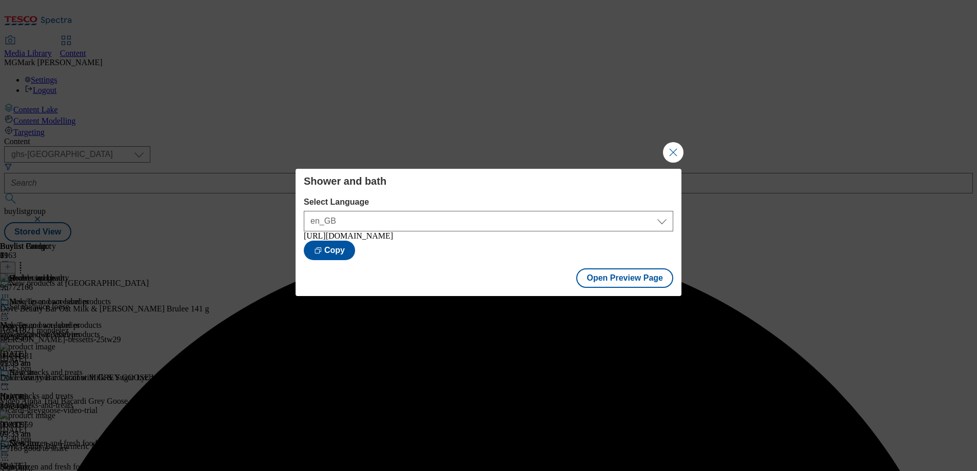
click at [671, 164] on div "Shower and bath Select Language en_GB en_GB [URL][DOMAIN_NAME] Copy Open Previe…" at bounding box center [488, 235] width 977 height 471
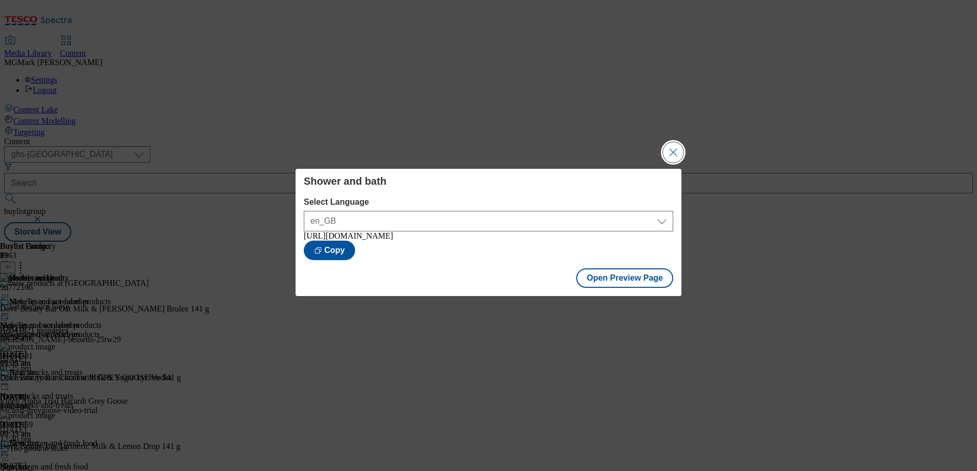
click at [675, 154] on button "Close Modal" at bounding box center [673, 152] width 21 height 21
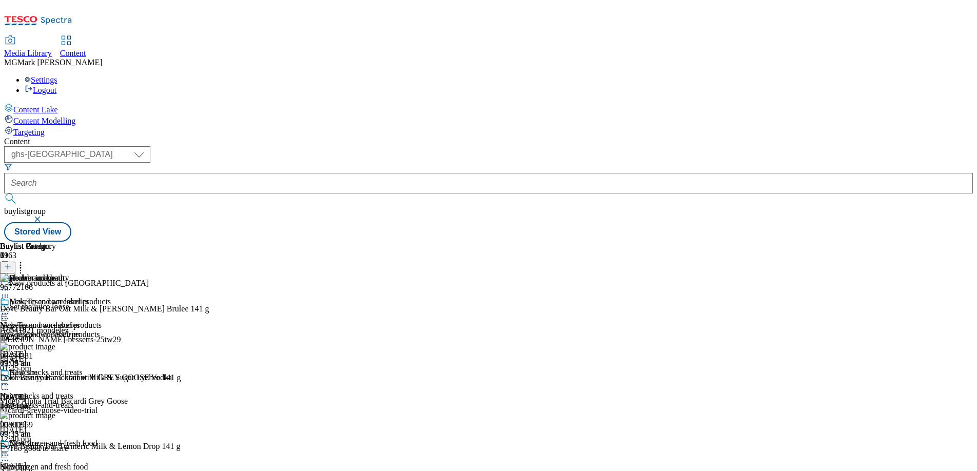
scroll to position [318, 0]
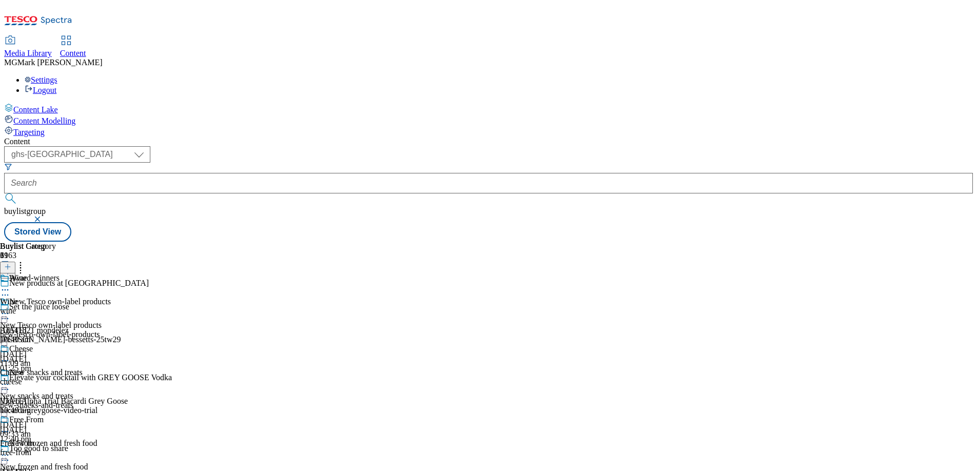
click at [56, 306] on div "wine" at bounding box center [28, 310] width 56 height 9
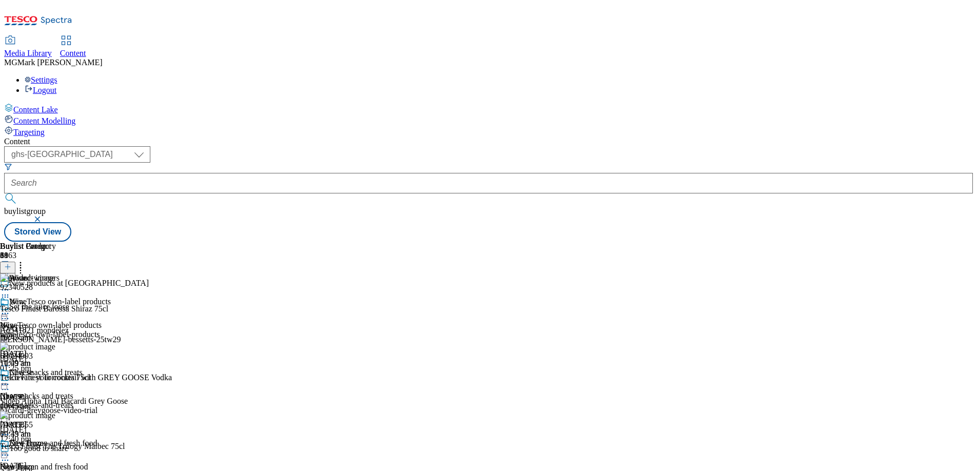
click at [10, 308] on icon at bounding box center [5, 313] width 10 height 10
click at [85, 402] on span "Open Preview Url" at bounding box center [58, 406] width 53 height 8
click at [111, 330] on div "new-tesco-own-label-products" at bounding box center [55, 334] width 111 height 9
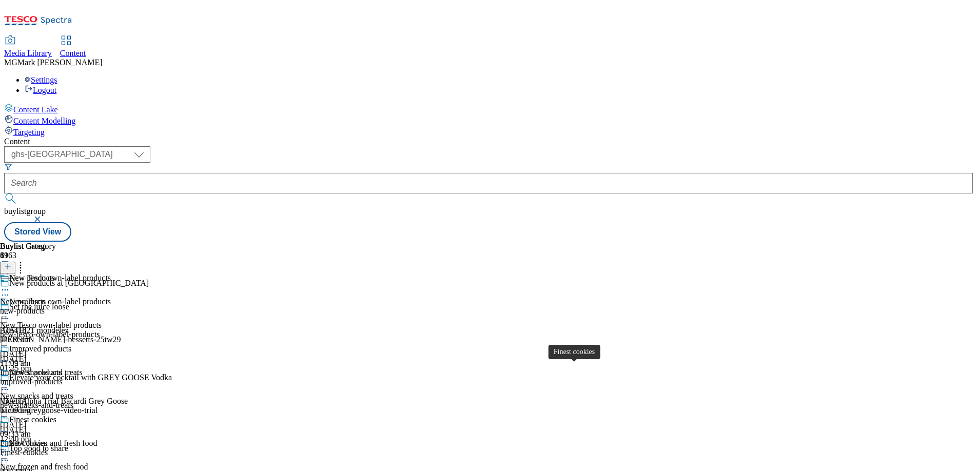
click at [47, 439] on div "Finest cookies" at bounding box center [23, 443] width 47 height 9
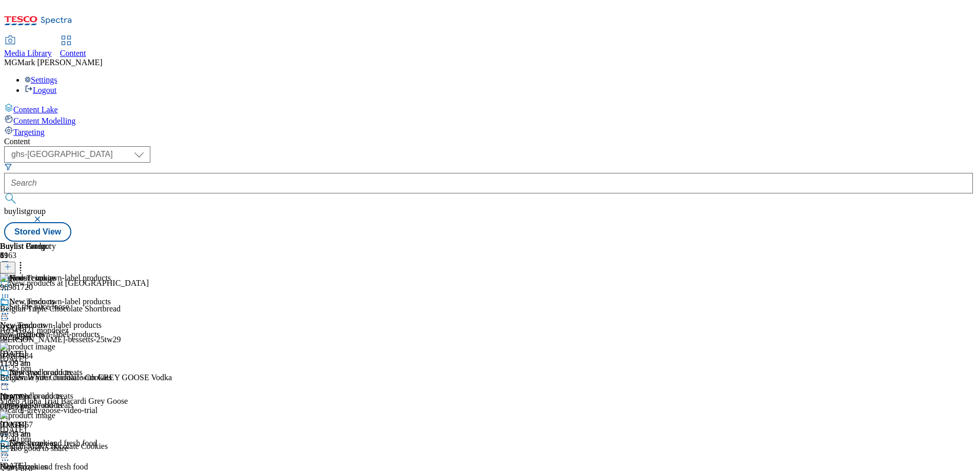
click at [10, 450] on icon at bounding box center [5, 455] width 10 height 10
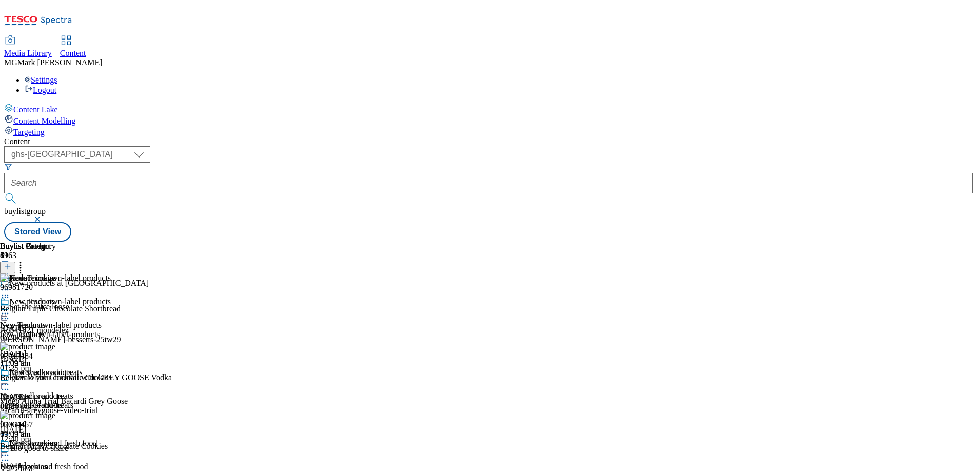
scroll to position [1711, 0]
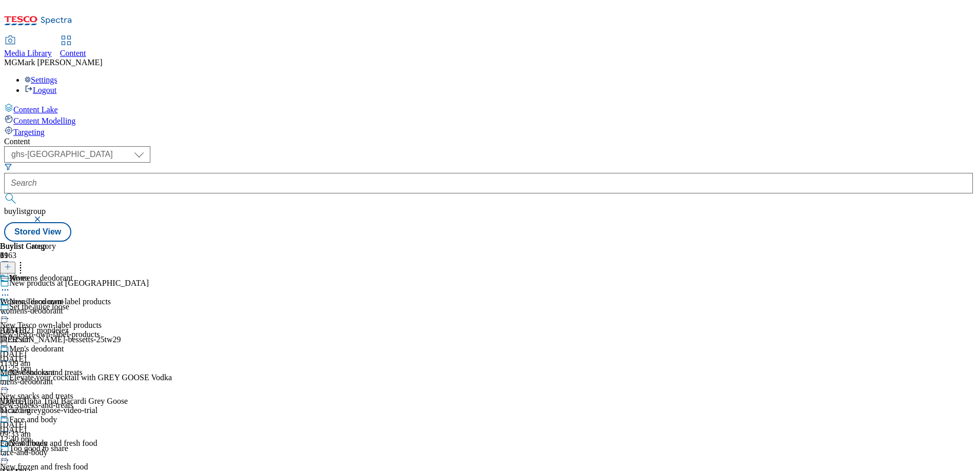
click at [73, 344] on div "Men's deodorant Men's deodorant mens-deodorant [DATE] 11:52 am" at bounding box center [36, 379] width 73 height 71
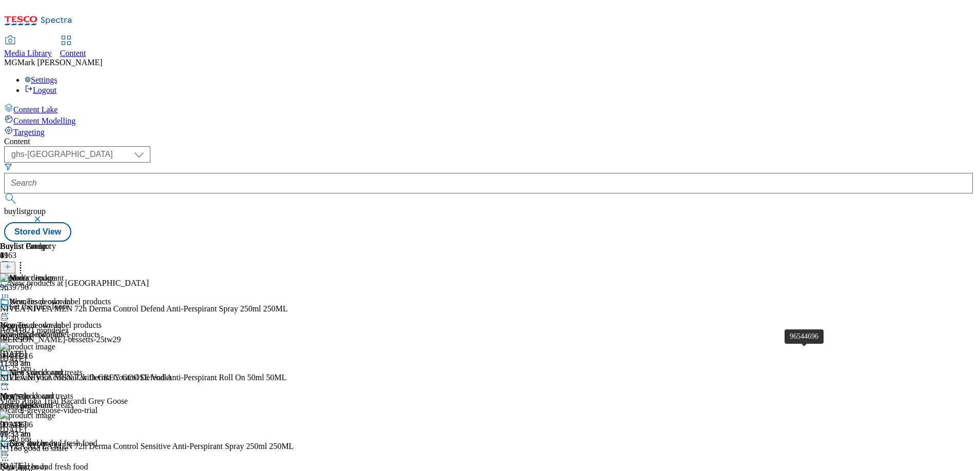
scroll to position [100, 0]
